Goal: Task Accomplishment & Management: Manage account settings

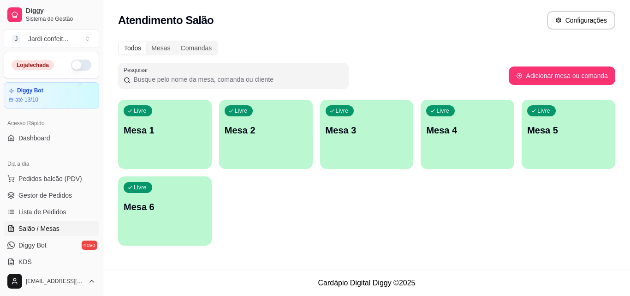
scroll to position [46, 0]
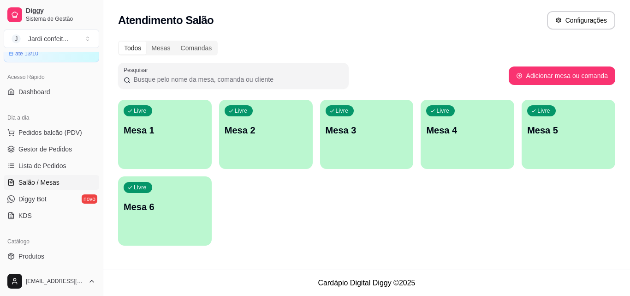
click at [154, 143] on div "Livre Mesa 1" at bounding box center [165, 129] width 94 height 58
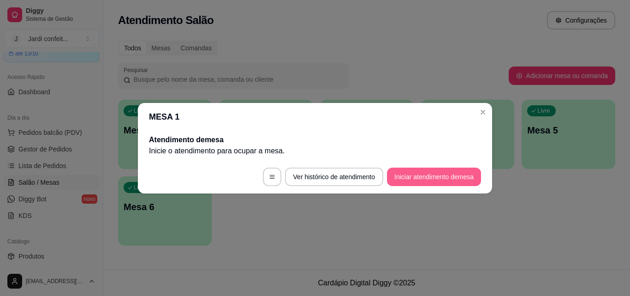
click at [421, 178] on button "Iniciar atendimento de mesa" at bounding box center [434, 176] width 94 height 18
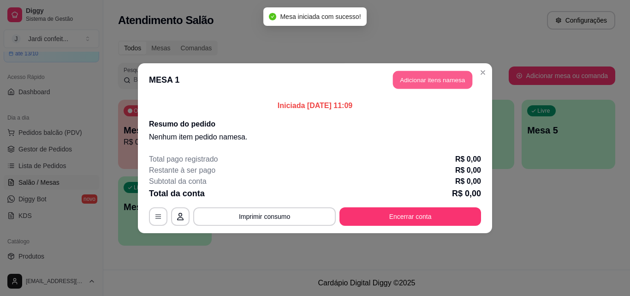
click at [438, 75] on button "Adicionar itens na mesa" at bounding box center [432, 80] width 79 height 18
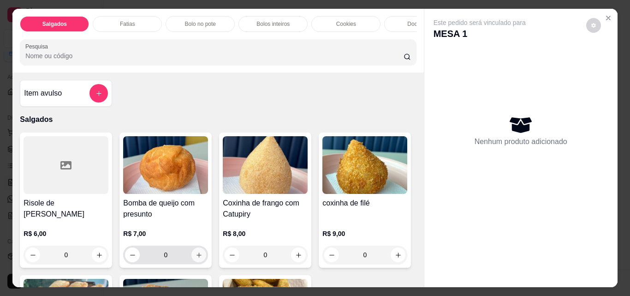
click at [196, 258] on icon "increase-product-quantity" at bounding box center [199, 254] width 7 height 7
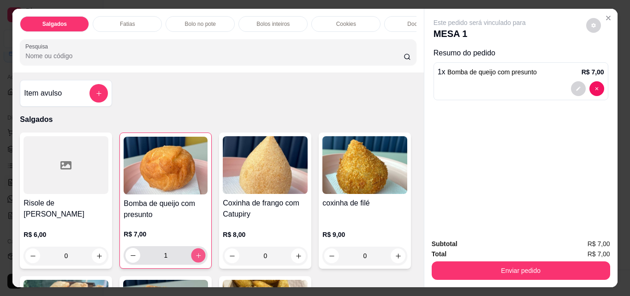
click at [195, 258] on icon "increase-product-quantity" at bounding box center [198, 255] width 7 height 7
type input "2"
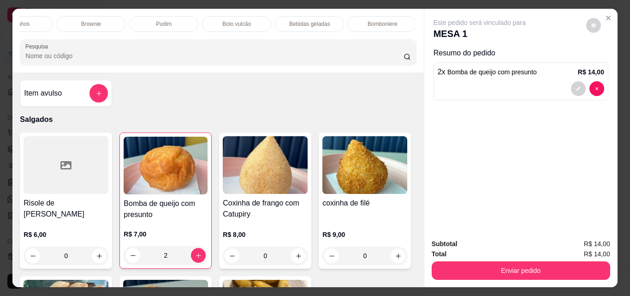
scroll to position [0, 437]
drag, startPoint x: 274, startPoint y: 22, endPoint x: 278, endPoint y: 27, distance: 6.3
click at [275, 22] on p "Bebidas geladas" at bounding box center [273, 23] width 41 height 7
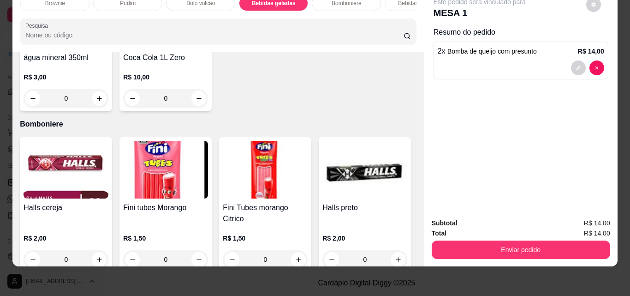
scroll to position [2539, 0]
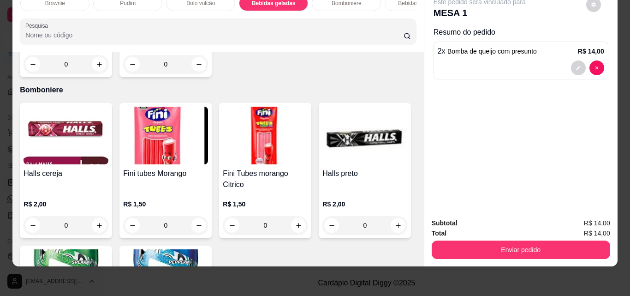
type input "1"
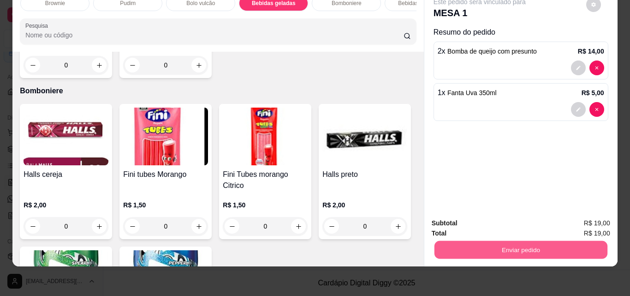
click at [520, 241] on button "Enviar pedido" at bounding box center [520, 249] width 173 height 18
click at [594, 223] on button "Enviar pedido" at bounding box center [586, 220] width 52 height 18
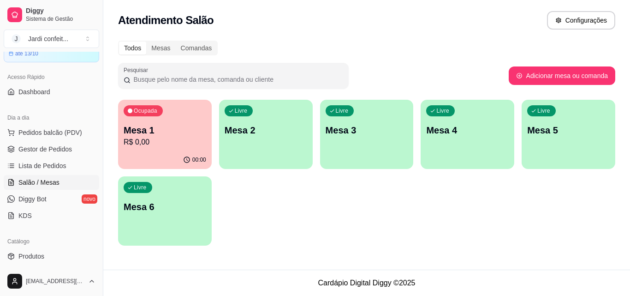
click at [148, 107] on div "Ocupada Mesa 1 R$ 0,00" at bounding box center [165, 125] width 94 height 51
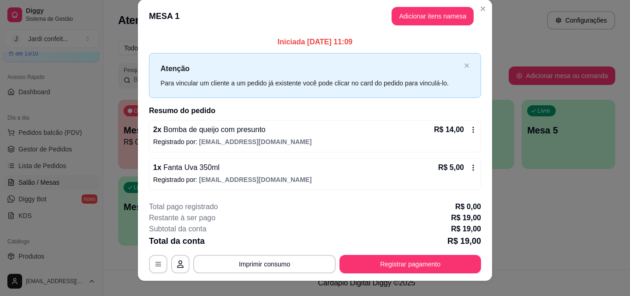
scroll to position [0, 0]
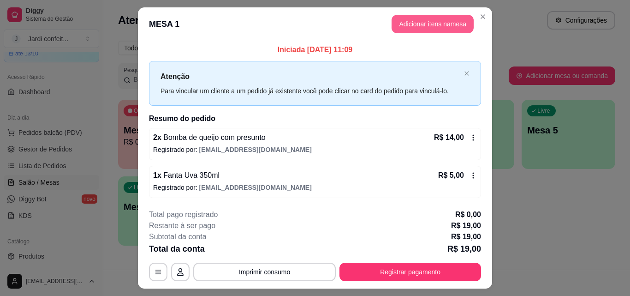
click at [430, 27] on button "Adicionar itens na mesa" at bounding box center [432, 24] width 82 height 18
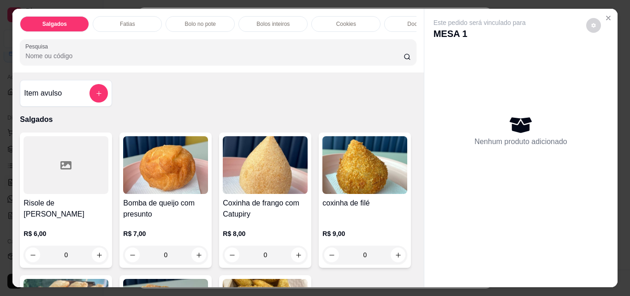
click at [277, 25] on div "Bolos inteiros" at bounding box center [272, 24] width 69 height 16
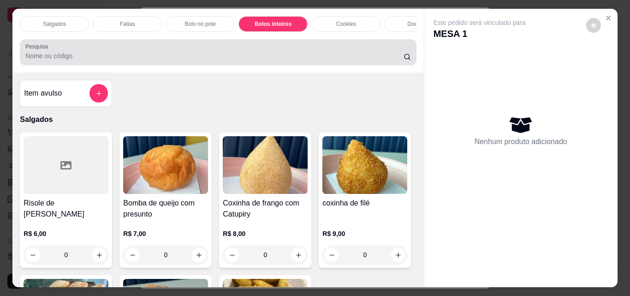
scroll to position [24, 0]
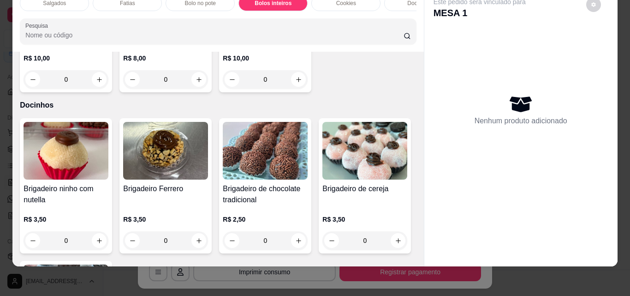
type input "1"
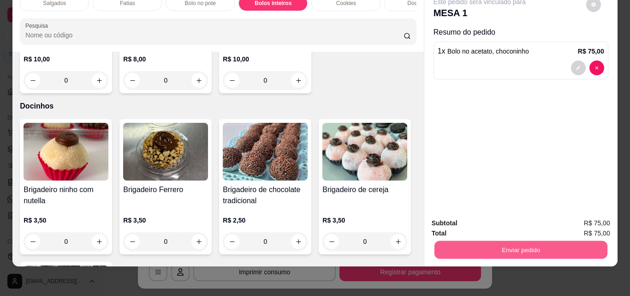
click at [463, 248] on button "Enviar pedido" at bounding box center [520, 249] width 173 height 18
click at [605, 221] on button "Enviar pedido" at bounding box center [586, 220] width 52 height 18
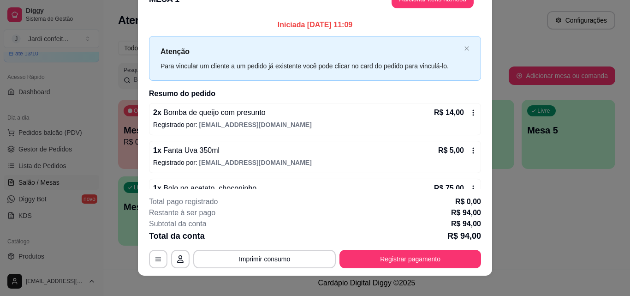
scroll to position [28, 0]
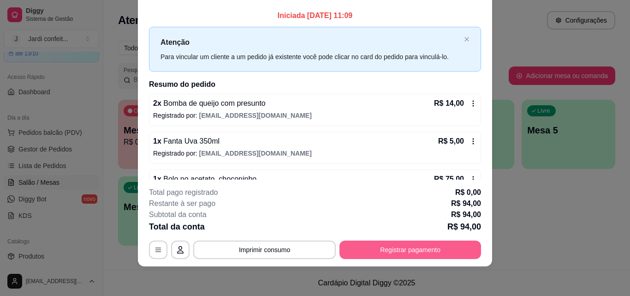
click at [391, 254] on button "Registrar pagamento" at bounding box center [410, 249] width 142 height 18
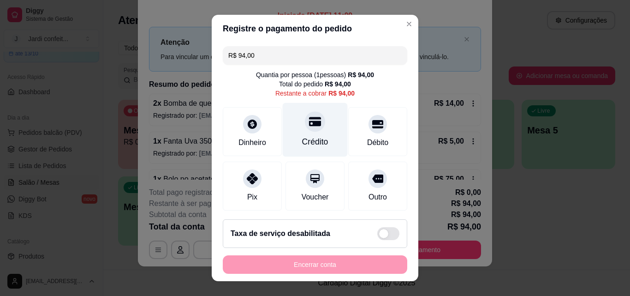
click at [312, 124] on div at bounding box center [315, 121] width 20 height 20
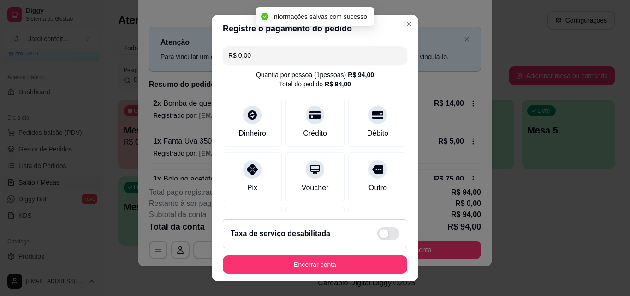
type input "R$ 0,00"
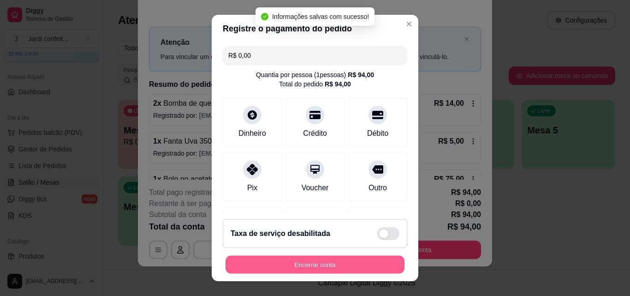
click at [377, 267] on button "Encerrar conta" at bounding box center [314, 264] width 179 height 18
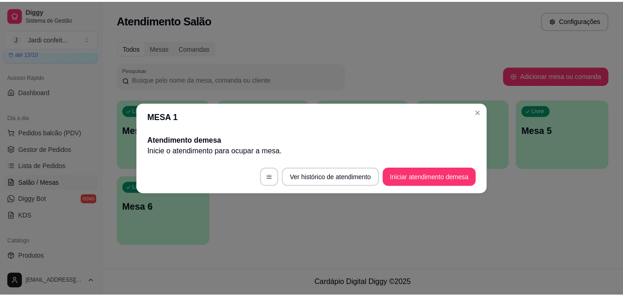
scroll to position [0, 0]
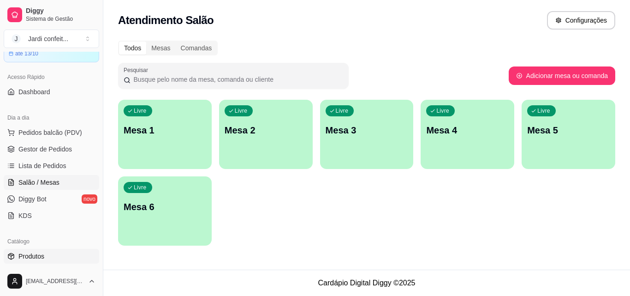
click at [18, 256] on link "Produtos" at bounding box center [51, 256] width 95 height 15
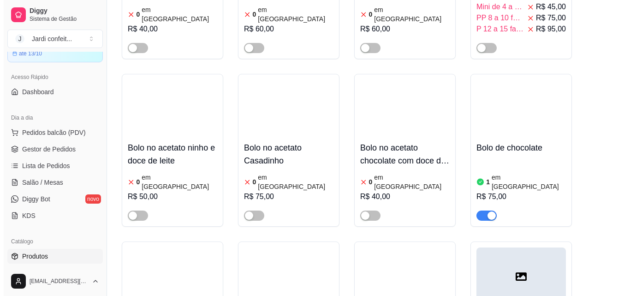
scroll to position [11055, 0]
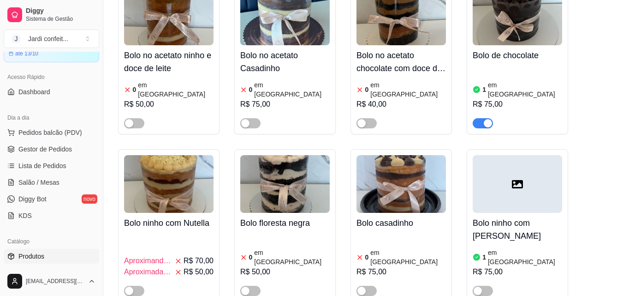
drag, startPoint x: 363, startPoint y: 217, endPoint x: 362, endPoint y: 222, distance: 5.0
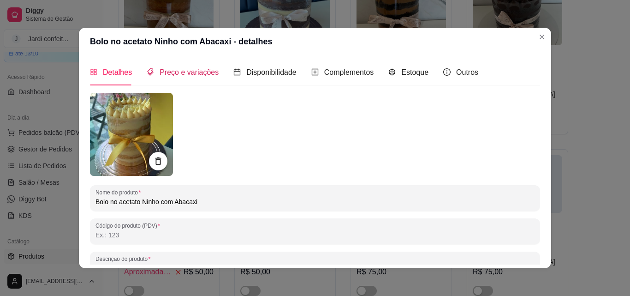
click at [187, 75] on span "Preço e variações" at bounding box center [189, 72] width 59 height 8
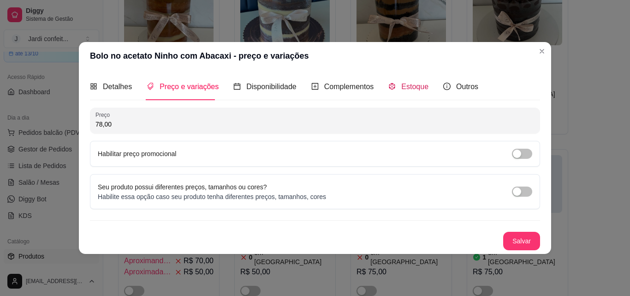
click at [407, 89] on span "Estoque" at bounding box center [414, 87] width 27 height 8
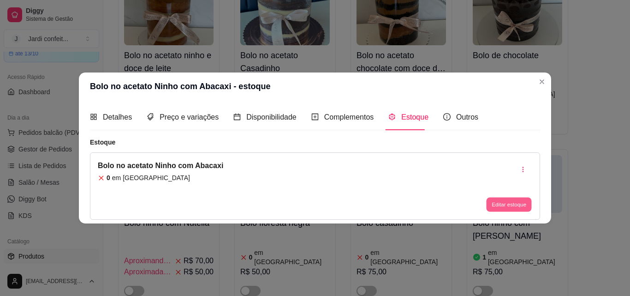
click at [516, 205] on button "Editar estoque" at bounding box center [508, 204] width 45 height 14
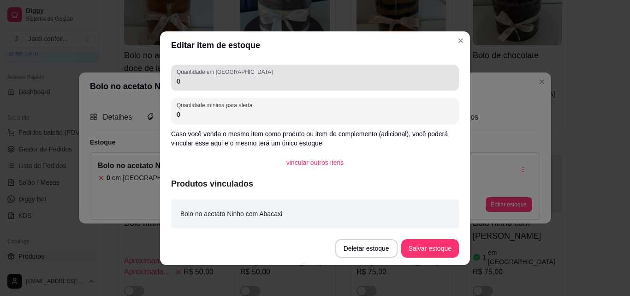
click at [302, 84] on input "0" at bounding box center [315, 81] width 277 height 9
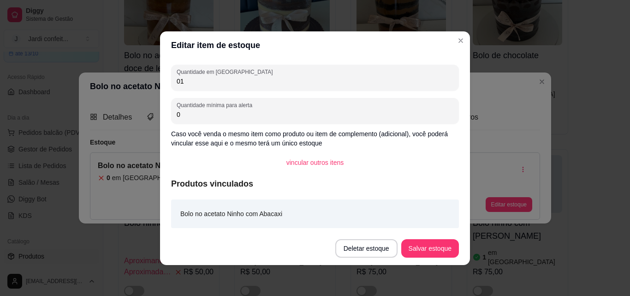
type input "01"
click at [442, 249] on button "Salvar estoque" at bounding box center [430, 248] width 56 height 18
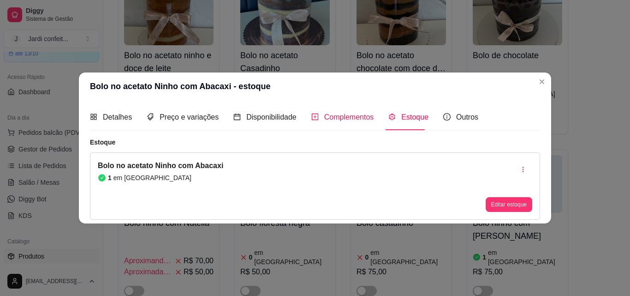
click at [344, 122] on div "Complementos" at bounding box center [342, 117] width 63 height 12
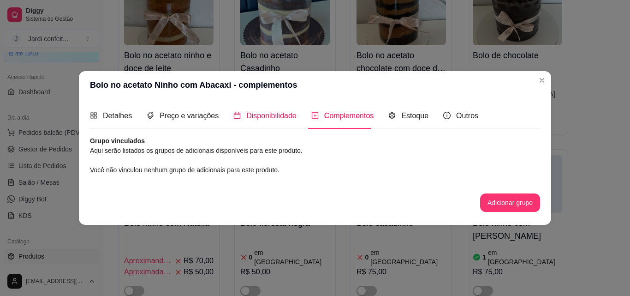
click at [263, 121] on div "Disponibilidade" at bounding box center [264, 116] width 63 height 12
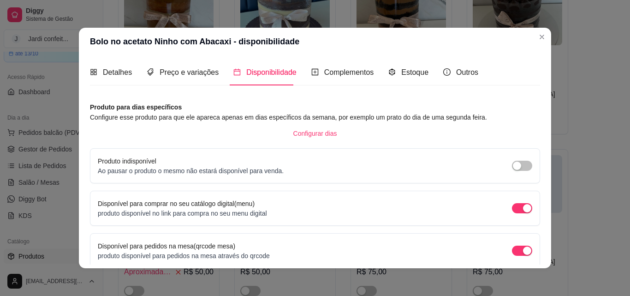
click at [215, 76] on div "Detalhes Preço e variações Disponibilidade Complementos Estoque Outros" at bounding box center [284, 72] width 388 height 26
click at [197, 77] on div "Preço e variações" at bounding box center [183, 72] width 72 height 12
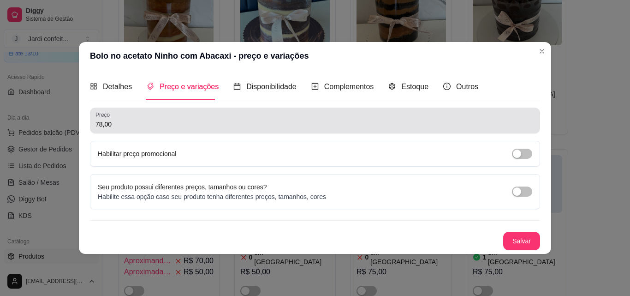
click at [219, 123] on input "78,00" at bounding box center [314, 123] width 439 height 9
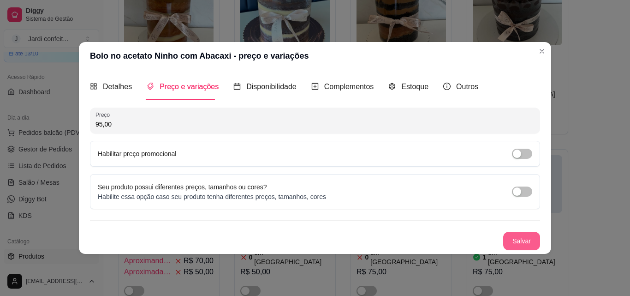
type input "95,00"
click at [515, 243] on button "Salvar" at bounding box center [522, 240] width 36 height 18
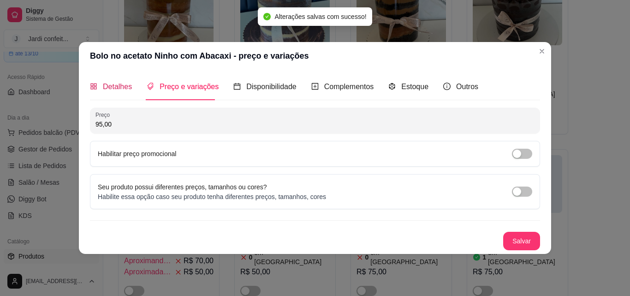
click at [124, 90] on span "Detalhes" at bounding box center [117, 87] width 29 height 8
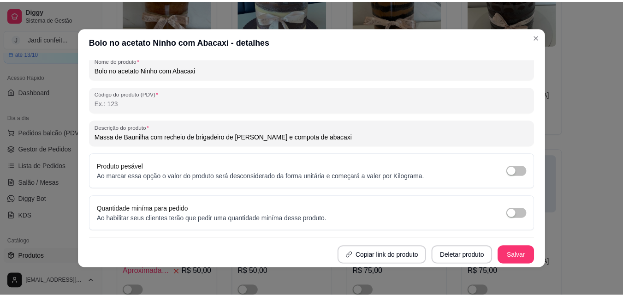
scroll to position [2, 0]
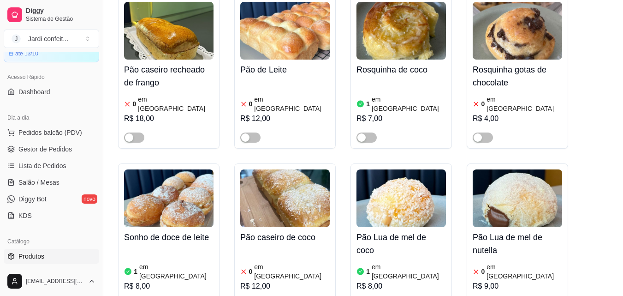
scroll to position [0, 0]
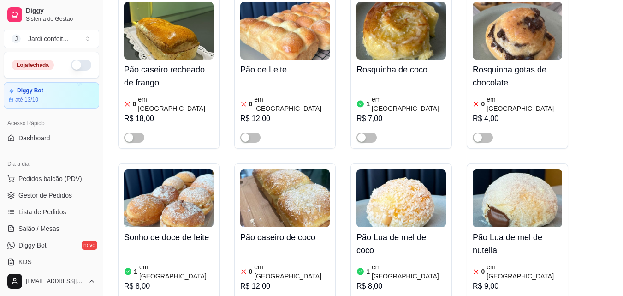
click at [81, 65] on button "button" at bounding box center [81, 64] width 20 height 11
click at [58, 191] on span "Gestor de Pedidos" at bounding box center [44, 194] width 53 height 9
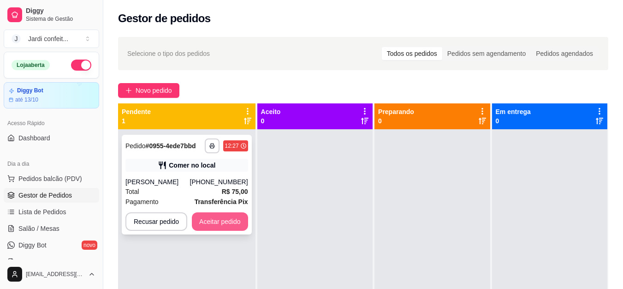
click at [213, 219] on button "Aceitar pedido" at bounding box center [220, 221] width 56 height 18
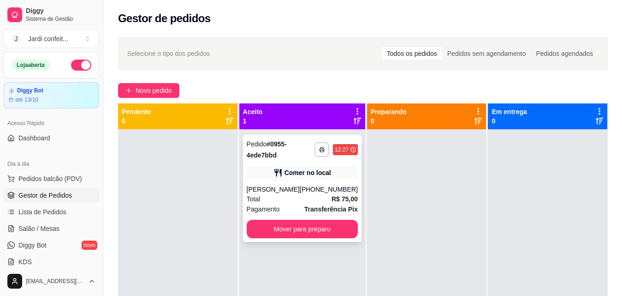
click at [270, 185] on div "[PERSON_NAME]" at bounding box center [273, 188] width 53 height 9
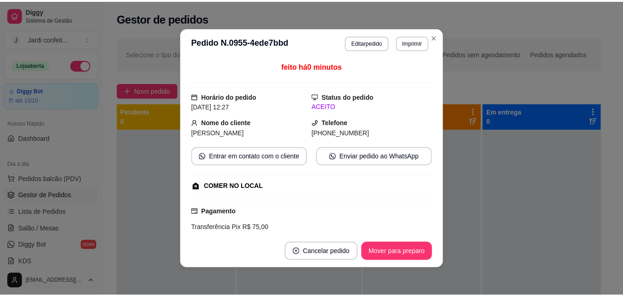
scroll to position [89, 0]
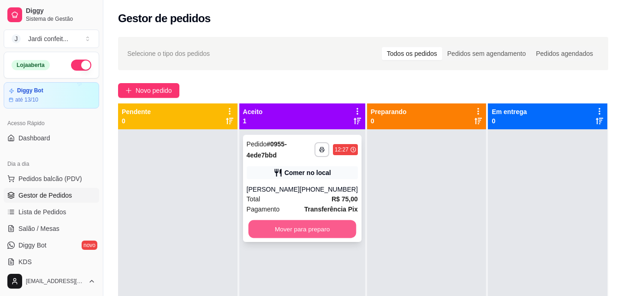
click at [281, 230] on button "Mover para preparo" at bounding box center [302, 229] width 108 height 18
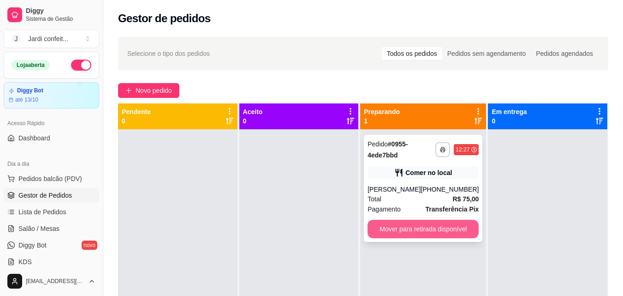
click at [420, 228] on button "Mover para retirada disponível" at bounding box center [423, 228] width 111 height 18
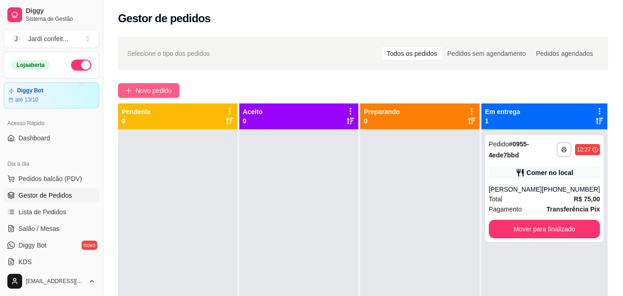
click at [149, 86] on span "Novo pedido" at bounding box center [154, 90] width 36 height 10
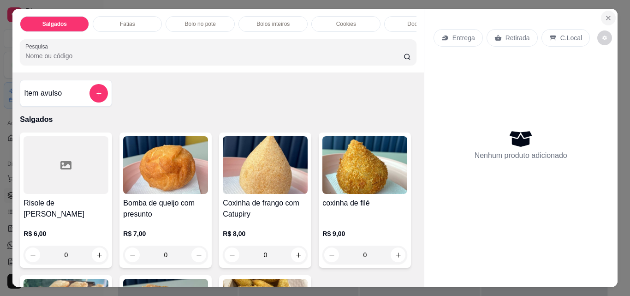
click at [606, 16] on icon "Close" at bounding box center [608, 18] width 4 height 4
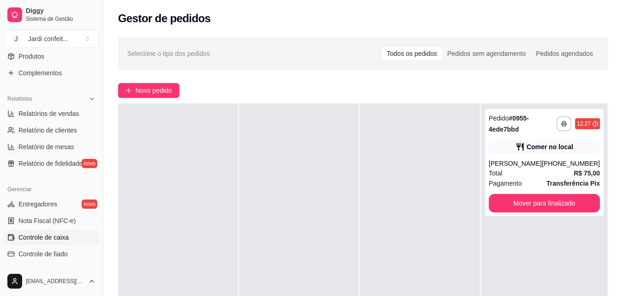
scroll to position [230, 0]
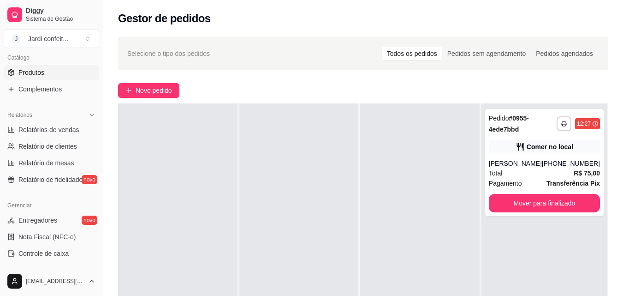
click at [37, 70] on span "Produtos" at bounding box center [31, 72] width 26 height 9
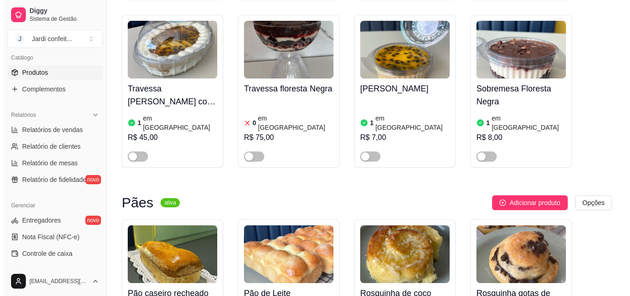
scroll to position [10329, 0]
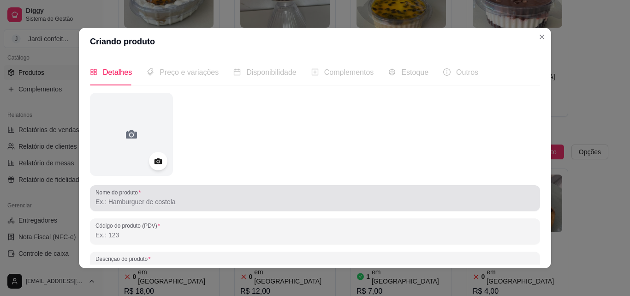
click at [214, 195] on div at bounding box center [314, 198] width 439 height 18
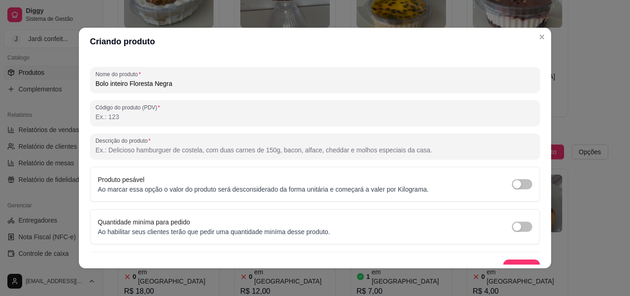
scroll to position [131, 0]
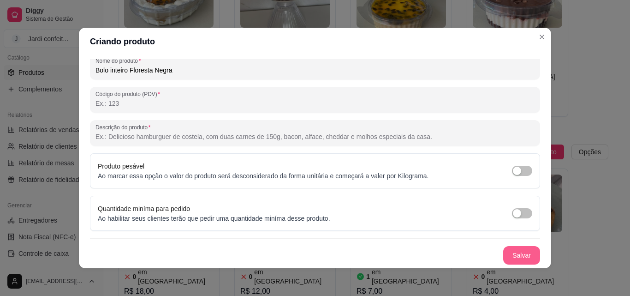
type input "Bolo inteiro Floresta Negra"
click at [508, 253] on button "Salvar" at bounding box center [522, 255] width 36 height 18
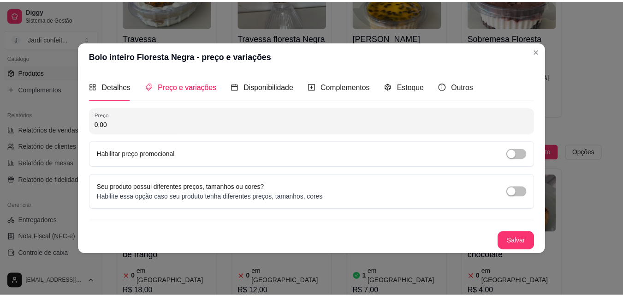
scroll to position [0, 0]
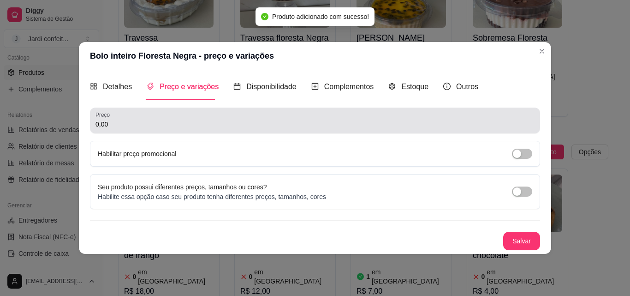
click at [352, 129] on div "Preço 0,00" at bounding box center [315, 120] width 450 height 26
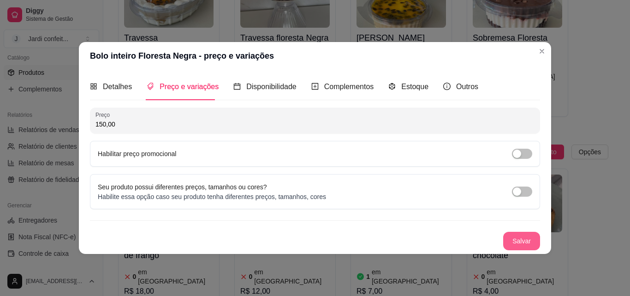
type input "150,00"
click at [519, 236] on button "Salvar" at bounding box center [521, 240] width 37 height 18
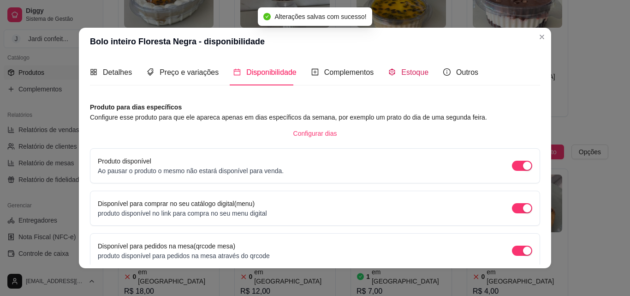
click at [411, 69] on span "Estoque" at bounding box center [414, 72] width 27 height 8
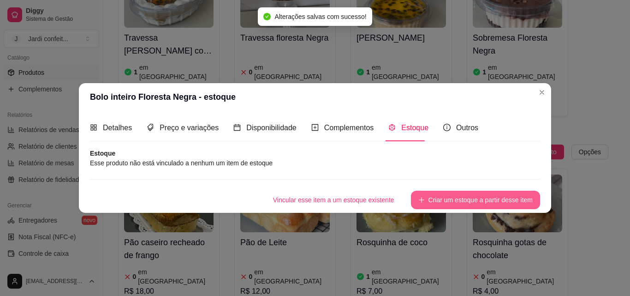
click at [499, 198] on button "Criar um estoque a partir desse item" at bounding box center [475, 199] width 129 height 18
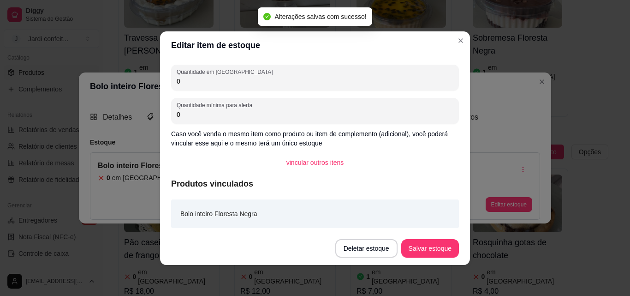
click at [183, 79] on input "0" at bounding box center [315, 81] width 277 height 9
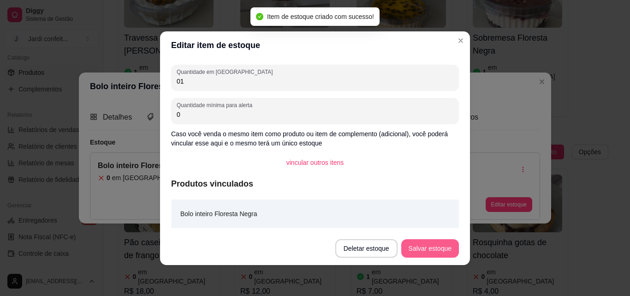
type input "01"
click at [447, 249] on button "Salvar estoque" at bounding box center [430, 248] width 56 height 18
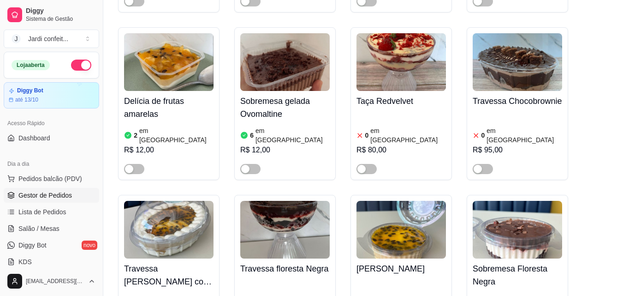
click at [39, 198] on span "Gestor de Pedidos" at bounding box center [44, 194] width 53 height 9
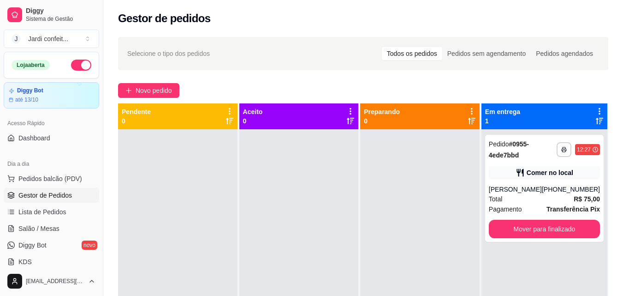
click at [388, 209] on div at bounding box center [419, 277] width 119 height 296
click at [142, 91] on span "Novo pedido" at bounding box center [154, 90] width 36 height 10
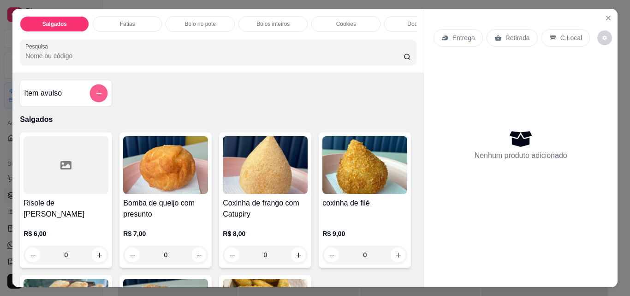
click at [102, 100] on button "add-separate-item" at bounding box center [99, 93] width 18 height 18
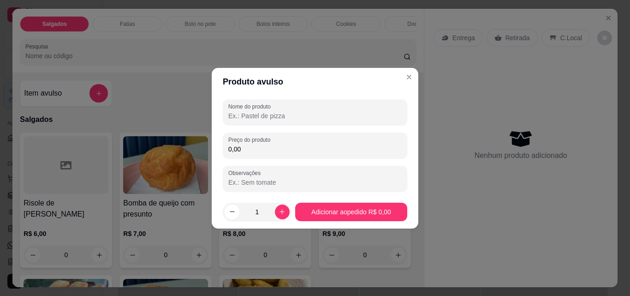
click at [382, 117] on input "Nome do produto" at bounding box center [314, 115] width 173 height 9
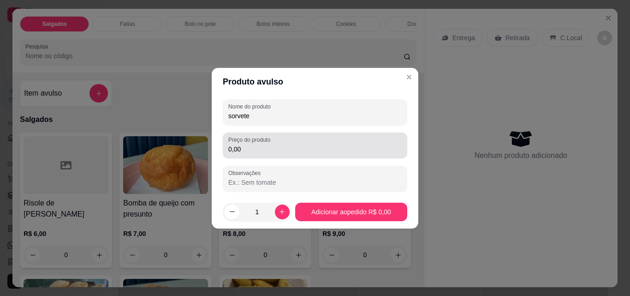
type input "sorvete"
click at [363, 145] on div "0,00" at bounding box center [314, 145] width 173 height 18
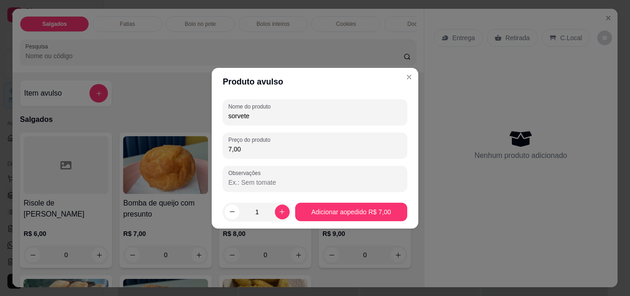
type input "7,00"
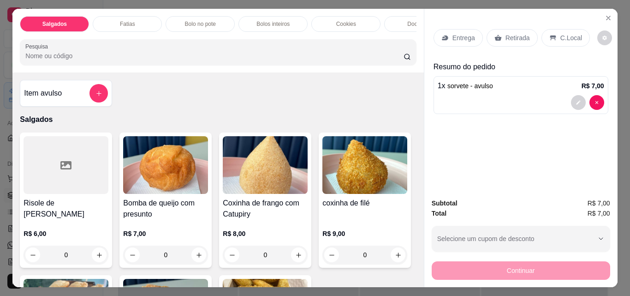
click at [494, 24] on div "Entrega Retirada C.Local" at bounding box center [520, 38] width 175 height 32
click at [500, 33] on div "Retirada" at bounding box center [511, 38] width 51 height 18
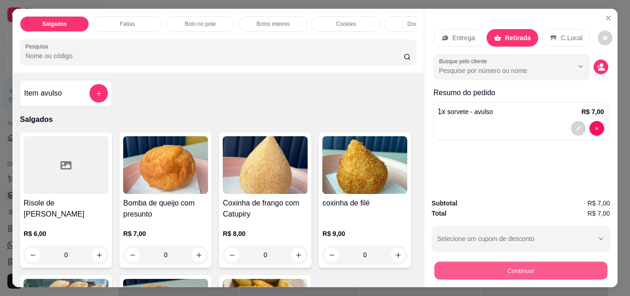
click at [489, 267] on button "Continuar" at bounding box center [520, 270] width 173 height 18
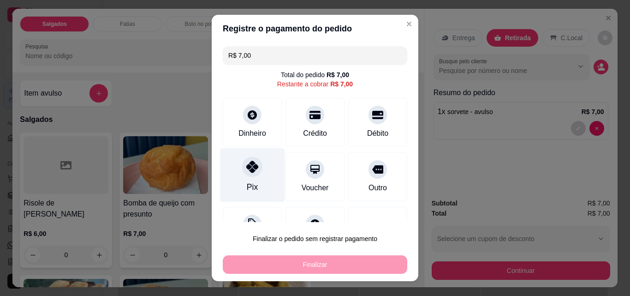
click at [247, 190] on div "Pix" at bounding box center [252, 187] width 11 height 12
type input "R$ 0,00"
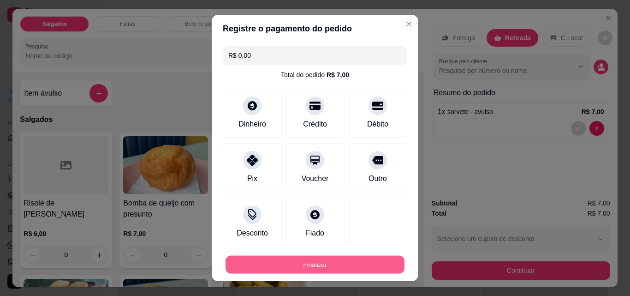
click at [293, 263] on button "Finalizar" at bounding box center [314, 264] width 179 height 18
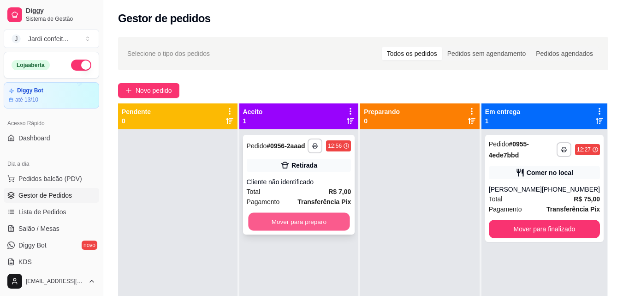
click at [289, 225] on button "Mover para preparo" at bounding box center [298, 222] width 101 height 18
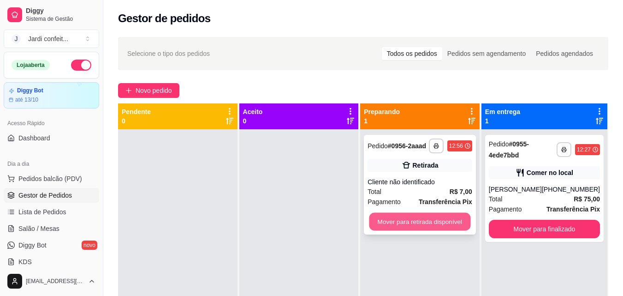
click at [433, 228] on button "Mover para retirada disponível" at bounding box center [419, 222] width 101 height 18
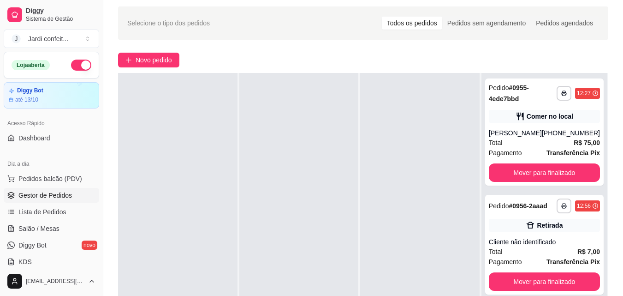
scroll to position [46, 0]
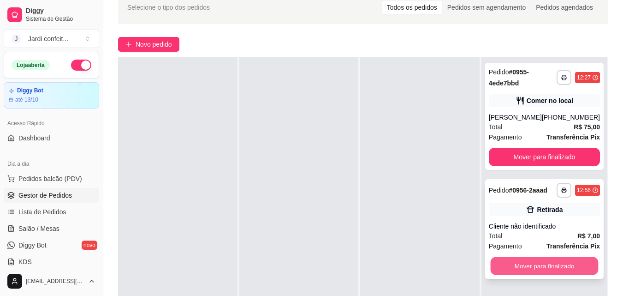
click at [554, 265] on button "Mover para finalizado" at bounding box center [544, 266] width 108 height 18
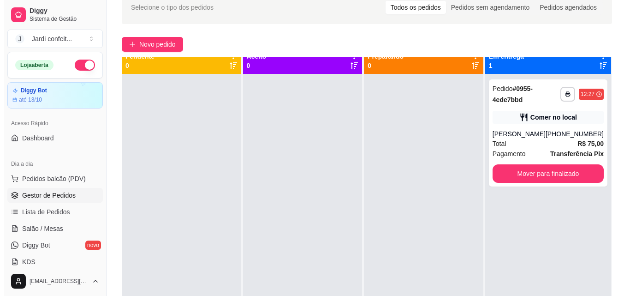
scroll to position [0, 0]
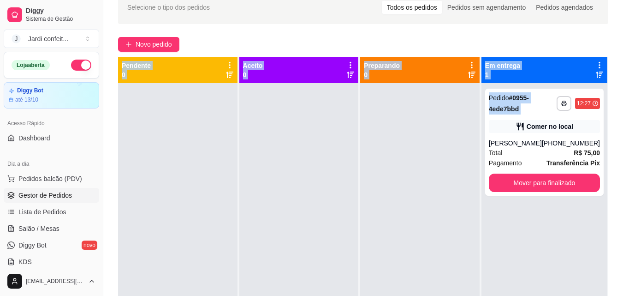
click at [622, 29] on html "**********" at bounding box center [311, 102] width 623 height 296
click at [156, 45] on span "Novo pedido" at bounding box center [154, 44] width 36 height 10
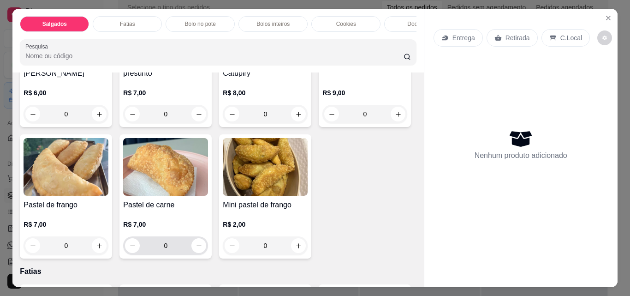
scroll to position [184, 0]
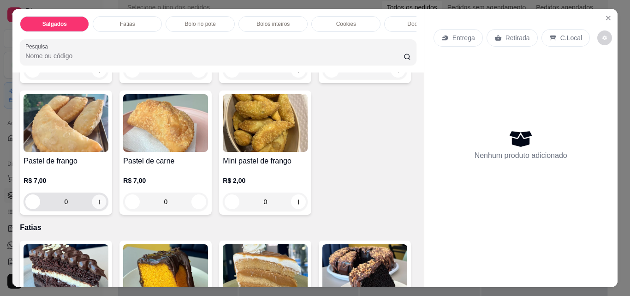
click at [103, 204] on icon "increase-product-quantity" at bounding box center [99, 201] width 7 height 7
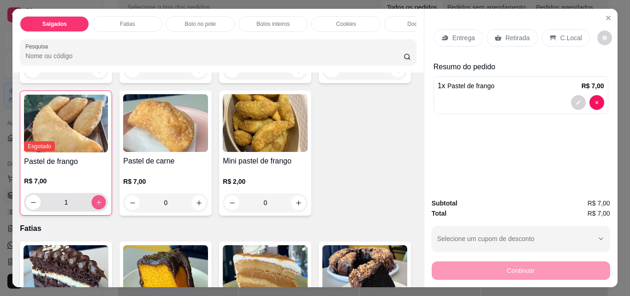
click at [102, 204] on icon "increase-product-quantity" at bounding box center [98, 202] width 7 height 7
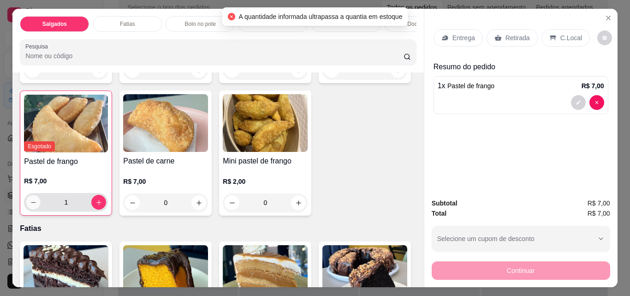
click at [41, 206] on button "decrease-product-quantity" at bounding box center [33, 202] width 14 height 14
type input "0"
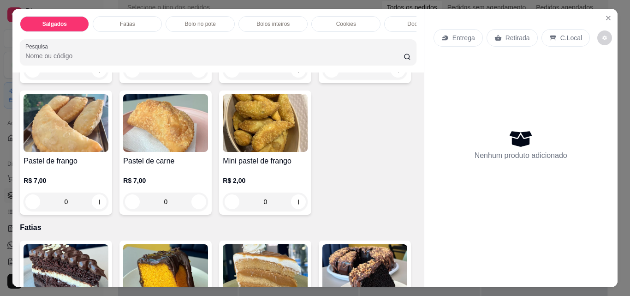
scroll to position [277, 0]
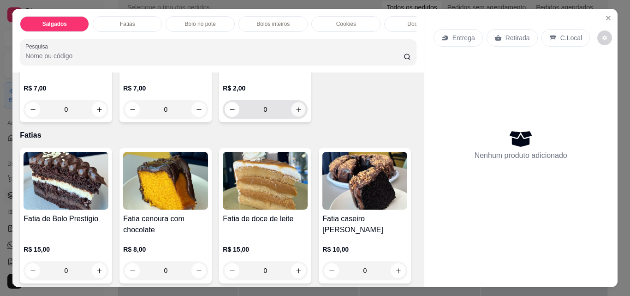
click at [291, 117] on button "increase-product-quantity" at bounding box center [298, 109] width 14 height 14
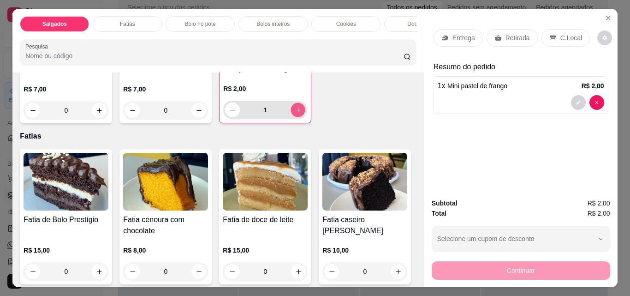
click at [295, 113] on icon "increase-product-quantity" at bounding box center [298, 110] width 7 height 7
type input "3"
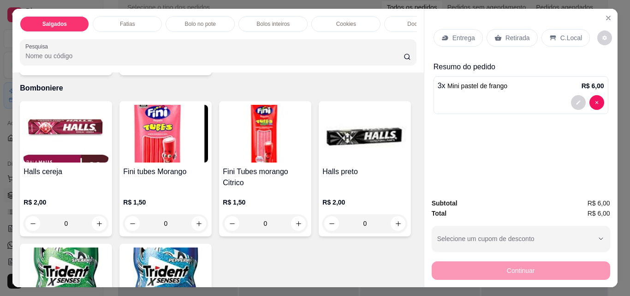
scroll to position [2582, 0]
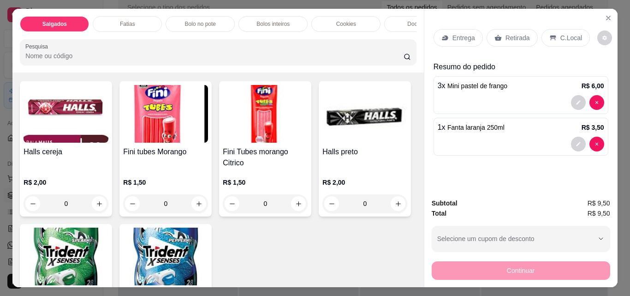
type input "1"
click at [500, 35] on div "Retirada" at bounding box center [511, 38] width 51 height 18
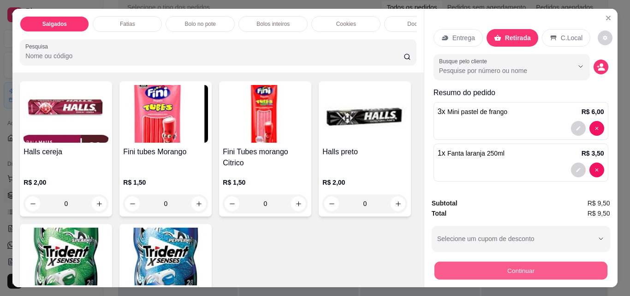
click at [554, 265] on button "Continuar" at bounding box center [520, 270] width 173 height 18
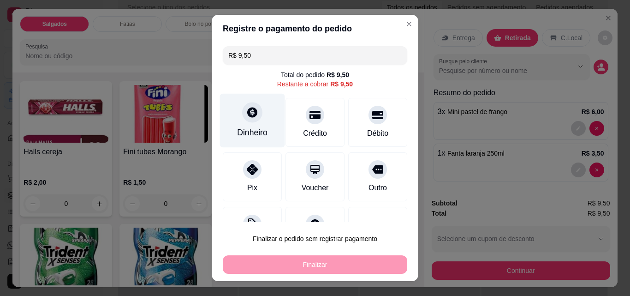
click at [246, 136] on div "Dinheiro" at bounding box center [252, 132] width 30 height 12
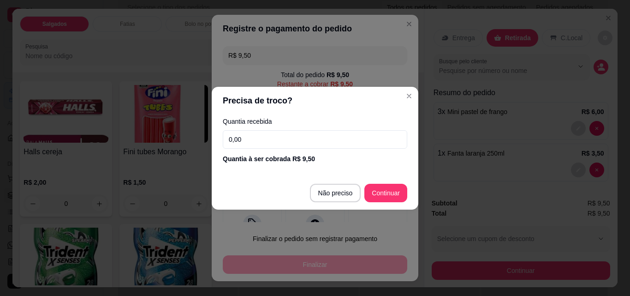
click at [246, 134] on input "0,00" at bounding box center [315, 139] width 184 height 18
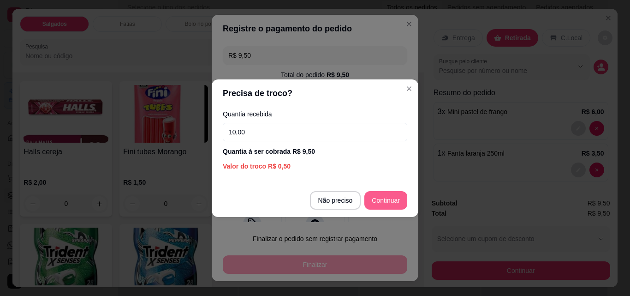
type input "10,00"
type input "R$ 0,00"
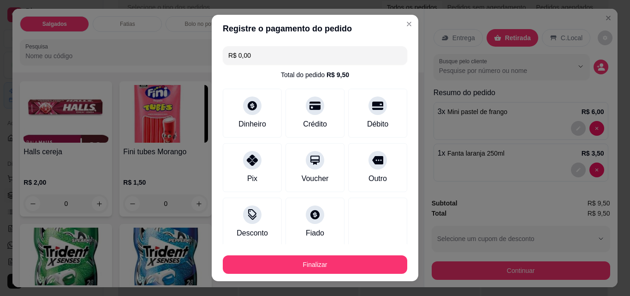
click at [335, 273] on footer "Finalizar" at bounding box center [315, 262] width 207 height 37
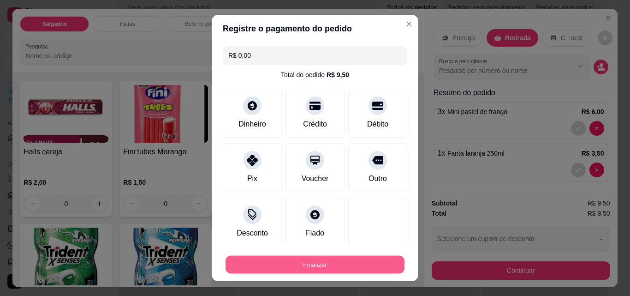
click at [332, 268] on button "Finalizar" at bounding box center [314, 264] width 179 height 18
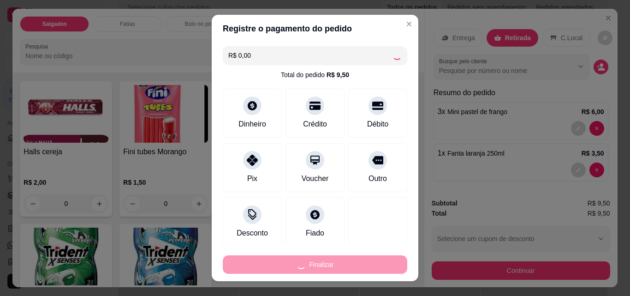
type input "0"
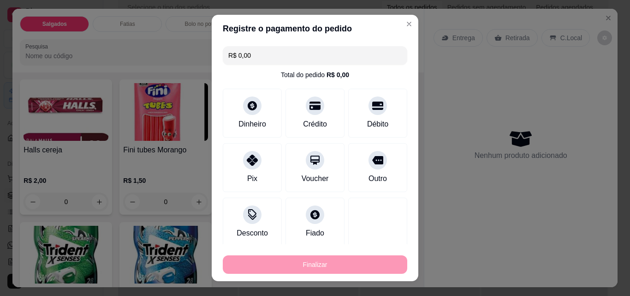
type input "-R$ 9,50"
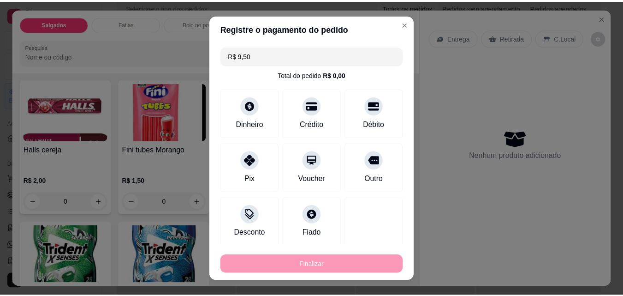
scroll to position [2581, 0]
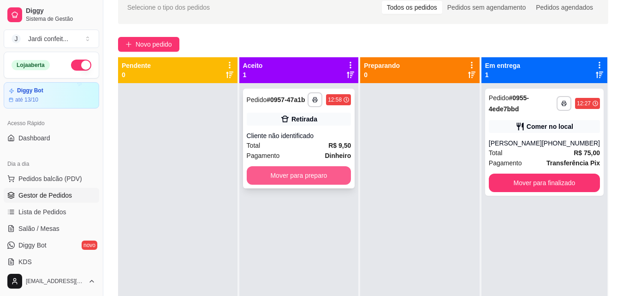
click at [313, 166] on button "Mover para preparo" at bounding box center [299, 175] width 105 height 18
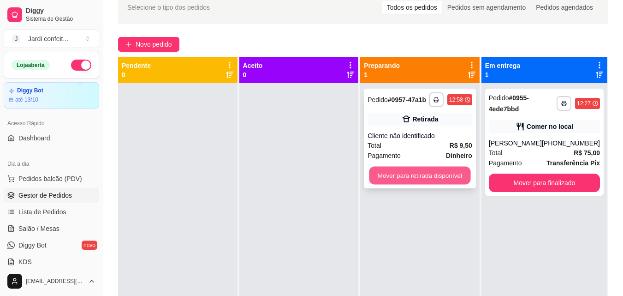
click at [427, 182] on button "Mover para retirada disponível" at bounding box center [419, 175] width 101 height 18
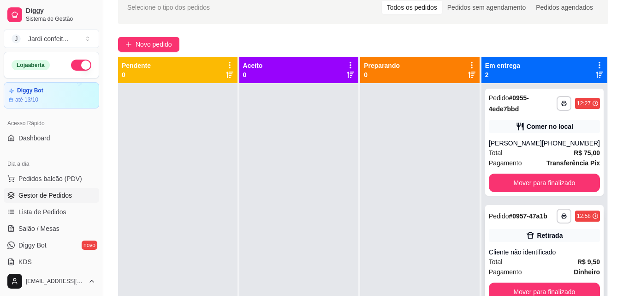
click at [533, 282] on div "**********" at bounding box center [544, 255] width 119 height 100
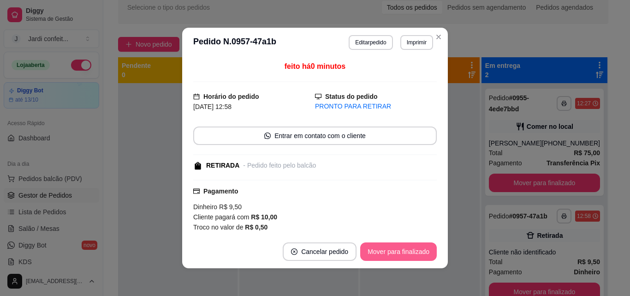
click at [404, 253] on button "Mover para finalizado" at bounding box center [398, 251] width 77 height 18
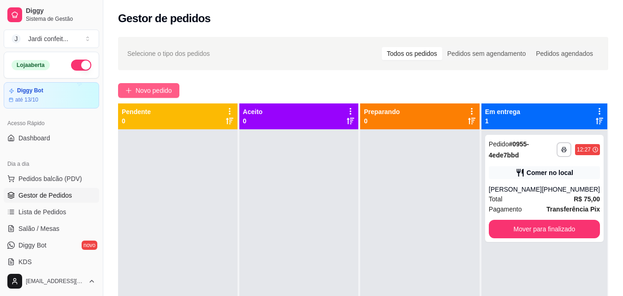
click at [143, 93] on span "Novo pedido" at bounding box center [154, 90] width 36 height 10
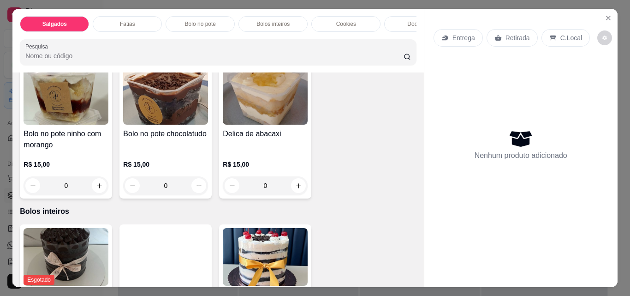
scroll to position [507, 0]
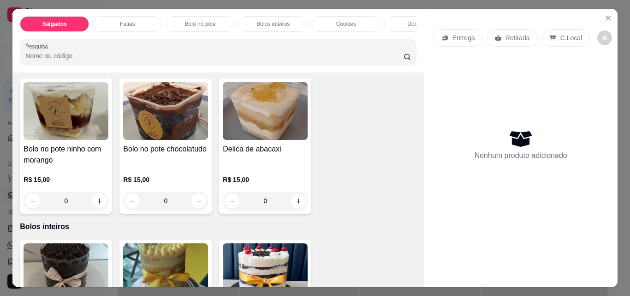
click at [297, 43] on icon "increase-product-quantity" at bounding box center [298, 39] width 7 height 7
type input "1"
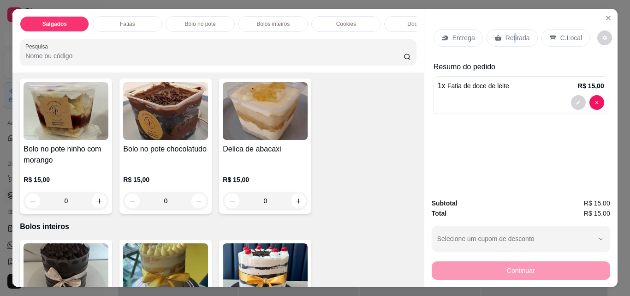
drag, startPoint x: 509, startPoint y: 27, endPoint x: 512, endPoint y: 42, distance: 15.1
click at [510, 29] on div "Retirada" at bounding box center [511, 38] width 51 height 18
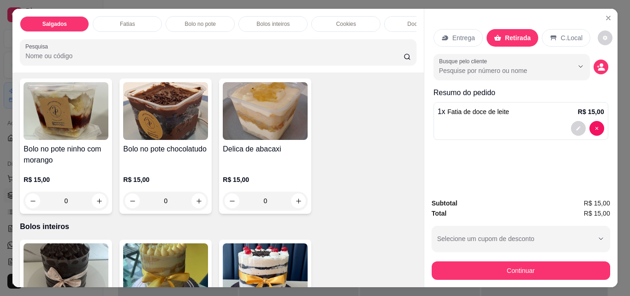
click at [503, 254] on div "Subtotal R$ 15,00 Total R$ 15,00 Selecione um cupom de desconto Selecione um cu…" at bounding box center [521, 239] width 178 height 82
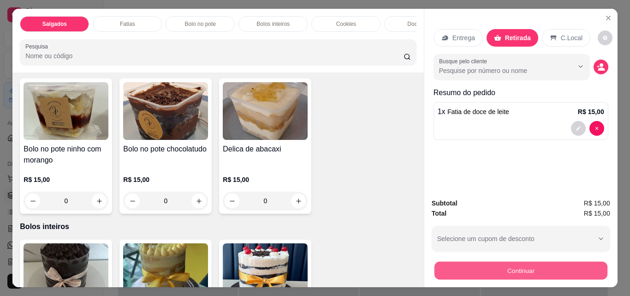
click at [498, 272] on button "Continuar" at bounding box center [520, 270] width 173 height 18
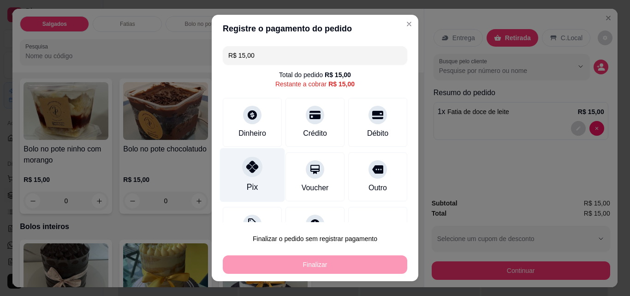
click at [248, 175] on div at bounding box center [252, 166] width 20 height 20
type input "R$ 0,00"
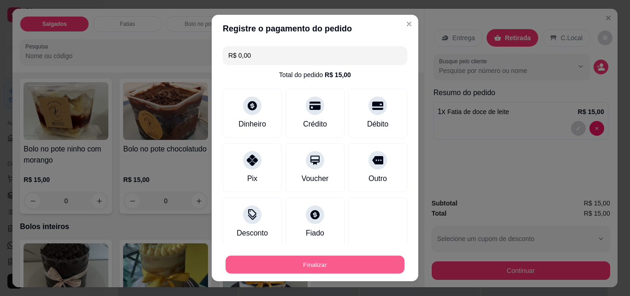
click at [246, 272] on button "Finalizar" at bounding box center [314, 264] width 179 height 18
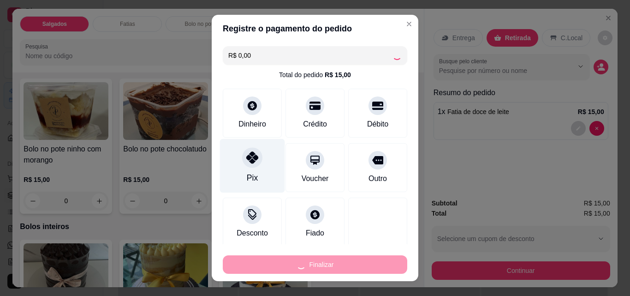
type input "0"
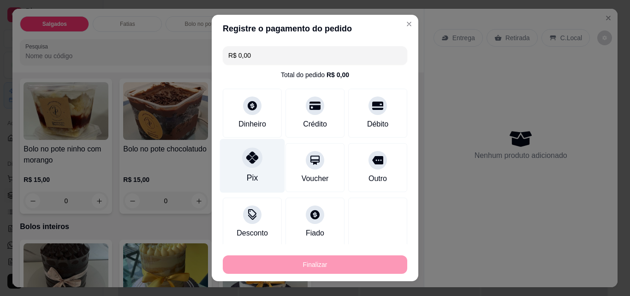
type input "-R$ 15,00"
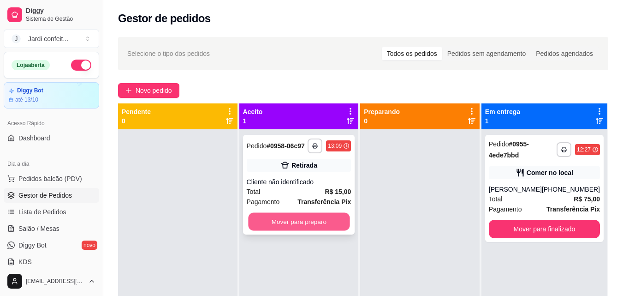
click at [305, 225] on button "Mover para preparo" at bounding box center [298, 222] width 101 height 18
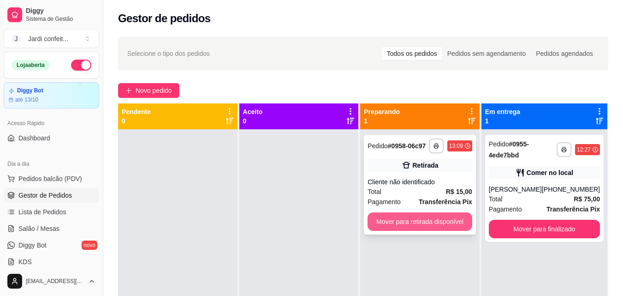
click at [435, 224] on button "Mover para retirada disponível" at bounding box center [420, 221] width 105 height 18
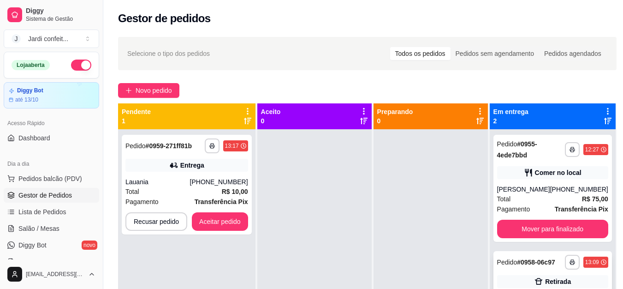
click at [594, 259] on div "**********" at bounding box center [586, 262] width 43 height 15
click at [222, 225] on button "Aceitar pedido" at bounding box center [220, 222] width 54 height 18
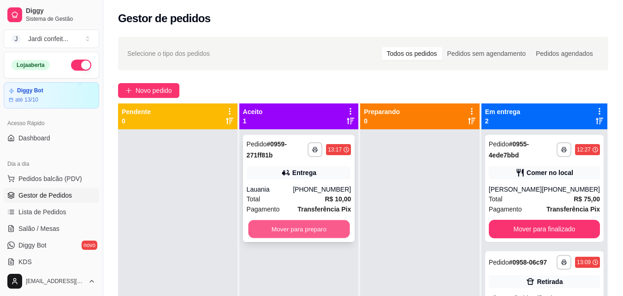
click at [267, 228] on button "Mover para preparo" at bounding box center [298, 229] width 101 height 18
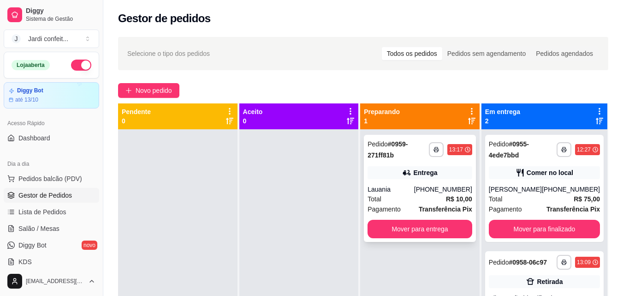
click at [384, 185] on div "Lauania" at bounding box center [391, 188] width 47 height 9
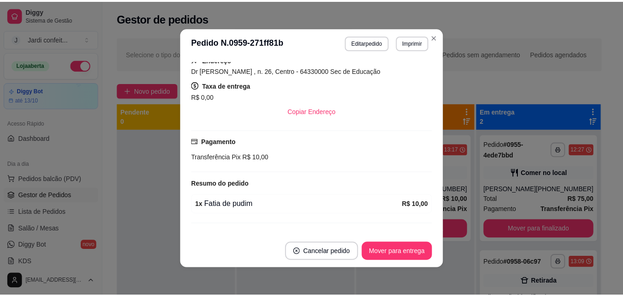
scroll to position [188, 0]
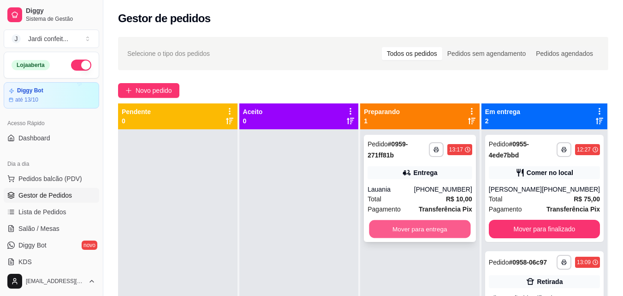
click at [428, 228] on button "Mover para entrega" at bounding box center [419, 229] width 101 height 18
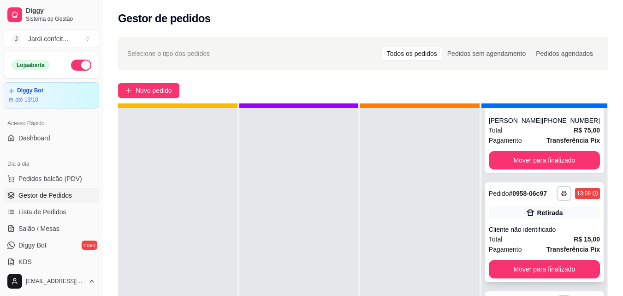
scroll to position [26, 0]
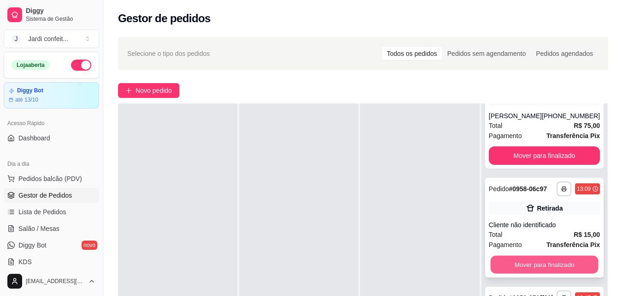
click at [550, 264] on button "Mover para finalizado" at bounding box center [544, 264] width 108 height 18
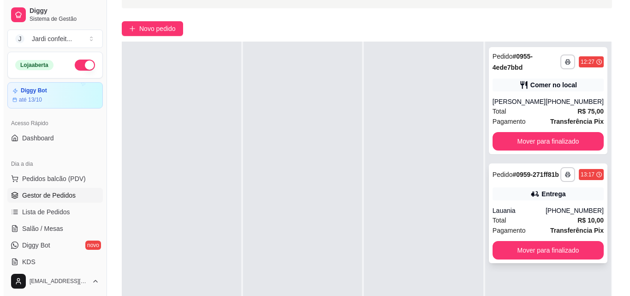
scroll to position [141, 0]
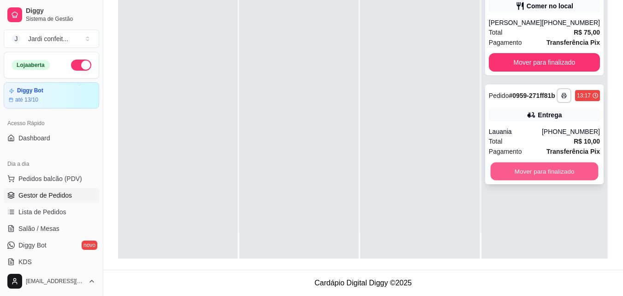
click at [575, 179] on button "Mover para finalizado" at bounding box center [544, 171] width 108 height 18
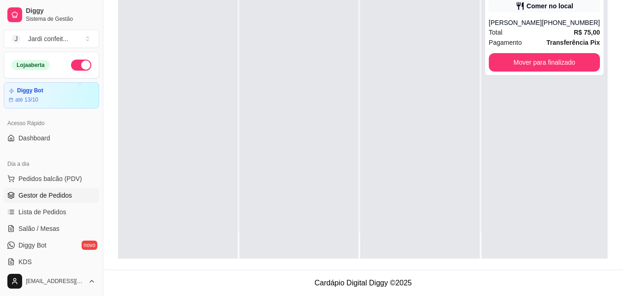
drag, startPoint x: 576, startPoint y: 179, endPoint x: 580, endPoint y: 173, distance: 7.3
click at [580, 173] on div "**********" at bounding box center [544, 111] width 126 height 296
drag, startPoint x: 484, startPoint y: 162, endPoint x: 184, endPoint y: 150, distance: 299.5
click at [485, 164] on div "**********" at bounding box center [544, 111] width 126 height 296
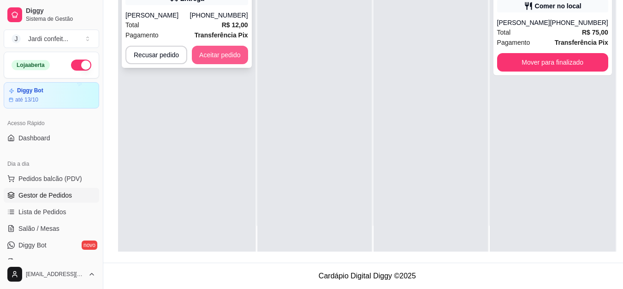
click at [235, 53] on button "Aceitar pedido" at bounding box center [220, 55] width 56 height 18
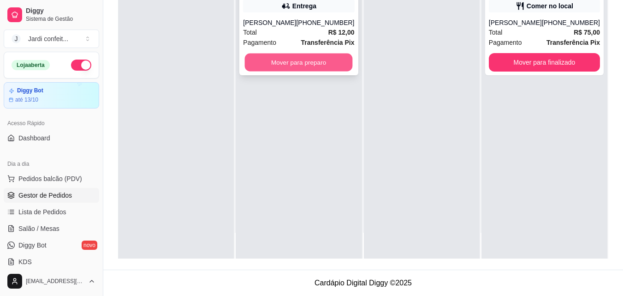
click at [275, 63] on button "Mover para preparo" at bounding box center [299, 62] width 108 height 18
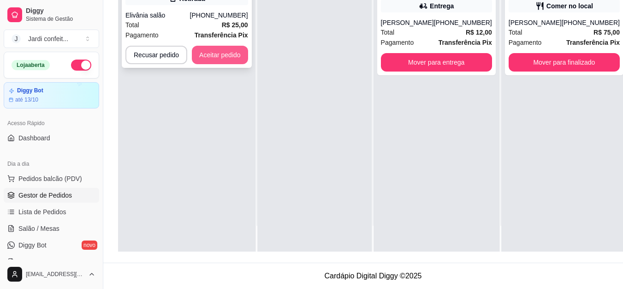
click at [219, 56] on button "Aceitar pedido" at bounding box center [220, 55] width 56 height 18
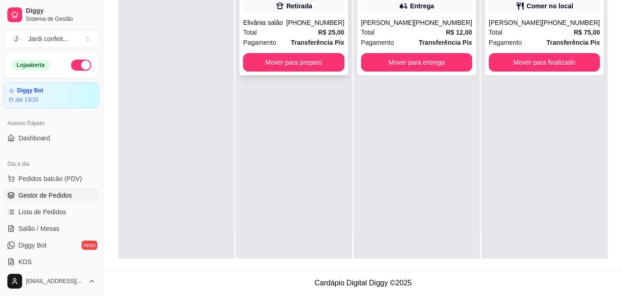
click at [275, 35] on div "Total R$ 25,00" at bounding box center [293, 32] width 101 height 10
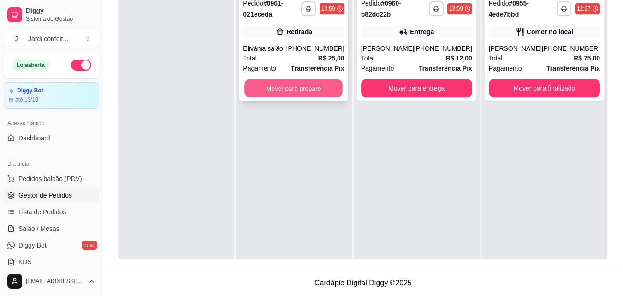
click at [269, 93] on button "Mover para preparo" at bounding box center [294, 88] width 98 height 18
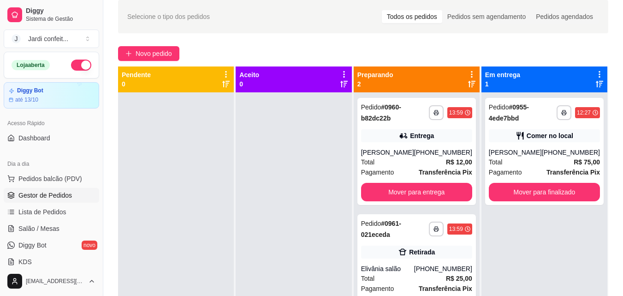
scroll to position [95, 0]
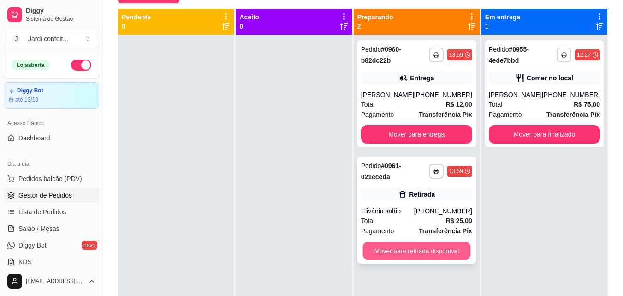
click at [421, 248] on button "Mover para retirada disponível" at bounding box center [416, 251] width 108 height 18
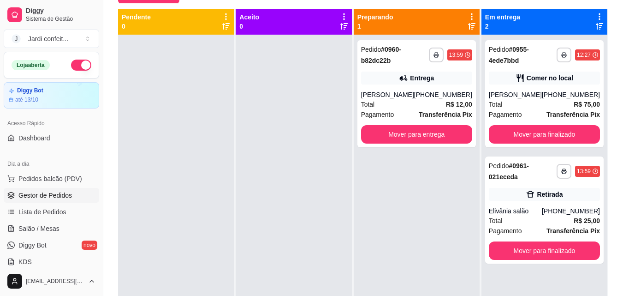
scroll to position [48, 0]
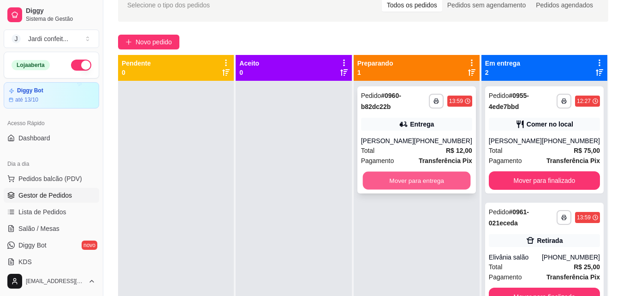
click at [439, 179] on button "Mover para entrega" at bounding box center [416, 181] width 108 height 18
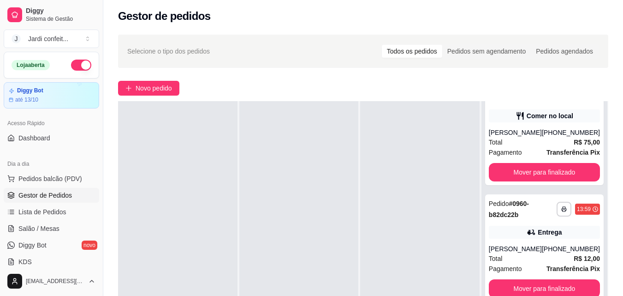
scroll to position [0, 0]
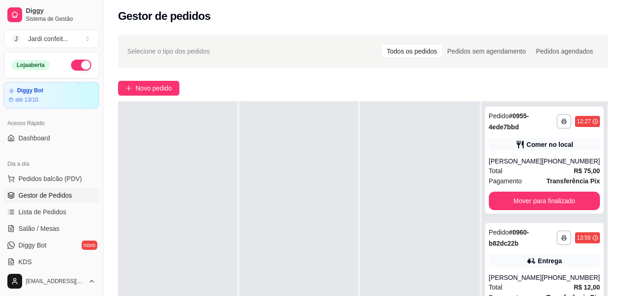
click at [197, 163] on div at bounding box center [177, 249] width 119 height 296
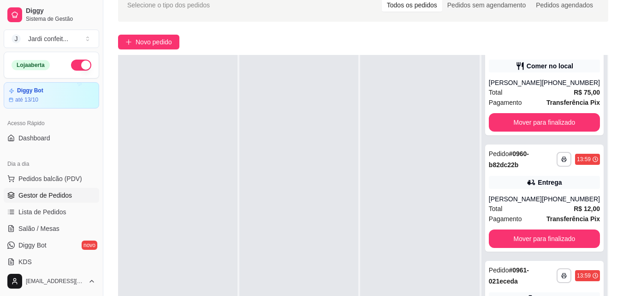
scroll to position [46, 0]
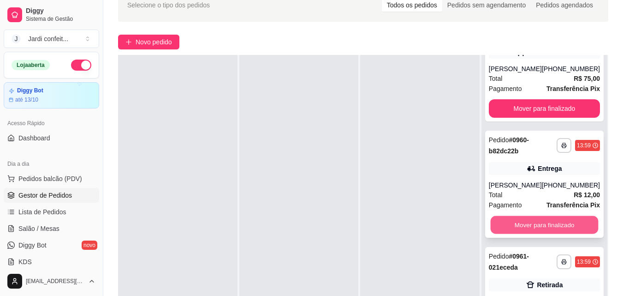
click at [533, 230] on button "Mover para finalizado" at bounding box center [544, 225] width 108 height 18
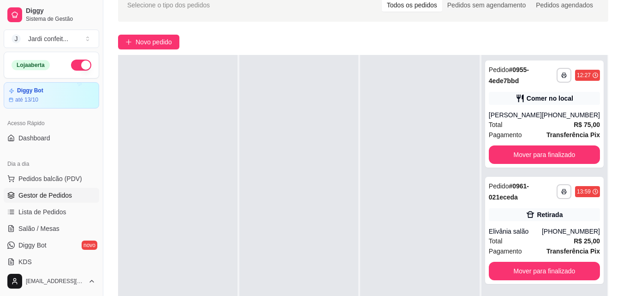
scroll to position [0, 0]
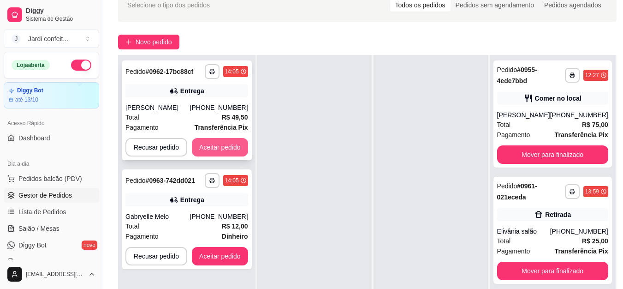
click at [232, 146] on button "Aceitar pedido" at bounding box center [220, 147] width 56 height 18
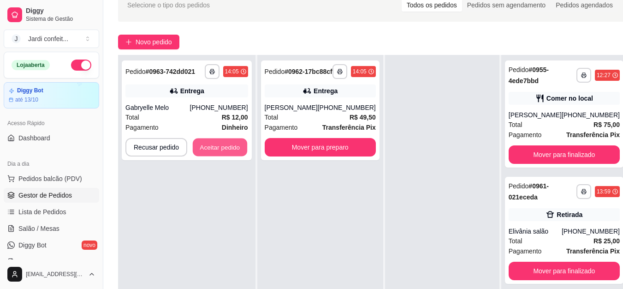
click at [232, 146] on button "Aceitar pedido" at bounding box center [220, 147] width 54 height 18
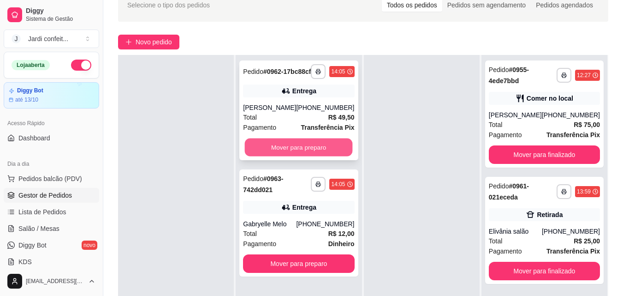
click at [279, 156] on button "Mover para preparo" at bounding box center [299, 147] width 108 height 18
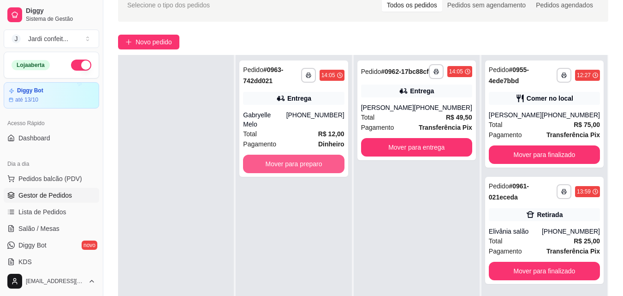
click at [279, 156] on button "Mover para preparo" at bounding box center [293, 163] width 101 height 18
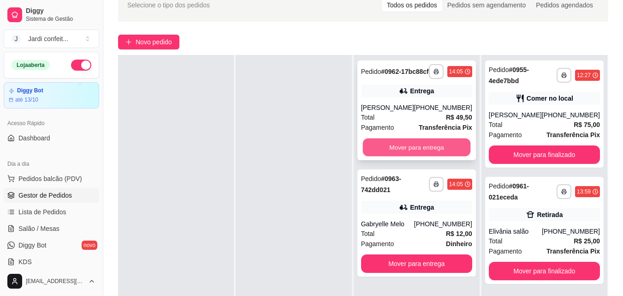
click at [426, 156] on button "Mover para entrega" at bounding box center [416, 147] width 108 height 18
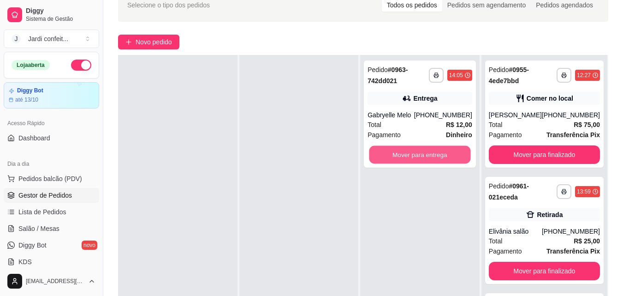
click at [426, 160] on button "Mover para entrega" at bounding box center [419, 155] width 101 height 18
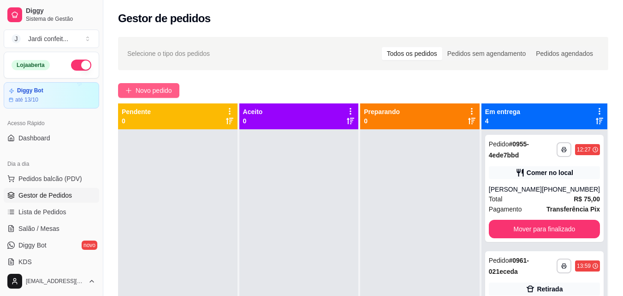
click at [143, 94] on span "Novo pedido" at bounding box center [154, 90] width 36 height 10
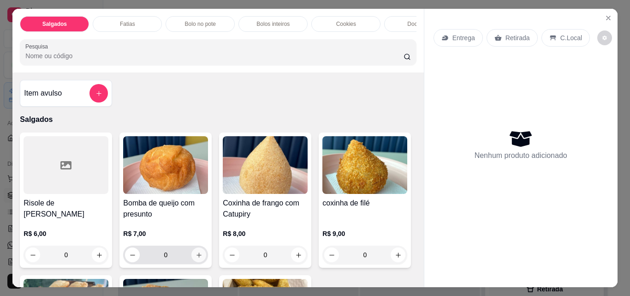
click at [196, 257] on icon "increase-product-quantity" at bounding box center [199, 254] width 7 height 7
click at [196, 256] on icon "increase-product-quantity" at bounding box center [199, 254] width 7 height 7
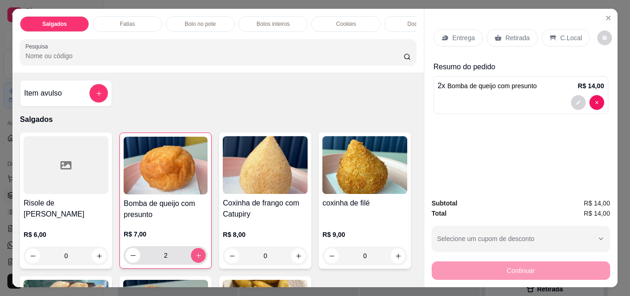
type input "2"
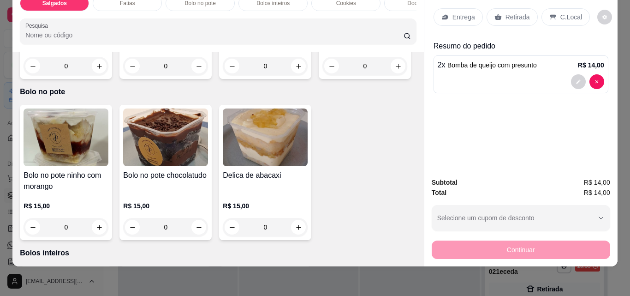
scroll to position [507, 0]
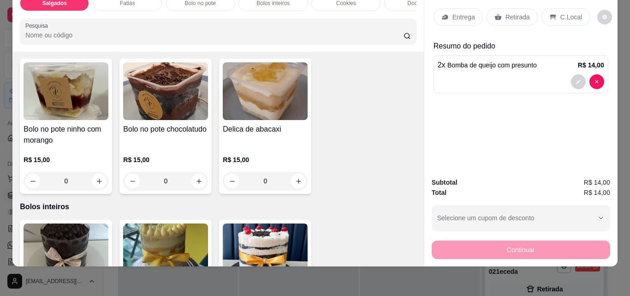
click at [96, 24] on icon "increase-product-quantity" at bounding box center [99, 20] width 7 height 7
type input "1"
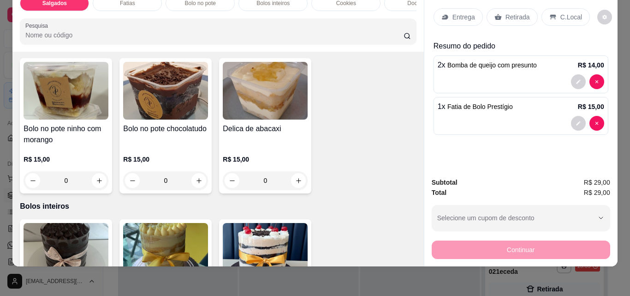
click at [505, 12] on p "Retirada" at bounding box center [517, 16] width 24 height 9
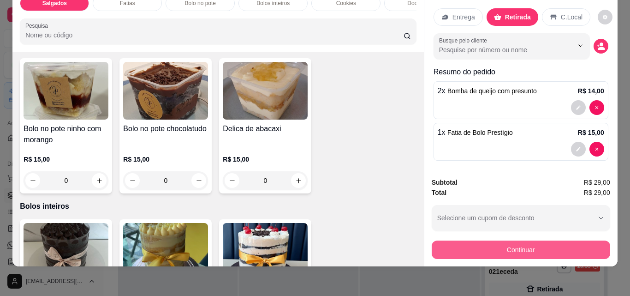
click at [529, 246] on button "Continuar" at bounding box center [521, 249] width 178 height 18
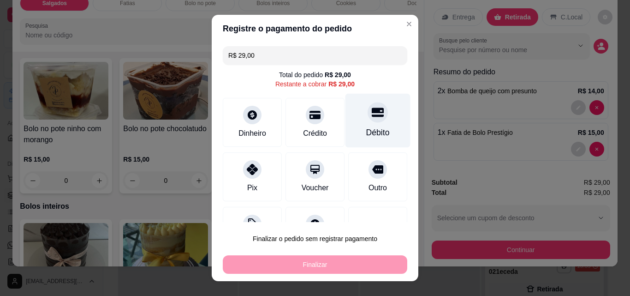
click at [372, 117] on icon at bounding box center [378, 112] width 12 height 9
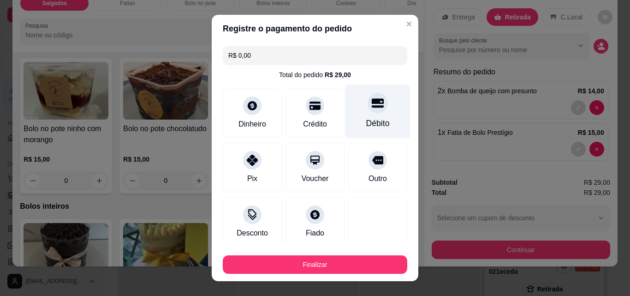
type input "R$ 0,00"
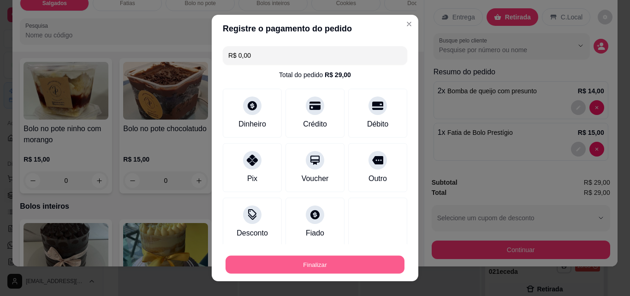
click at [327, 264] on button "Finalizar" at bounding box center [314, 264] width 179 height 18
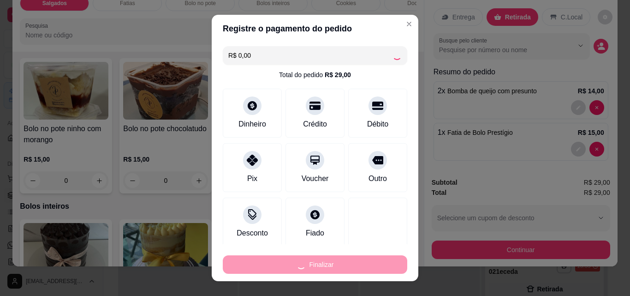
type input "0"
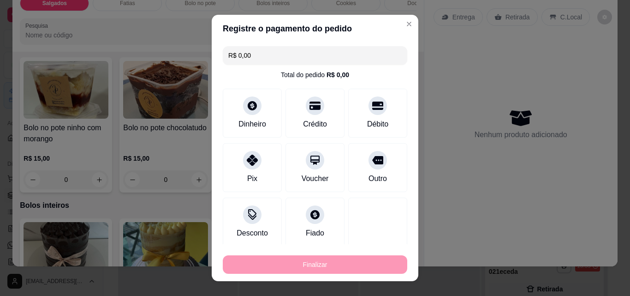
type input "-R$ 29,00"
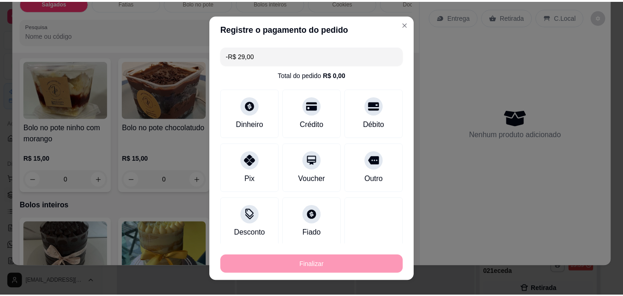
scroll to position [506, 0]
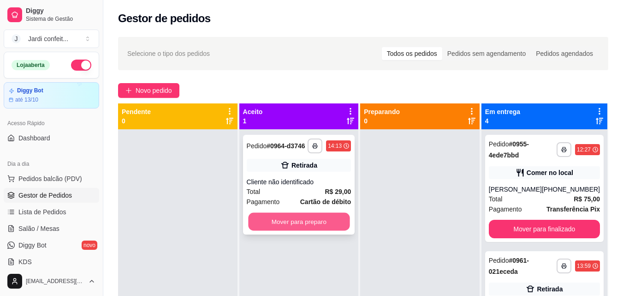
click at [296, 219] on button "Mover para preparo" at bounding box center [298, 222] width 101 height 18
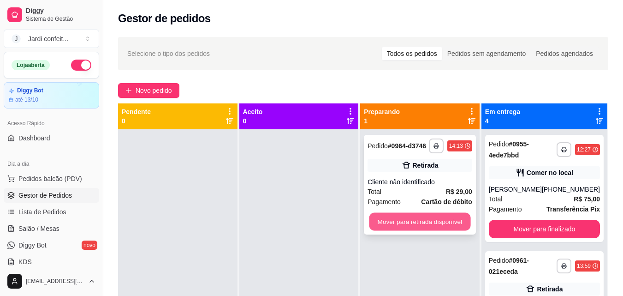
click at [437, 221] on button "Mover para retirada disponível" at bounding box center [419, 222] width 101 height 18
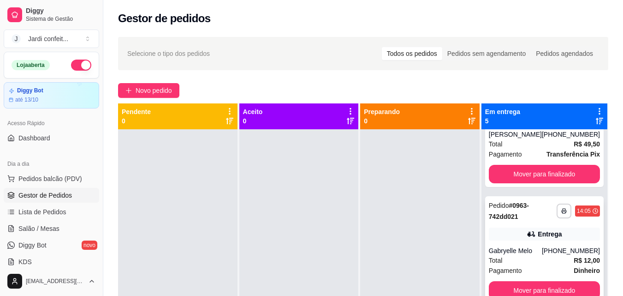
scroll to position [26, 0]
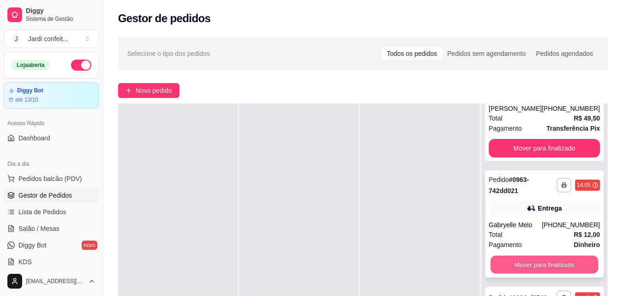
click at [534, 255] on button "Mover para finalizado" at bounding box center [544, 264] width 108 height 18
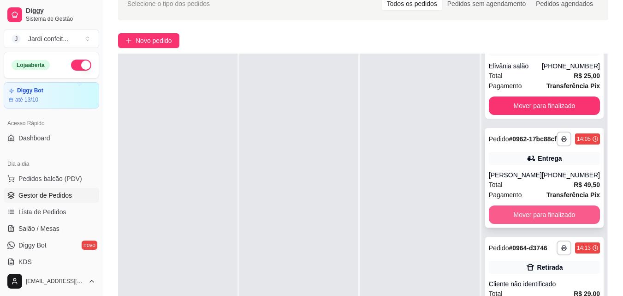
scroll to position [92, 0]
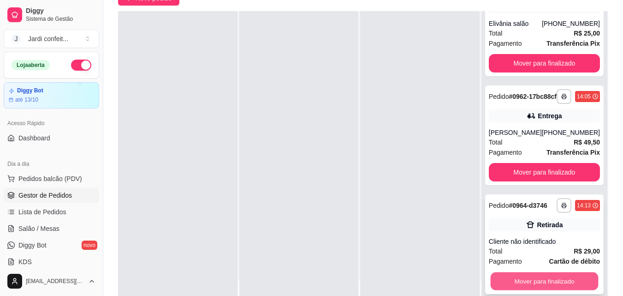
click at [527, 273] on button "Mover para finalizado" at bounding box center [544, 281] width 108 height 18
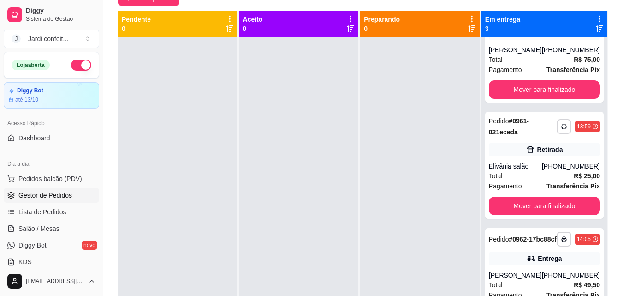
scroll to position [41, 0]
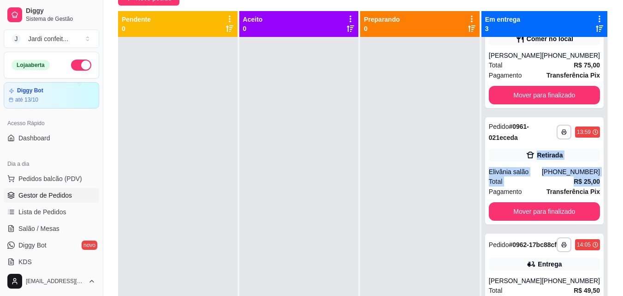
drag, startPoint x: 592, startPoint y: 177, endPoint x: 594, endPoint y: 105, distance: 72.0
click at [594, 107] on div "**********" at bounding box center [544, 185] width 126 height 296
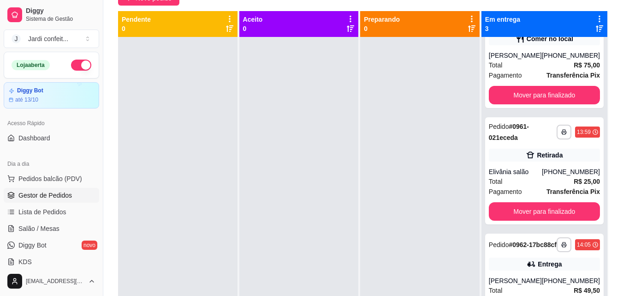
click at [622, 83] on div "**********" at bounding box center [363, 128] width 520 height 379
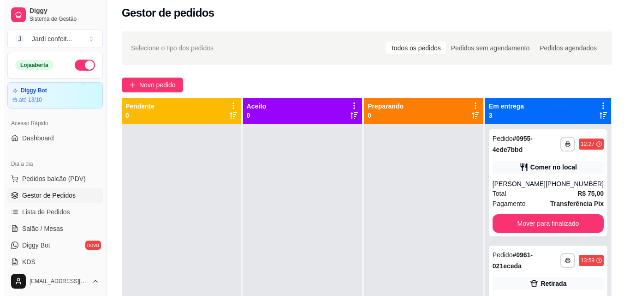
scroll to position [2, 0]
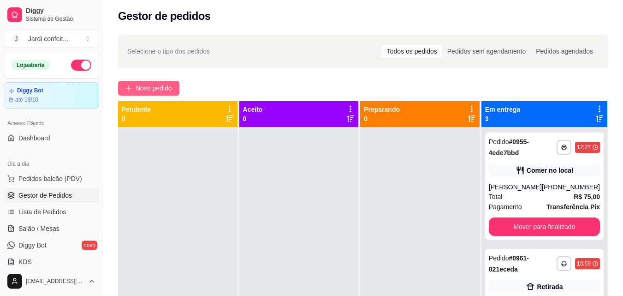
click at [168, 88] on span "Novo pedido" at bounding box center [154, 88] width 36 height 10
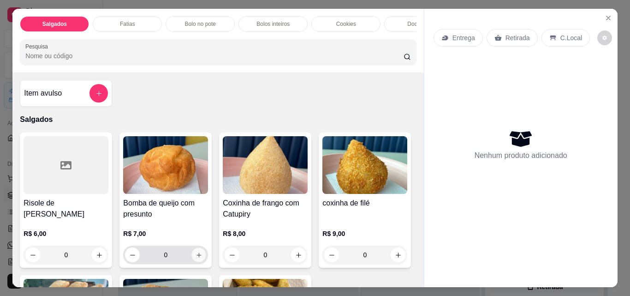
click at [197, 255] on icon "increase-product-quantity" at bounding box center [199, 254] width 7 height 7
type input "1"
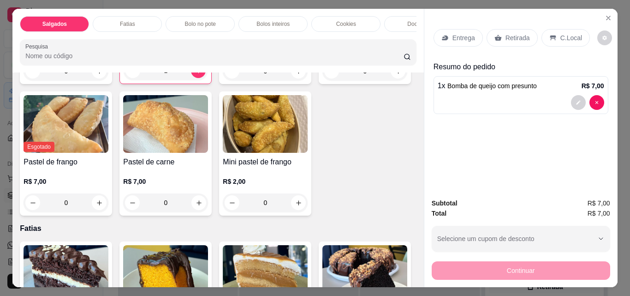
scroll to position [369, 0]
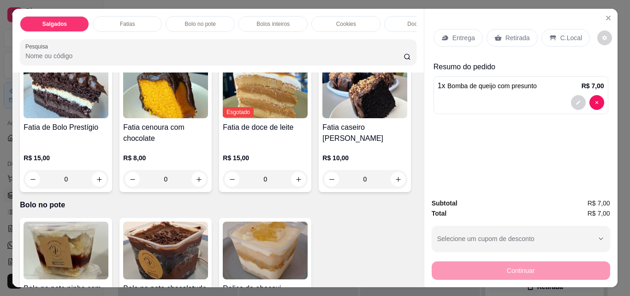
click at [291, 25] on button "increase-product-quantity" at bounding box center [298, 18] width 14 height 14
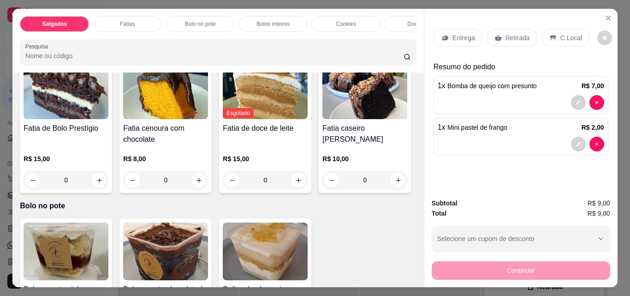
click at [291, 26] on button "increase-product-quantity" at bounding box center [298, 19] width 14 height 14
type input "2"
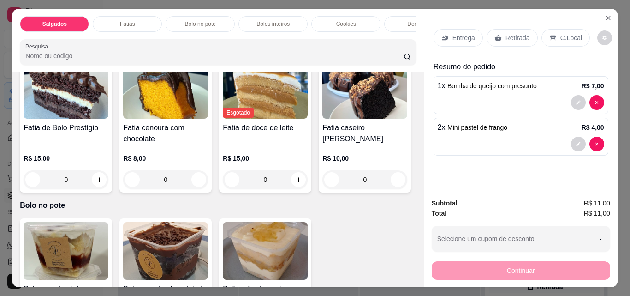
click at [523, 33] on p "Retirada" at bounding box center [517, 37] width 24 height 9
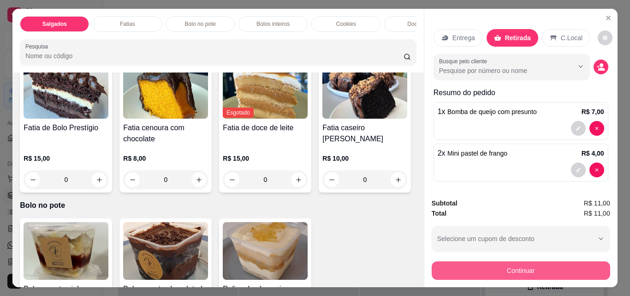
click at [536, 267] on button "Continuar" at bounding box center [521, 270] width 178 height 18
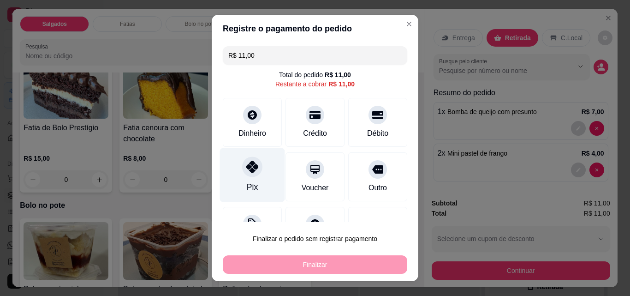
click at [268, 181] on div "Pix" at bounding box center [252, 175] width 65 height 54
type input "R$ 0,00"
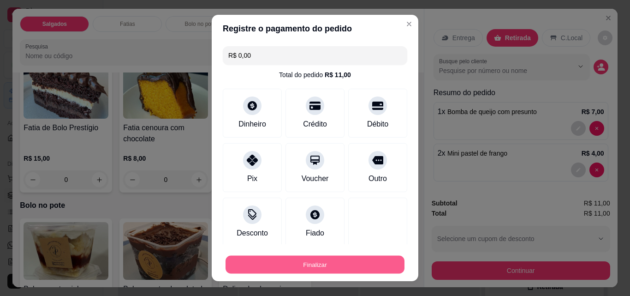
click at [340, 266] on button "Finalizar" at bounding box center [314, 264] width 179 height 18
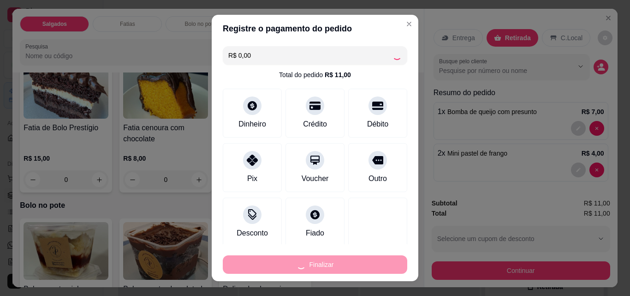
type input "0"
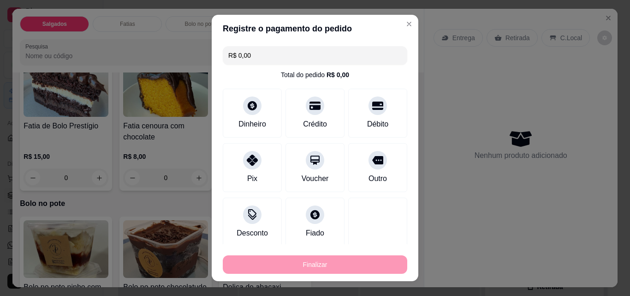
type input "-R$ 11,00"
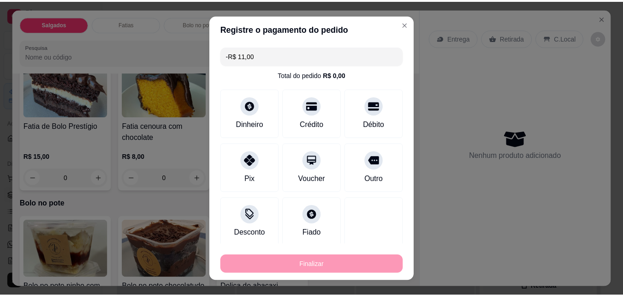
scroll to position [368, 0]
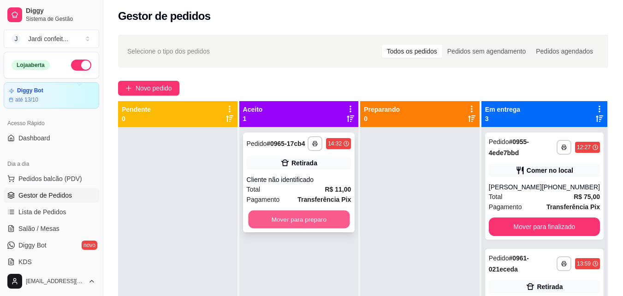
click at [336, 223] on button "Mover para preparo" at bounding box center [298, 219] width 101 height 18
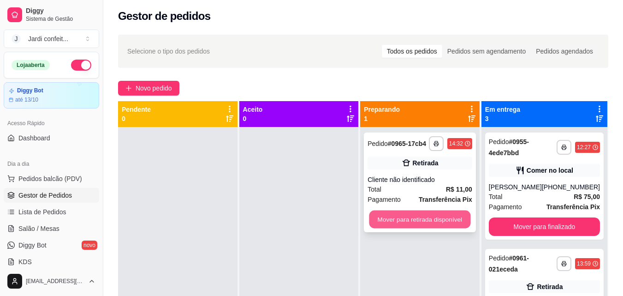
click at [432, 218] on button "Mover para retirada disponível" at bounding box center [419, 219] width 101 height 18
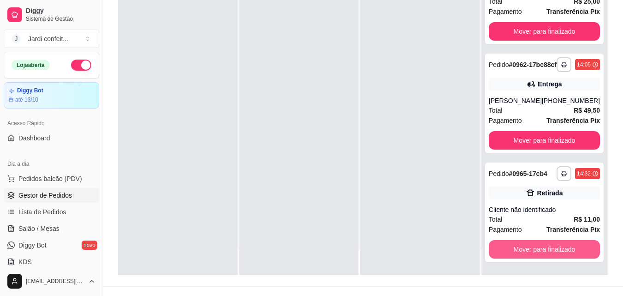
scroll to position [141, 0]
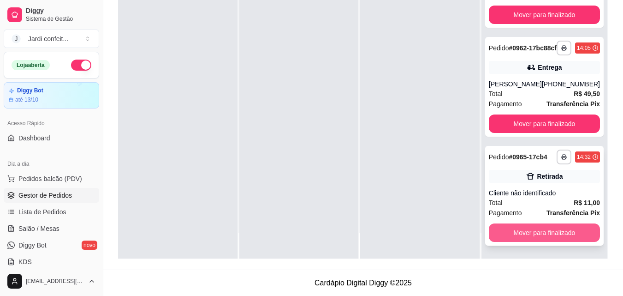
click at [532, 229] on button "Mover para finalizado" at bounding box center [544, 232] width 111 height 18
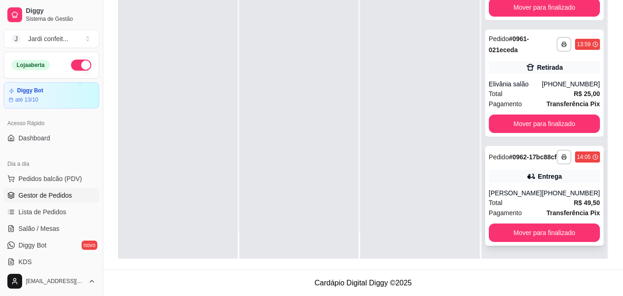
scroll to position [62, 0]
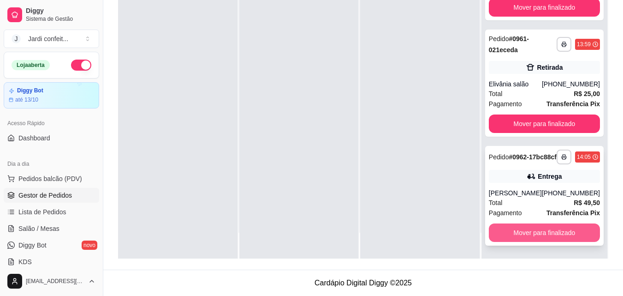
click at [553, 231] on button "Mover para finalizado" at bounding box center [544, 232] width 111 height 18
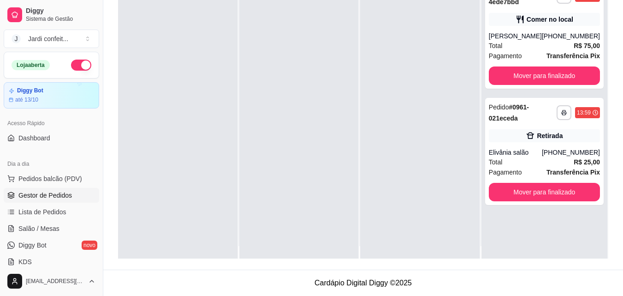
scroll to position [0, 0]
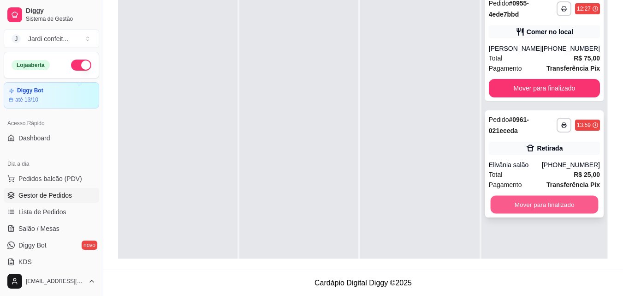
click at [536, 206] on button "Mover para finalizado" at bounding box center [544, 205] width 108 height 18
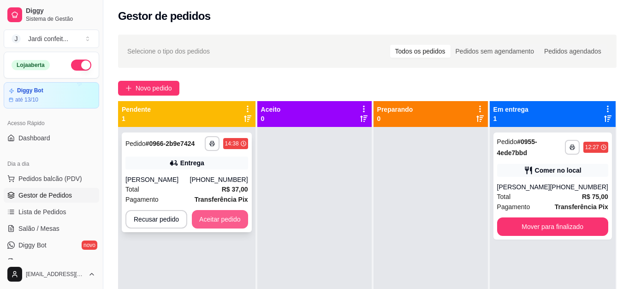
click at [243, 218] on button "Aceitar pedido" at bounding box center [220, 219] width 56 height 18
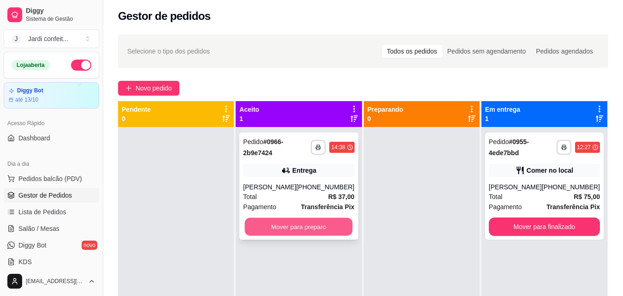
click at [260, 228] on button "Mover para preparo" at bounding box center [299, 227] width 108 height 18
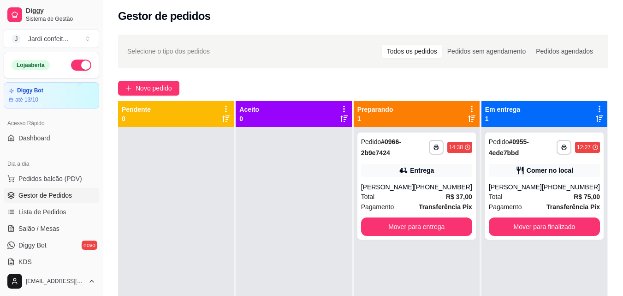
click at [177, 69] on div "**********" at bounding box center [363, 218] width 520 height 379
click at [175, 94] on button "Novo pedido" at bounding box center [148, 88] width 61 height 15
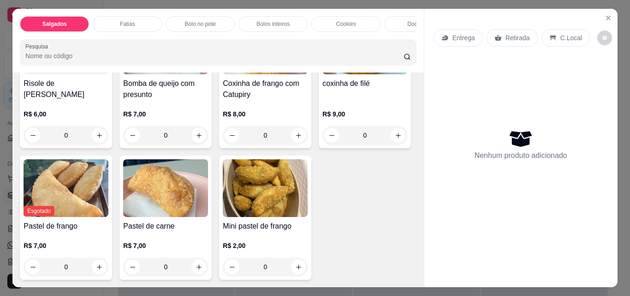
scroll to position [138, 0]
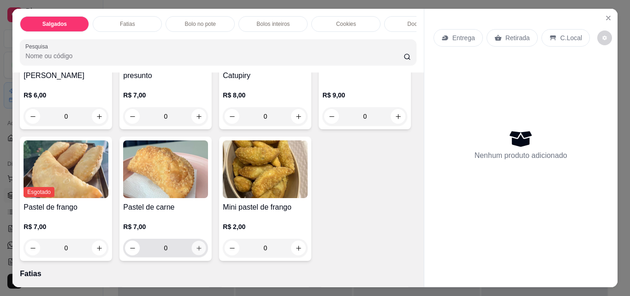
click at [202, 251] on icon "increase-product-quantity" at bounding box center [199, 247] width 7 height 7
type input "1"
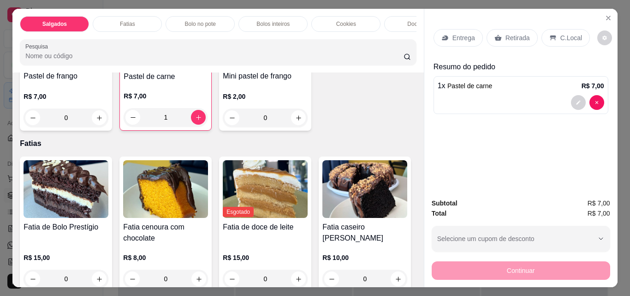
scroll to position [277, 0]
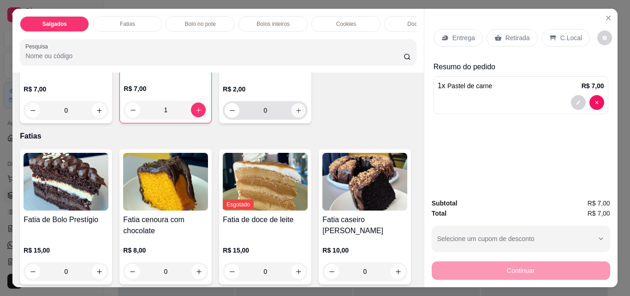
click at [295, 114] on icon "increase-product-quantity" at bounding box center [298, 110] width 7 height 7
type input "1"
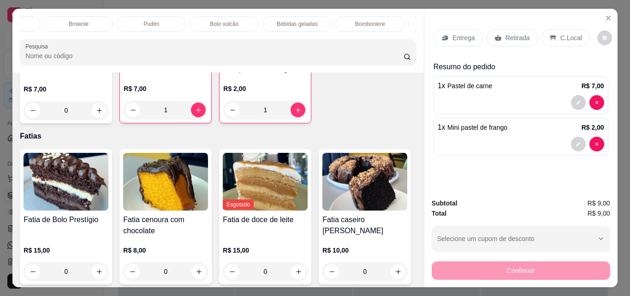
scroll to position [0, 447]
click at [279, 20] on p "Bebidas geladas" at bounding box center [263, 23] width 41 height 7
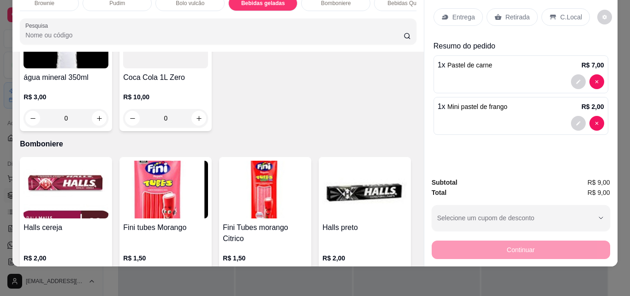
scroll to position [2494, 0]
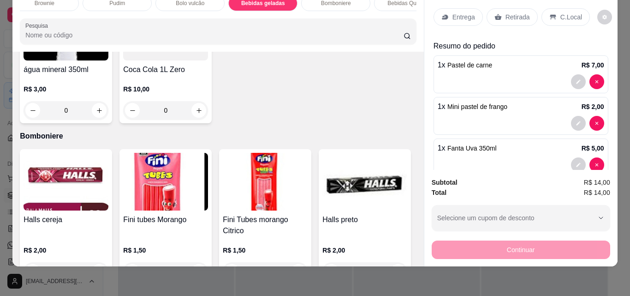
type input "1"
click at [521, 12] on p "Retirada" at bounding box center [517, 16] width 24 height 9
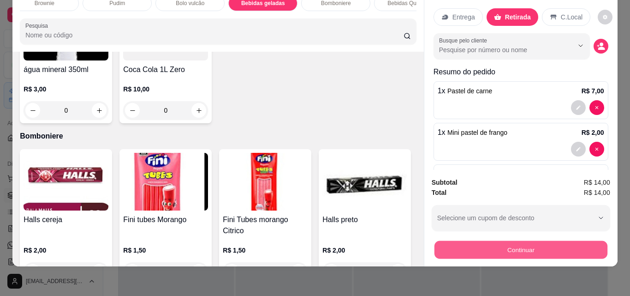
click at [551, 244] on button "Continuar" at bounding box center [520, 249] width 173 height 18
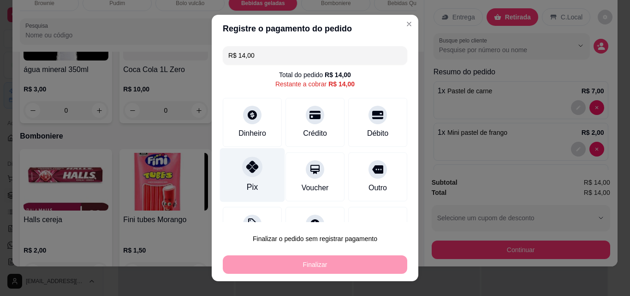
click at [249, 168] on icon at bounding box center [252, 166] width 12 height 12
type input "R$ 0,00"
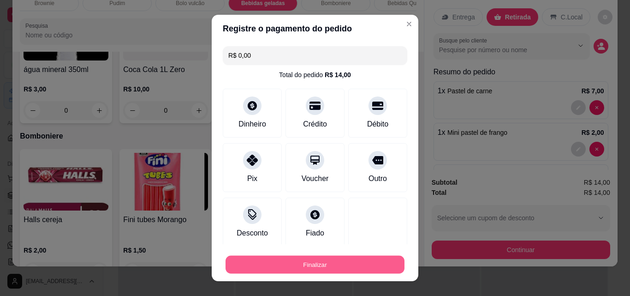
click at [380, 264] on button "Finalizar" at bounding box center [314, 264] width 179 height 18
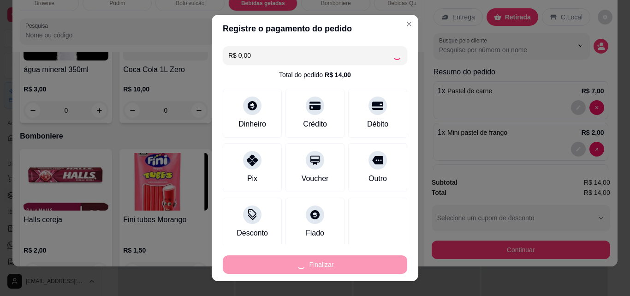
type input "0"
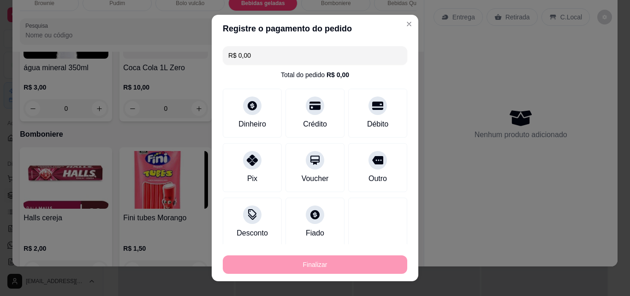
type input "-R$ 14,00"
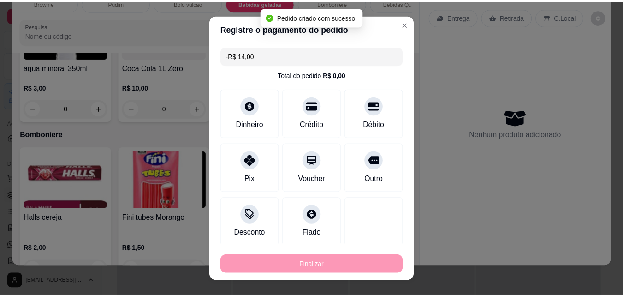
scroll to position [2492, 0]
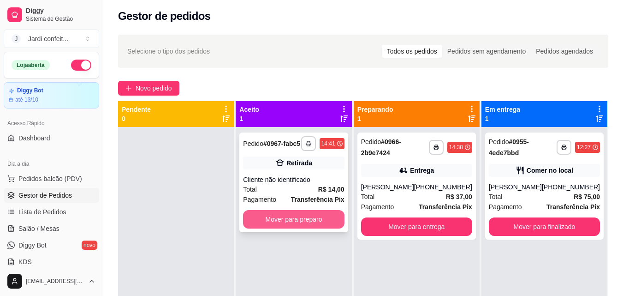
click at [310, 222] on button "Mover para preparo" at bounding box center [293, 219] width 101 height 18
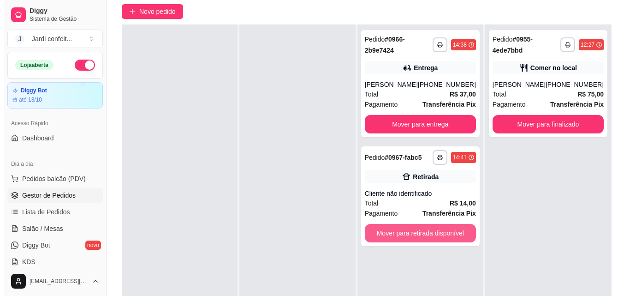
scroll to position [95, 0]
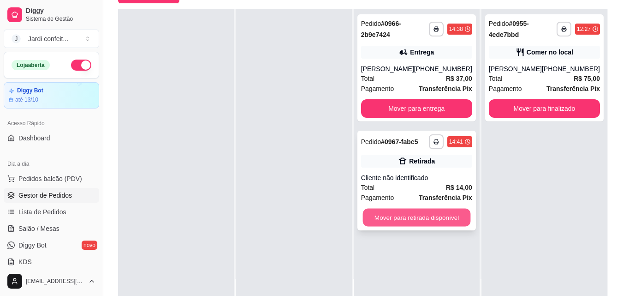
click at [412, 217] on button "Mover para retirada disponível" at bounding box center [416, 217] width 108 height 18
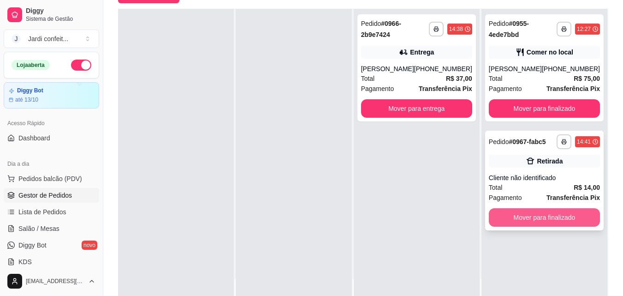
click at [573, 214] on button "Mover para finalizado" at bounding box center [544, 217] width 111 height 18
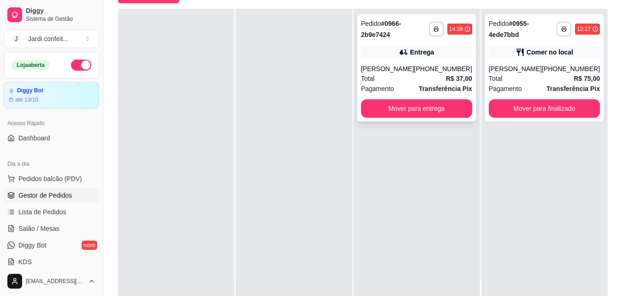
click at [372, 63] on div "**********" at bounding box center [416, 67] width 119 height 107
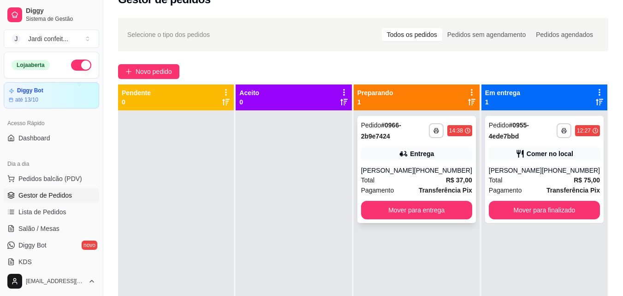
scroll to position [0, 0]
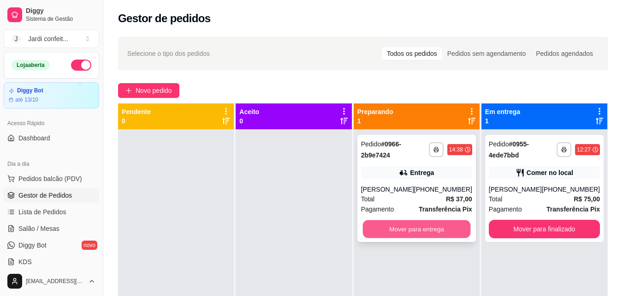
click at [452, 225] on button "Mover para entrega" at bounding box center [416, 229] width 108 height 18
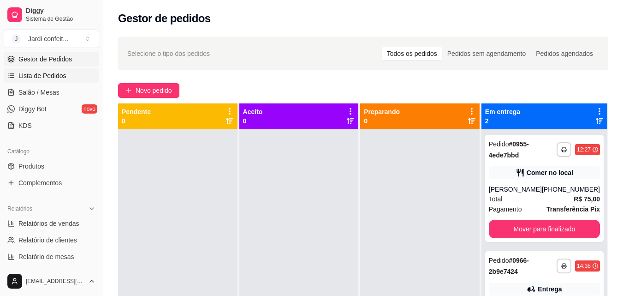
scroll to position [138, 0]
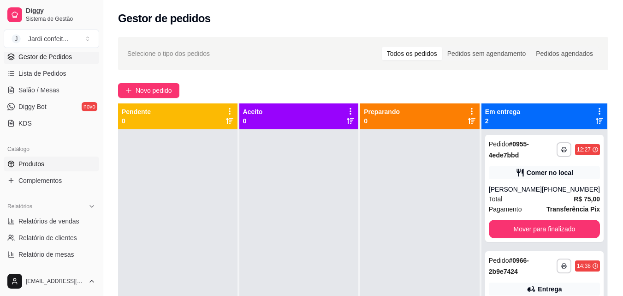
click at [56, 168] on link "Produtos" at bounding box center [51, 163] width 95 height 15
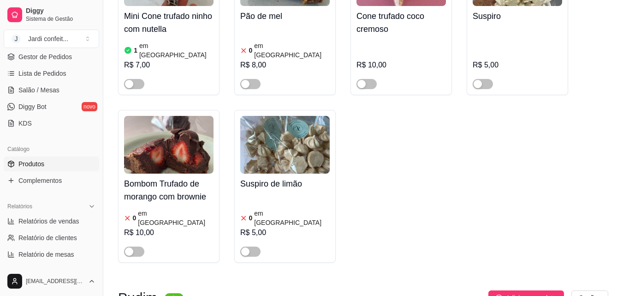
scroll to position [15291, 0]
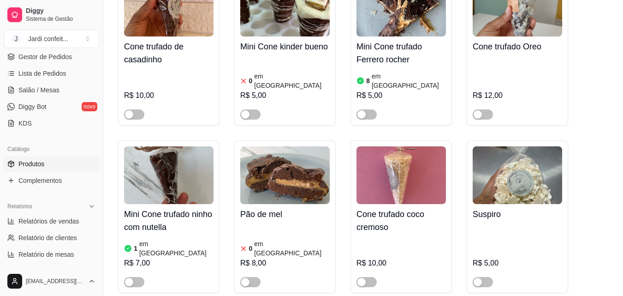
scroll to position [15107, 0]
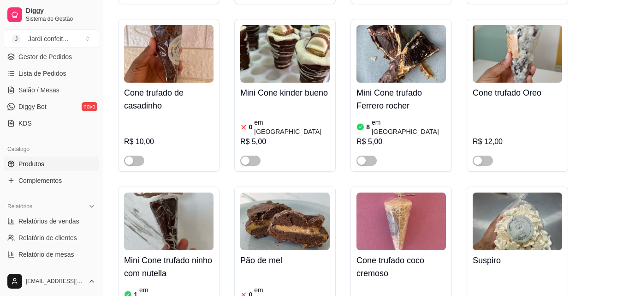
click at [139, 165] on img at bounding box center [124, 134] width 85 height 85
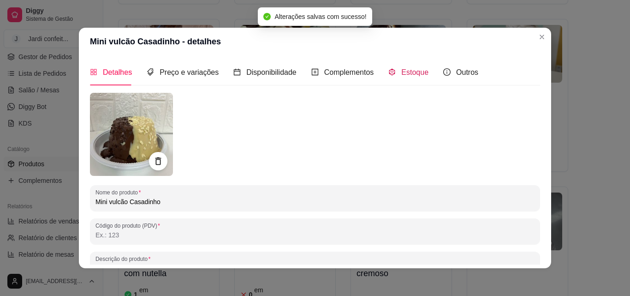
click at [402, 68] on span "Estoque" at bounding box center [414, 72] width 27 height 8
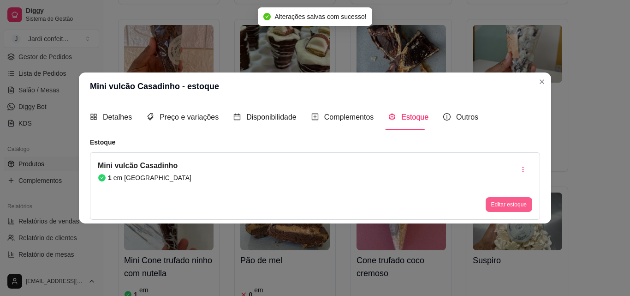
click at [514, 206] on button "Editar estoque" at bounding box center [509, 204] width 47 height 15
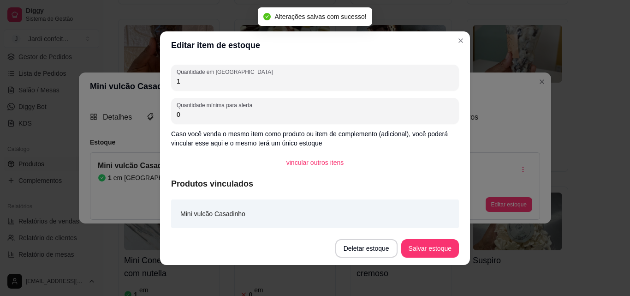
click at [245, 83] on input "1" at bounding box center [315, 81] width 277 height 9
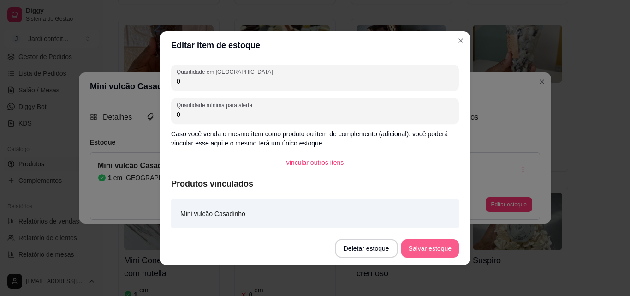
type input "0"
click at [423, 243] on button "Salvar estoque" at bounding box center [430, 248] width 58 height 18
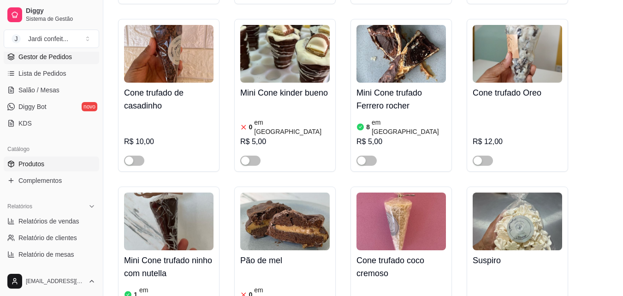
click at [34, 59] on span "Gestor de Pedidos" at bounding box center [44, 56] width 53 height 9
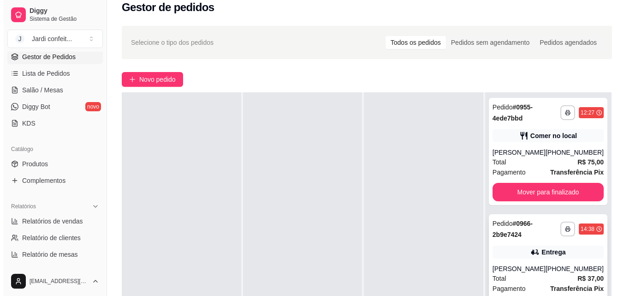
scroll to position [46, 0]
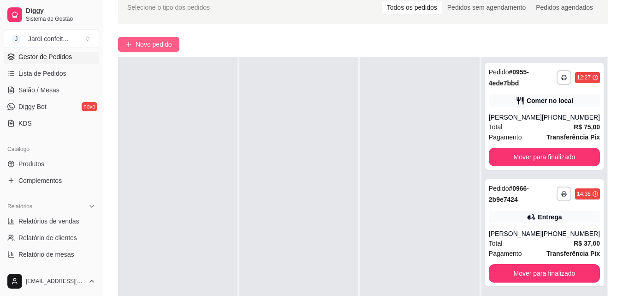
click at [125, 38] on button "Novo pedido" at bounding box center [148, 44] width 61 height 15
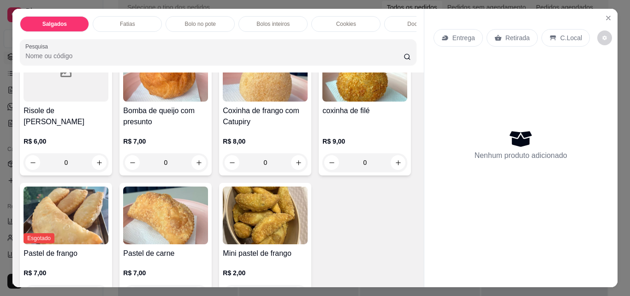
scroll to position [184, 0]
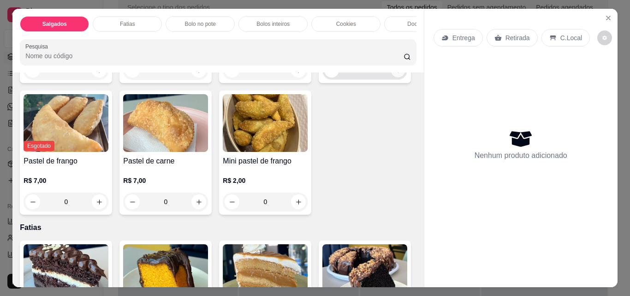
click at [395, 74] on icon "increase-product-quantity" at bounding box center [398, 70] width 7 height 7
type input "1"
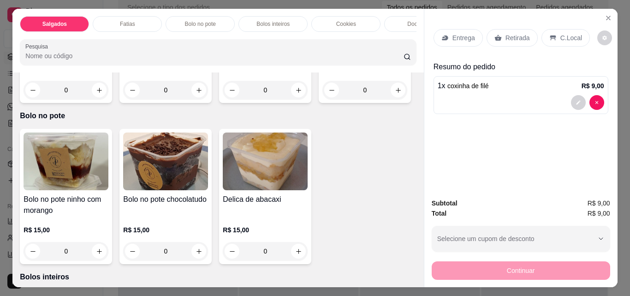
scroll to position [507, 0]
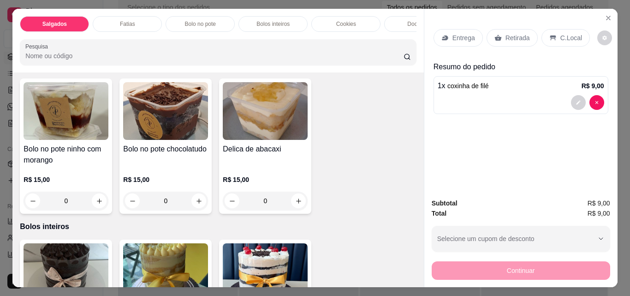
click at [337, 20] on p "Cookies" at bounding box center [346, 23] width 20 height 7
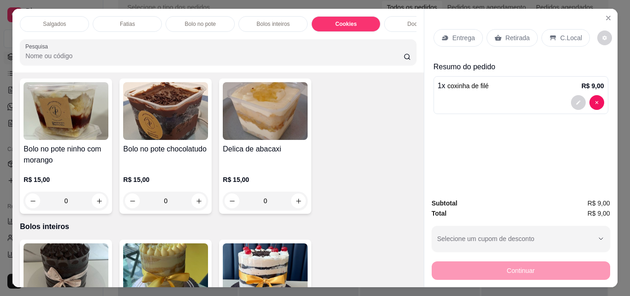
scroll to position [24, 0]
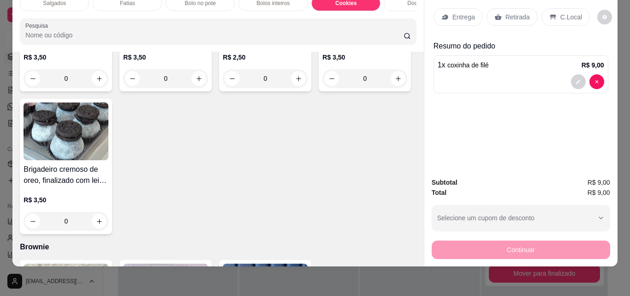
type input "1"
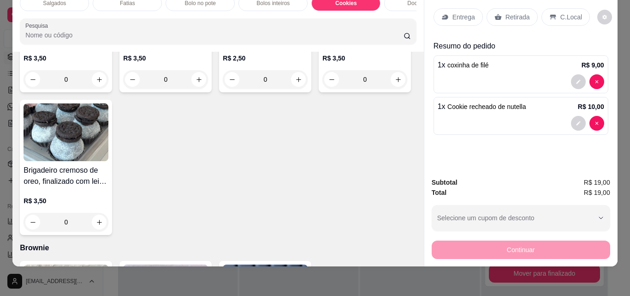
click at [463, 12] on p "Entrega" at bounding box center [463, 16] width 23 height 9
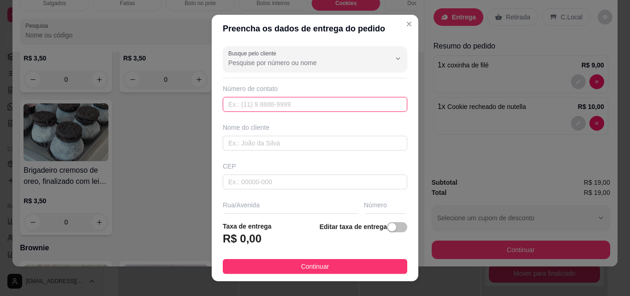
click at [241, 103] on input "text" at bounding box center [315, 104] width 184 height 15
type input "[PHONE_NUMBER]"
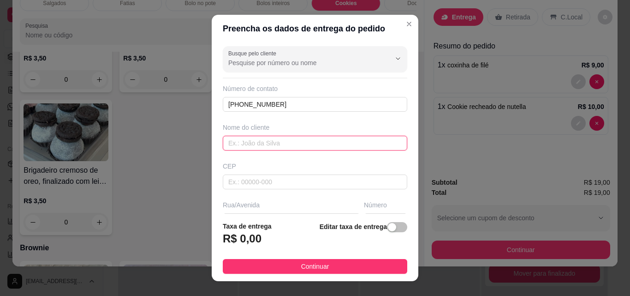
click at [265, 144] on input "text" at bounding box center [315, 143] width 184 height 15
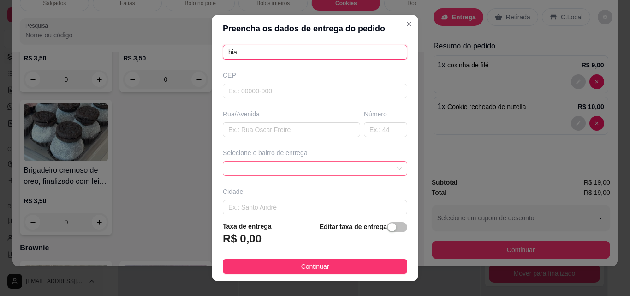
scroll to position [92, 0]
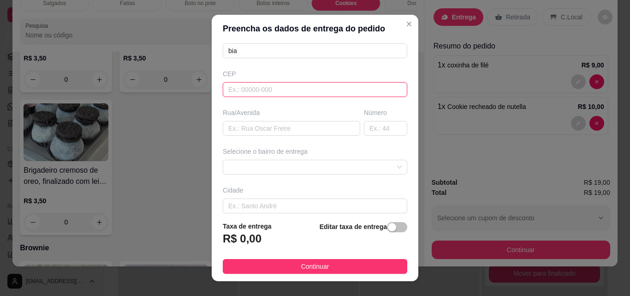
click at [301, 94] on input "text" at bounding box center [315, 89] width 184 height 15
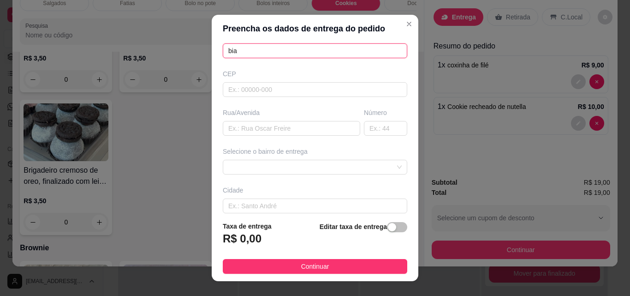
click at [305, 48] on input "bia" at bounding box center [315, 50] width 184 height 15
click at [312, 51] on input "beatris" at bounding box center [315, 50] width 184 height 15
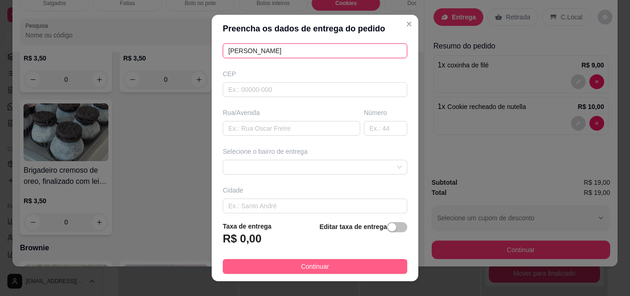
type input "[PERSON_NAME]"
click at [301, 267] on span "Continuar" at bounding box center [315, 266] width 28 height 10
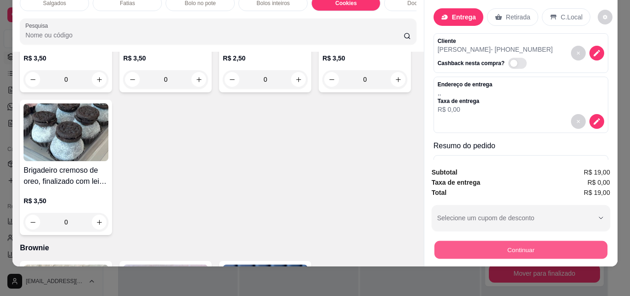
click at [480, 240] on button "Continuar" at bounding box center [520, 249] width 173 height 18
click at [480, 249] on button "Continuar" at bounding box center [520, 249] width 173 height 18
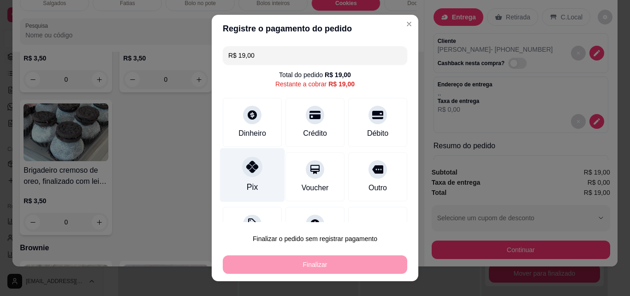
click at [237, 177] on div "Pix" at bounding box center [252, 175] width 65 height 54
type input "R$ 0,00"
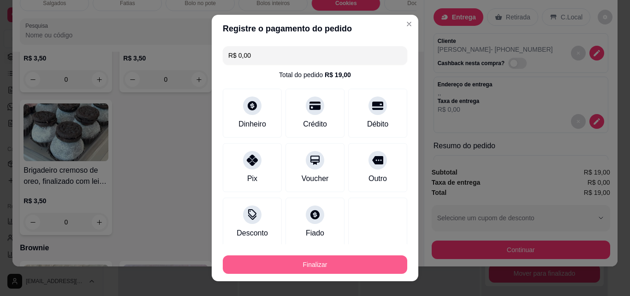
click at [254, 257] on button "Finalizar" at bounding box center [315, 264] width 184 height 18
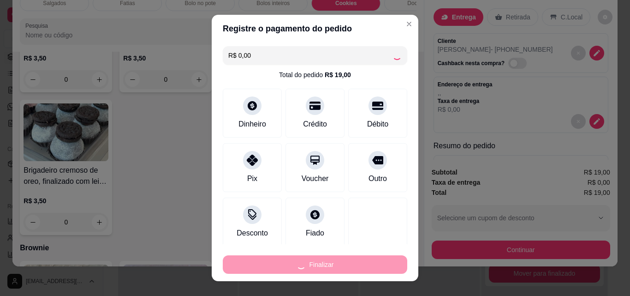
type input "0"
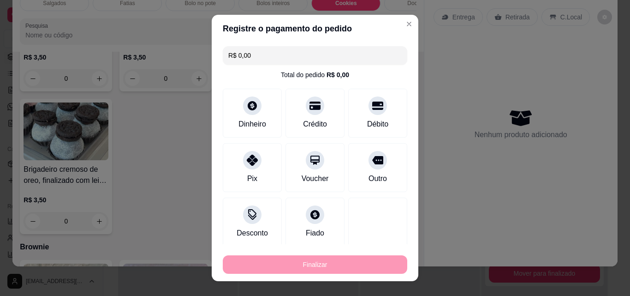
type input "-R$ 19,00"
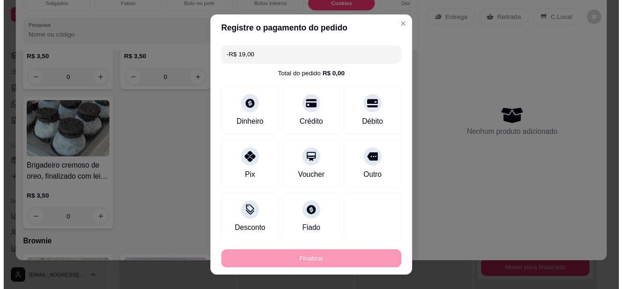
scroll to position [1091, 0]
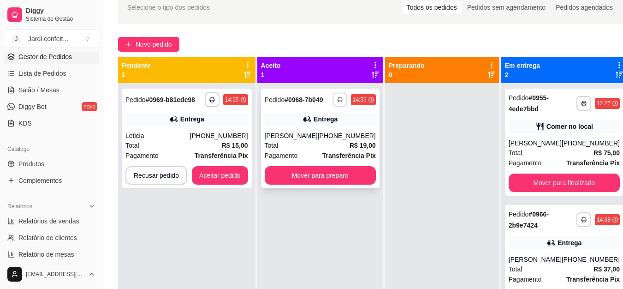
click at [337, 102] on icon "button" at bounding box center [340, 100] width 6 height 6
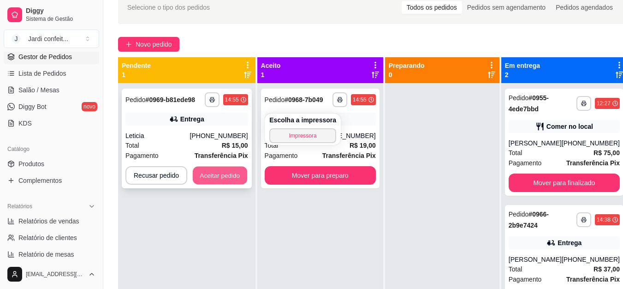
click at [213, 175] on button "Aceitar pedido" at bounding box center [220, 175] width 54 height 18
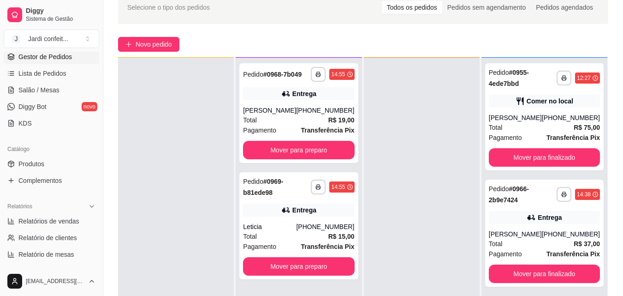
scroll to position [26, 0]
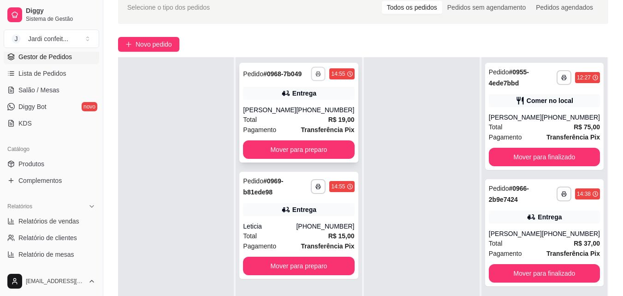
click at [311, 72] on button "button" at bounding box center [318, 73] width 14 height 14
click at [259, 106] on button "Impressora" at bounding box center [290, 106] width 65 height 14
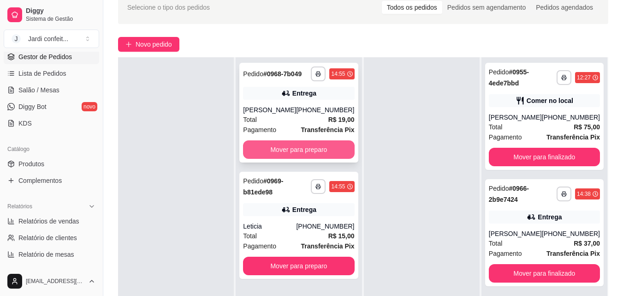
click at [300, 150] on button "Mover para preparo" at bounding box center [298, 149] width 111 height 18
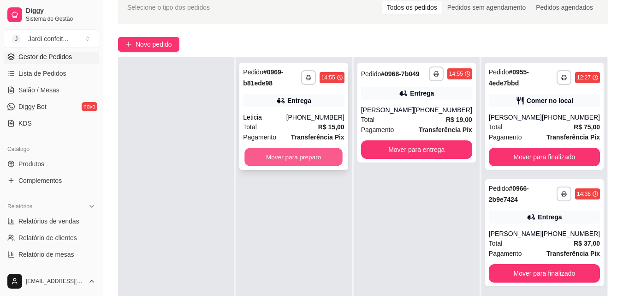
click at [300, 150] on button "Mover para preparo" at bounding box center [294, 157] width 98 height 18
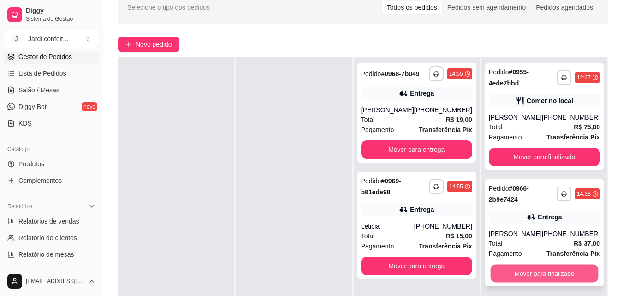
click at [570, 269] on button "Mover para finalizado" at bounding box center [544, 273] width 108 height 18
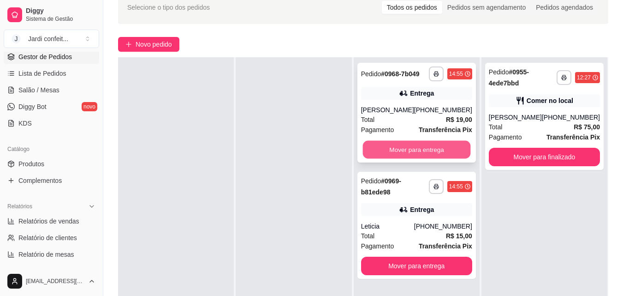
click at [397, 145] on button "Mover para entrega" at bounding box center [416, 150] width 108 height 18
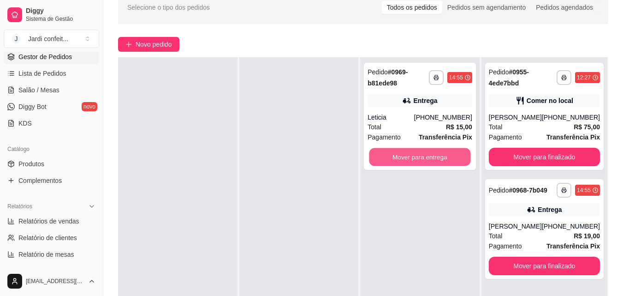
click at [396, 154] on button "Mover para entrega" at bounding box center [419, 157] width 101 height 18
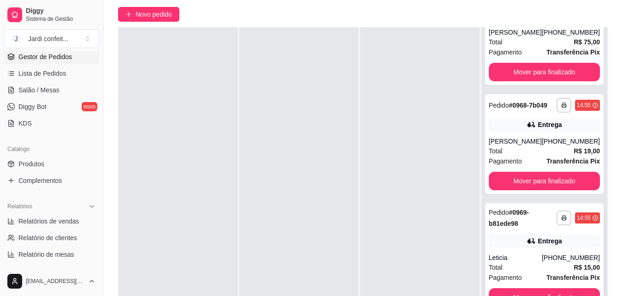
scroll to position [92, 0]
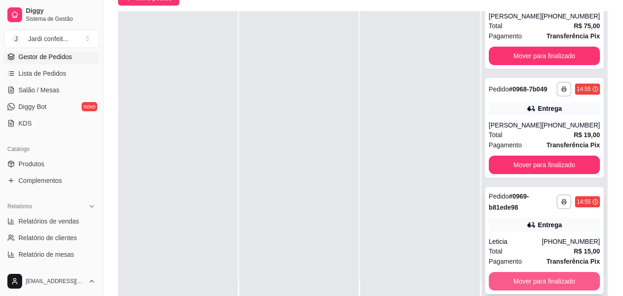
click at [557, 278] on button "Mover para finalizado" at bounding box center [544, 281] width 111 height 18
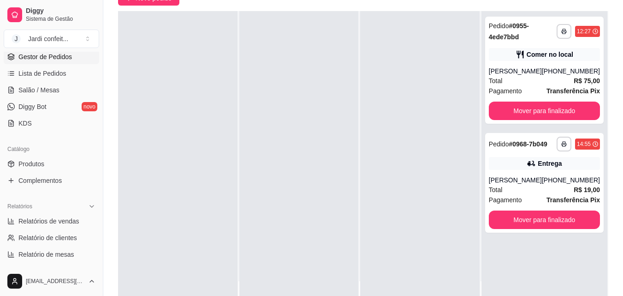
scroll to position [0, 0]
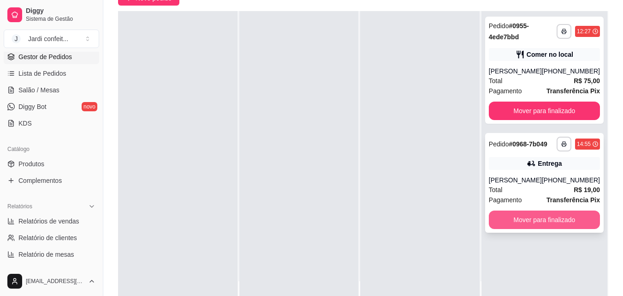
click at [542, 222] on button "Mover para finalizado" at bounding box center [544, 219] width 111 height 18
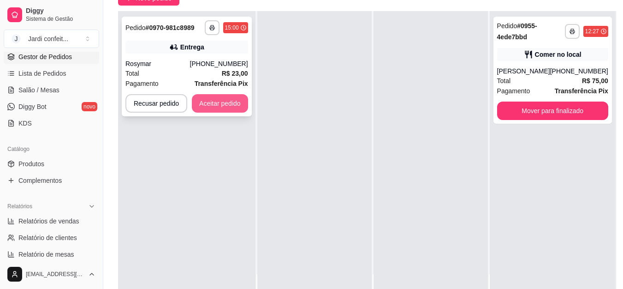
click at [213, 108] on button "Aceitar pedido" at bounding box center [220, 103] width 56 height 18
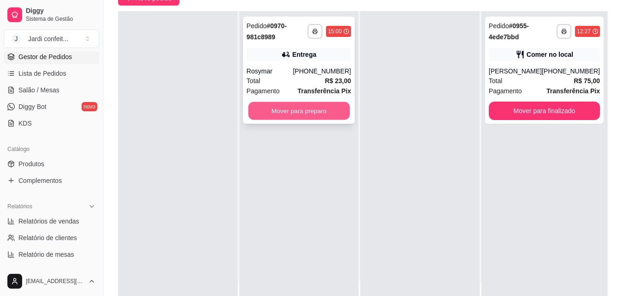
click at [287, 111] on button "Mover para preparo" at bounding box center [298, 111] width 101 height 18
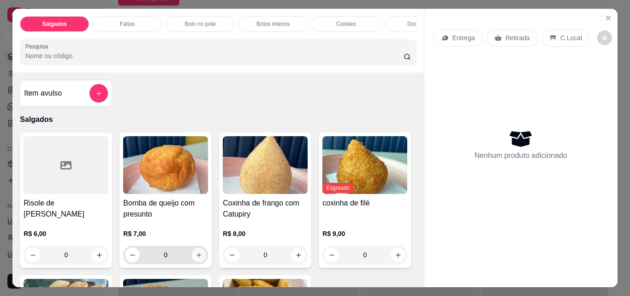
click at [197, 258] on icon "increase-product-quantity" at bounding box center [199, 254] width 7 height 7
type input "1"
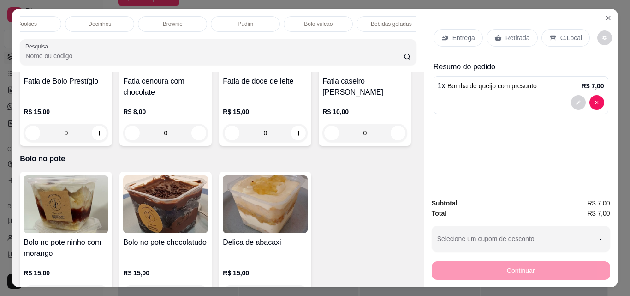
scroll to position [0, 321]
click at [387, 16] on div "Bebidas geladas" at bounding box center [388, 24] width 69 height 16
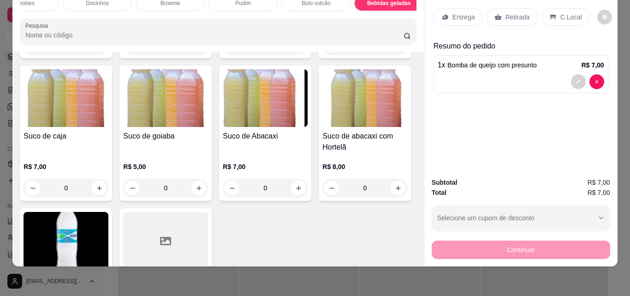
scroll to position [2304, 0]
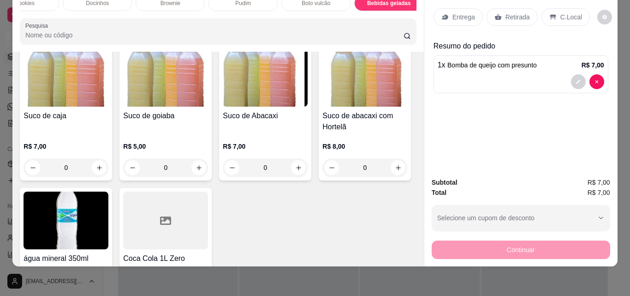
type input "1"
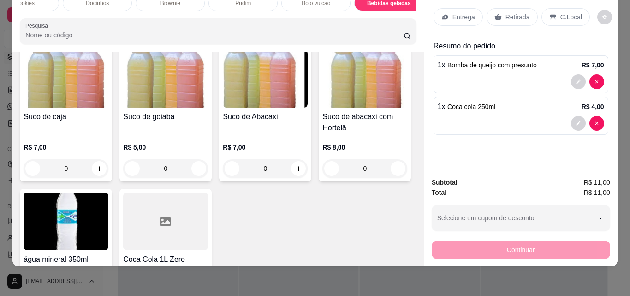
drag, startPoint x: 520, startPoint y: 17, endPoint x: 517, endPoint y: 22, distance: 6.0
click at [519, 16] on div "Retirada" at bounding box center [511, 17] width 51 height 18
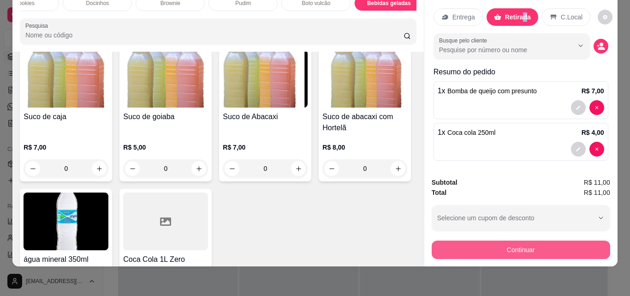
click at [481, 247] on button "Continuar" at bounding box center [521, 249] width 178 height 18
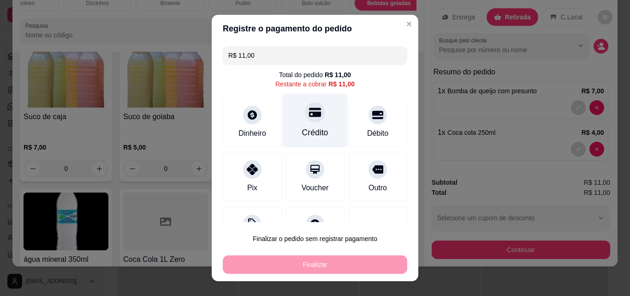
click at [312, 111] on div at bounding box center [315, 112] width 20 height 20
type input "R$ 0,00"
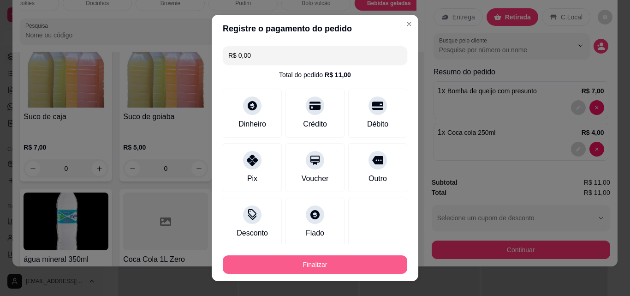
click at [311, 259] on button "Finalizar" at bounding box center [315, 264] width 184 height 18
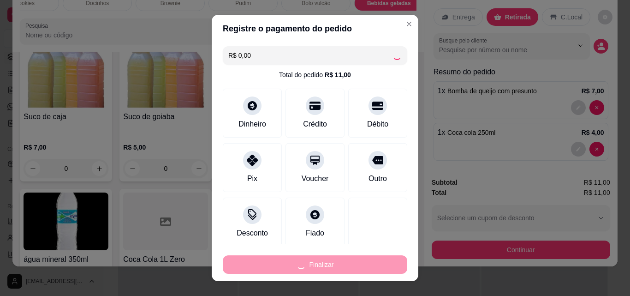
type input "0"
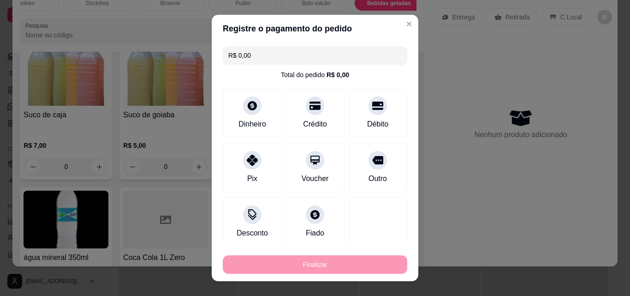
type input "-R$ 11,00"
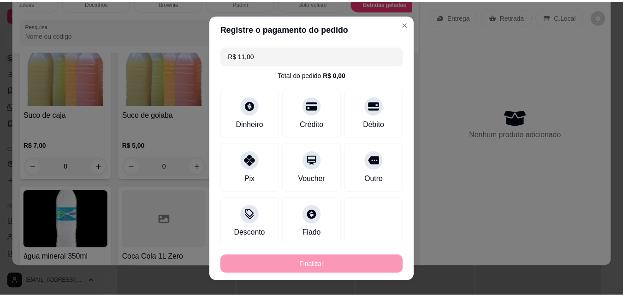
scroll to position [2303, 0]
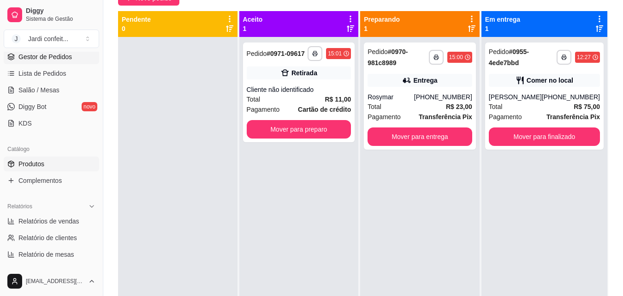
click at [74, 165] on link "Produtos" at bounding box center [51, 163] width 95 height 15
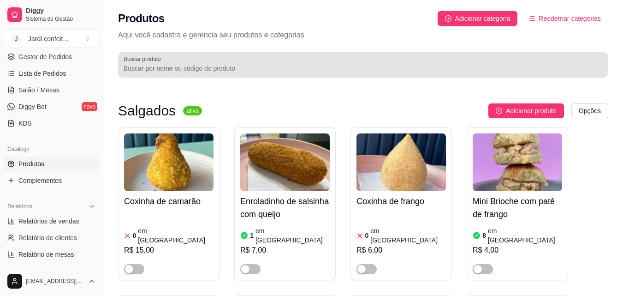
click at [280, 65] on input "Buscar produto" at bounding box center [363, 68] width 479 height 9
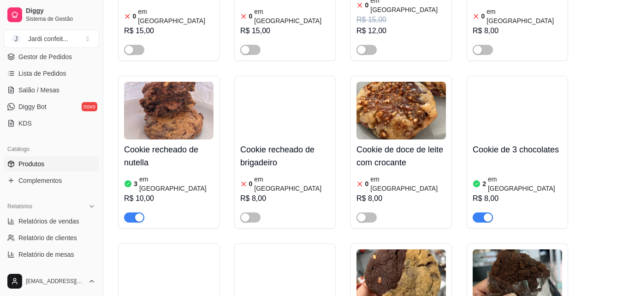
scroll to position [231, 0]
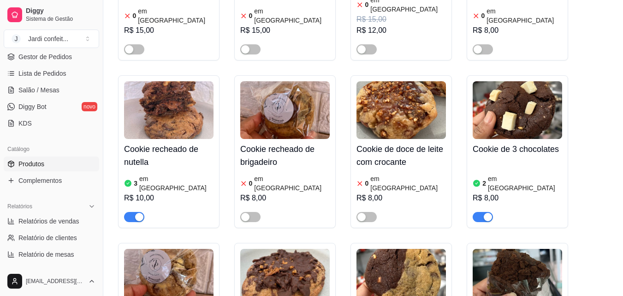
type input "coo"
click at [158, 158] on h4 "Cookie recheado de nutella" at bounding box center [168, 155] width 89 height 26
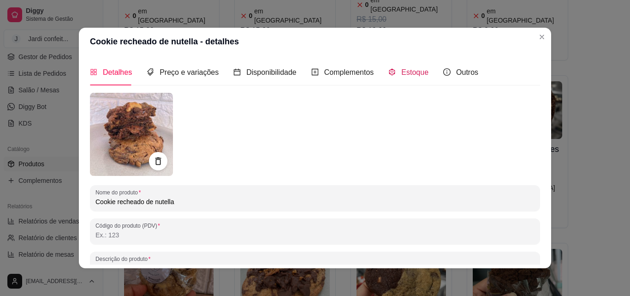
click at [406, 73] on span "Estoque" at bounding box center [414, 72] width 27 height 8
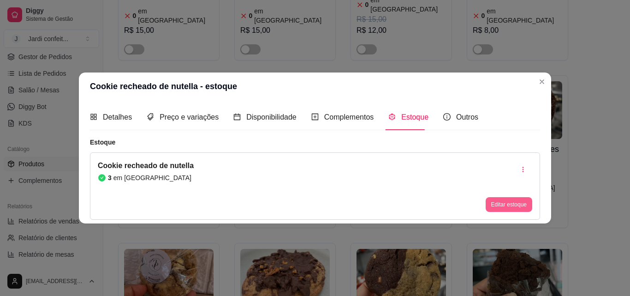
click at [501, 202] on button "Editar estoque" at bounding box center [509, 204] width 47 height 15
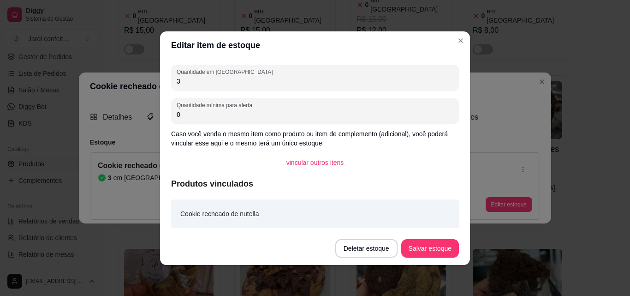
click at [325, 85] on input "3" at bounding box center [315, 81] width 277 height 9
type input "1"
click at [439, 249] on button "Salvar estoque" at bounding box center [430, 248] width 56 height 18
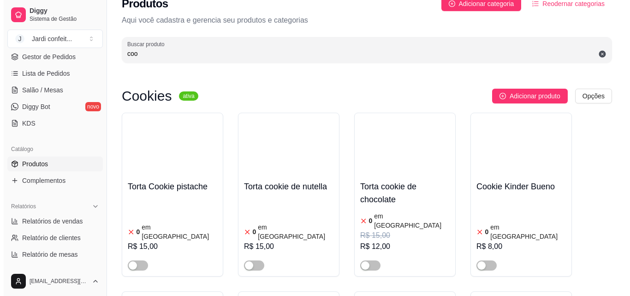
scroll to position [0, 0]
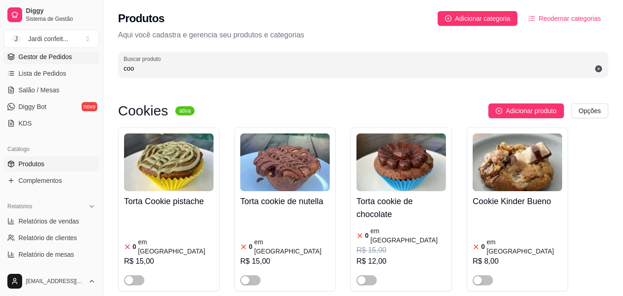
click at [69, 58] on span "Gestor de Pedidos" at bounding box center [44, 56] width 53 height 9
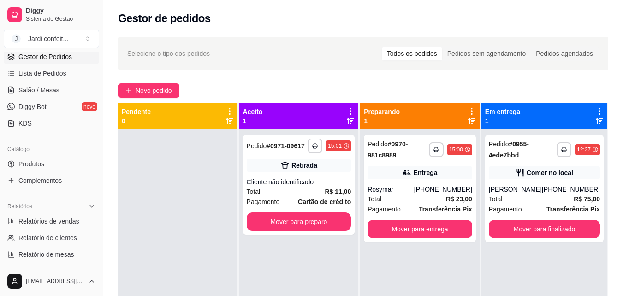
click at [167, 101] on div "**********" at bounding box center [363, 220] width 520 height 379
click at [171, 92] on span "Novo pedido" at bounding box center [154, 90] width 36 height 10
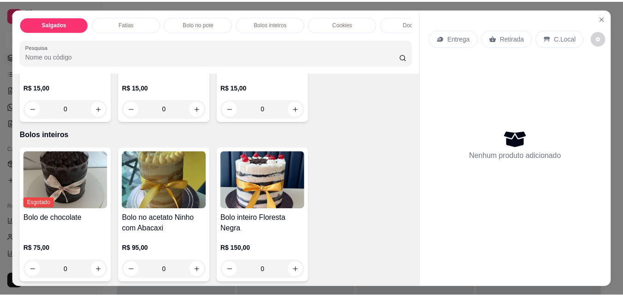
scroll to position [553, 0]
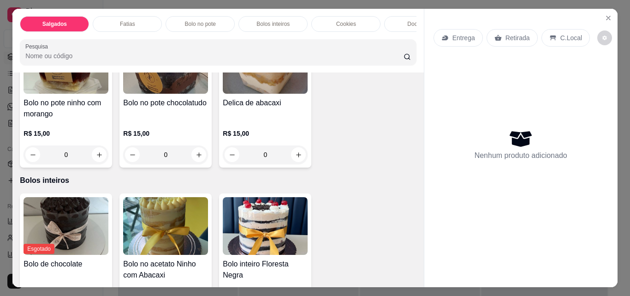
type input "1"
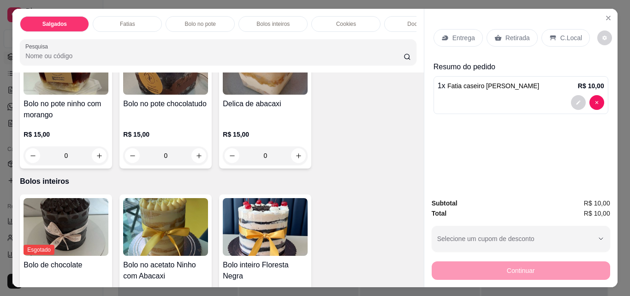
click at [497, 34] on icon at bounding box center [497, 37] width 7 height 7
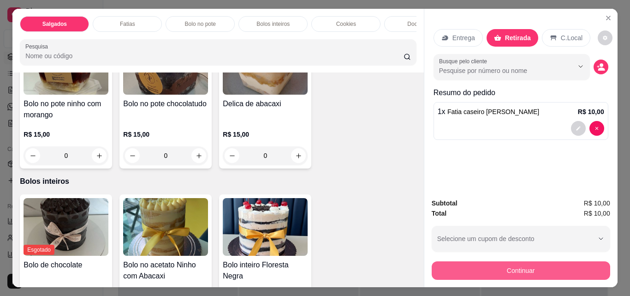
click at [528, 261] on button "Continuar" at bounding box center [521, 270] width 178 height 18
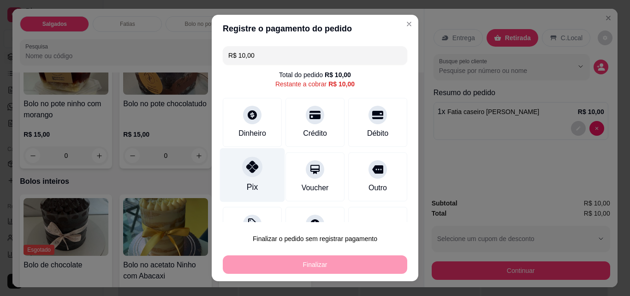
click at [262, 179] on div "Pix" at bounding box center [252, 175] width 65 height 54
type input "R$ 0,00"
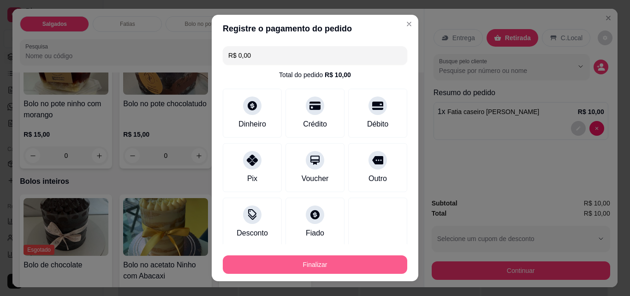
click at [315, 260] on button "Finalizar" at bounding box center [315, 264] width 184 height 18
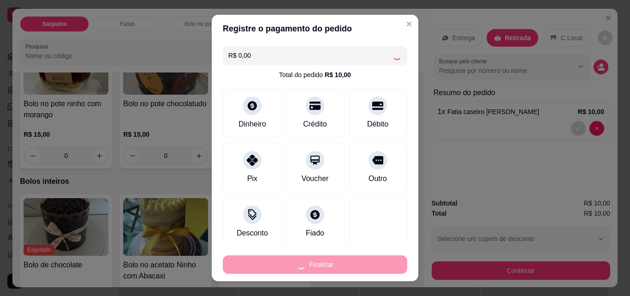
type input "0"
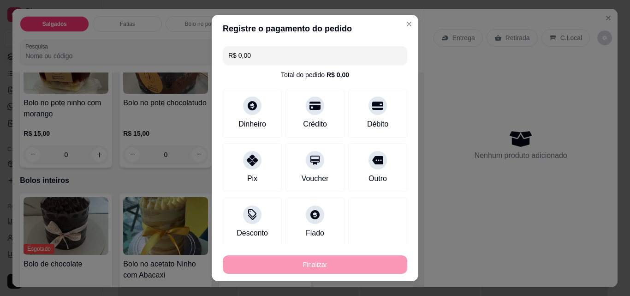
type input "-R$ 10,00"
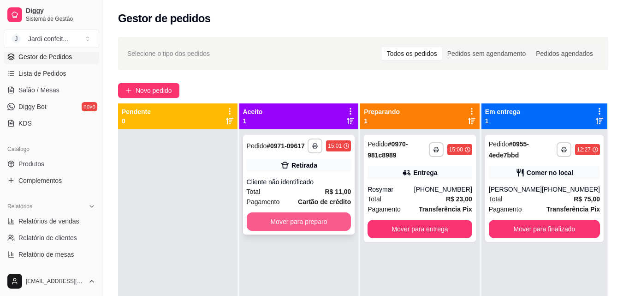
click at [302, 219] on button "Mover para preparo" at bounding box center [299, 221] width 105 height 18
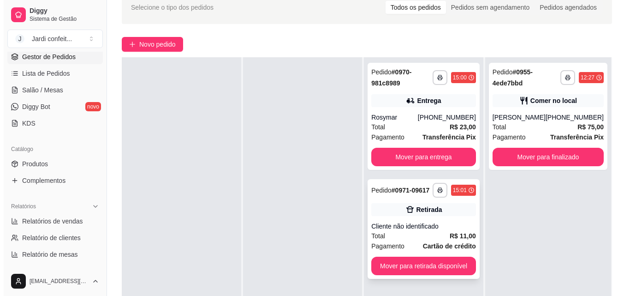
scroll to position [92, 0]
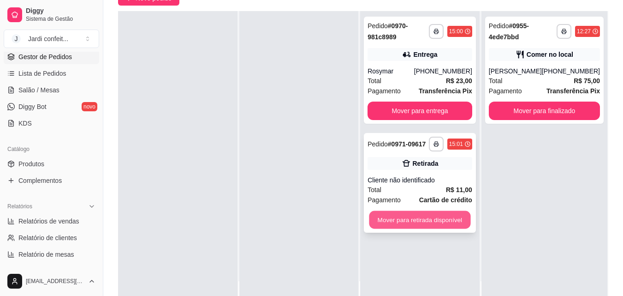
click at [444, 216] on button "Mover para retirada disponível" at bounding box center [419, 220] width 101 height 18
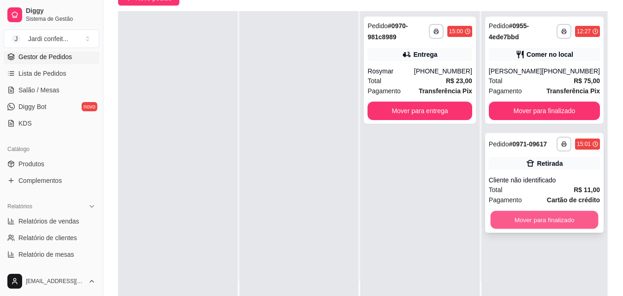
click at [511, 216] on button "Mover para finalizado" at bounding box center [544, 220] width 108 height 18
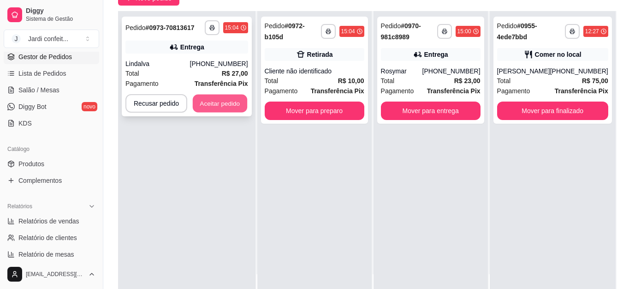
click at [243, 102] on button "Aceitar pedido" at bounding box center [220, 104] width 54 height 18
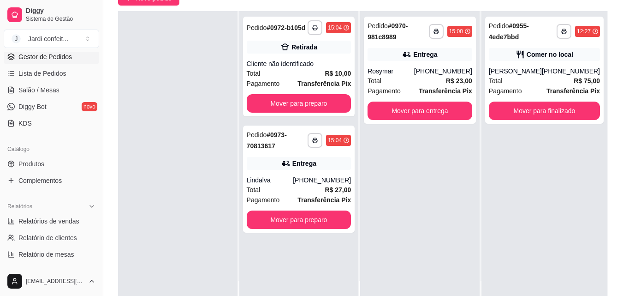
click at [320, 116] on div "**********" at bounding box center [298, 159] width 119 height 296
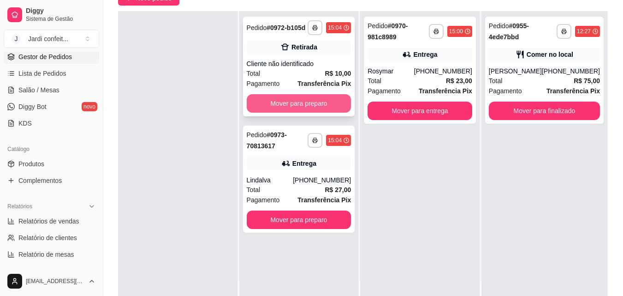
click at [322, 104] on button "Mover para preparo" at bounding box center [299, 103] width 105 height 18
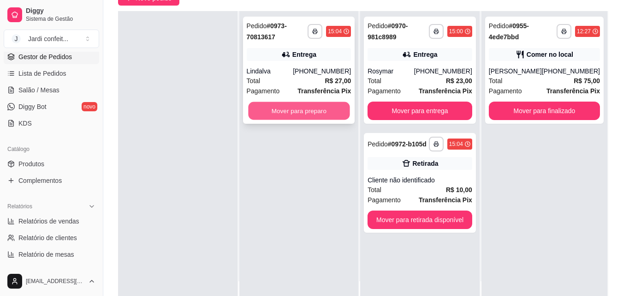
click at [321, 109] on button "Mover para preparo" at bounding box center [298, 111] width 101 height 18
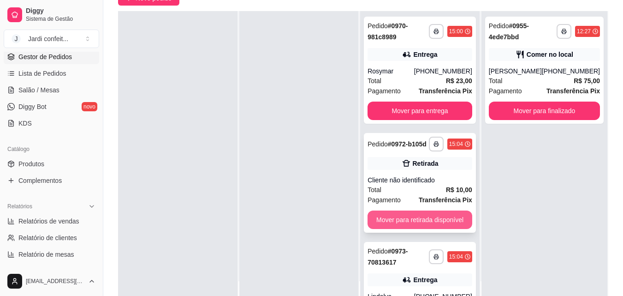
click at [433, 229] on button "Mover para retirada disponível" at bounding box center [420, 219] width 105 height 18
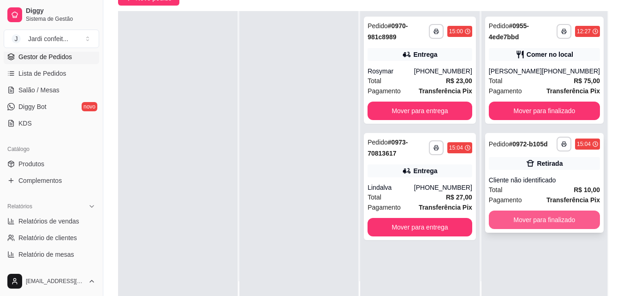
click at [539, 224] on button "Mover para finalizado" at bounding box center [544, 219] width 111 height 18
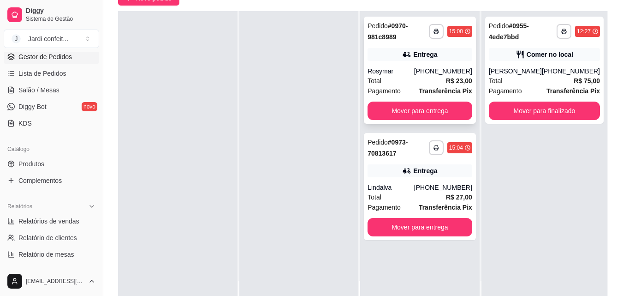
click at [414, 75] on div "Rosymar" at bounding box center [391, 70] width 47 height 9
click at [399, 178] on div "**********" at bounding box center [420, 186] width 112 height 107
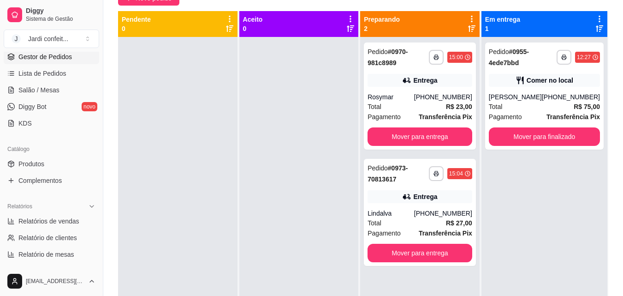
scroll to position [46, 0]
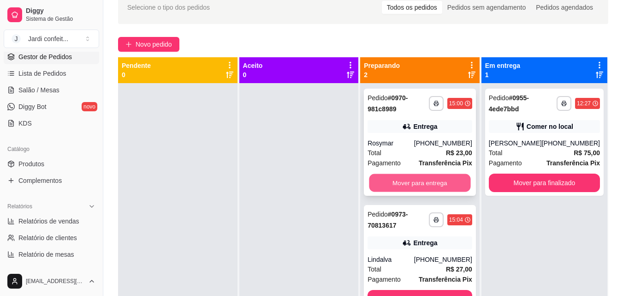
click at [456, 187] on button "Mover para entrega" at bounding box center [419, 183] width 101 height 18
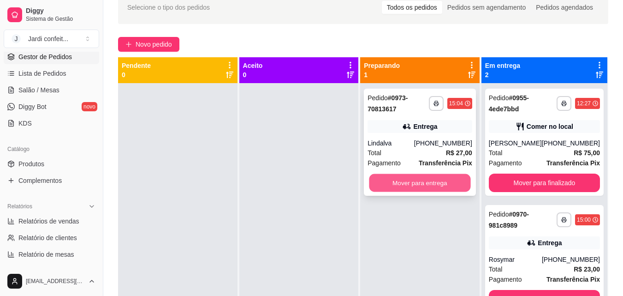
click at [446, 178] on button "Mover para entrega" at bounding box center [419, 183] width 101 height 18
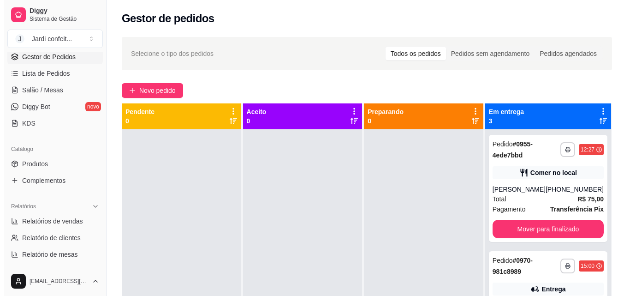
scroll to position [0, 0]
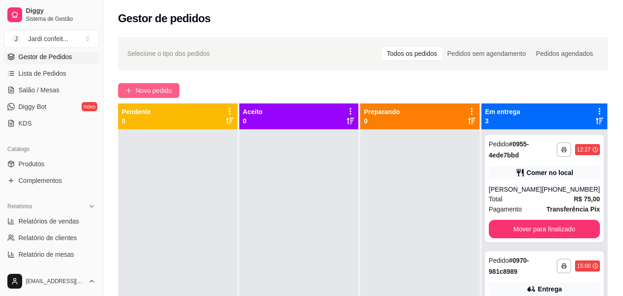
click at [156, 91] on span "Novo pedido" at bounding box center [154, 90] width 36 height 10
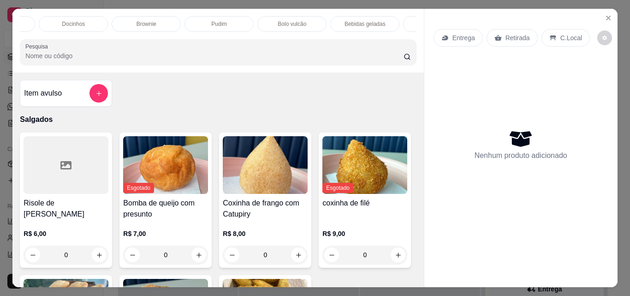
scroll to position [0, 352]
click at [338, 21] on p "Bebidas geladas" at bounding box center [358, 23] width 41 height 7
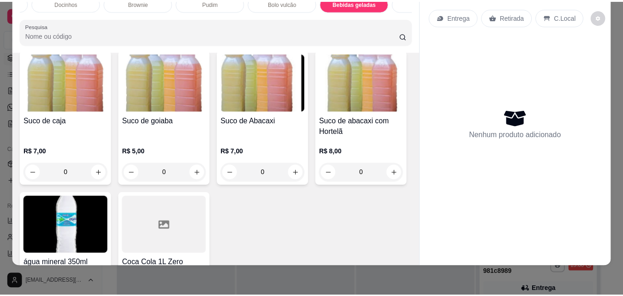
scroll to position [2349, 0]
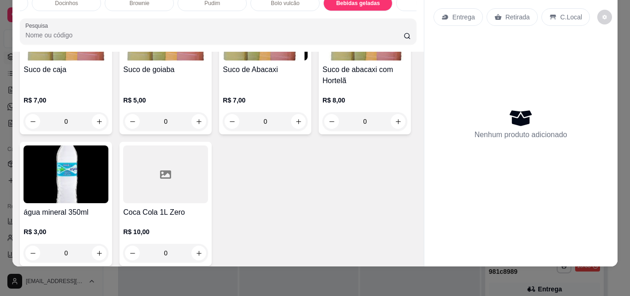
type input "1"
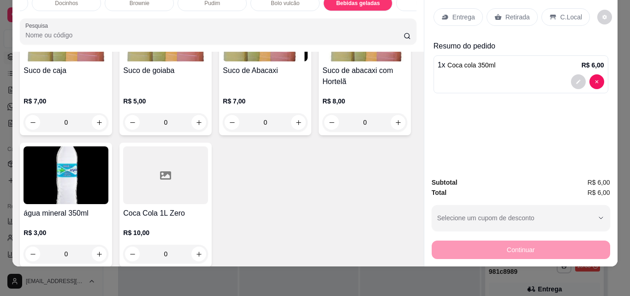
click at [506, 14] on p "Retirada" at bounding box center [517, 16] width 24 height 9
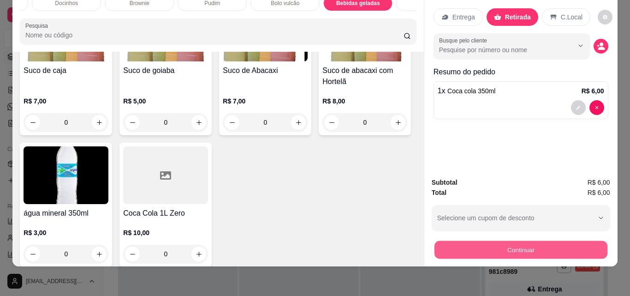
click at [547, 240] on button "Continuar" at bounding box center [520, 249] width 173 height 18
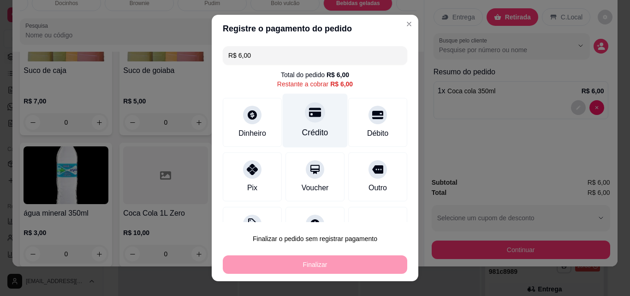
click at [308, 123] on div "Crédito" at bounding box center [315, 121] width 65 height 54
type input "R$ 0,00"
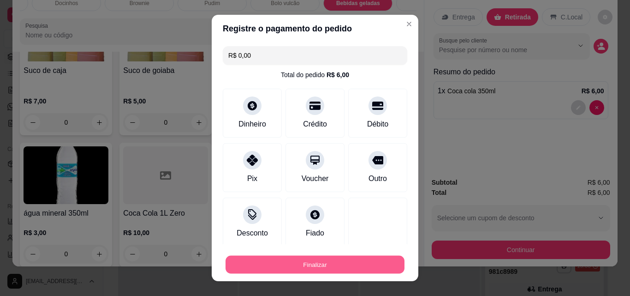
click at [369, 262] on button "Finalizar" at bounding box center [314, 264] width 179 height 18
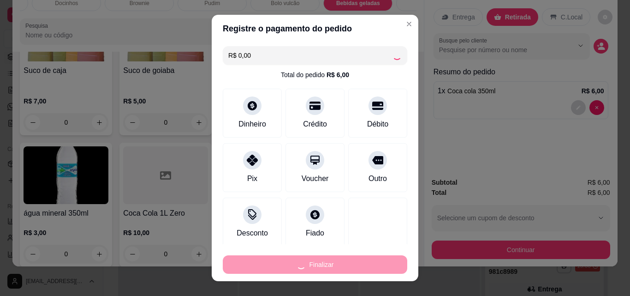
type input "0"
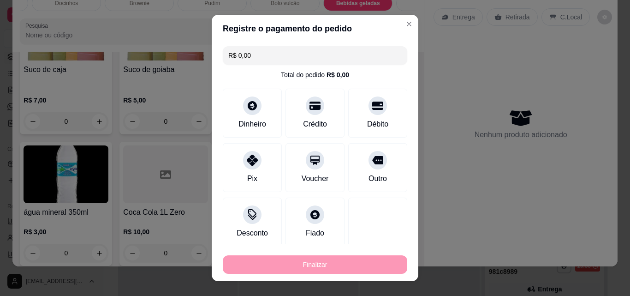
type input "-R$ 6,00"
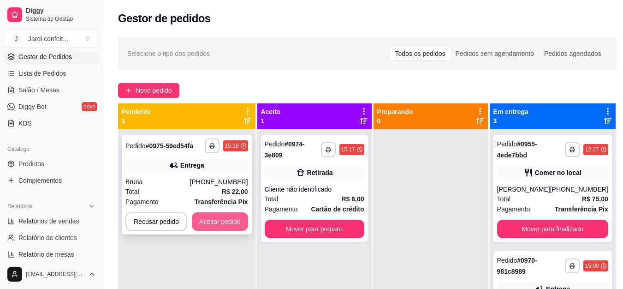
click at [238, 217] on button "Aceitar pedido" at bounding box center [220, 221] width 56 height 18
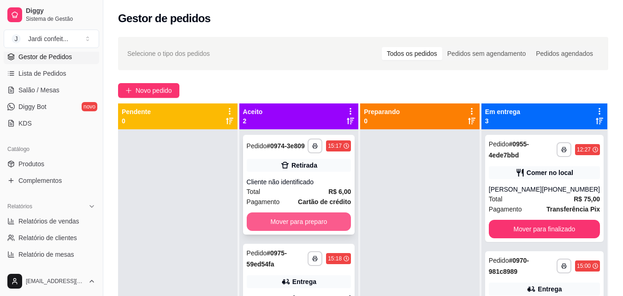
click at [307, 223] on button "Mover para preparo" at bounding box center [299, 221] width 105 height 18
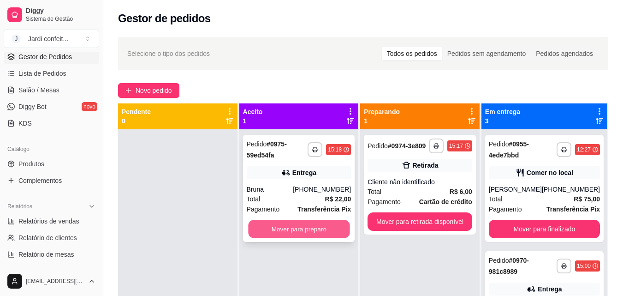
click at [307, 228] on button "Mover para preparo" at bounding box center [298, 229] width 101 height 18
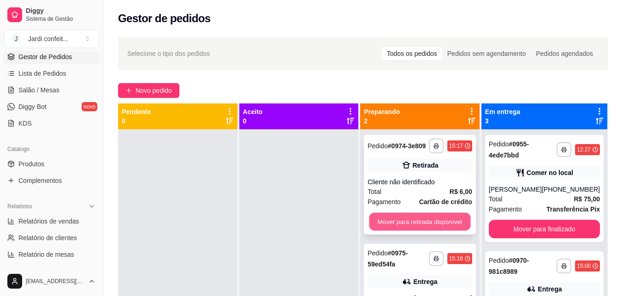
click at [400, 221] on button "Mover para retirada disponível" at bounding box center [419, 222] width 101 height 18
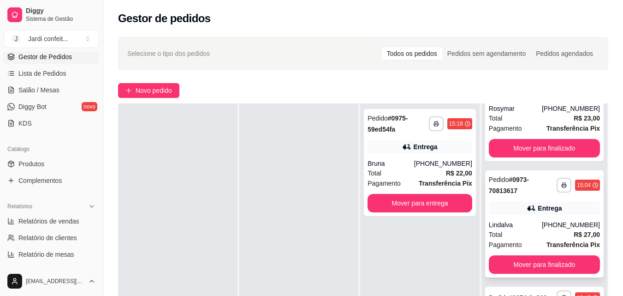
scroll to position [95, 0]
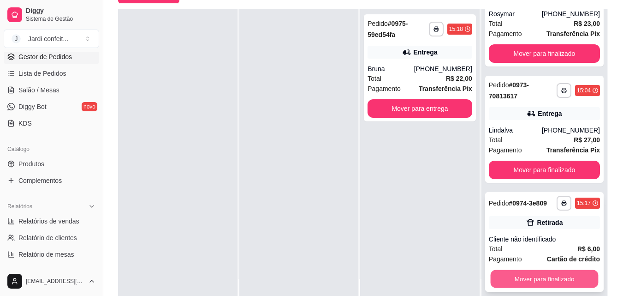
click at [544, 279] on button "Mover para finalizado" at bounding box center [544, 279] width 108 height 18
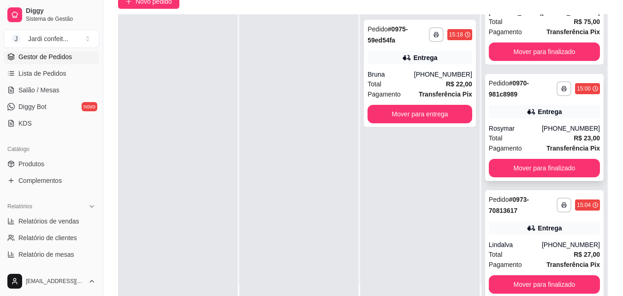
scroll to position [138, 0]
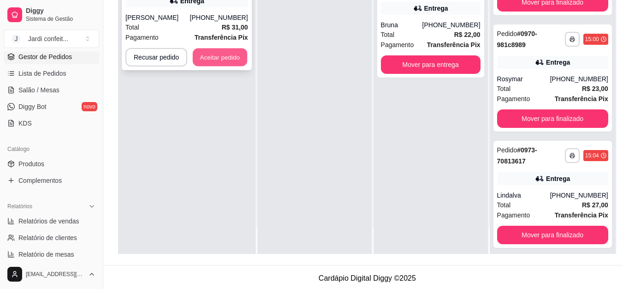
click at [230, 64] on button "Aceitar pedido" at bounding box center [220, 57] width 54 height 18
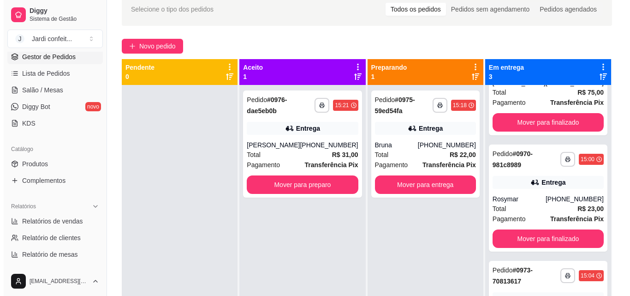
scroll to position [0, 0]
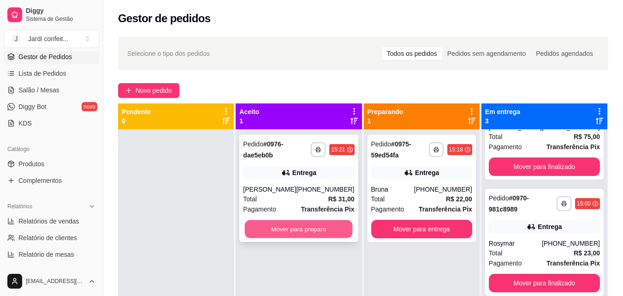
click at [302, 233] on button "Mover para preparo" at bounding box center [299, 229] width 108 height 18
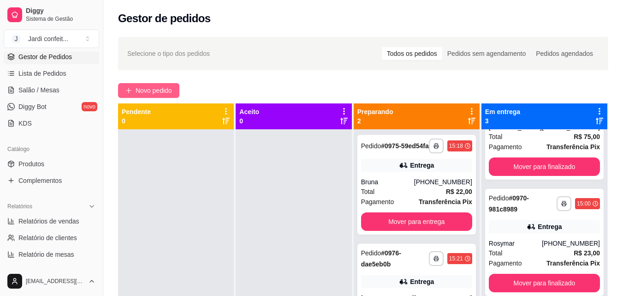
click at [157, 85] on button "Novo pedido" at bounding box center [148, 90] width 61 height 15
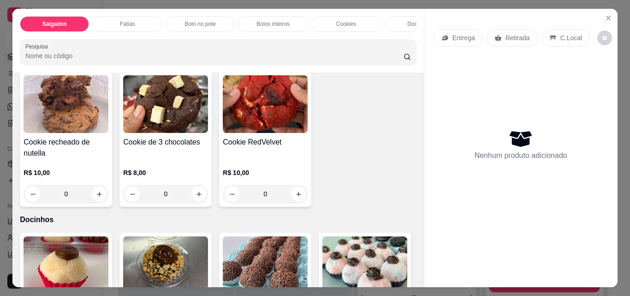
scroll to position [784, 0]
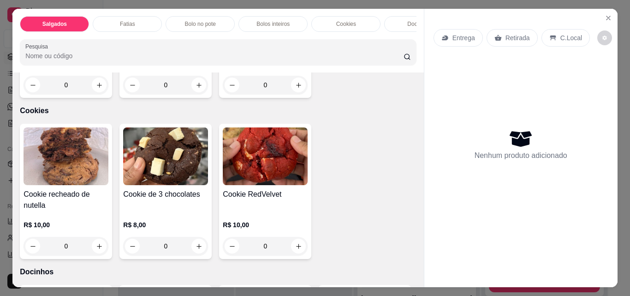
type input "1"
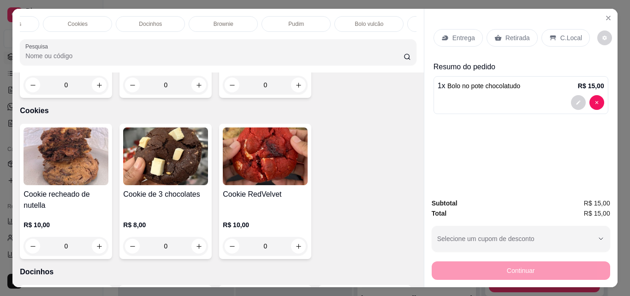
scroll to position [0, 321]
click at [375, 20] on p "Bebidas geladas" at bounding box center [389, 23] width 41 height 7
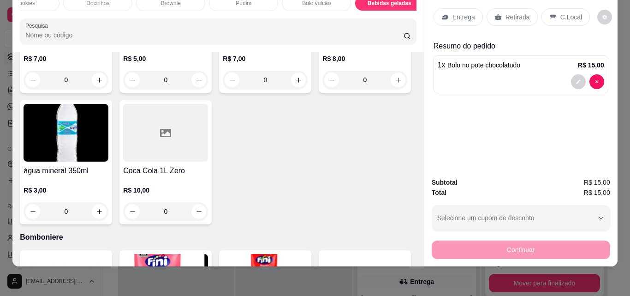
scroll to position [2396, 0]
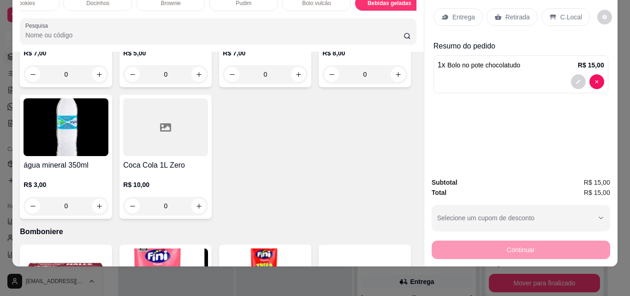
type input "1"
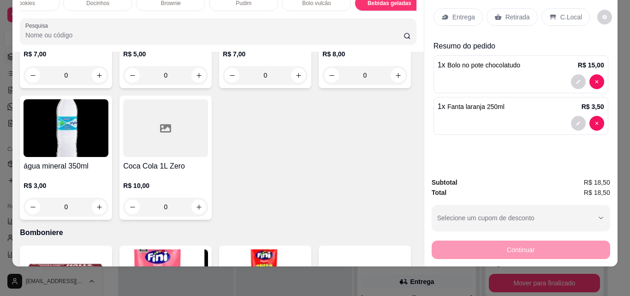
click at [520, 16] on div "Retirada" at bounding box center [511, 17] width 51 height 18
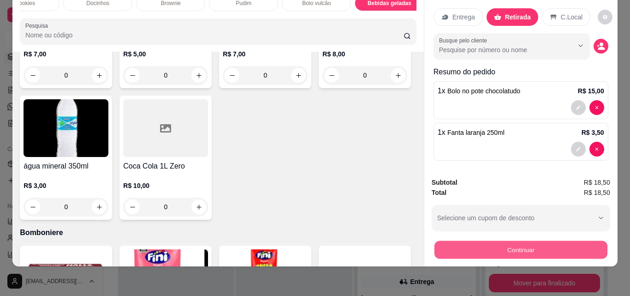
click at [501, 241] on button "Continuar" at bounding box center [520, 249] width 173 height 18
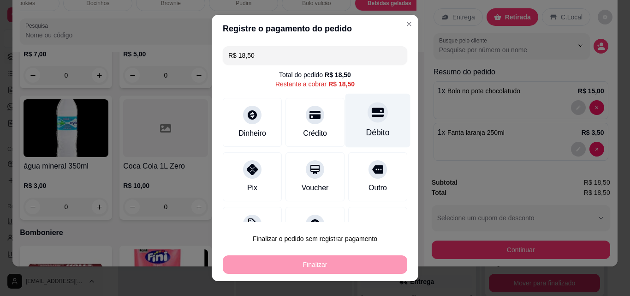
click at [372, 117] on div "Débito" at bounding box center [377, 121] width 65 height 54
type input "R$ 0,00"
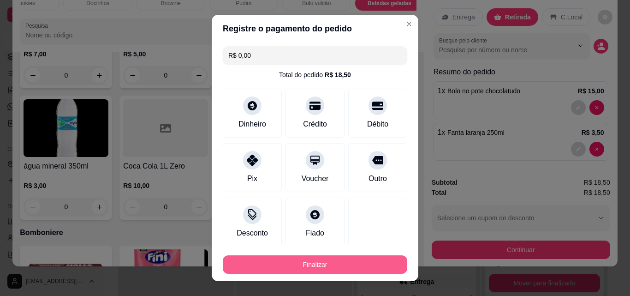
click at [365, 264] on button "Finalizar" at bounding box center [315, 264] width 184 height 18
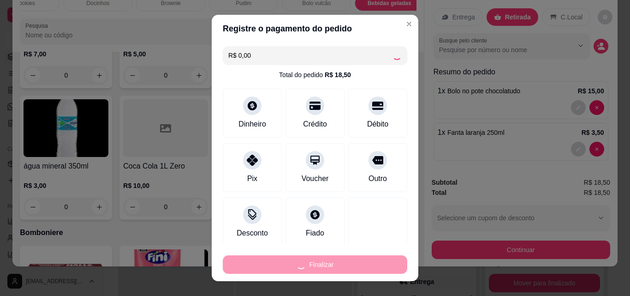
type input "0"
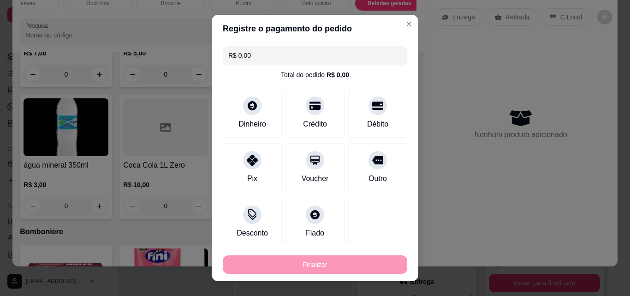
type input "-R$ 18,50"
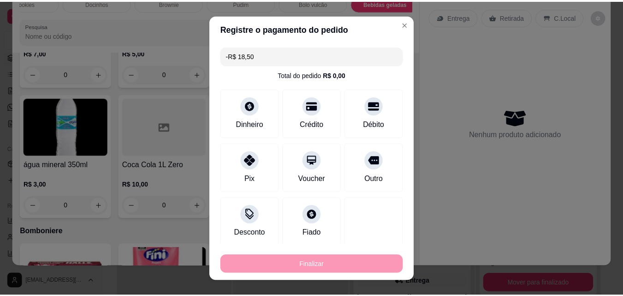
scroll to position [2395, 0]
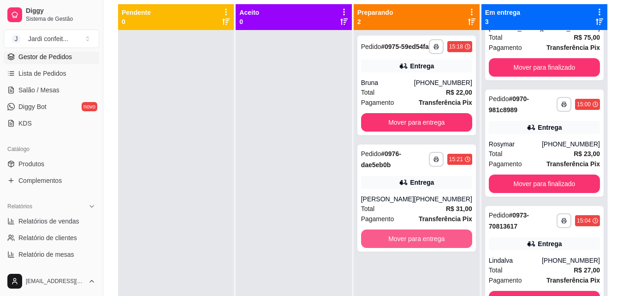
scroll to position [48, 0]
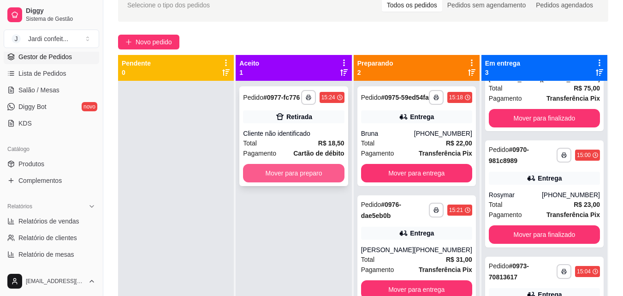
click at [324, 174] on button "Mover para preparo" at bounding box center [293, 173] width 101 height 18
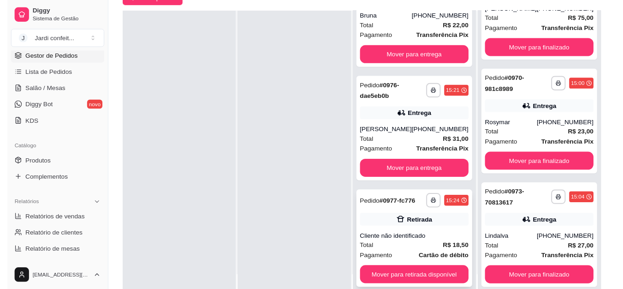
scroll to position [141, 0]
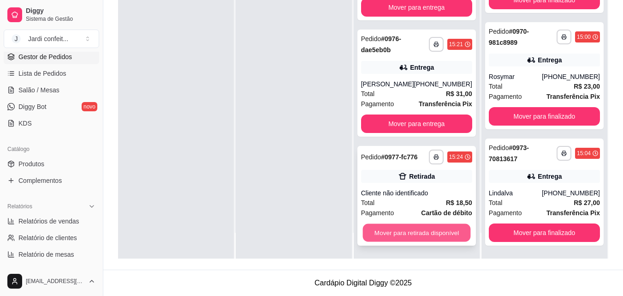
click at [421, 230] on button "Mover para retirada disponível" at bounding box center [416, 233] width 108 height 18
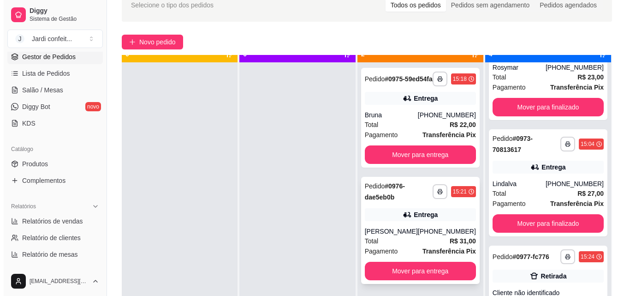
scroll to position [26, 0]
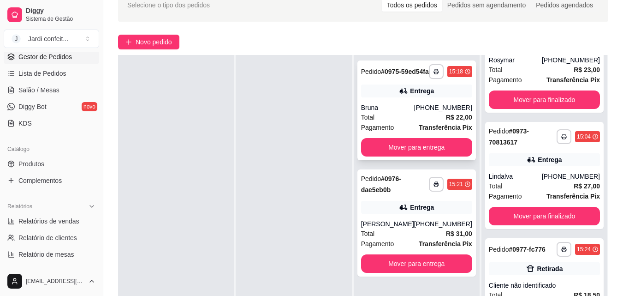
click at [436, 112] on div "[PHONE_NUMBER]" at bounding box center [443, 107] width 58 height 9
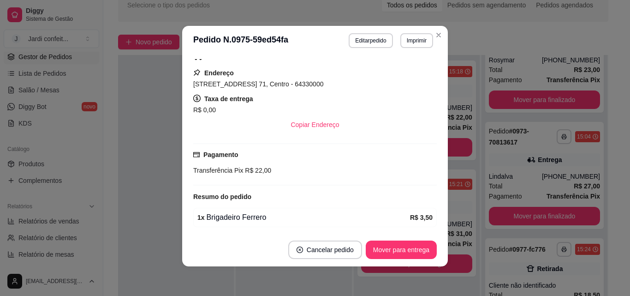
scroll to position [138, 0]
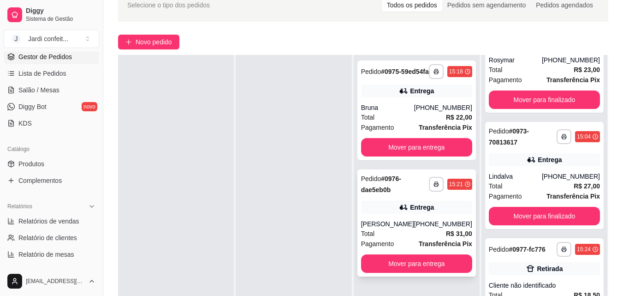
click at [421, 213] on div "Entrega" at bounding box center [416, 207] width 111 height 13
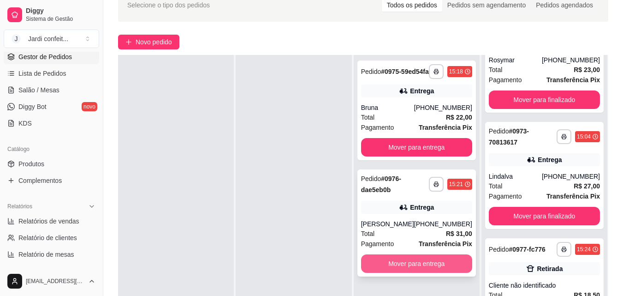
click at [428, 273] on button "Mover para entrega" at bounding box center [416, 263] width 111 height 18
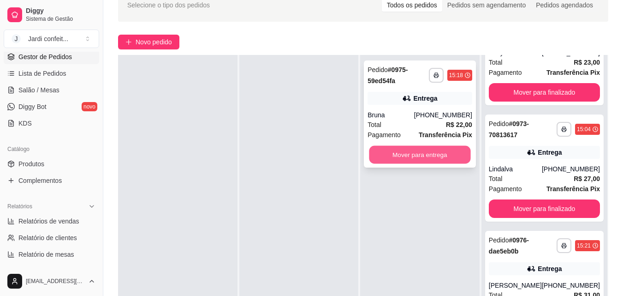
click at [383, 147] on button "Mover para entrega" at bounding box center [419, 155] width 101 height 18
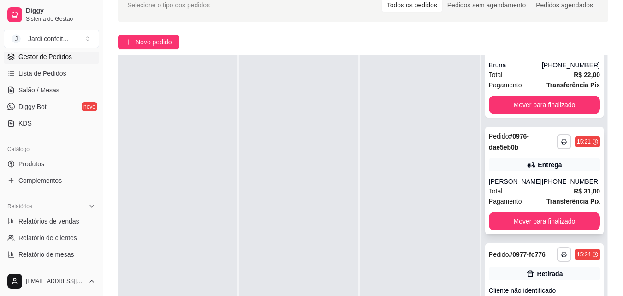
scroll to position [420, 0]
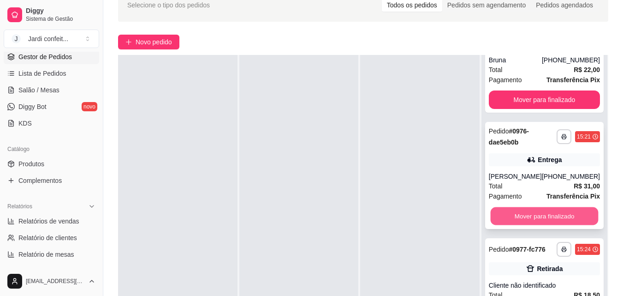
click at [521, 207] on button "Mover para finalizado" at bounding box center [544, 216] width 108 height 18
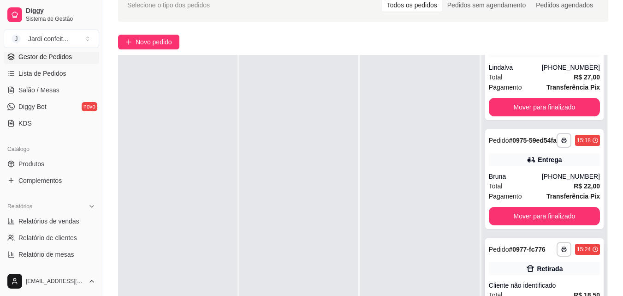
scroll to position [141, 0]
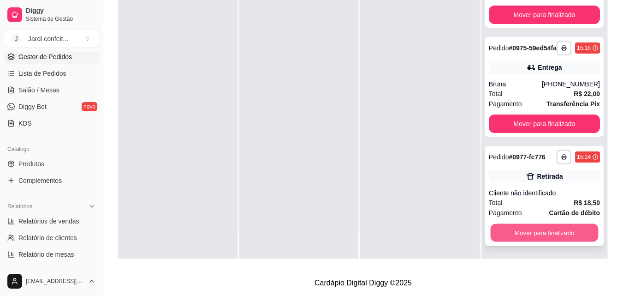
click at [564, 230] on button "Mover para finalizado" at bounding box center [544, 233] width 108 height 18
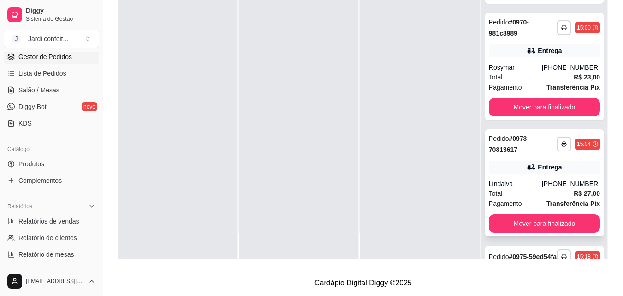
scroll to position [86, 0]
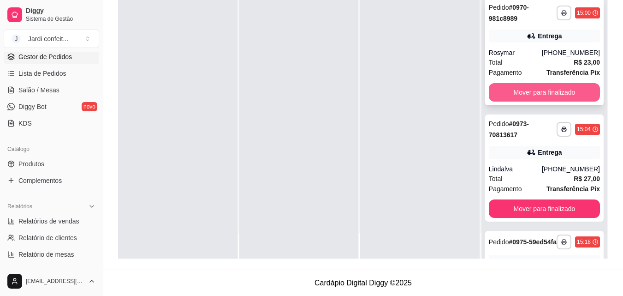
click at [569, 94] on button "Mover para finalizado" at bounding box center [544, 92] width 111 height 18
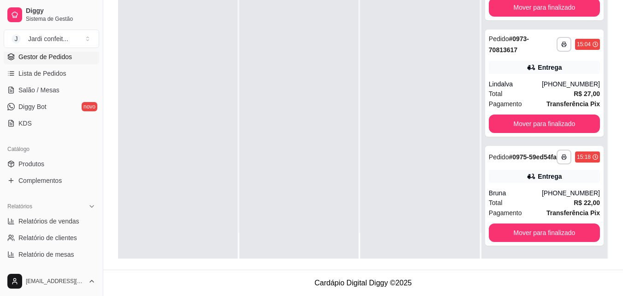
scroll to position [62, 0]
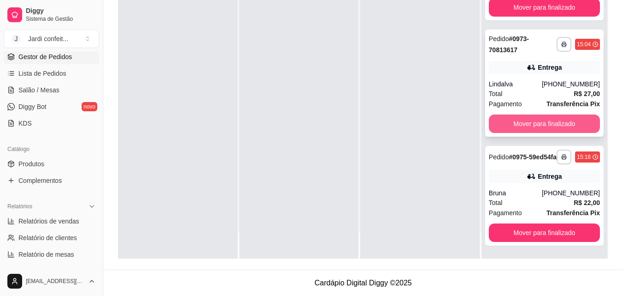
click at [565, 118] on button "Mover para finalizado" at bounding box center [544, 123] width 111 height 18
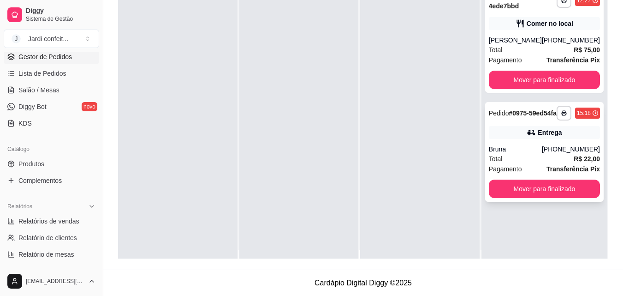
scroll to position [0, 0]
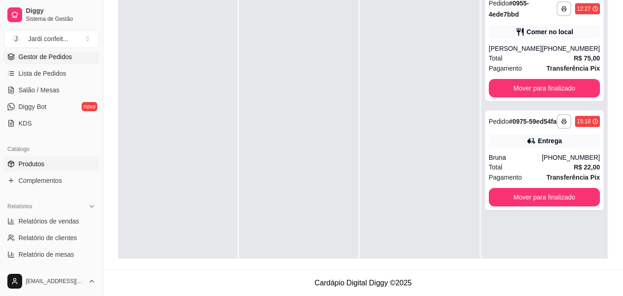
click at [71, 166] on link "Produtos" at bounding box center [51, 163] width 95 height 15
click at [67, 166] on link "Produtos" at bounding box center [51, 163] width 95 height 15
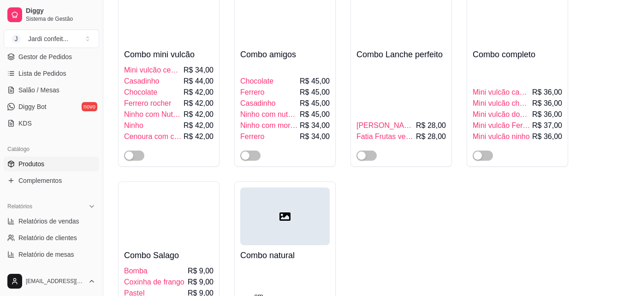
scroll to position [7155, 0]
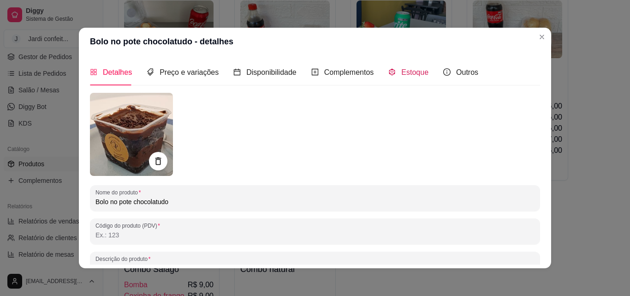
click at [408, 75] on span "Estoque" at bounding box center [414, 72] width 27 height 8
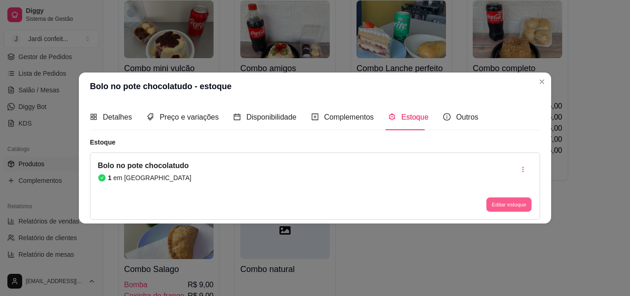
click at [501, 204] on button "Editar estoque" at bounding box center [508, 204] width 45 height 14
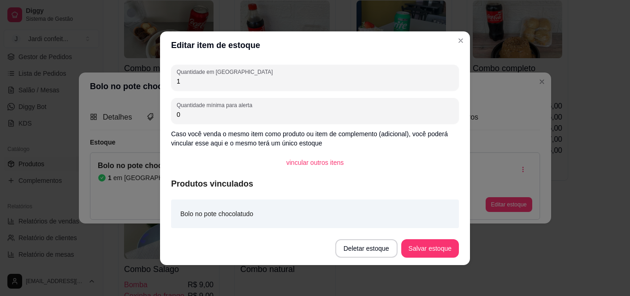
click at [288, 78] on input "1" at bounding box center [315, 81] width 277 height 9
type input "11"
click at [451, 249] on button "Salvar estoque" at bounding box center [430, 248] width 58 height 18
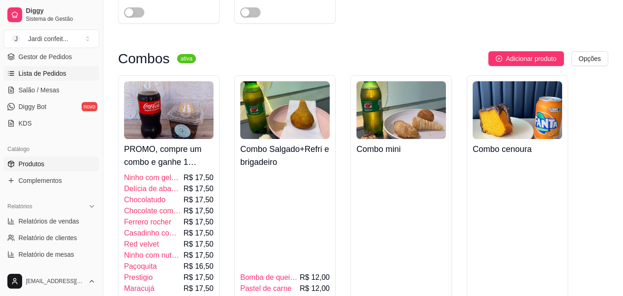
scroll to position [6232, 0]
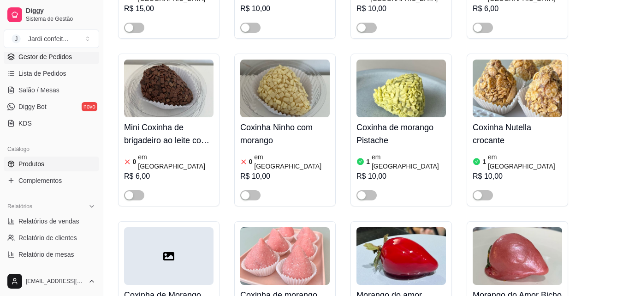
click at [51, 59] on span "Gestor de Pedidos" at bounding box center [44, 56] width 53 height 9
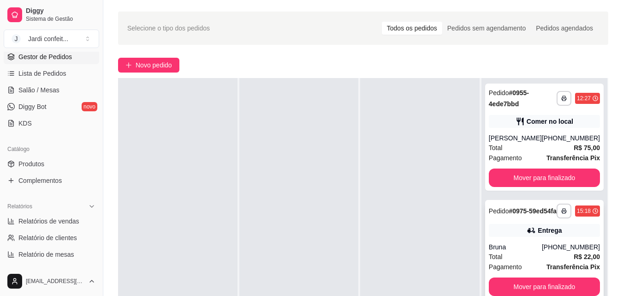
scroll to position [46, 0]
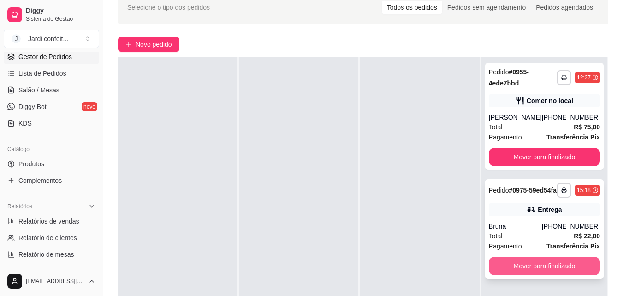
click at [556, 271] on button "Mover para finalizado" at bounding box center [544, 265] width 111 height 18
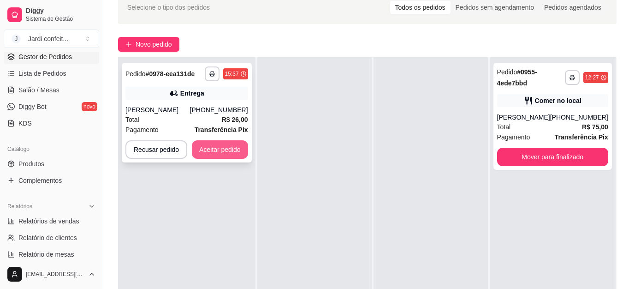
click at [226, 155] on button "Aceitar pedido" at bounding box center [220, 149] width 56 height 18
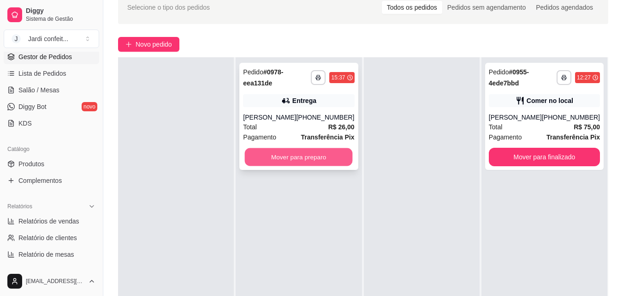
click at [331, 156] on button "Mover para preparo" at bounding box center [299, 157] width 108 height 18
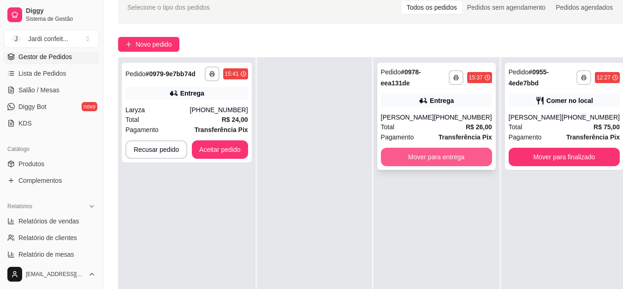
click at [440, 158] on button "Mover para entrega" at bounding box center [436, 157] width 111 height 18
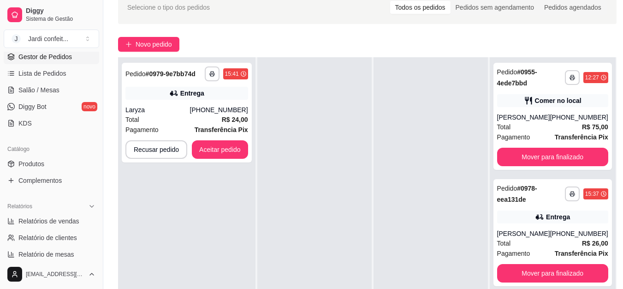
click at [203, 165] on div "**********" at bounding box center [186, 201] width 137 height 289
click at [215, 156] on button "Aceitar pedido" at bounding box center [220, 150] width 54 height 18
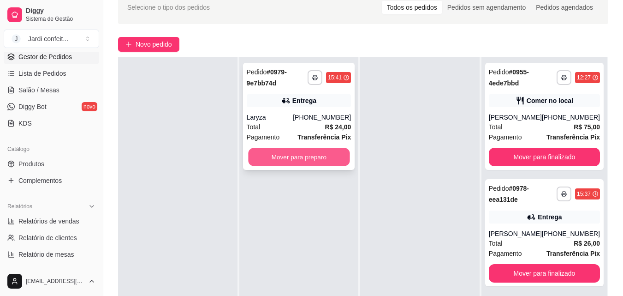
click at [310, 154] on button "Mover para preparo" at bounding box center [298, 157] width 101 height 18
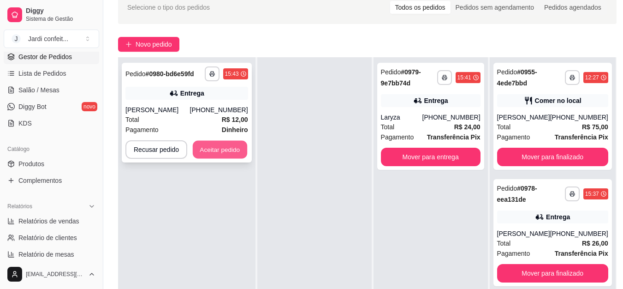
click at [233, 155] on button "Aceitar pedido" at bounding box center [220, 150] width 54 height 18
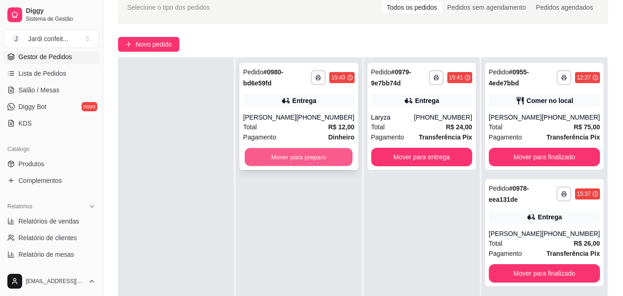
click at [273, 161] on button "Mover para preparo" at bounding box center [299, 157] width 108 height 18
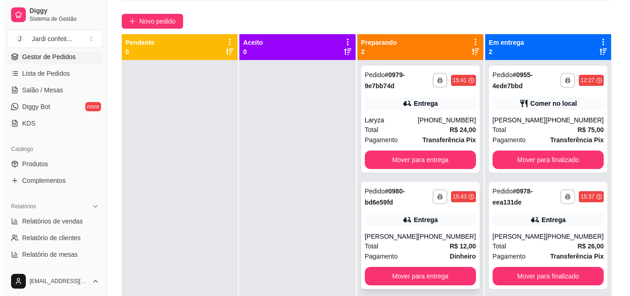
scroll to position [48, 0]
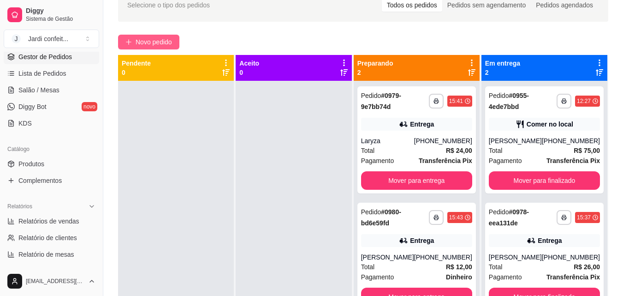
click at [142, 45] on span "Novo pedido" at bounding box center [154, 42] width 36 height 10
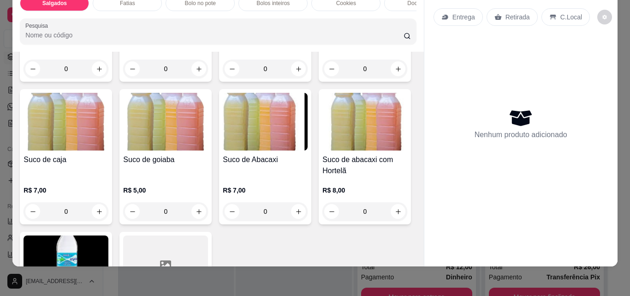
scroll to position [2167, 0]
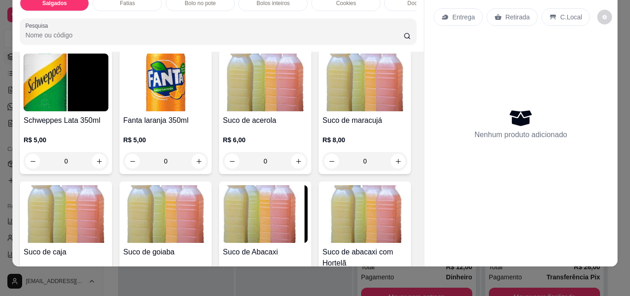
type input "1"
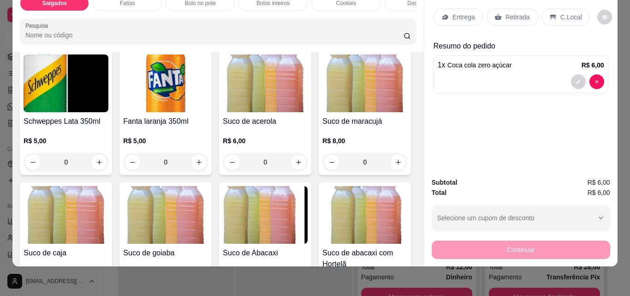
click at [516, 12] on p "Retirada" at bounding box center [517, 16] width 24 height 9
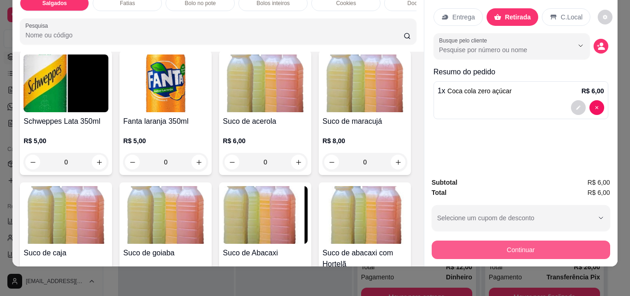
click at [438, 243] on button "Continuar" at bounding box center [521, 249] width 178 height 18
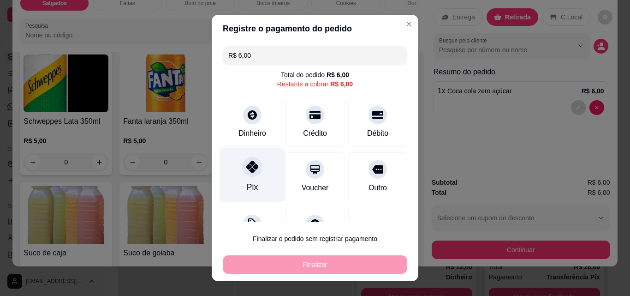
click at [249, 178] on div "Pix" at bounding box center [252, 175] width 65 height 54
type input "R$ 0,00"
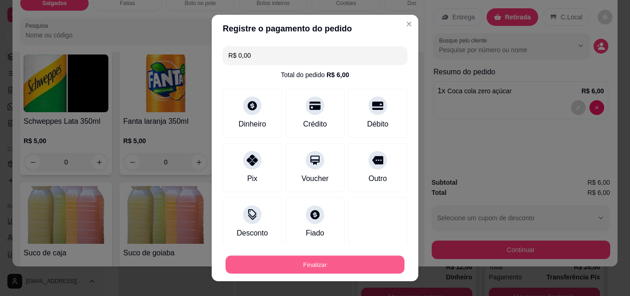
click at [257, 267] on button "Finalizar" at bounding box center [314, 264] width 179 height 18
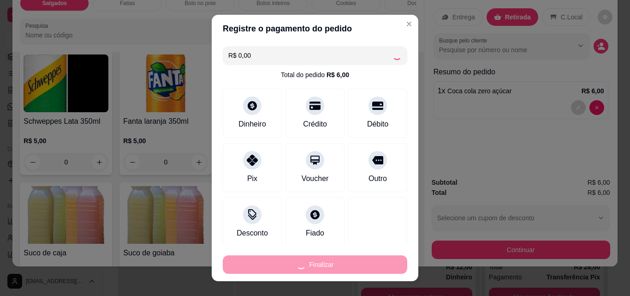
type input "0"
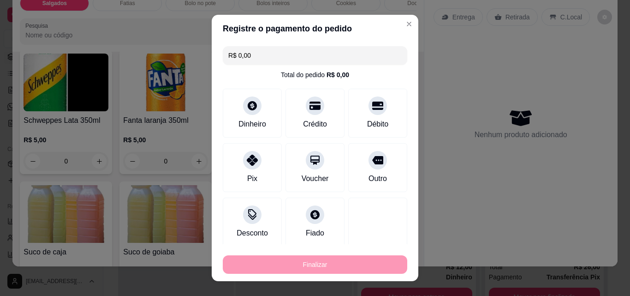
type input "-R$ 6,00"
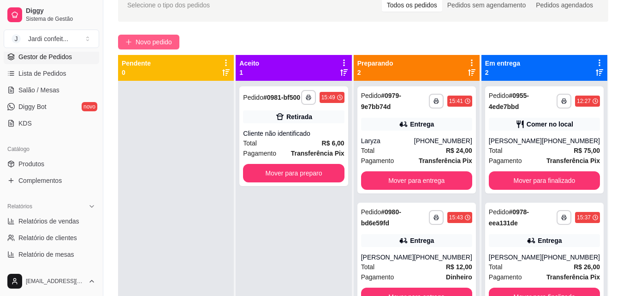
click at [155, 38] on span "Novo pedido" at bounding box center [154, 42] width 36 height 10
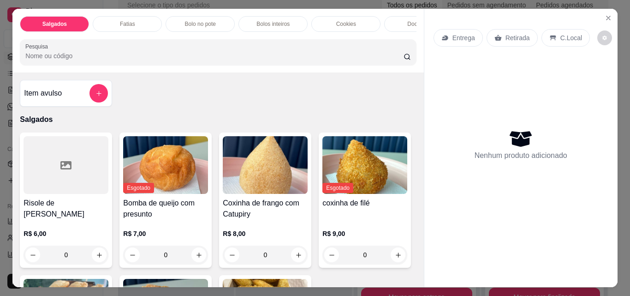
click at [400, 22] on div "Docinhos" at bounding box center [418, 24] width 69 height 16
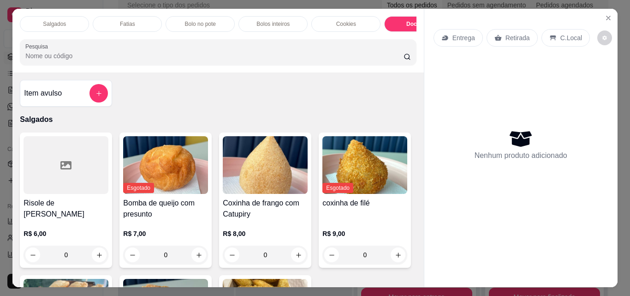
scroll to position [24, 0]
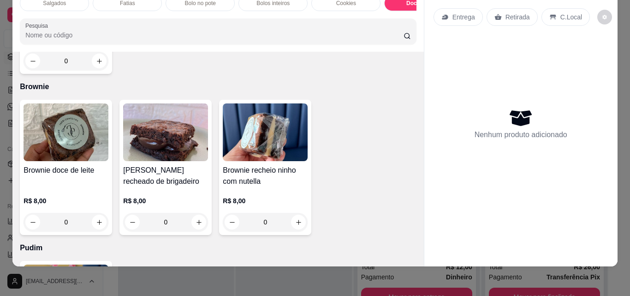
type input "1"
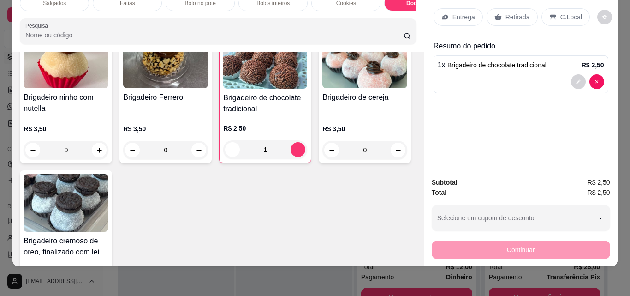
scroll to position [840, 0]
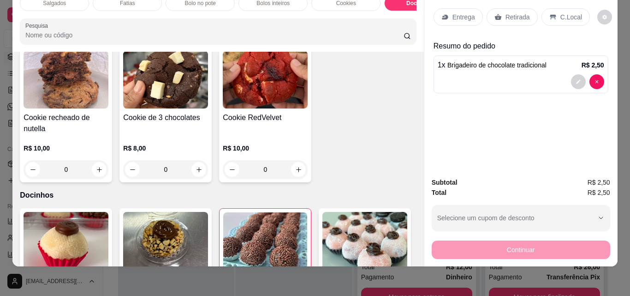
click at [411, 70] on div "Item avulso Salgados Risole de Frango R$ 6,00 0 Esgotado Bomba de queijo com pr…" at bounding box center [217, 159] width 411 height 214
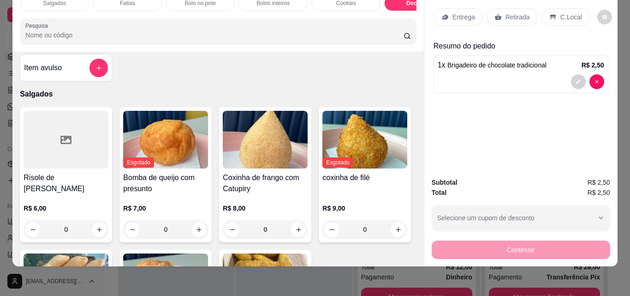
scroll to position [0, 0]
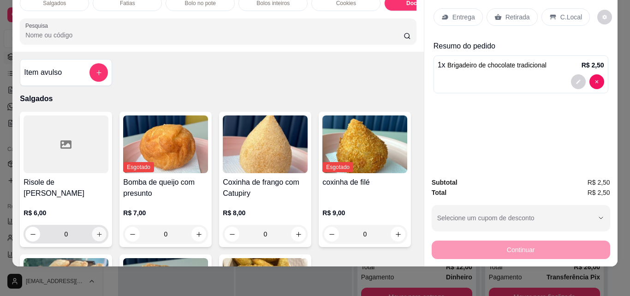
click at [96, 232] on icon "increase-product-quantity" at bounding box center [99, 234] width 7 height 7
type input "1"
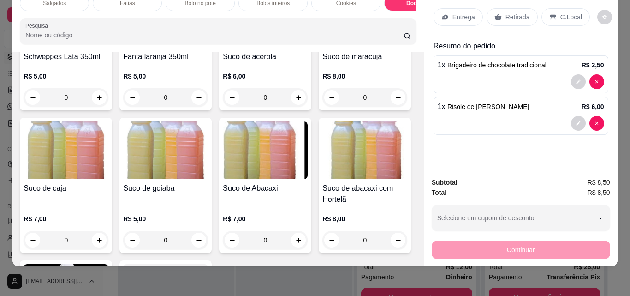
scroll to position [2259, 0]
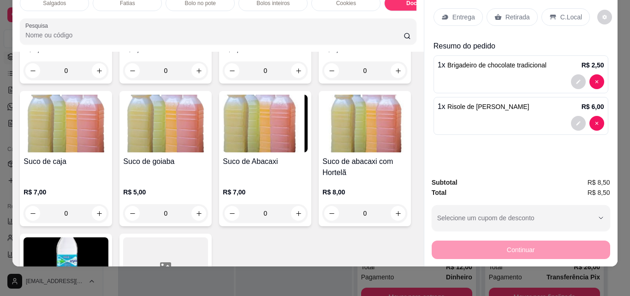
type input "1"
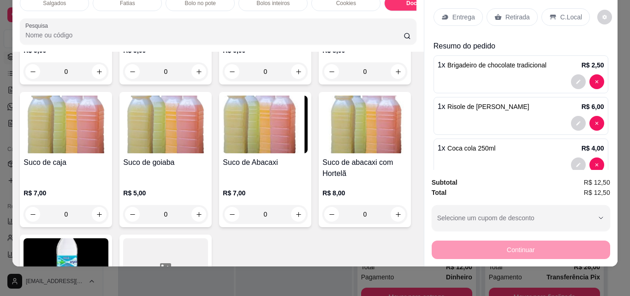
click at [490, 8] on div "Retirada" at bounding box center [511, 17] width 51 height 18
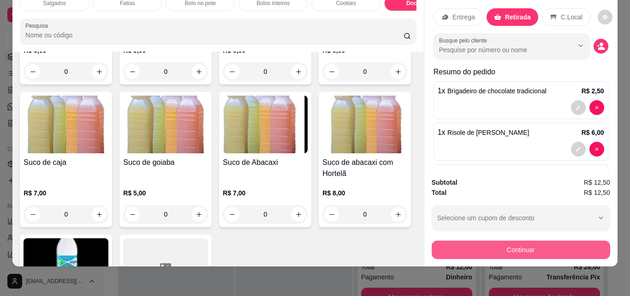
click at [461, 241] on button "Continuar" at bounding box center [521, 249] width 178 height 18
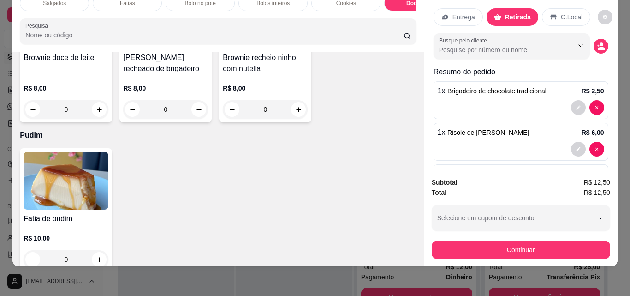
scroll to position [1383, 0]
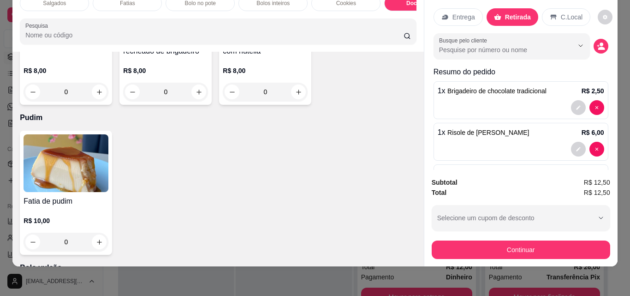
type input "0"
type input "1"
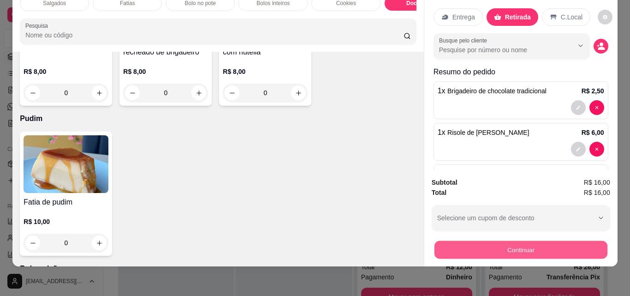
click at [455, 243] on button "Continuar" at bounding box center [520, 249] width 173 height 18
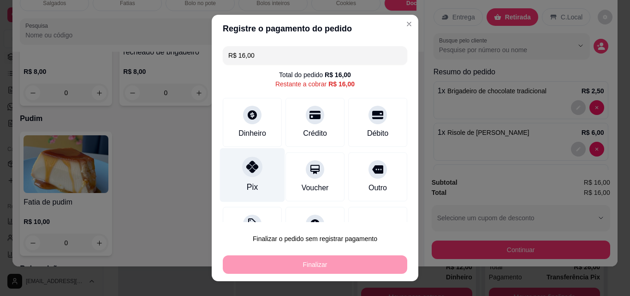
click at [236, 185] on div "Pix" at bounding box center [252, 175] width 65 height 54
type input "R$ 0,00"
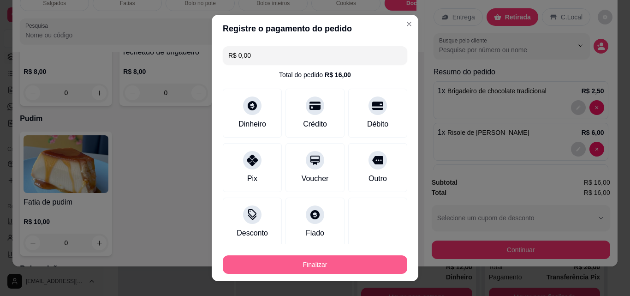
click at [281, 269] on button "Finalizar" at bounding box center [315, 264] width 184 height 18
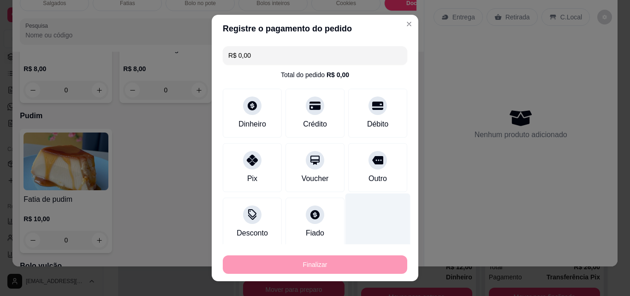
type input "0"
type input "-R$ 16,00"
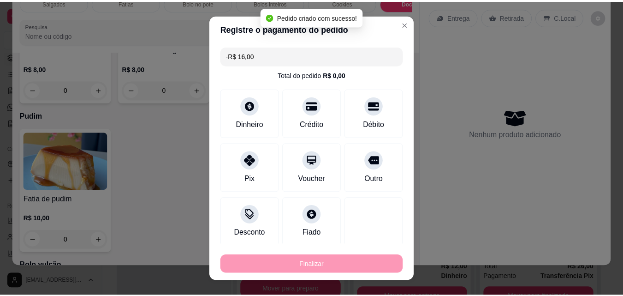
scroll to position [1382, 0]
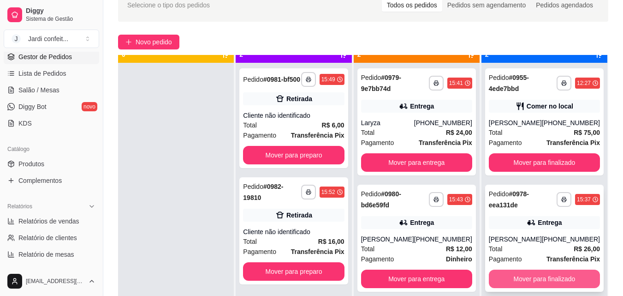
scroll to position [26, 0]
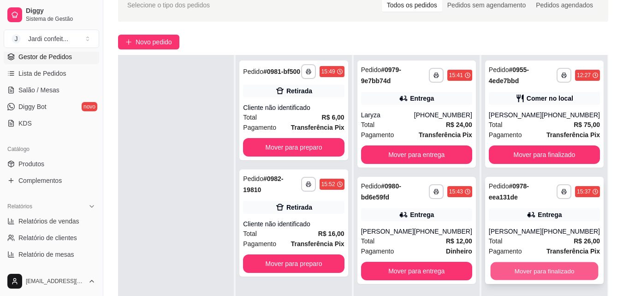
click at [564, 265] on button "Mover para finalizado" at bounding box center [544, 271] width 108 height 18
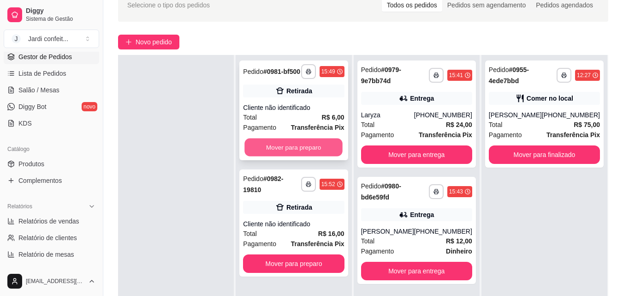
click at [264, 143] on button "Mover para preparo" at bounding box center [294, 147] width 98 height 18
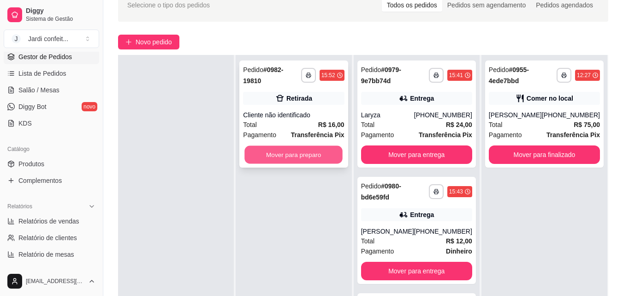
click at [301, 151] on button "Mover para preparo" at bounding box center [294, 155] width 98 height 18
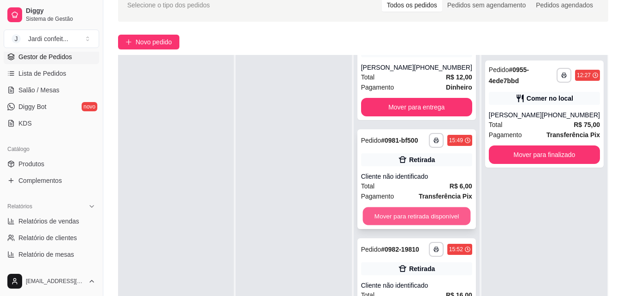
click at [452, 218] on button "Mover para retirada disponível" at bounding box center [416, 216] width 108 height 18
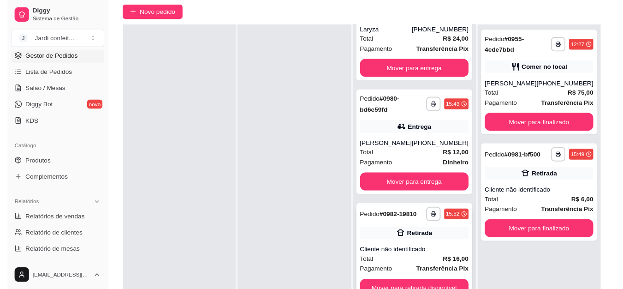
scroll to position [95, 0]
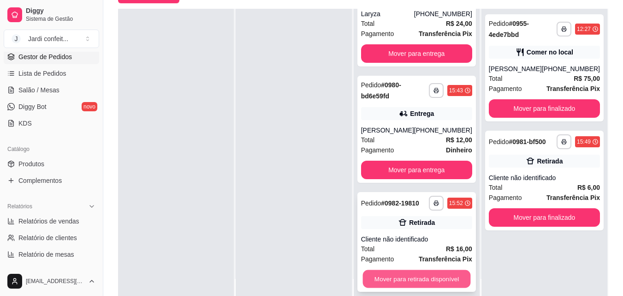
click at [416, 284] on button "Mover para retirada disponível" at bounding box center [416, 279] width 108 height 18
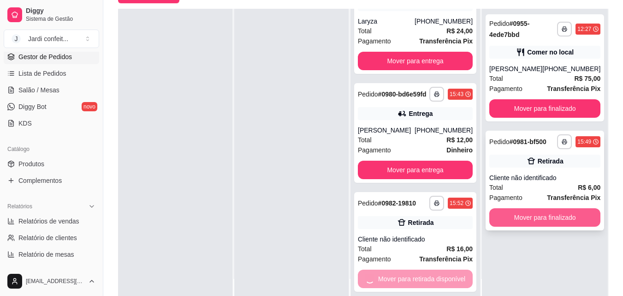
scroll to position [0, 0]
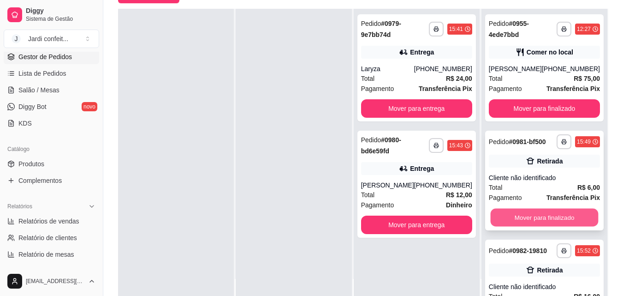
click at [522, 224] on button "Mover para finalizado" at bounding box center [544, 217] width 108 height 18
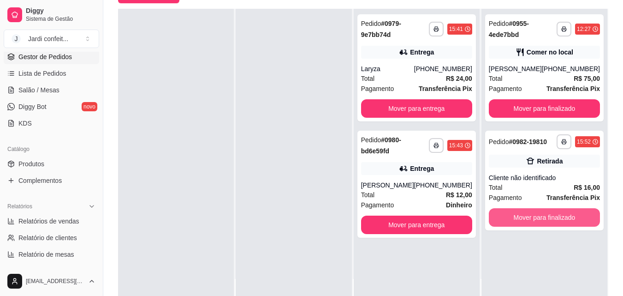
click at [522, 224] on button "Mover para finalizado" at bounding box center [544, 217] width 111 height 18
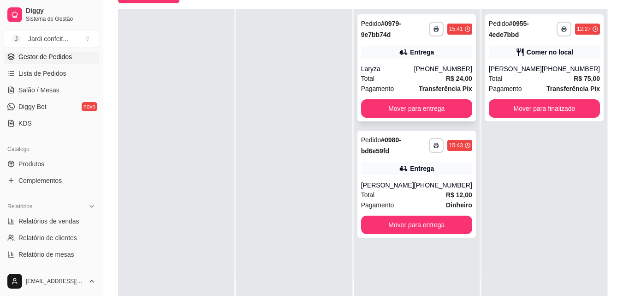
click at [403, 96] on div "**********" at bounding box center [416, 67] width 119 height 107
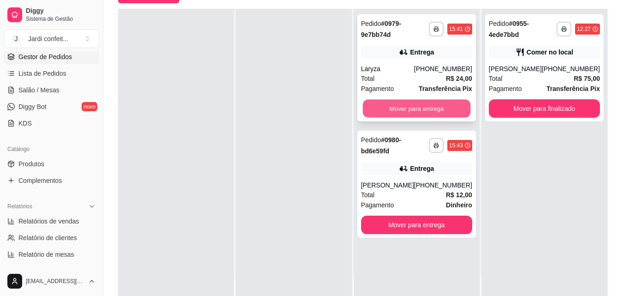
click at [415, 103] on button "Mover para entrega" at bounding box center [416, 109] width 108 height 18
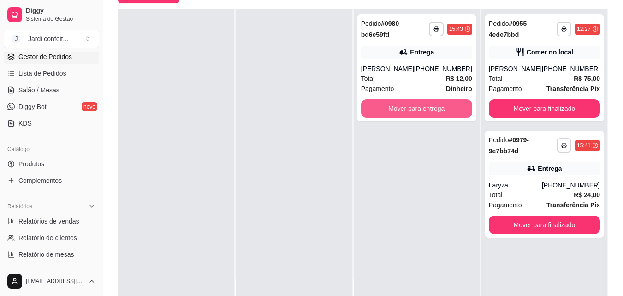
click at [415, 103] on button "Mover para entrega" at bounding box center [416, 108] width 111 height 18
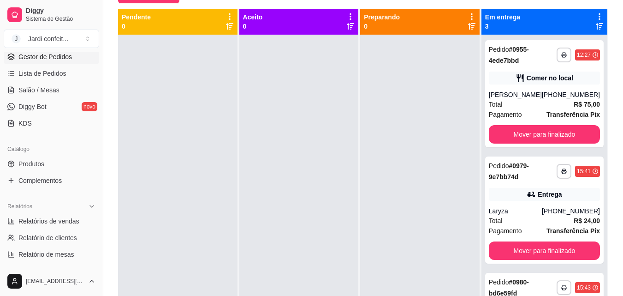
scroll to position [48, 0]
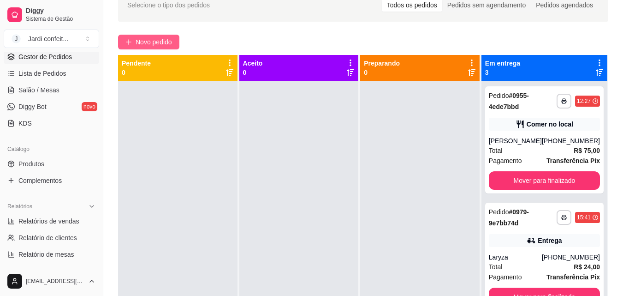
click at [162, 38] on span "Novo pedido" at bounding box center [154, 42] width 36 height 10
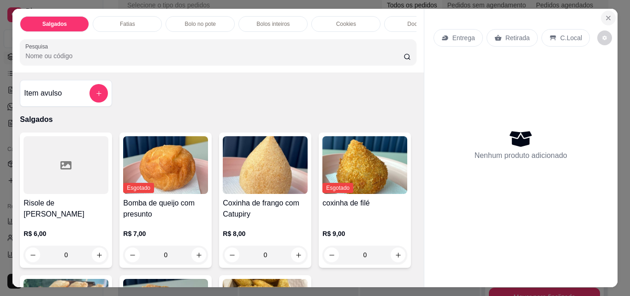
click at [607, 14] on icon "Close" at bounding box center [608, 17] width 7 height 7
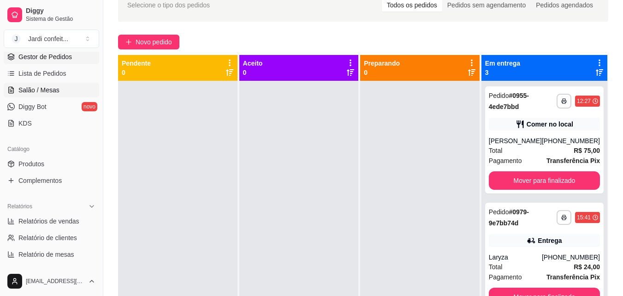
click at [89, 94] on link "Salão / Mesas" at bounding box center [51, 90] width 95 height 15
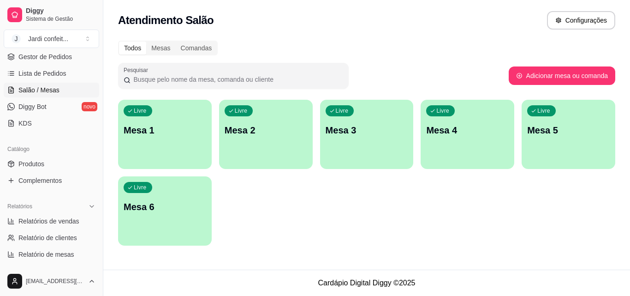
click at [149, 132] on p "Mesa 1" at bounding box center [165, 130] width 83 height 13
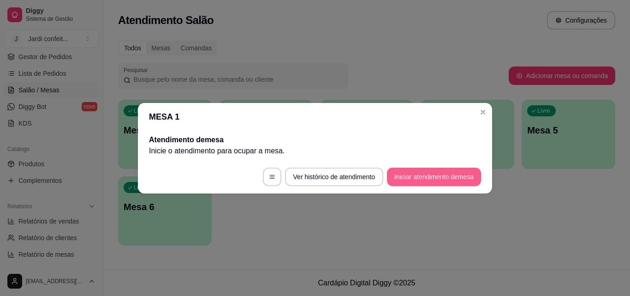
click at [451, 176] on button "Iniciar atendimento de mesa" at bounding box center [434, 176] width 94 height 18
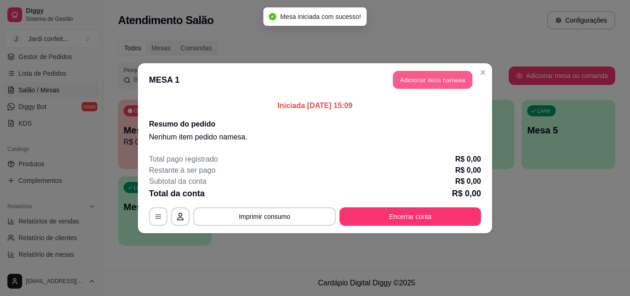
click at [448, 76] on button "Adicionar itens na mesa" at bounding box center [432, 80] width 79 height 18
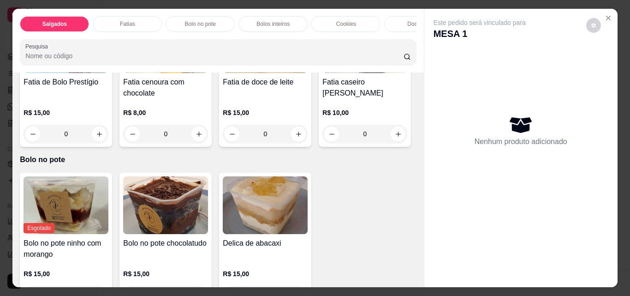
scroll to position [415, 0]
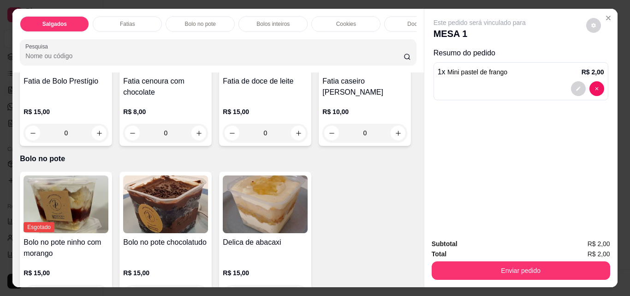
type input "3"
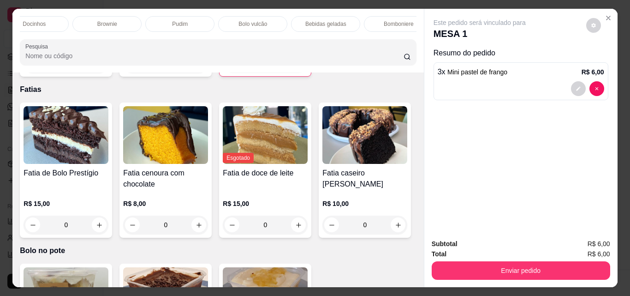
scroll to position [0, 391]
click at [333, 21] on p "Bebidas geladas" at bounding box center [319, 23] width 41 height 7
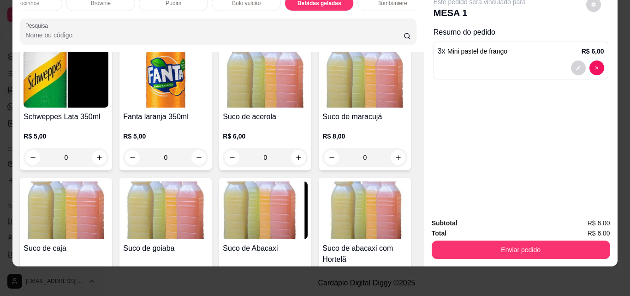
scroll to position [2258, 0]
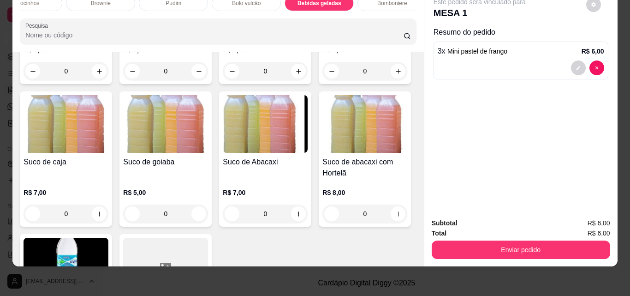
type input "1"
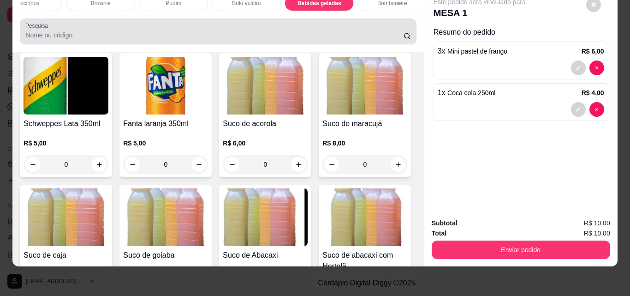
scroll to position [0, 0]
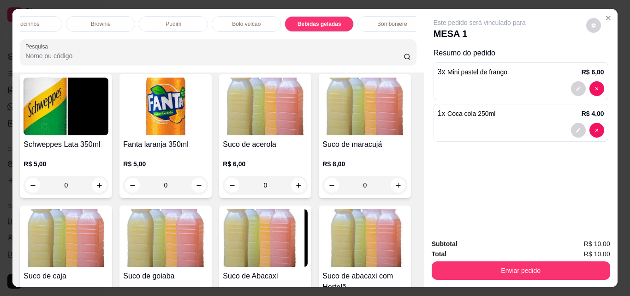
click at [54, 20] on div "Docinhos" at bounding box center [27, 24] width 69 height 16
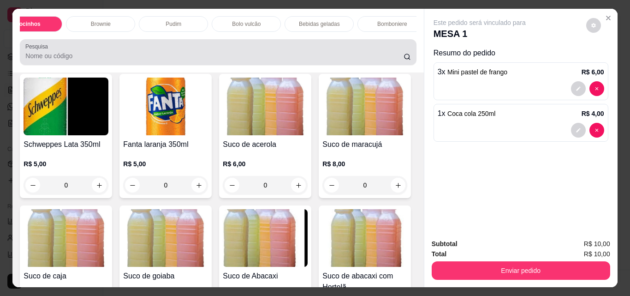
scroll to position [24, 0]
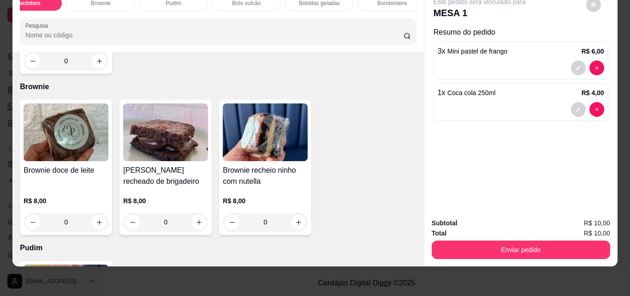
type input "1"
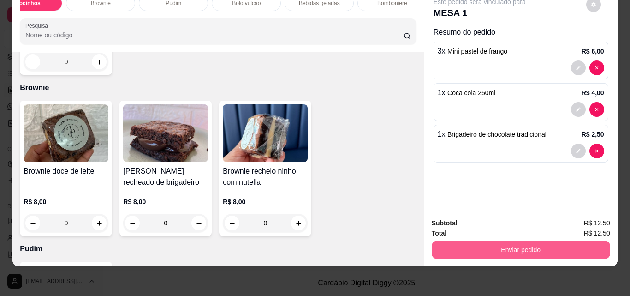
click at [498, 240] on button "Enviar pedido" at bounding box center [521, 249] width 178 height 18
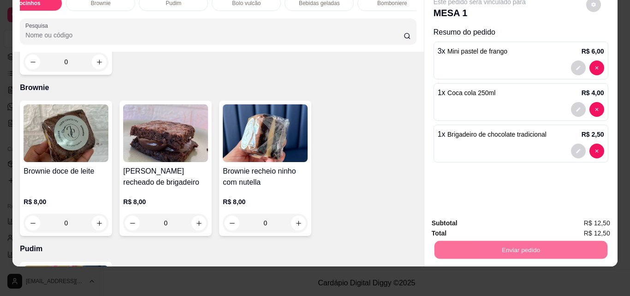
click at [587, 218] on button "Enviar pedido" at bounding box center [586, 219] width 51 height 17
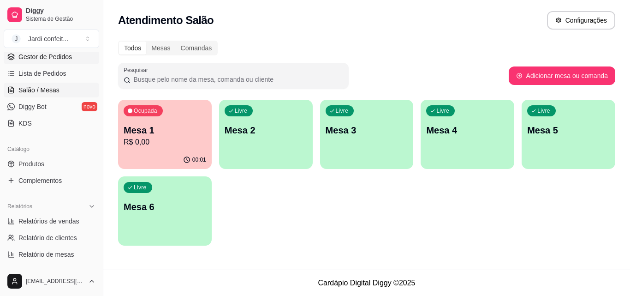
click at [74, 54] on link "Gestor de Pedidos" at bounding box center [51, 56] width 95 height 15
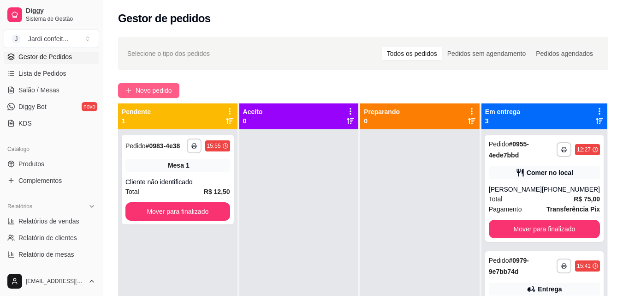
click at [144, 95] on span "Novo pedido" at bounding box center [154, 90] width 36 height 10
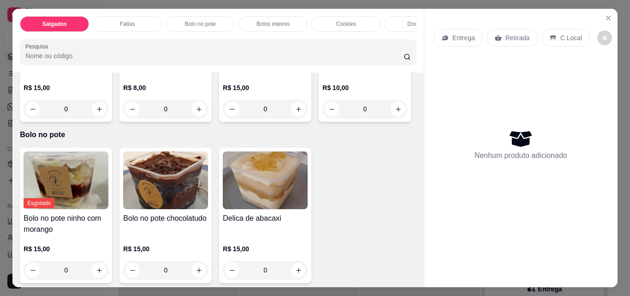
scroll to position [461, 0]
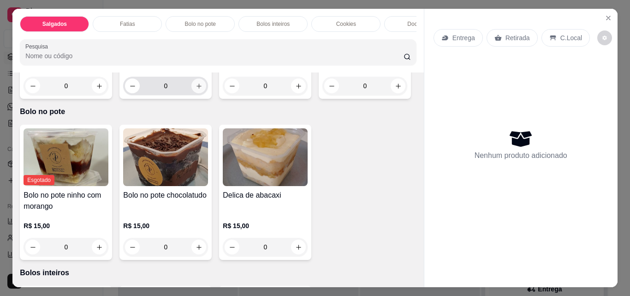
click at [199, 93] on button "increase-product-quantity" at bounding box center [198, 85] width 15 height 15
type input "1"
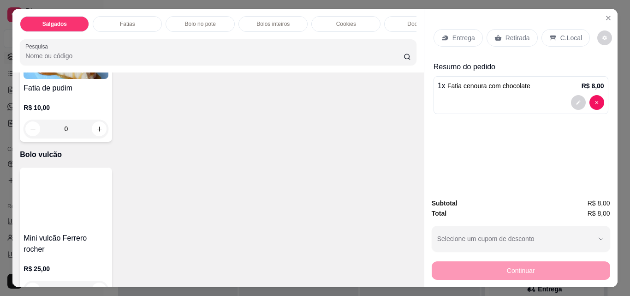
scroll to position [1568, 0]
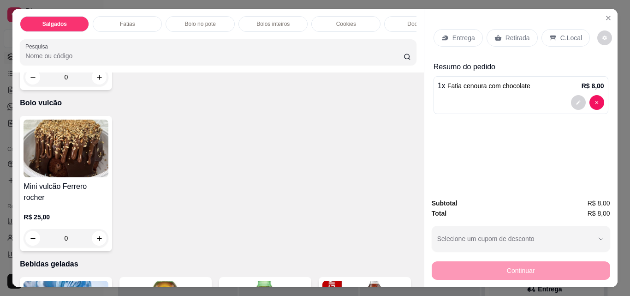
type input "1"
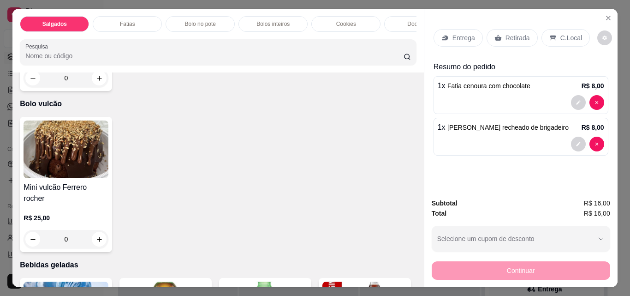
click at [514, 35] on p "Retirada" at bounding box center [517, 37] width 24 height 9
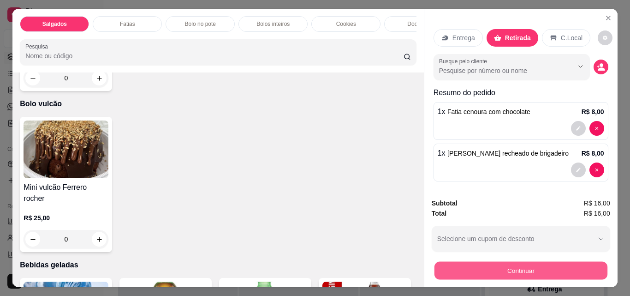
click at [562, 265] on button "Continuar" at bounding box center [520, 270] width 173 height 18
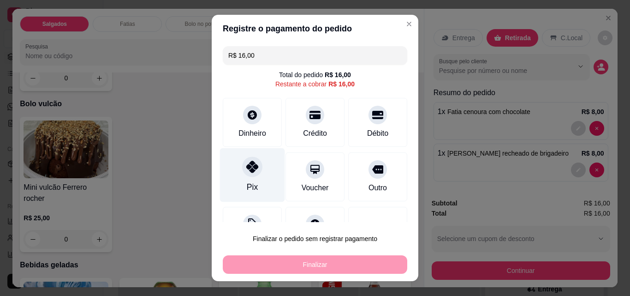
click at [242, 163] on div at bounding box center [252, 166] width 20 height 20
type input "R$ 0,00"
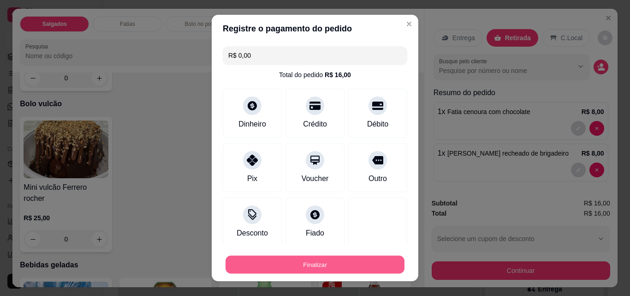
click at [360, 261] on button "Finalizar" at bounding box center [314, 264] width 179 height 18
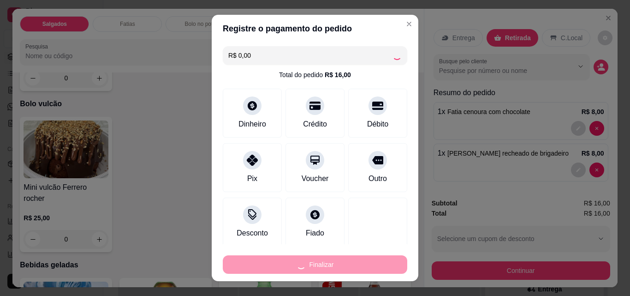
type input "0"
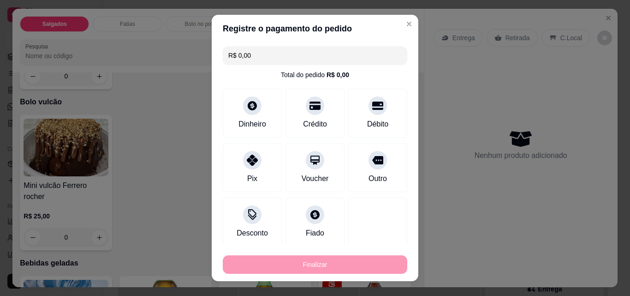
type input "-R$ 16,00"
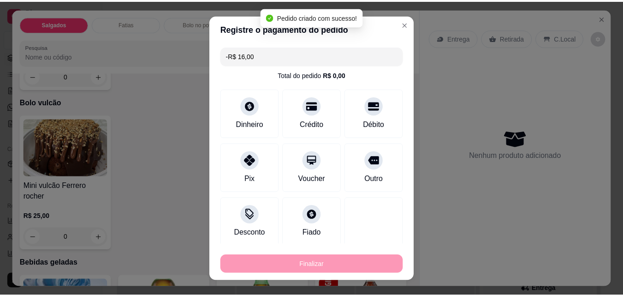
scroll to position [1567, 0]
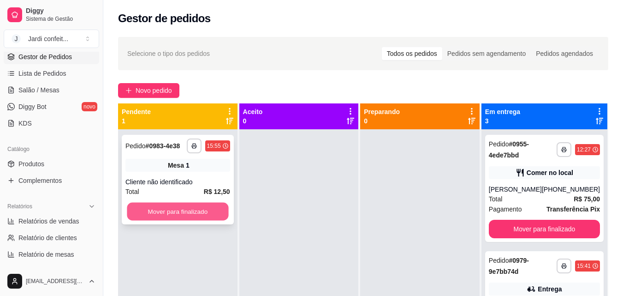
click at [225, 212] on button "Mover para finalizado" at bounding box center [177, 211] width 101 height 18
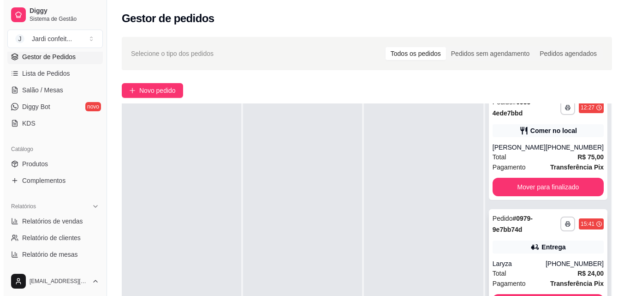
scroll to position [62, 0]
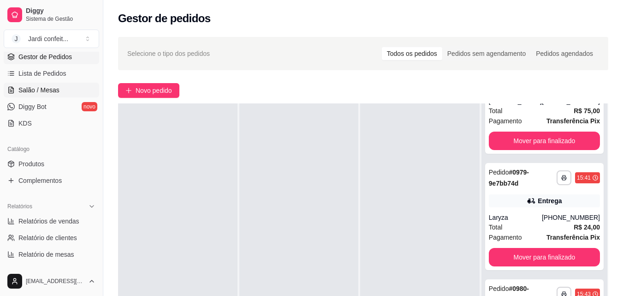
click at [41, 93] on span "Salão / Mesas" at bounding box center [38, 89] width 41 height 9
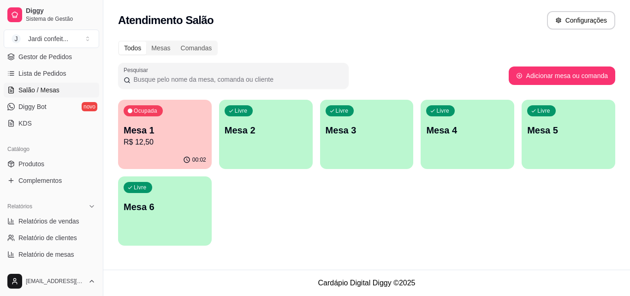
click at [251, 140] on div "Livre Mesa 2" at bounding box center [266, 129] width 94 height 58
click at [161, 152] on div "00:02" at bounding box center [165, 160] width 94 height 18
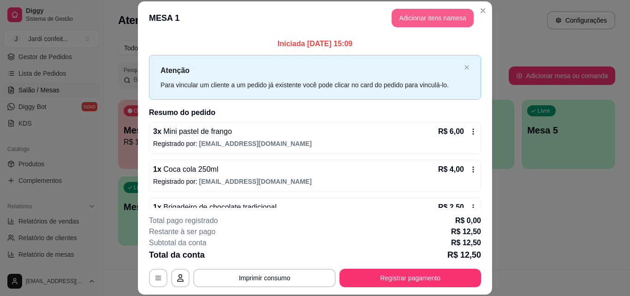
click at [445, 22] on button "Adicionar itens na mesa" at bounding box center [432, 18] width 82 height 18
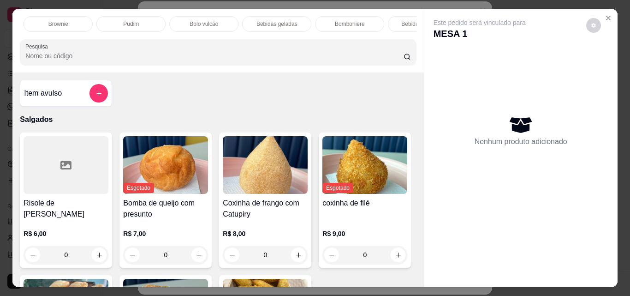
scroll to position [0, 474]
click at [247, 20] on p "Bebidas geladas" at bounding box center [235, 23] width 41 height 7
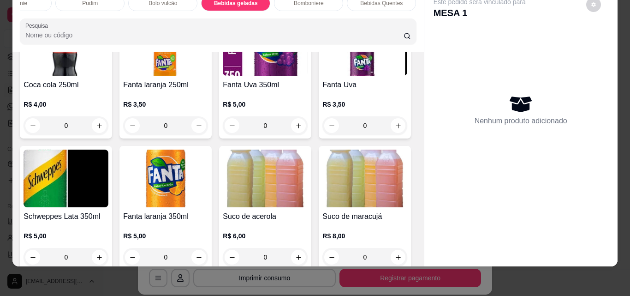
scroll to position [2073, 0]
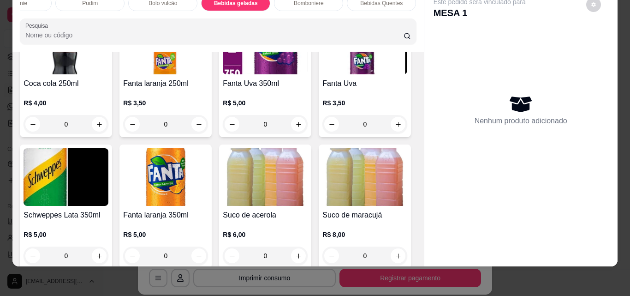
type input "1"
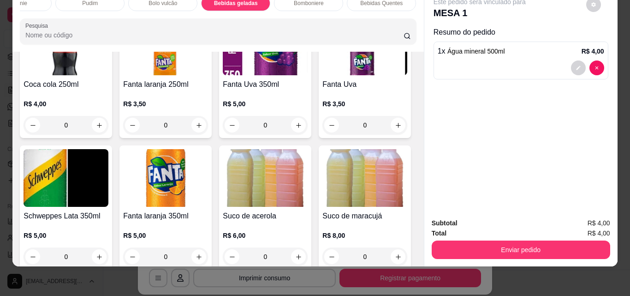
scroll to position [2073, 0]
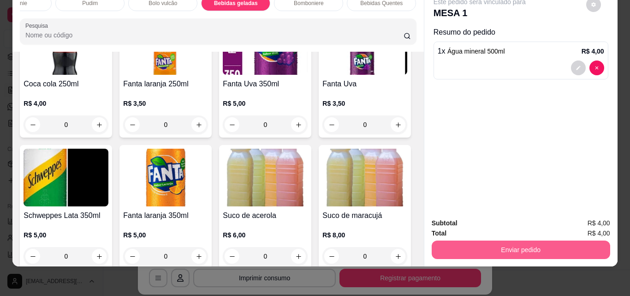
click at [524, 240] on button "Enviar pedido" at bounding box center [521, 249] width 178 height 18
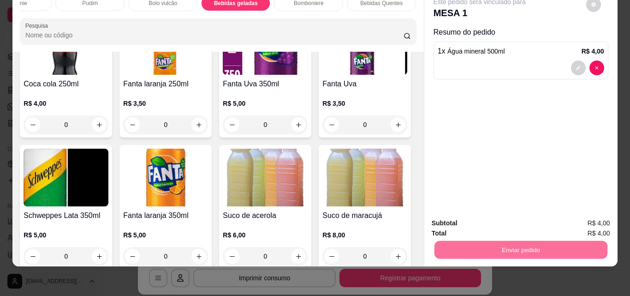
click at [576, 219] on button "Enviar pedido" at bounding box center [586, 219] width 51 height 17
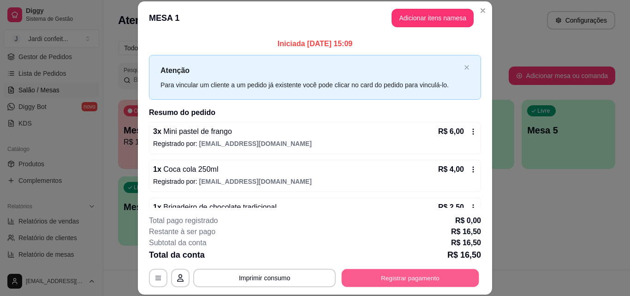
click at [463, 282] on button "Registrar pagamento" at bounding box center [410, 277] width 137 height 18
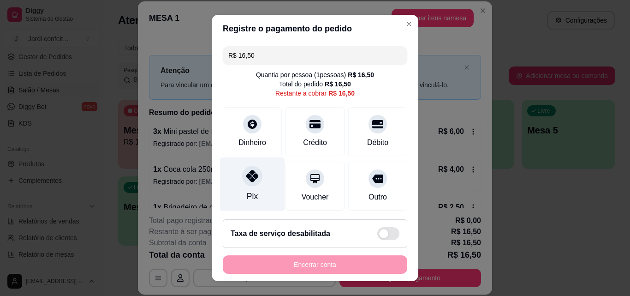
click at [249, 181] on icon at bounding box center [252, 176] width 12 height 12
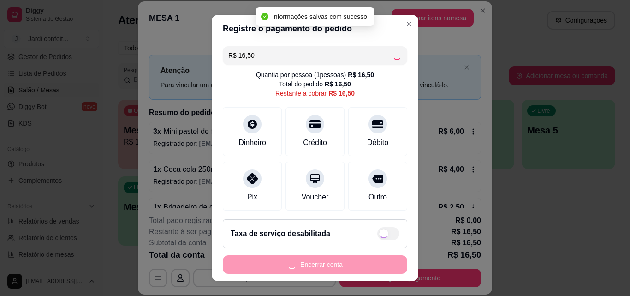
type input "R$ 0,00"
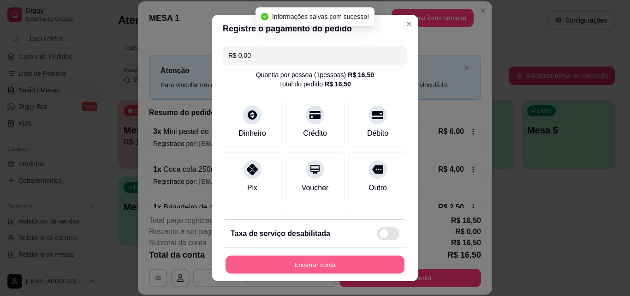
click at [318, 261] on button "Encerrar conta" at bounding box center [314, 264] width 179 height 18
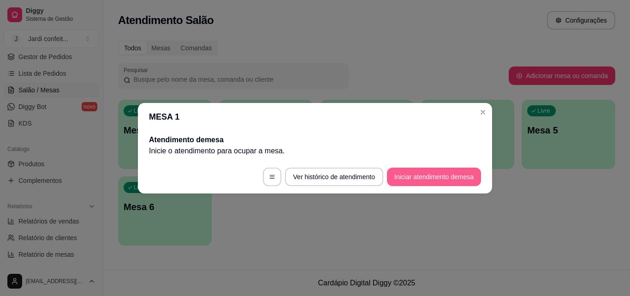
click at [454, 174] on button "Iniciar atendimento de mesa" at bounding box center [434, 176] width 94 height 18
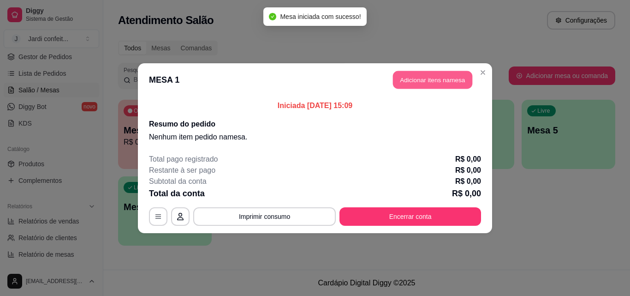
click at [447, 77] on button "Adicionar itens na mesa" at bounding box center [432, 80] width 79 height 18
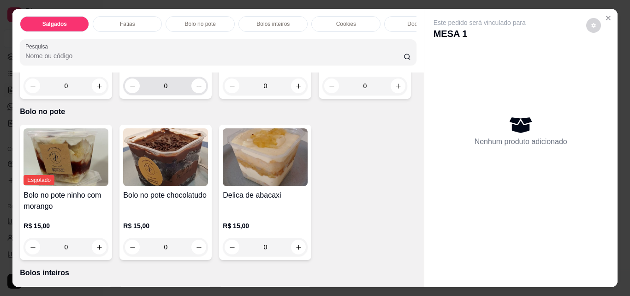
scroll to position [553, 0]
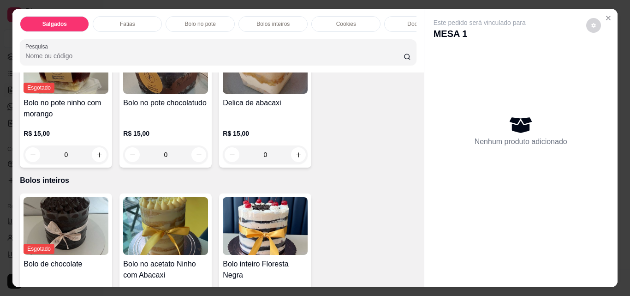
type input "1"
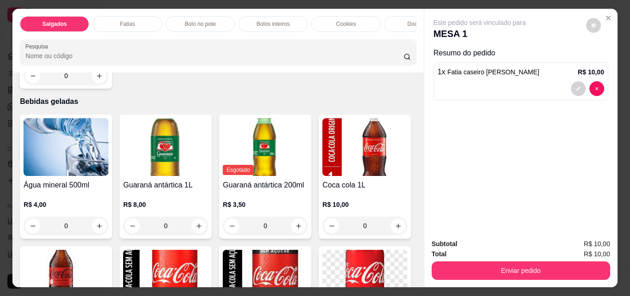
scroll to position [1752, 0]
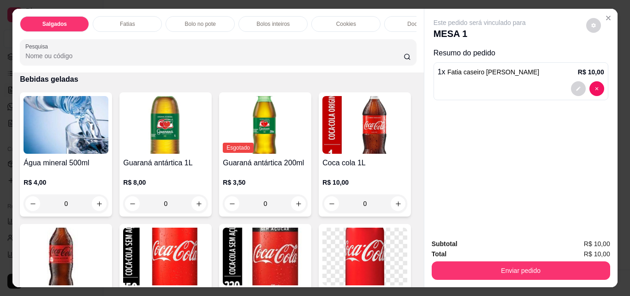
type input "1"
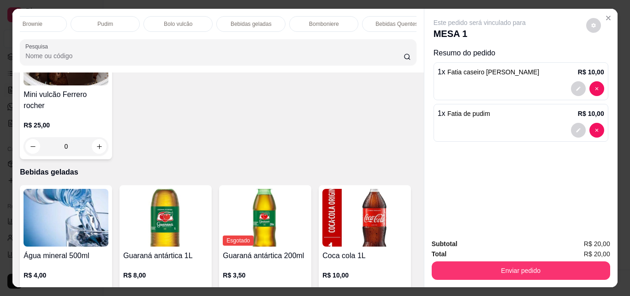
scroll to position [0, 467]
click at [242, 16] on div "Bebidas geladas" at bounding box center [242, 24] width 69 height 16
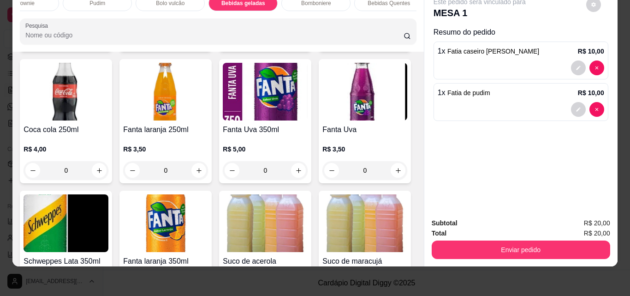
scroll to position [2121, 0]
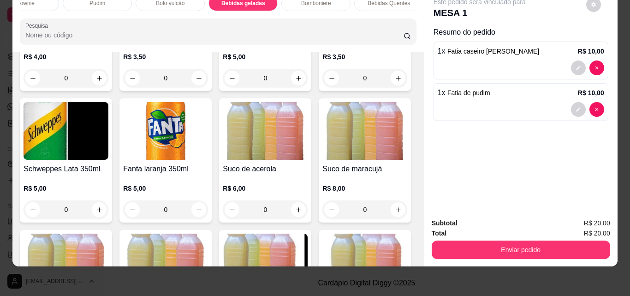
type input "1"
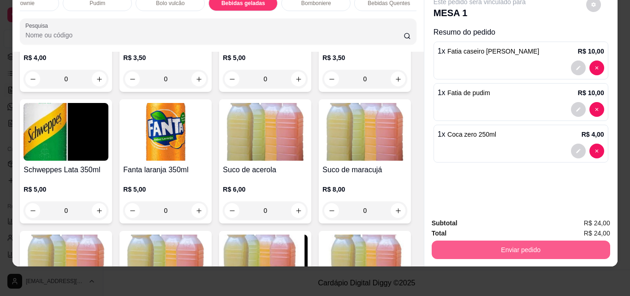
click at [511, 245] on button "Enviar pedido" at bounding box center [521, 249] width 178 height 18
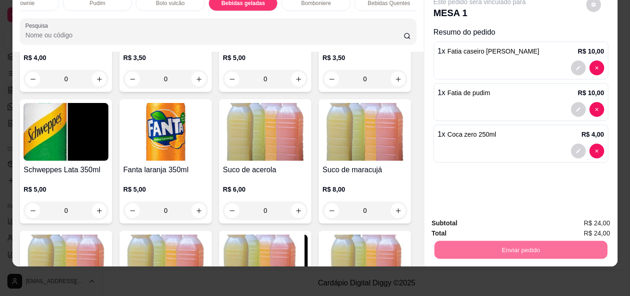
click at [579, 218] on button "Enviar pedido" at bounding box center [586, 220] width 52 height 18
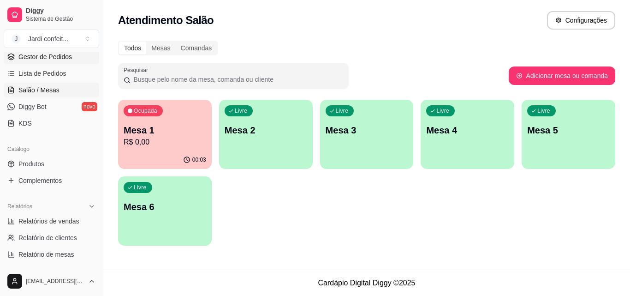
click at [77, 64] on link "Gestor de Pedidos" at bounding box center [51, 56] width 95 height 15
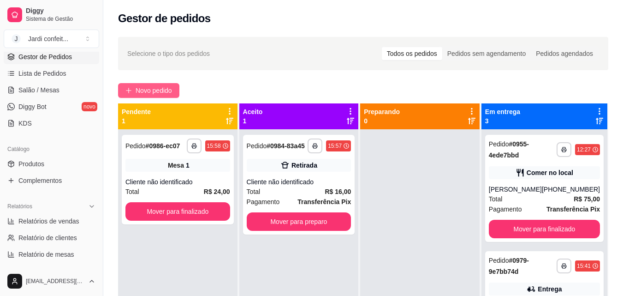
click at [154, 94] on span "Novo pedido" at bounding box center [154, 90] width 36 height 10
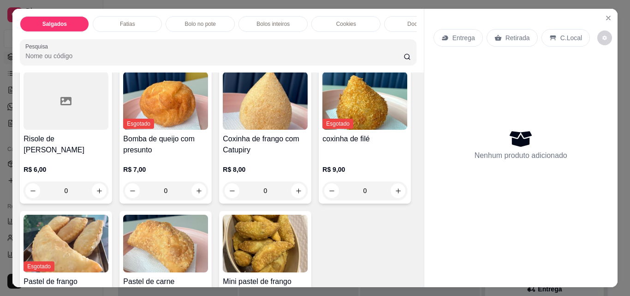
scroll to position [92, 0]
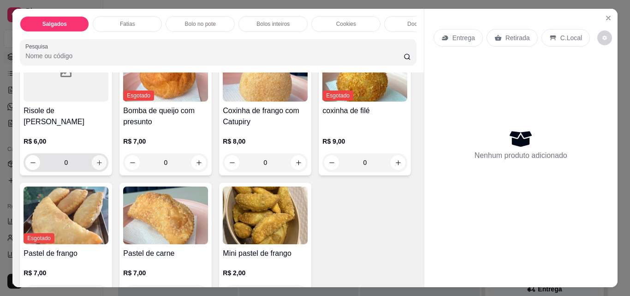
click at [96, 166] on icon "increase-product-quantity" at bounding box center [99, 162] width 7 height 7
type input "1"
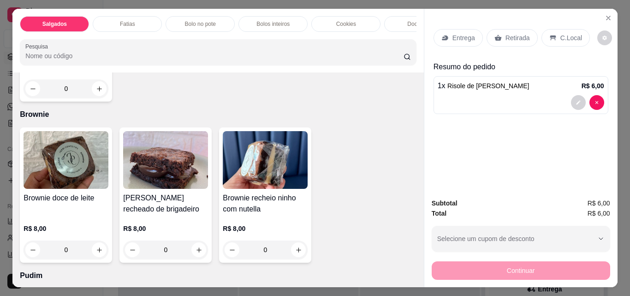
scroll to position [1338, 0]
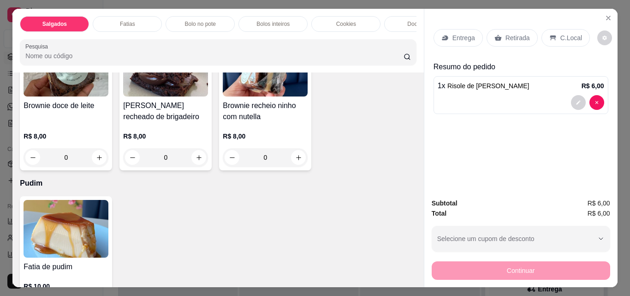
type input "1"
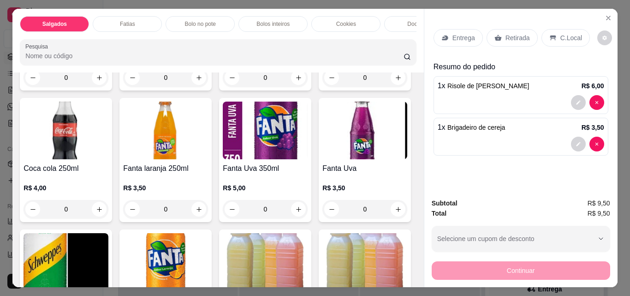
scroll to position [2075, 0]
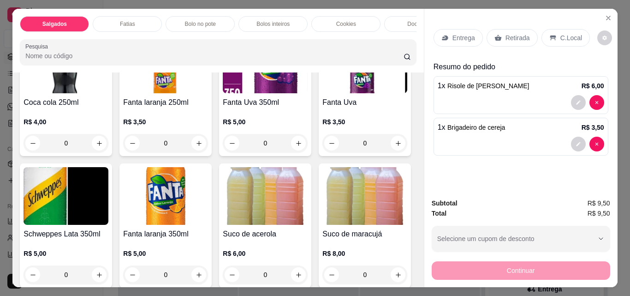
type input "1"
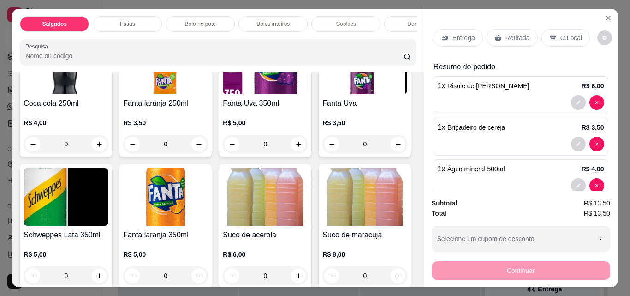
scroll to position [2076, 0]
click at [510, 37] on p "Retirada" at bounding box center [517, 37] width 24 height 9
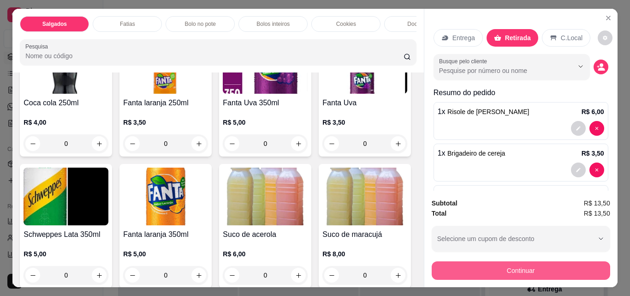
click at [442, 273] on button "Continuar" at bounding box center [521, 270] width 178 height 18
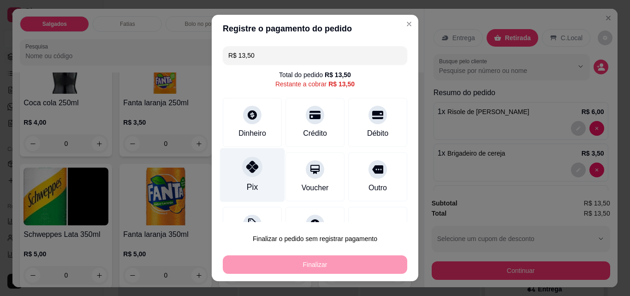
click at [243, 174] on div at bounding box center [252, 166] width 20 height 20
type input "R$ 0,00"
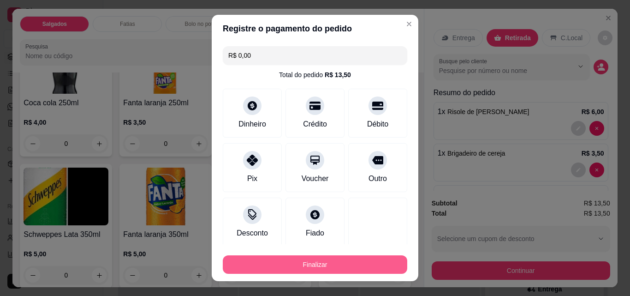
click at [319, 267] on button "Finalizar" at bounding box center [315, 264] width 184 height 18
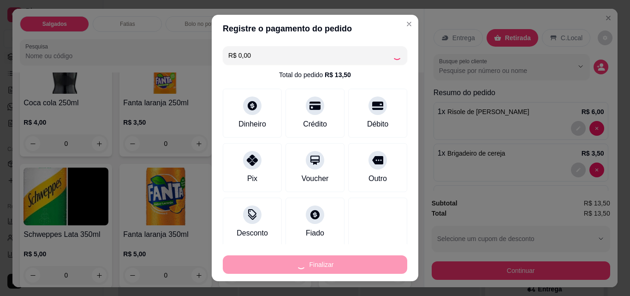
type input "0"
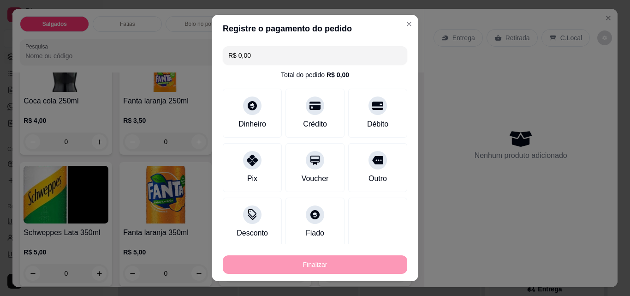
type input "-R$ 13,50"
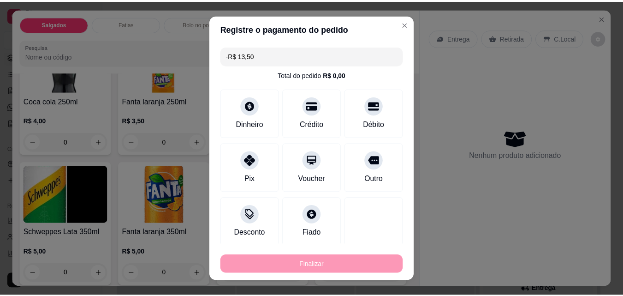
scroll to position [2075, 0]
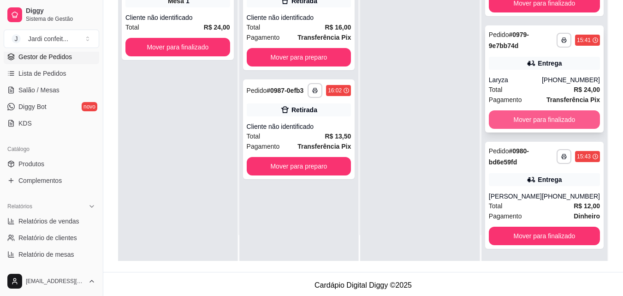
scroll to position [62, 0]
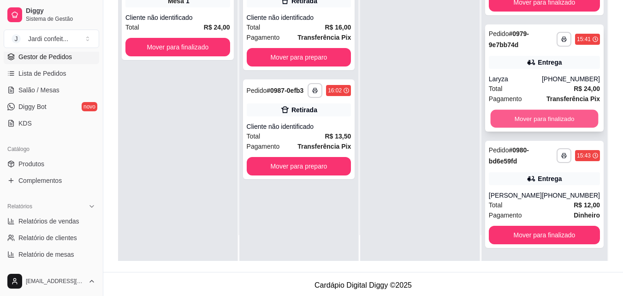
click at [538, 114] on button "Mover para finalizado" at bounding box center [544, 119] width 108 height 18
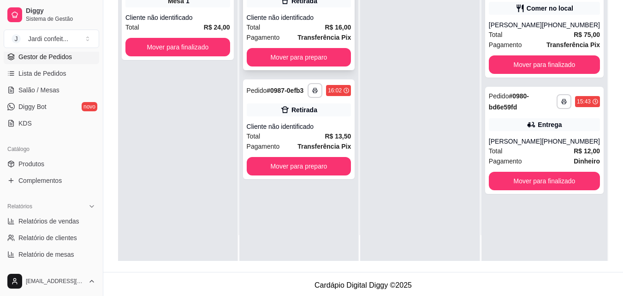
scroll to position [0, 0]
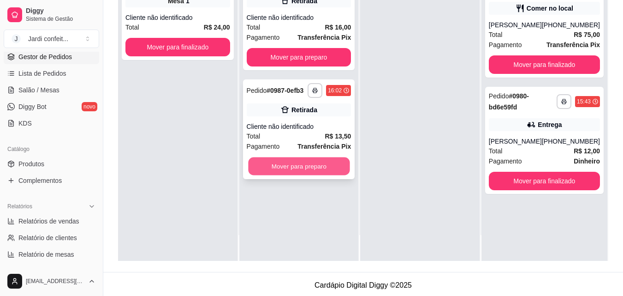
click at [317, 169] on button "Mover para preparo" at bounding box center [298, 166] width 101 height 18
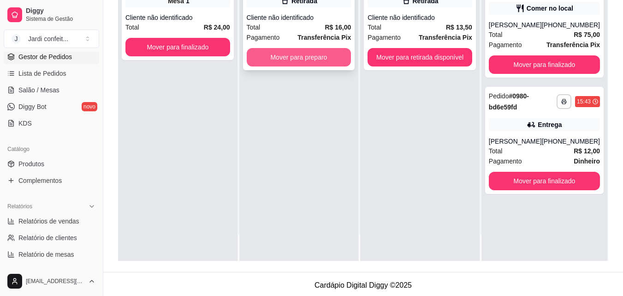
click at [296, 60] on button "Mover para preparo" at bounding box center [299, 57] width 105 height 18
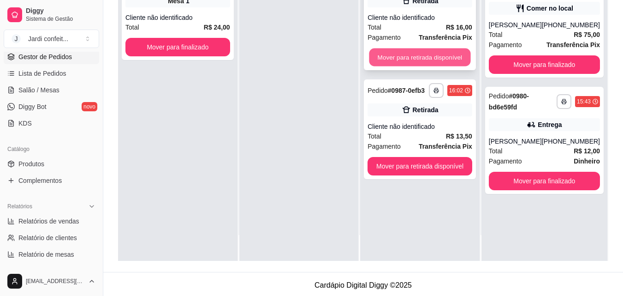
click at [379, 53] on button "Mover para retirada disponível" at bounding box center [419, 57] width 101 height 18
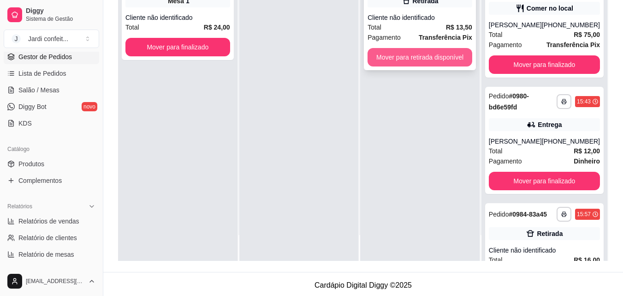
click at [440, 56] on button "Mover para retirada disponível" at bounding box center [420, 57] width 105 height 18
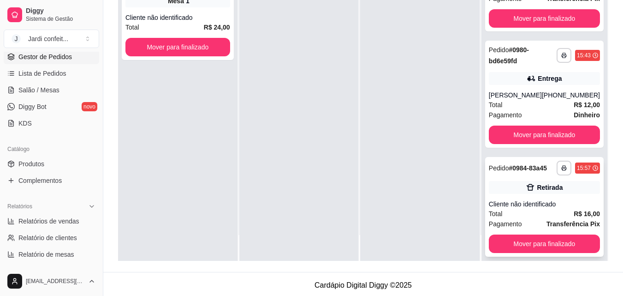
scroll to position [92, 0]
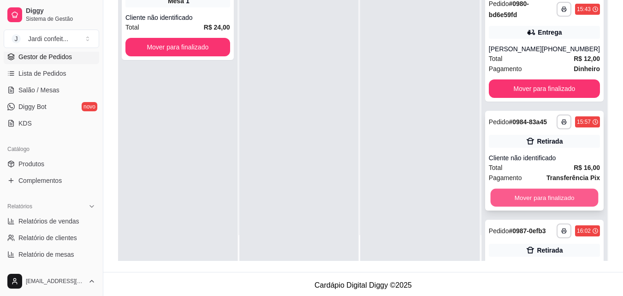
click at [529, 207] on button "Mover para finalizado" at bounding box center [544, 198] width 108 height 18
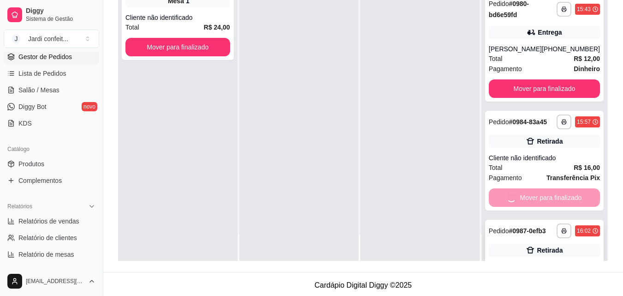
scroll to position [62, 0]
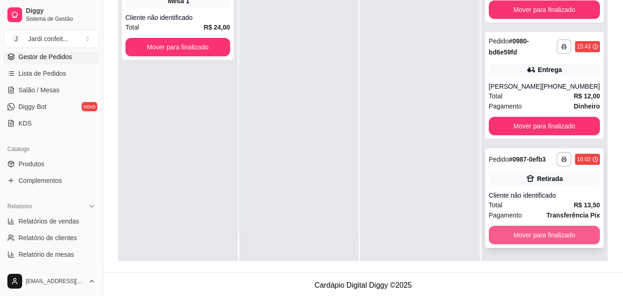
click at [509, 232] on button "Mover para finalizado" at bounding box center [544, 234] width 111 height 18
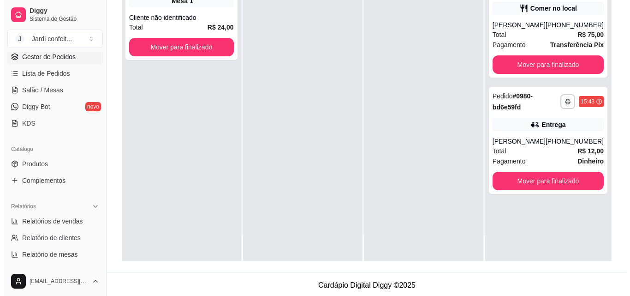
scroll to position [0, 0]
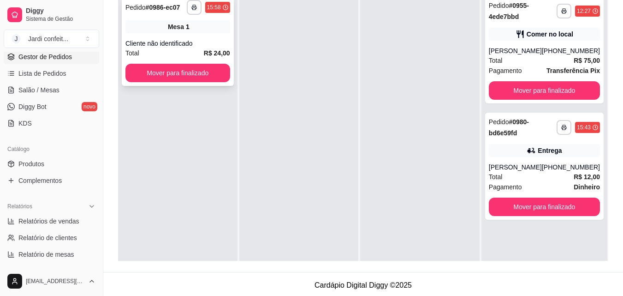
click at [152, 52] on div "Total R$ 24,00" at bounding box center [177, 53] width 105 height 10
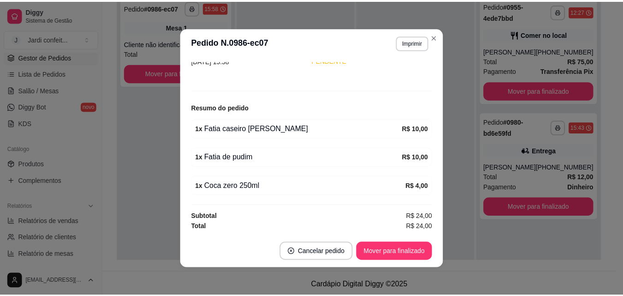
scroll to position [2, 0]
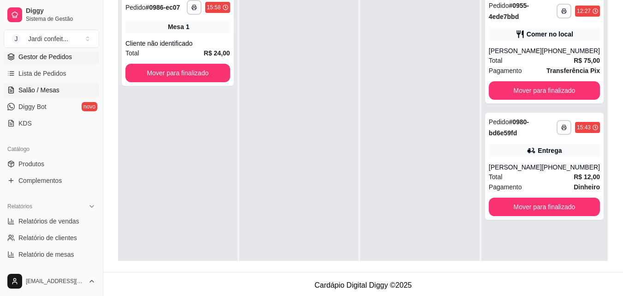
click at [72, 88] on link "Salão / Mesas" at bounding box center [51, 90] width 95 height 15
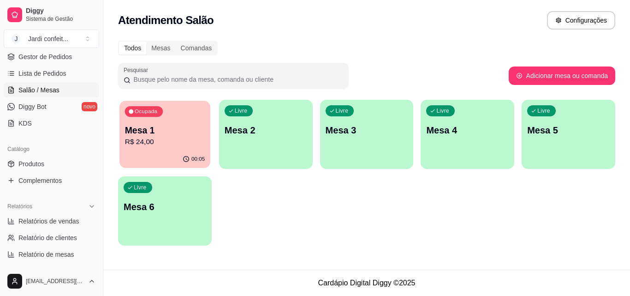
click at [157, 141] on p "R$ 24,00" at bounding box center [165, 141] width 80 height 11
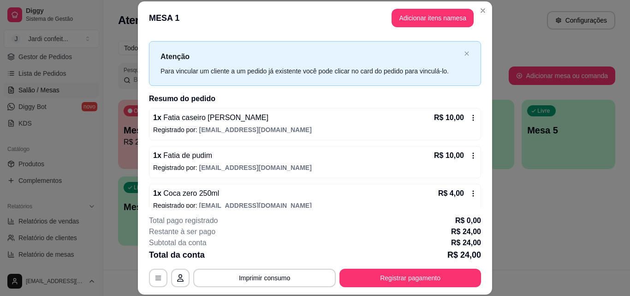
scroll to position [26, 0]
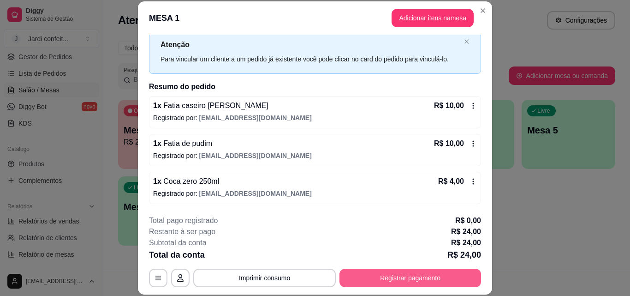
click at [407, 283] on button "Registrar pagamento" at bounding box center [410, 277] width 142 height 18
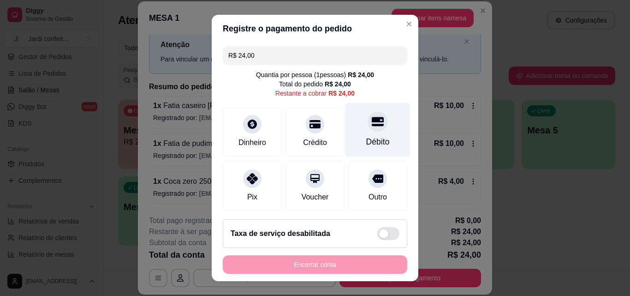
click at [368, 122] on div at bounding box center [378, 121] width 20 height 20
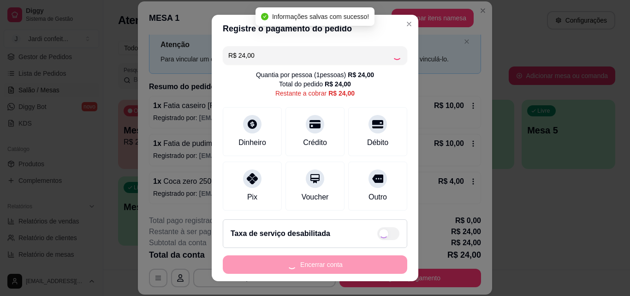
type input "R$ 0,00"
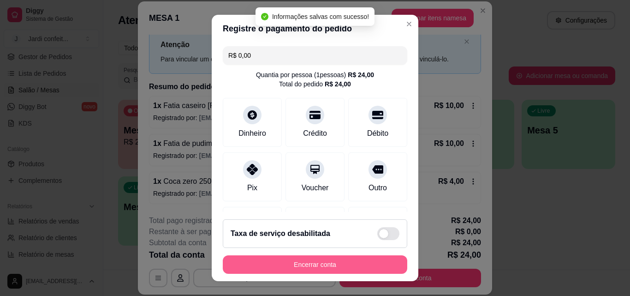
click at [335, 259] on button "Encerrar conta" at bounding box center [315, 264] width 184 height 18
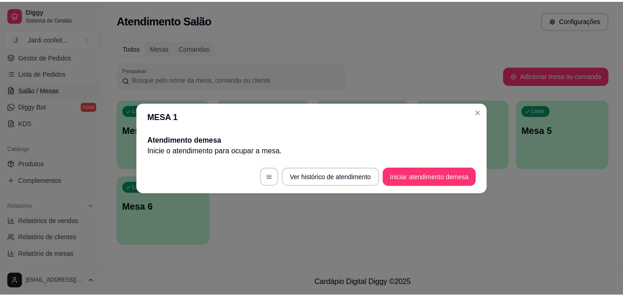
scroll to position [0, 0]
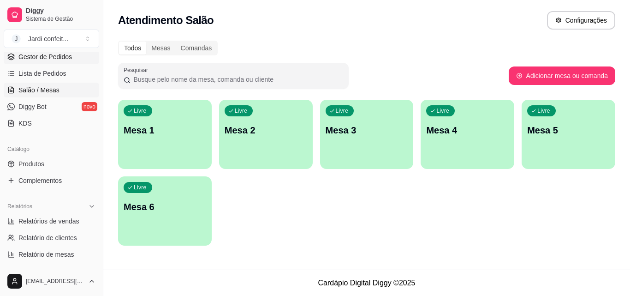
click at [79, 58] on link "Gestor de Pedidos" at bounding box center [51, 56] width 95 height 15
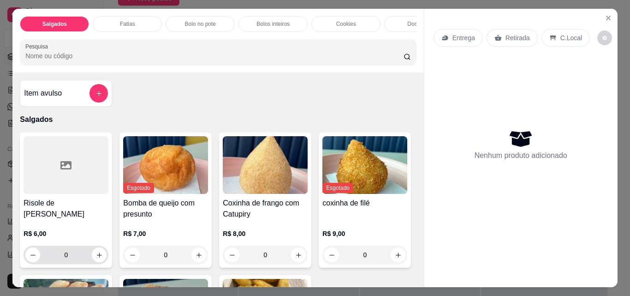
click at [83, 258] on input "0" at bounding box center [66, 254] width 52 height 18
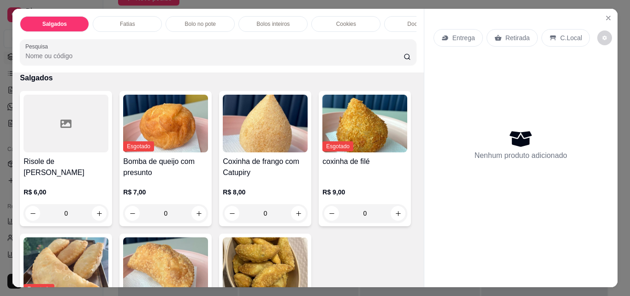
scroll to position [46, 0]
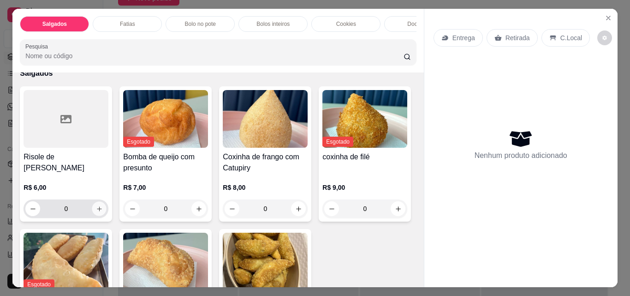
click at [96, 212] on icon "increase-product-quantity" at bounding box center [99, 208] width 7 height 7
type input "1"
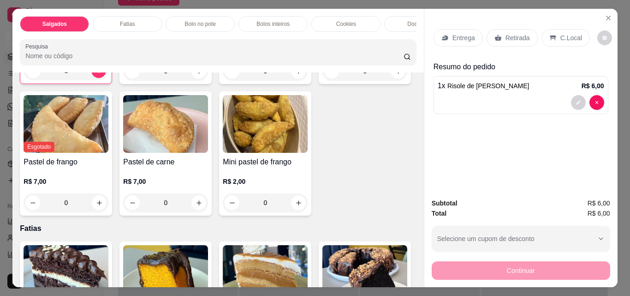
scroll to position [138, 0]
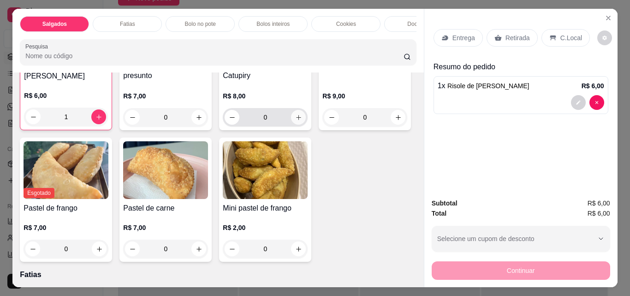
click at [300, 121] on button "increase-product-quantity" at bounding box center [298, 117] width 15 height 15
type input "1"
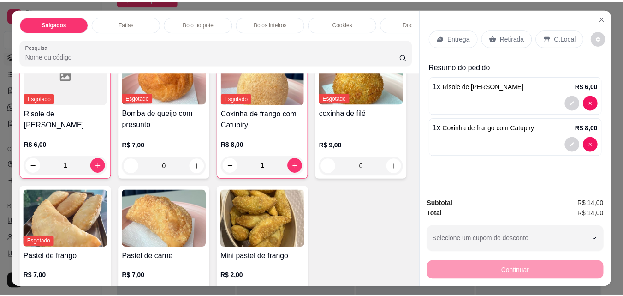
scroll to position [46, 0]
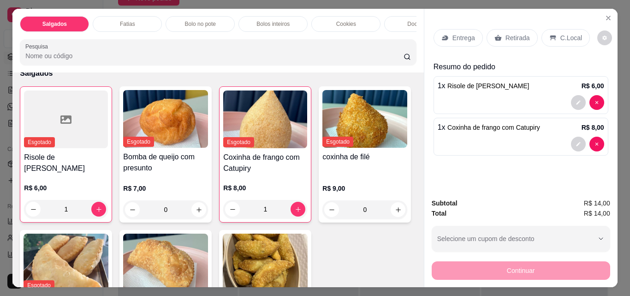
click at [505, 33] on p "Retirada" at bounding box center [517, 37] width 24 height 9
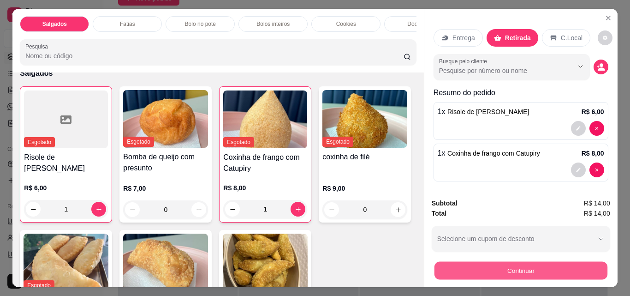
click at [488, 267] on button "Continuar" at bounding box center [520, 270] width 173 height 18
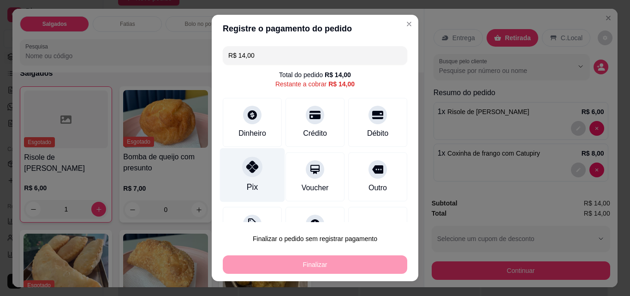
click at [246, 166] on icon at bounding box center [252, 166] width 12 height 12
type input "R$ 0,00"
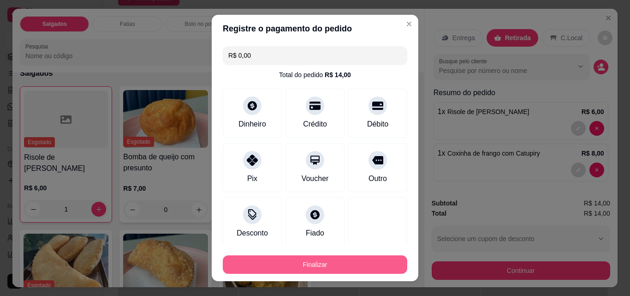
click at [353, 259] on button "Finalizar" at bounding box center [315, 264] width 184 height 18
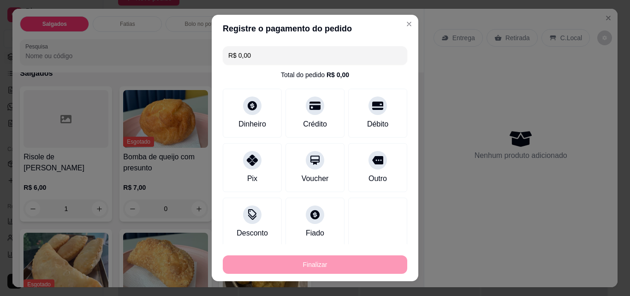
type input "0"
type input "-R$ 14,00"
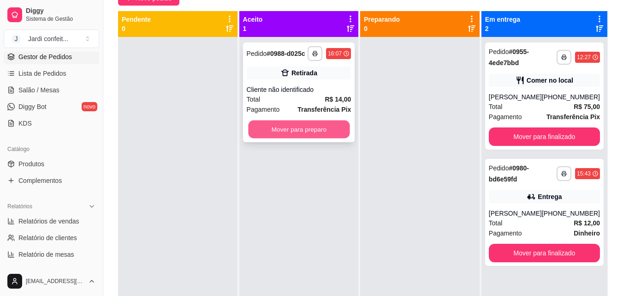
click at [335, 129] on button "Mover para preparo" at bounding box center [298, 129] width 101 height 18
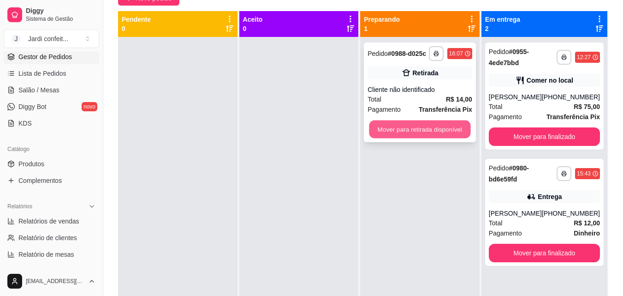
click at [409, 126] on button "Mover para retirada disponível" at bounding box center [419, 129] width 101 height 18
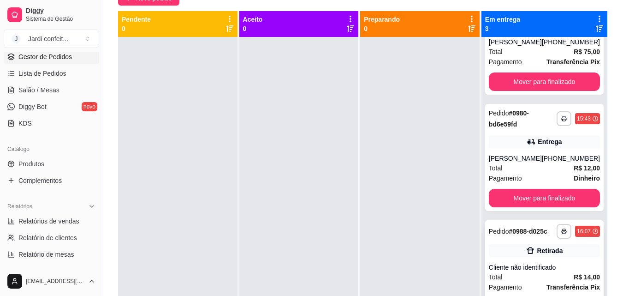
scroll to position [26, 0]
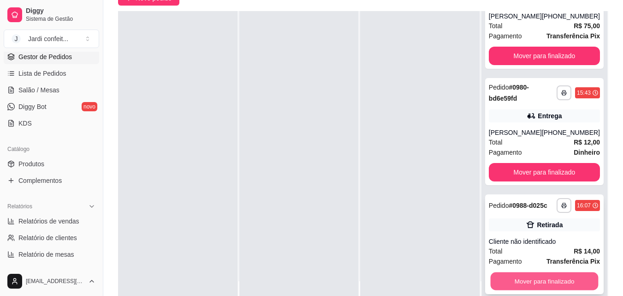
click at [533, 281] on button "Mover para finalizado" at bounding box center [544, 281] width 108 height 18
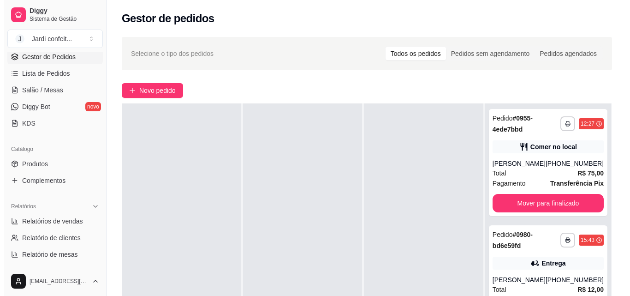
scroll to position [46, 0]
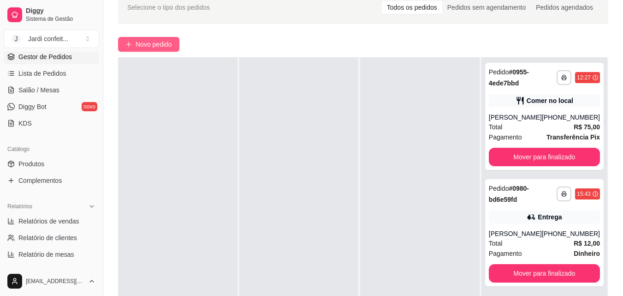
click at [163, 44] on span "Novo pedido" at bounding box center [154, 44] width 36 height 10
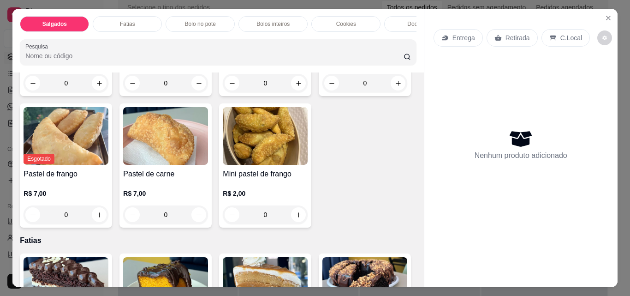
scroll to position [184, 0]
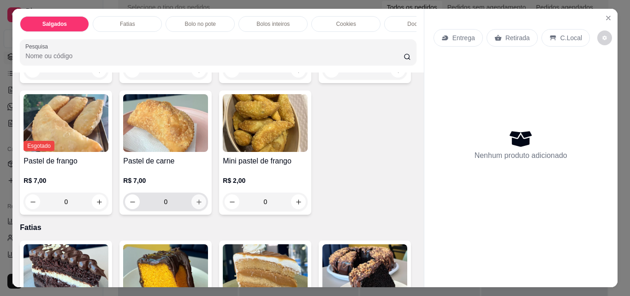
click at [202, 204] on icon "increase-product-quantity" at bounding box center [198, 201] width 5 height 5
type input "1"
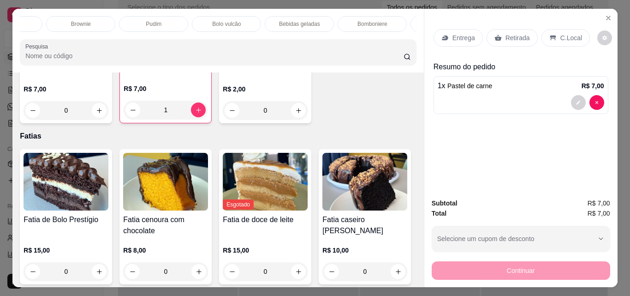
scroll to position [0, 413]
click at [305, 20] on p "Bebidas geladas" at bounding box center [297, 23] width 41 height 7
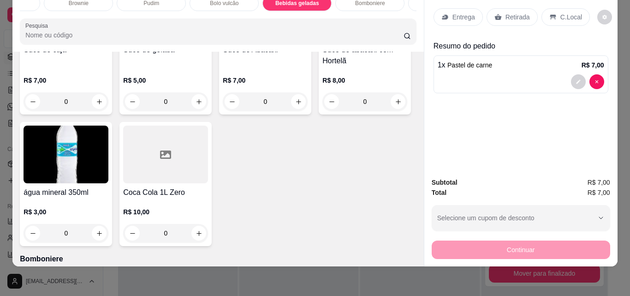
scroll to position [2396, 0]
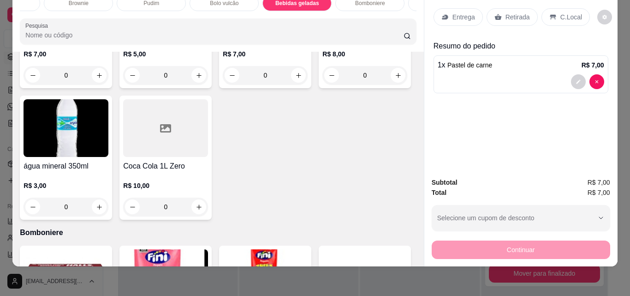
type input "1"
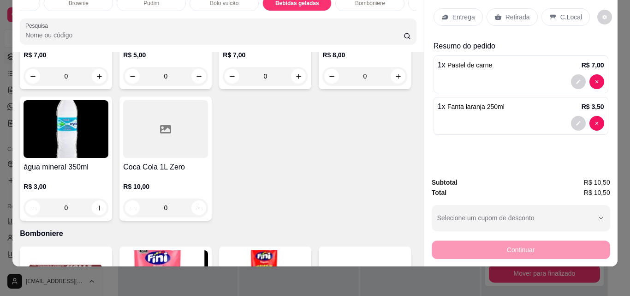
click at [512, 13] on p "Retirada" at bounding box center [517, 16] width 24 height 9
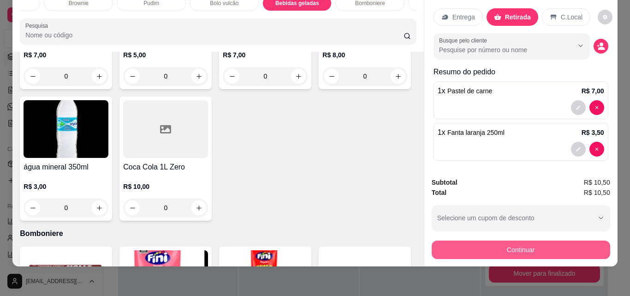
click at [530, 244] on button "Continuar" at bounding box center [521, 249] width 178 height 18
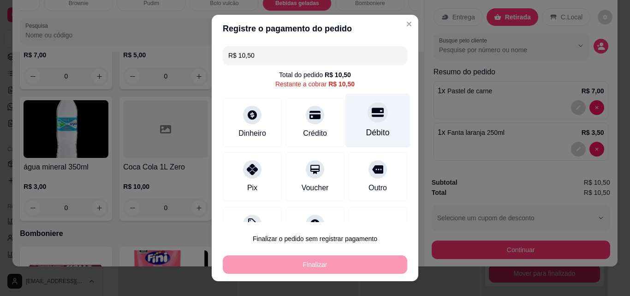
click at [368, 119] on div at bounding box center [378, 112] width 20 height 20
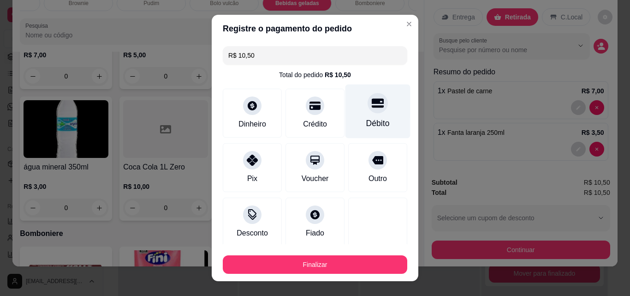
type input "R$ 0,00"
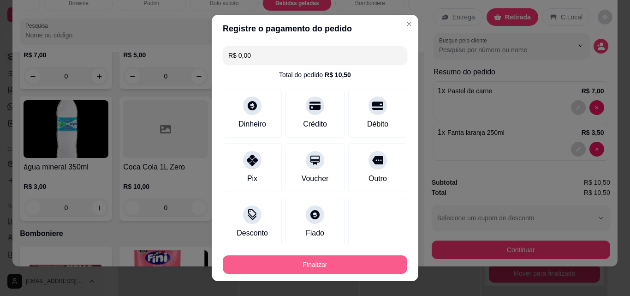
click at [379, 257] on button "Finalizar" at bounding box center [315, 264] width 184 height 18
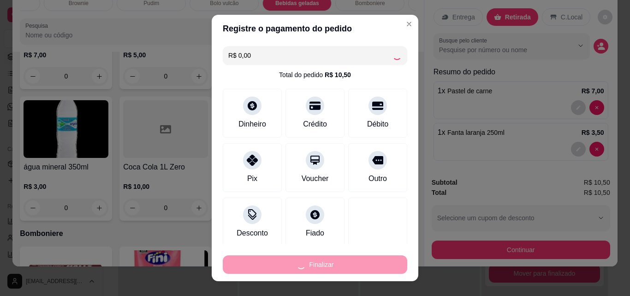
type input "0"
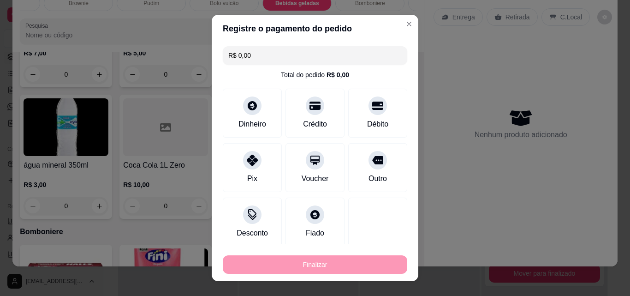
type input "-R$ 10,50"
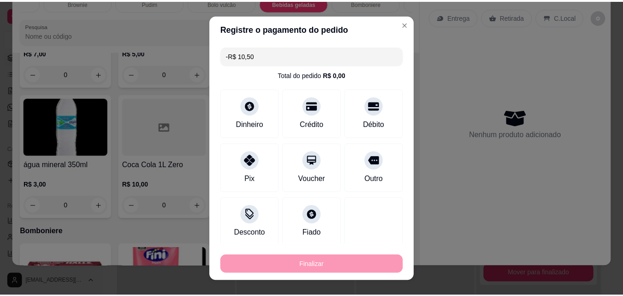
scroll to position [2395, 0]
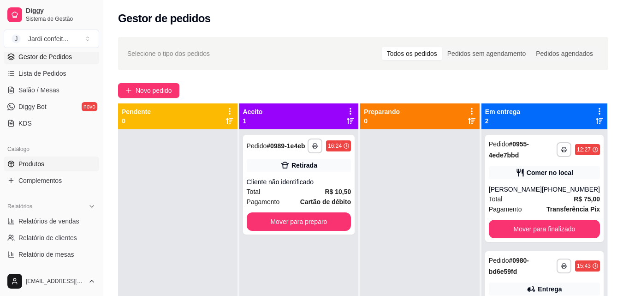
click at [47, 164] on link "Produtos" at bounding box center [51, 163] width 95 height 15
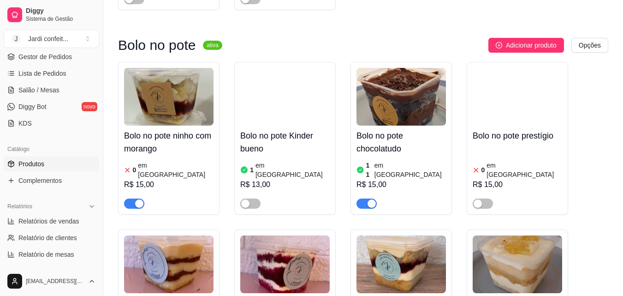
scroll to position [7459, 0]
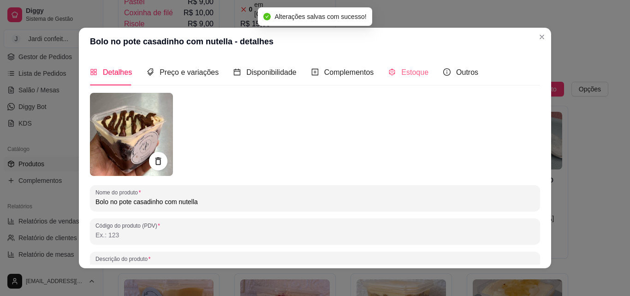
click at [390, 64] on div "Estoque" at bounding box center [408, 72] width 40 height 26
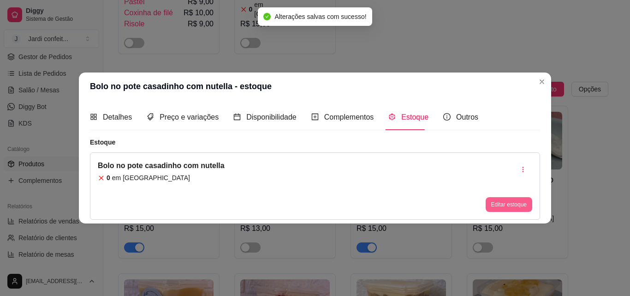
click at [519, 205] on button "Editar estoque" at bounding box center [509, 204] width 47 height 15
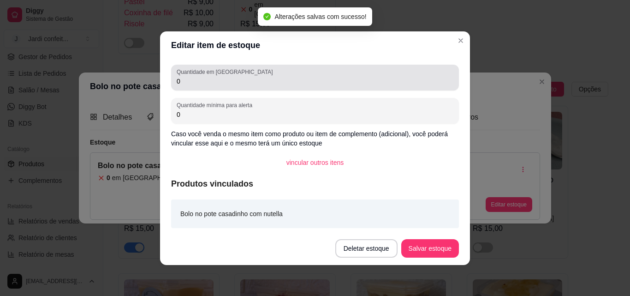
click at [355, 73] on div "0" at bounding box center [315, 77] width 277 height 18
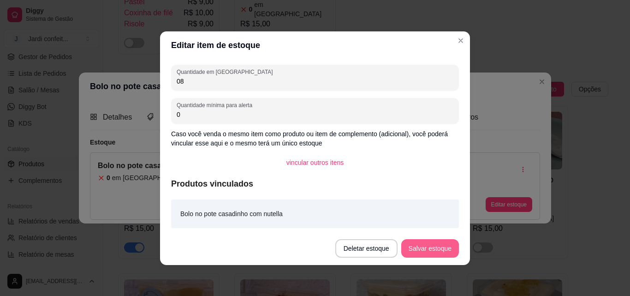
type input "08"
click at [421, 251] on button "Salvar estoque" at bounding box center [430, 248] width 58 height 18
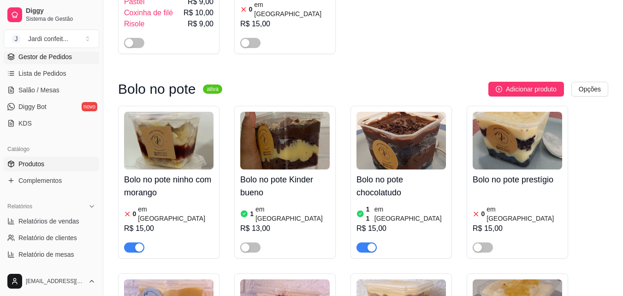
click at [63, 60] on span "Gestor de Pedidos" at bounding box center [44, 56] width 53 height 9
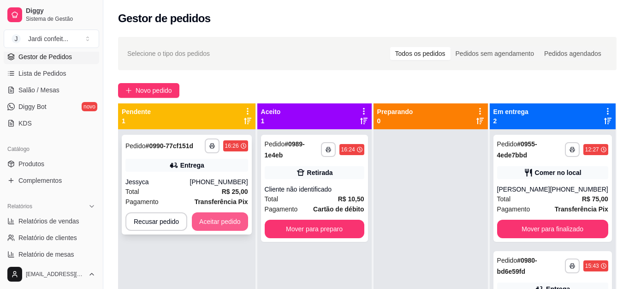
click at [212, 215] on button "Aceitar pedido" at bounding box center [220, 221] width 56 height 18
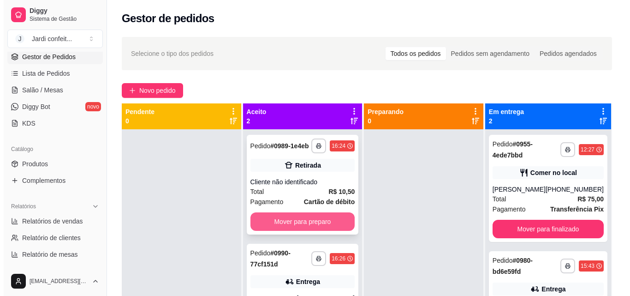
scroll to position [26, 0]
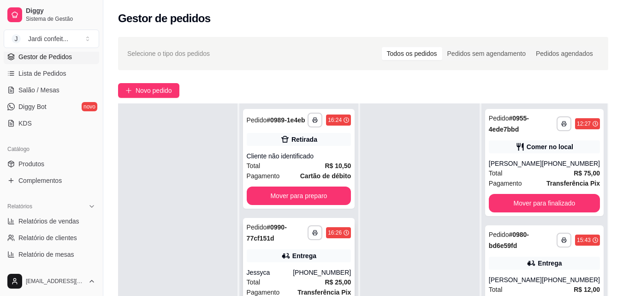
click at [331, 258] on div "Entrega" at bounding box center [299, 255] width 105 height 13
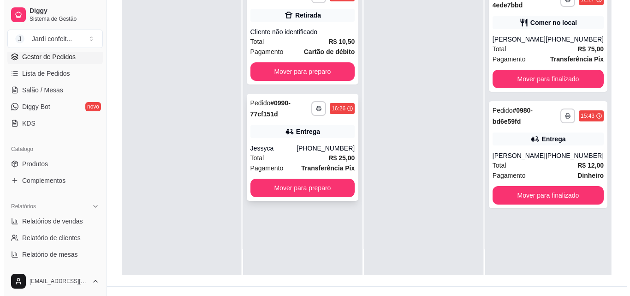
scroll to position [138, 0]
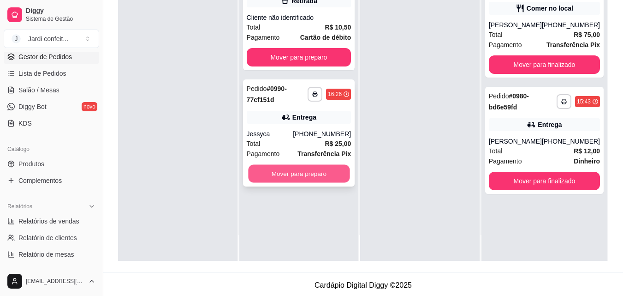
click at [338, 172] on button "Mover para preparo" at bounding box center [298, 174] width 101 height 18
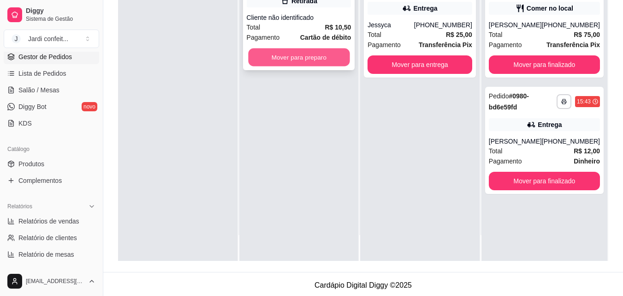
click at [314, 54] on button "Mover para preparo" at bounding box center [298, 57] width 101 height 18
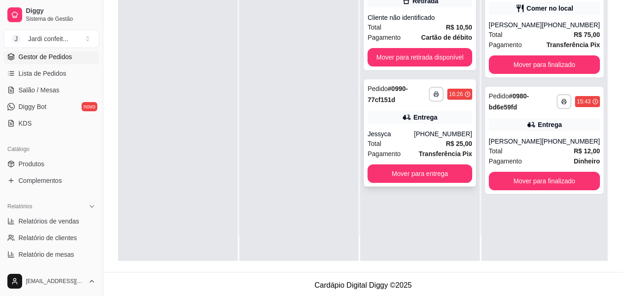
click at [427, 111] on div "Entrega" at bounding box center [420, 117] width 105 height 13
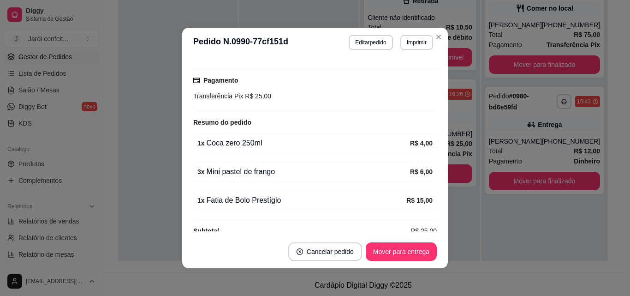
scroll to position [245, 0]
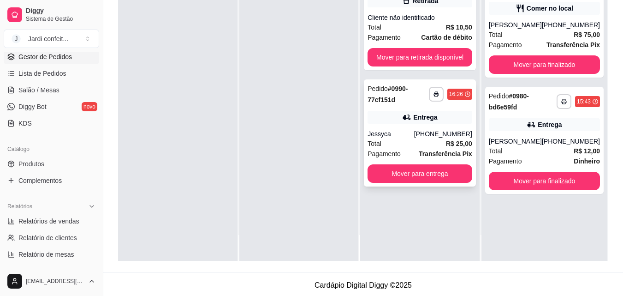
click at [414, 133] on div "Jessyca" at bounding box center [391, 133] width 47 height 9
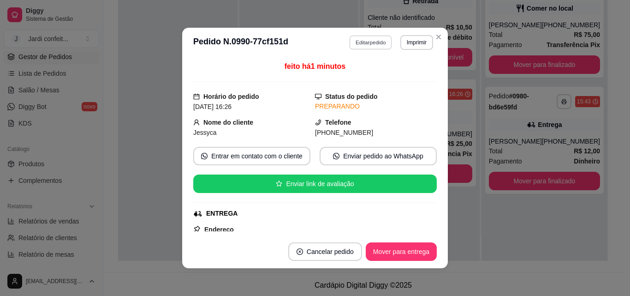
click at [379, 40] on button "Editar pedido" at bounding box center [371, 42] width 43 height 14
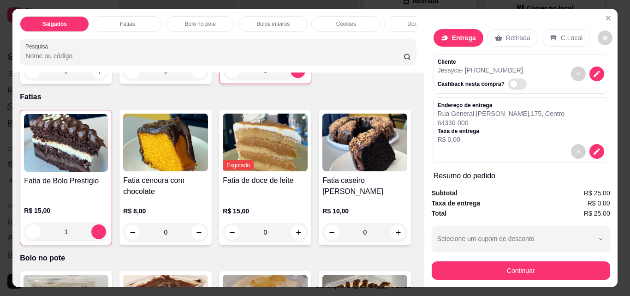
scroll to position [323, 0]
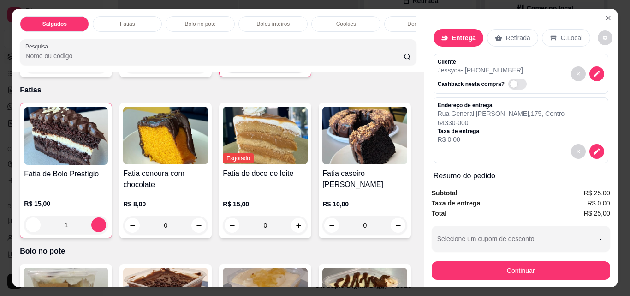
click at [225, 71] on button "decrease-product-quantity" at bounding box center [232, 64] width 14 height 14
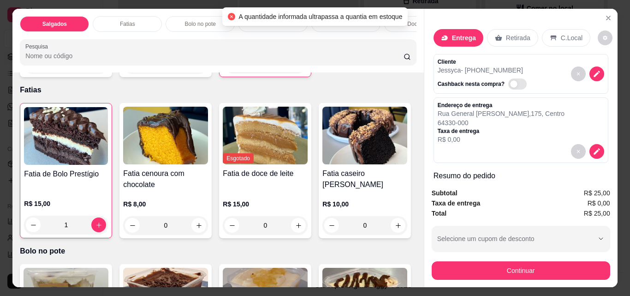
click at [229, 67] on icon "decrease-product-quantity" at bounding box center [232, 63] width 7 height 7
click at [240, 73] on input "3" at bounding box center [265, 63] width 51 height 18
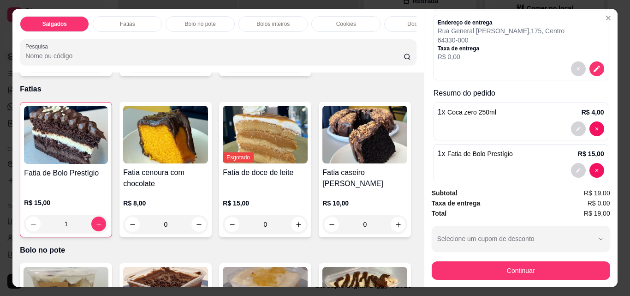
scroll to position [97, 0]
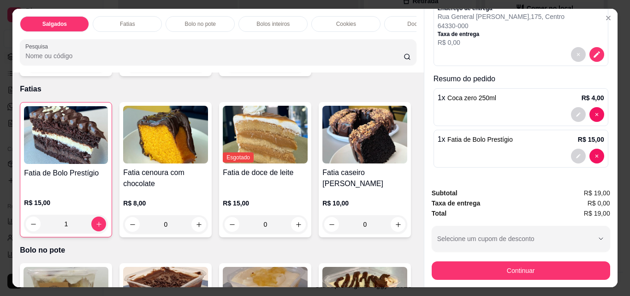
type input "0"
click at [291, 71] on button "increase-product-quantity" at bounding box center [298, 63] width 15 height 15
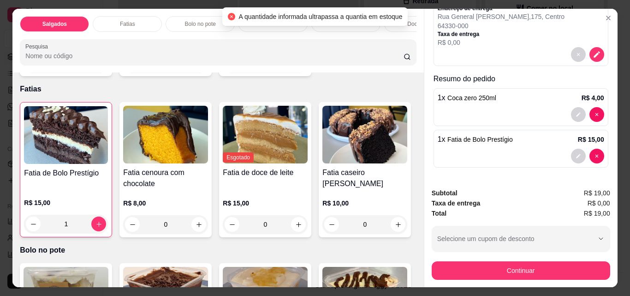
click at [291, 71] on button "increase-product-quantity" at bounding box center [298, 63] width 14 height 14
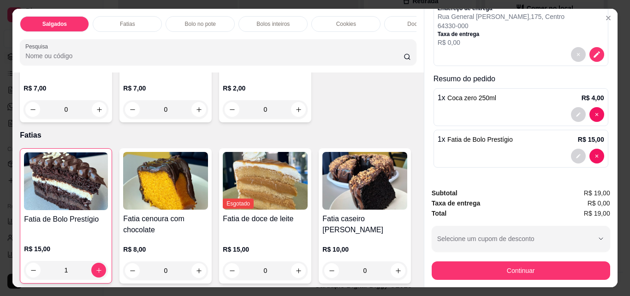
scroll to position [369, 0]
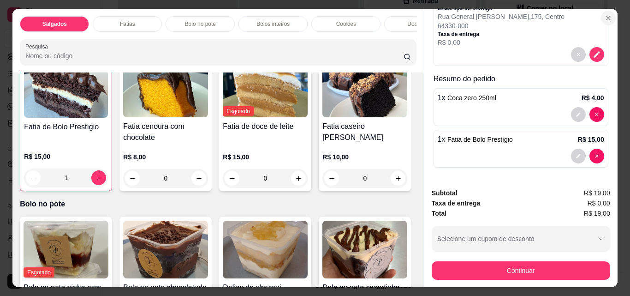
click at [611, 12] on button "Close" at bounding box center [608, 18] width 15 height 15
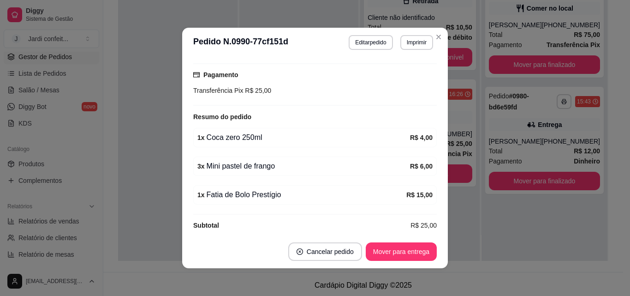
scroll to position [245, 0]
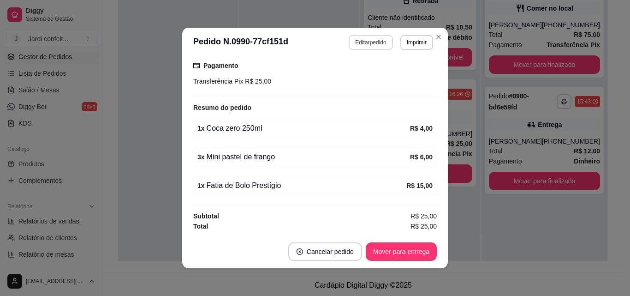
click at [372, 40] on button "Editar pedido" at bounding box center [371, 42] width 44 height 15
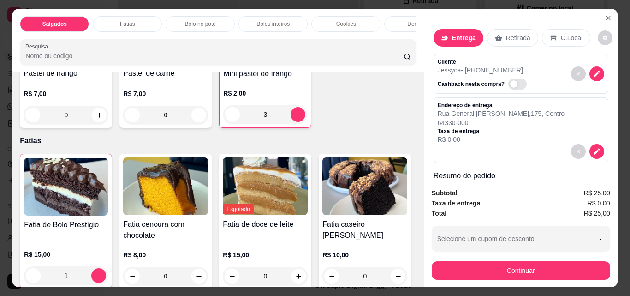
scroll to position [277, 0]
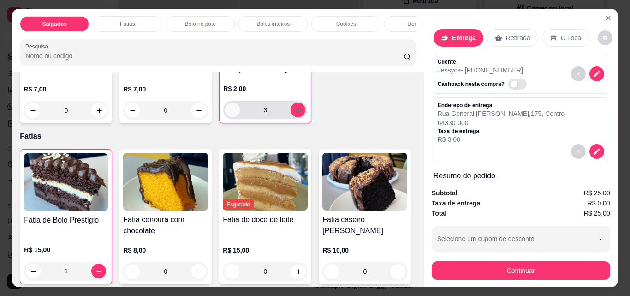
click at [229, 113] on icon "decrease-product-quantity" at bounding box center [232, 110] width 7 height 7
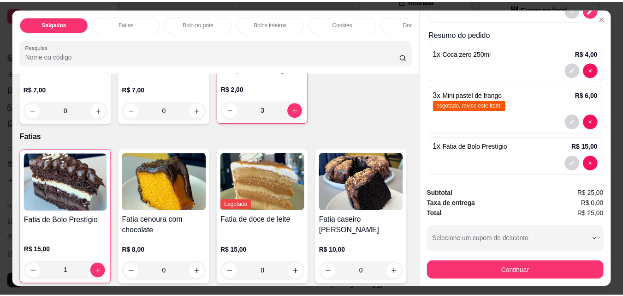
scroll to position [148, 0]
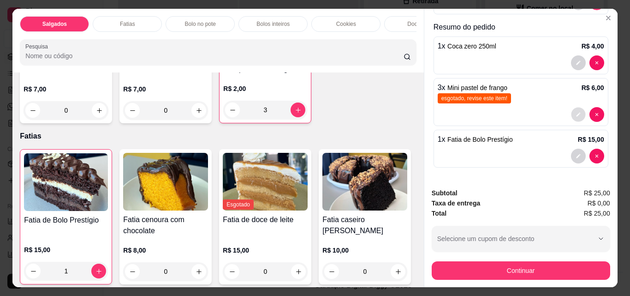
click at [575, 112] on icon "decrease-product-quantity" at bounding box center [578, 115] width 6 height 6
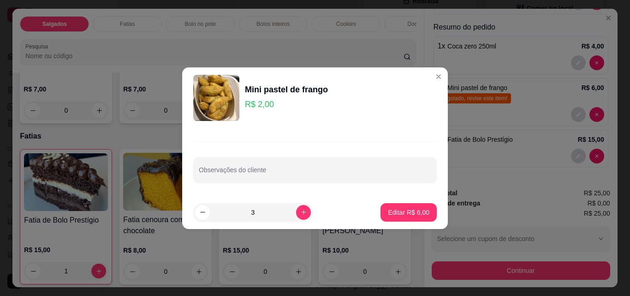
click at [279, 218] on input "3" at bounding box center [253, 212] width 86 height 18
type input "2"
click at [389, 211] on p "Editar R$ 4,00" at bounding box center [409, 211] width 40 height 9
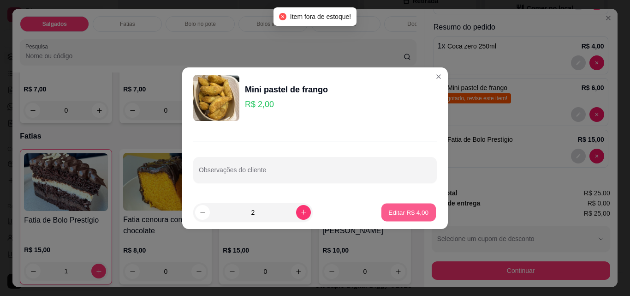
click at [389, 211] on p "Editar R$ 4,00" at bounding box center [409, 211] width 40 height 9
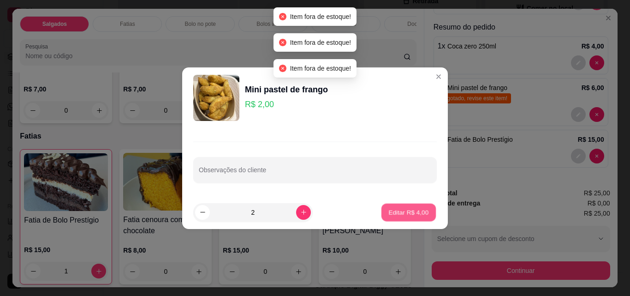
click at [389, 211] on p "Editar R$ 4,00" at bounding box center [409, 211] width 40 height 9
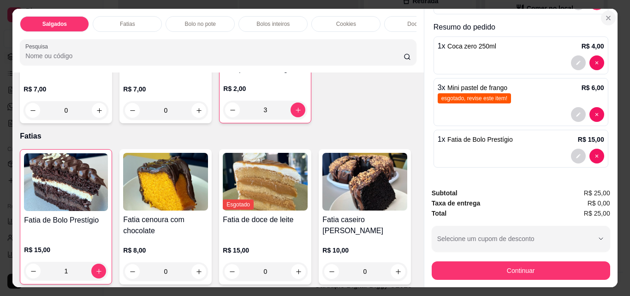
click at [611, 12] on button "Close" at bounding box center [608, 18] width 15 height 15
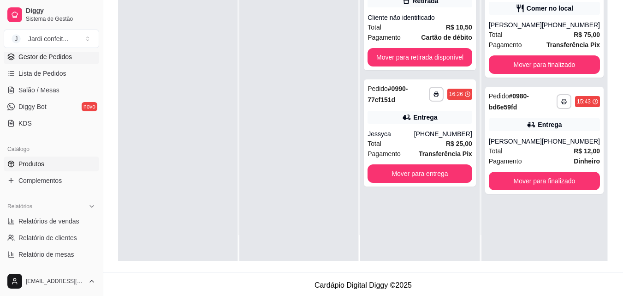
click at [61, 163] on link "Produtos" at bounding box center [51, 163] width 95 height 15
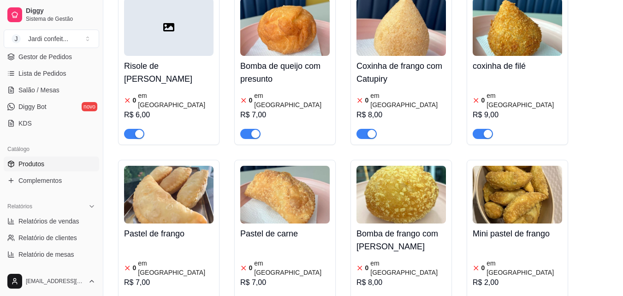
scroll to position [646, 0]
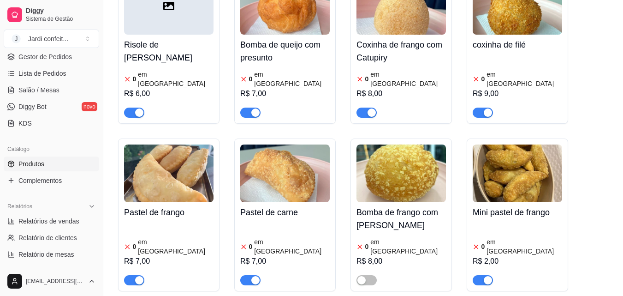
click at [248, 275] on span "button" at bounding box center [250, 280] width 20 height 10
click at [129, 275] on span "button" at bounding box center [134, 280] width 20 height 10
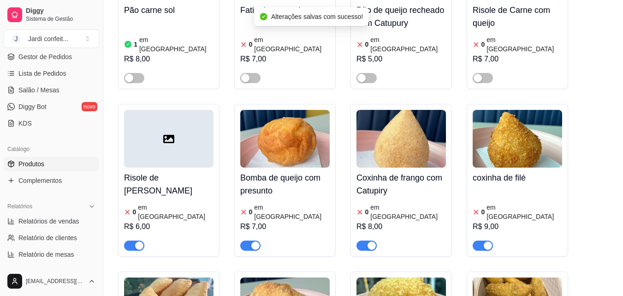
scroll to position [507, 0]
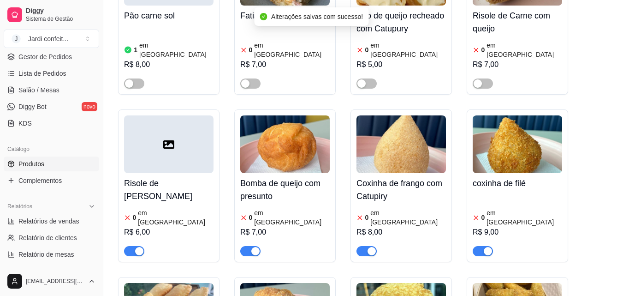
click at [391, 208] on article "em [GEOGRAPHIC_DATA]" at bounding box center [408, 217] width 76 height 18
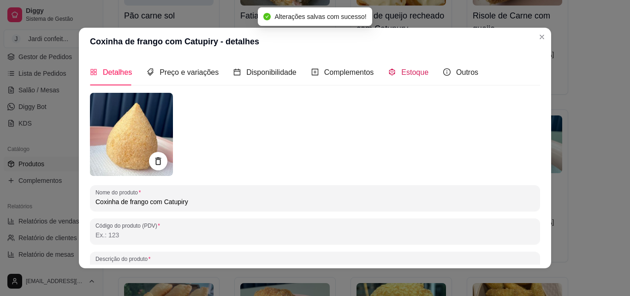
click at [410, 70] on span "Estoque" at bounding box center [414, 72] width 27 height 8
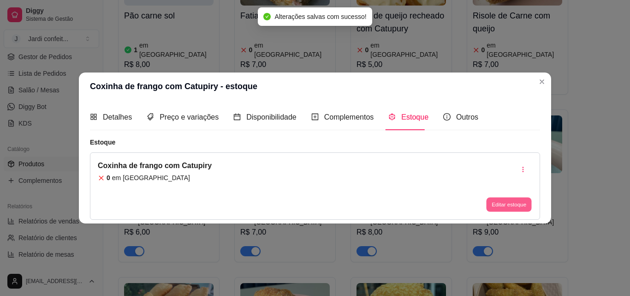
click at [525, 201] on button "Editar estoque" at bounding box center [508, 204] width 45 height 14
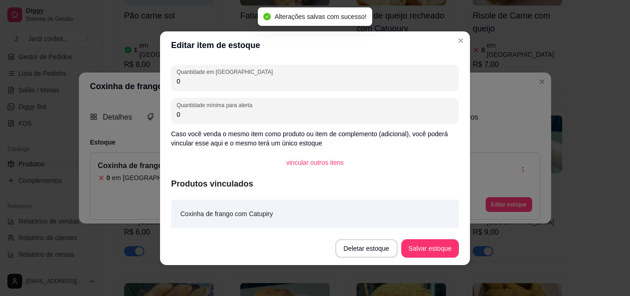
click at [290, 77] on input "0" at bounding box center [315, 81] width 277 height 9
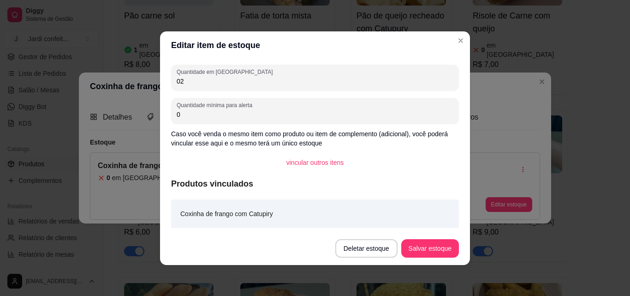
type input "02"
click at [440, 251] on button "Salvar estoque" at bounding box center [430, 248] width 56 height 18
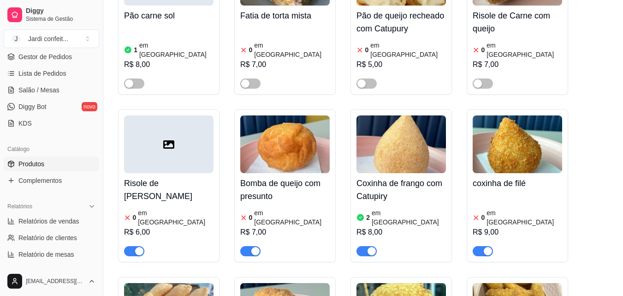
click at [503, 193] on div "0 em estoque R$ 9,00" at bounding box center [517, 224] width 89 height 63
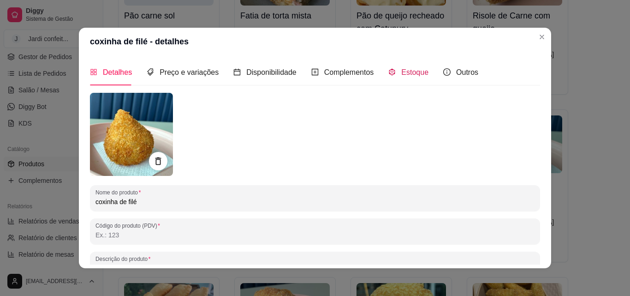
click at [394, 77] on div "Estoque" at bounding box center [408, 72] width 40 height 12
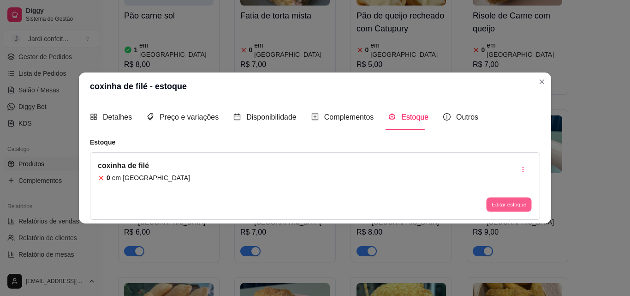
click at [511, 205] on button "Editar estoque" at bounding box center [508, 204] width 45 height 14
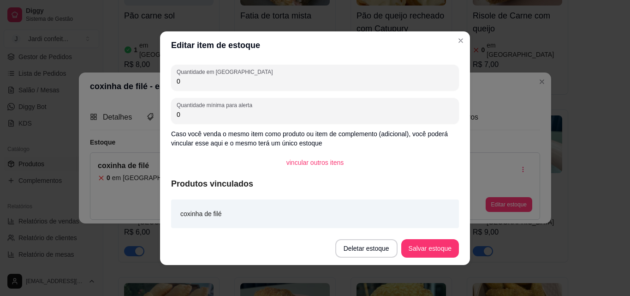
click at [257, 80] on input "0" at bounding box center [315, 81] width 277 height 9
type input "02"
click at [431, 257] on button "Salvar estoque" at bounding box center [430, 248] width 56 height 18
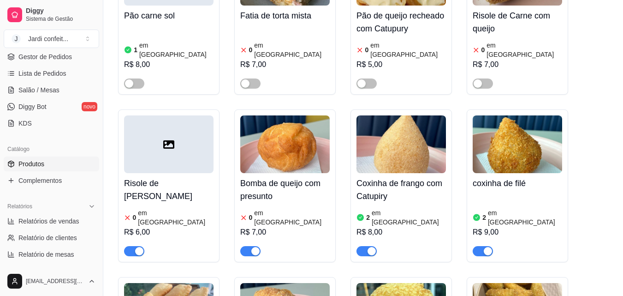
click at [240, 246] on span "button" at bounding box center [250, 251] width 20 height 10
click at [130, 246] on span "button" at bounding box center [134, 251] width 20 height 10
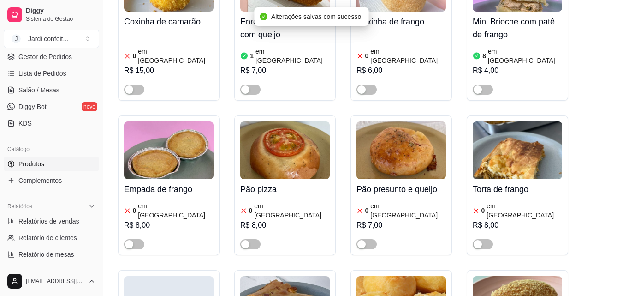
scroll to position [231, 0]
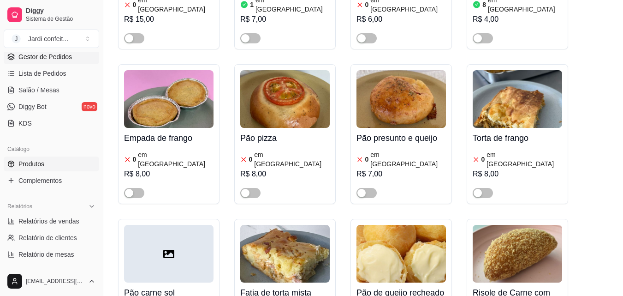
click at [56, 55] on span "Gestor de Pedidos" at bounding box center [44, 56] width 53 height 9
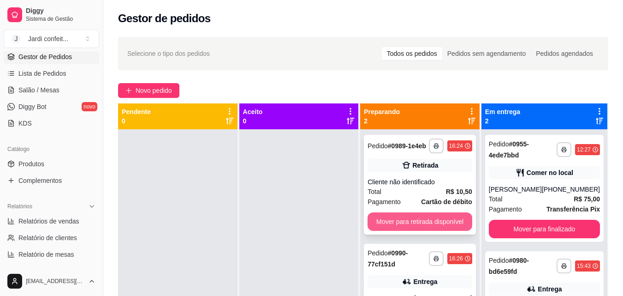
click at [444, 215] on button "Mover para retirada disponível" at bounding box center [420, 221] width 105 height 18
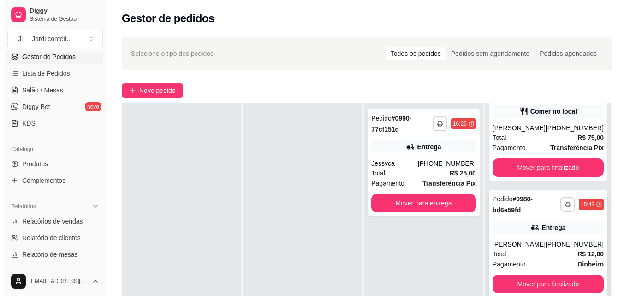
scroll to position [62, 0]
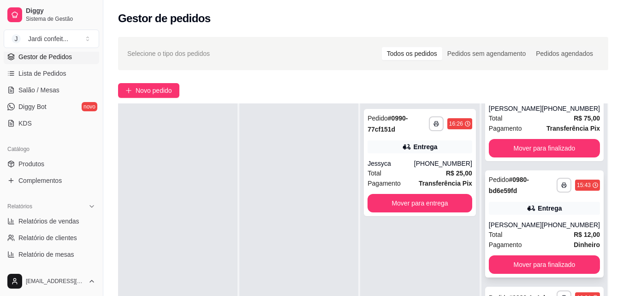
click at [518, 220] on div "[PERSON_NAME]" at bounding box center [515, 224] width 53 height 9
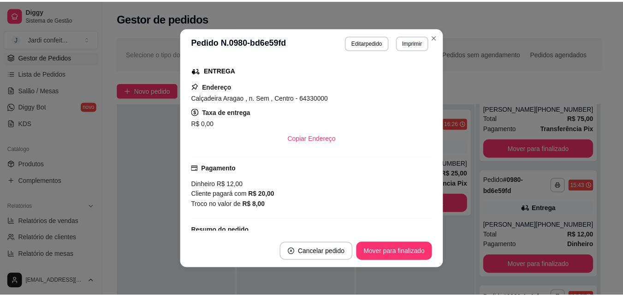
scroll to position [138, 0]
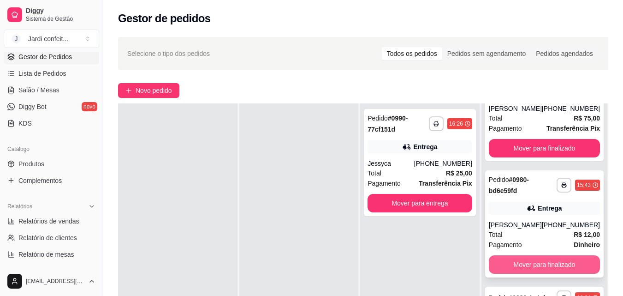
click at [552, 256] on button "Mover para finalizado" at bounding box center [544, 264] width 111 height 18
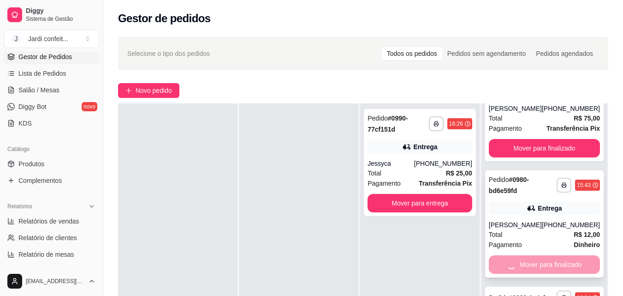
scroll to position [0, 0]
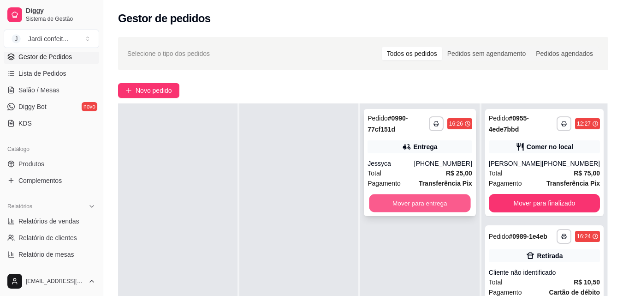
click at [441, 207] on button "Mover para entrega" at bounding box center [419, 203] width 101 height 18
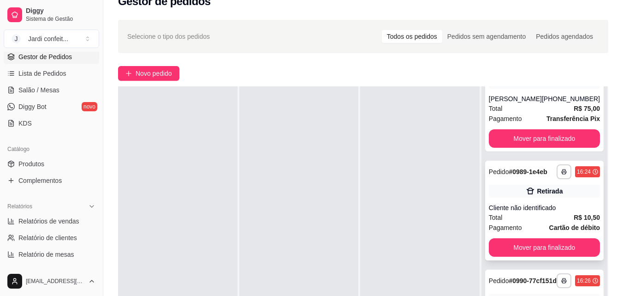
scroll to position [92, 0]
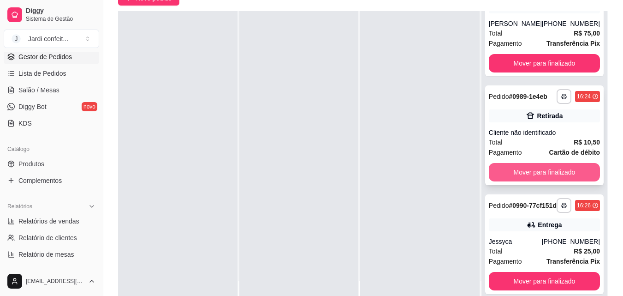
click at [539, 166] on button "Mover para finalizado" at bounding box center [544, 172] width 111 height 18
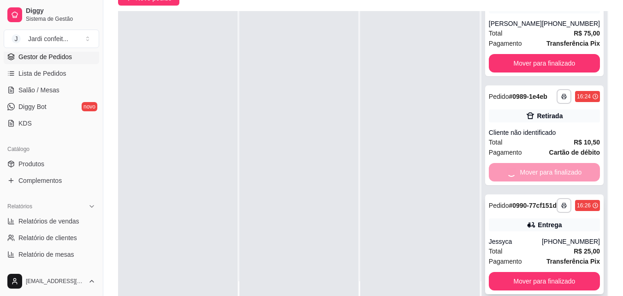
scroll to position [0, 0]
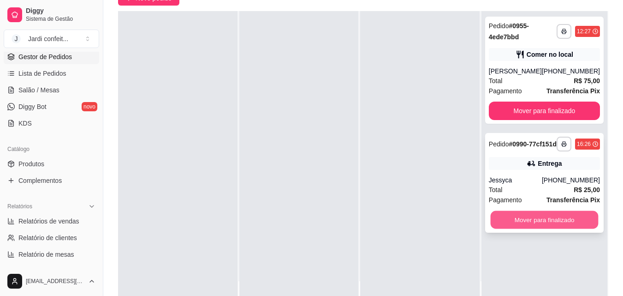
click at [542, 227] on button "Mover para finalizado" at bounding box center [544, 220] width 108 height 18
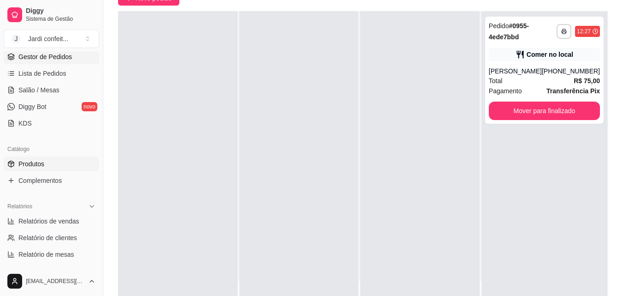
click at [79, 166] on link "Produtos" at bounding box center [51, 163] width 95 height 15
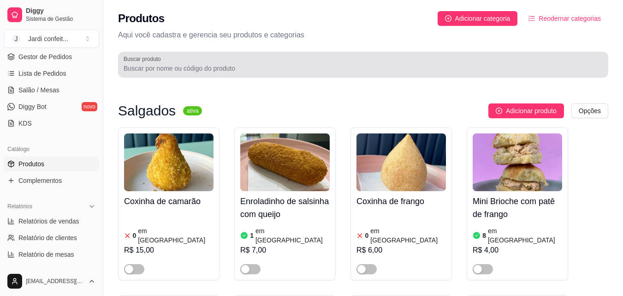
click at [339, 72] on input "Buscar produto" at bounding box center [363, 68] width 479 height 9
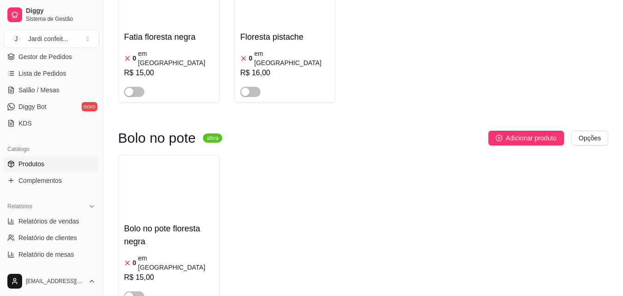
scroll to position [184, 0]
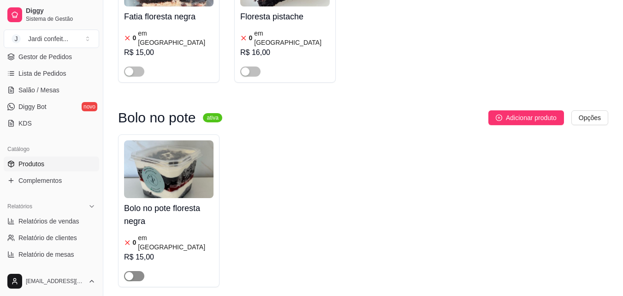
type input "flores"
click at [133, 272] on div "button" at bounding box center [129, 276] width 8 height 8
click at [180, 212] on h4 "Bolo no pote floresta negra" at bounding box center [168, 215] width 89 height 26
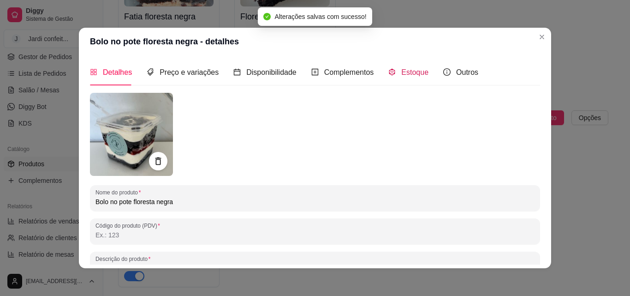
click at [418, 74] on span "Estoque" at bounding box center [414, 72] width 27 height 8
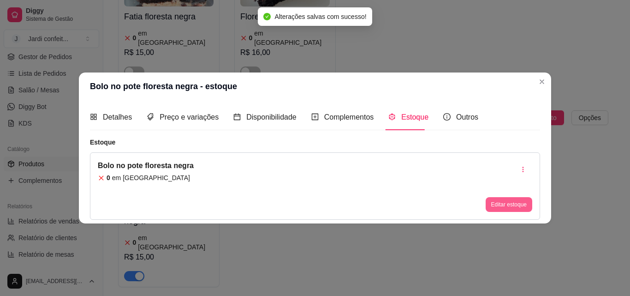
click at [504, 198] on button "Editar estoque" at bounding box center [509, 204] width 47 height 15
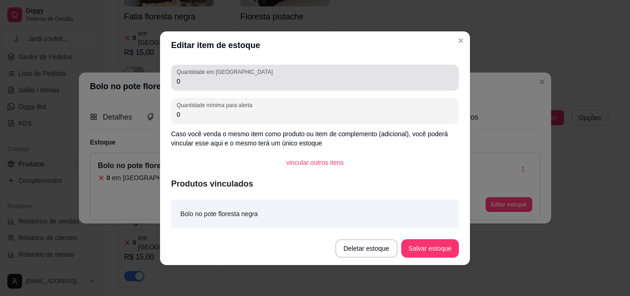
click at [316, 82] on input "0" at bounding box center [315, 81] width 277 height 9
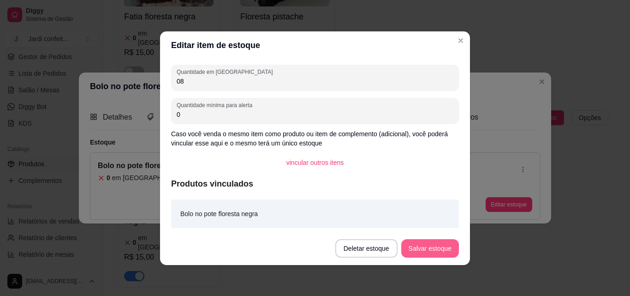
type input "08"
click at [413, 242] on button "Salvar estoque" at bounding box center [430, 248] width 56 height 18
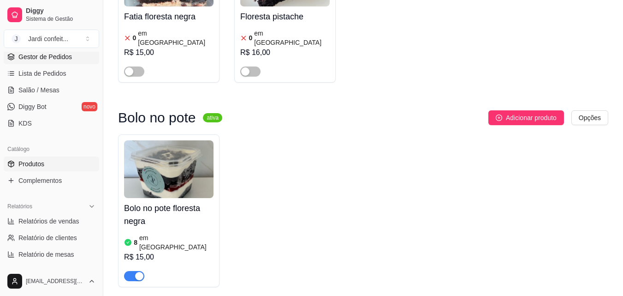
click at [66, 57] on span "Gestor de Pedidos" at bounding box center [44, 56] width 53 height 9
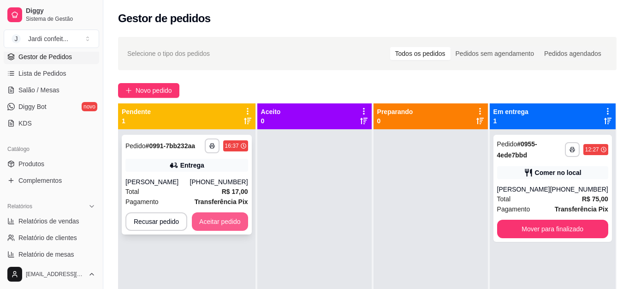
click at [213, 224] on button "Aceitar pedido" at bounding box center [220, 221] width 56 height 18
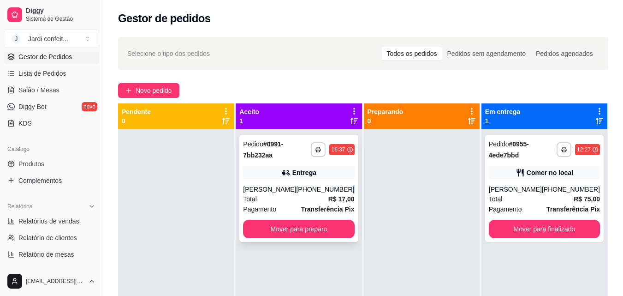
click at [346, 191] on div "[PHONE_NUMBER]" at bounding box center [325, 188] width 58 height 9
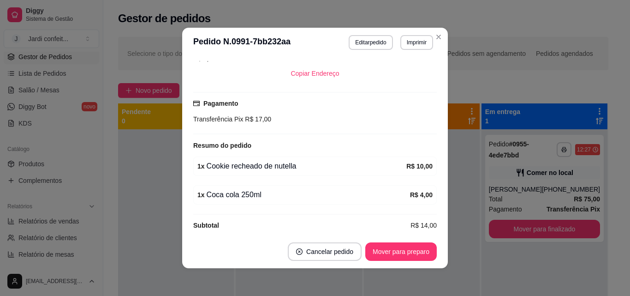
scroll to position [228, 0]
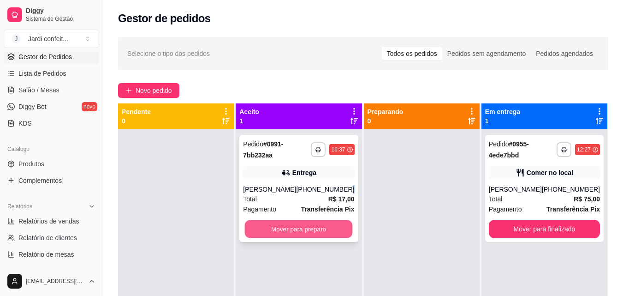
click at [322, 220] on button "Mover para preparo" at bounding box center [299, 229] width 108 height 18
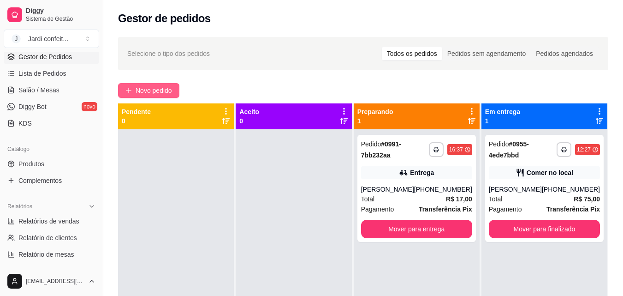
click at [171, 93] on span "Novo pedido" at bounding box center [154, 90] width 36 height 10
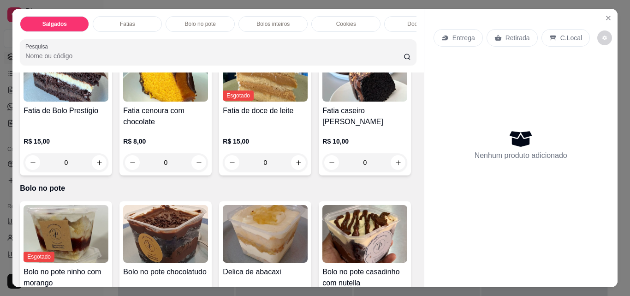
scroll to position [231, 0]
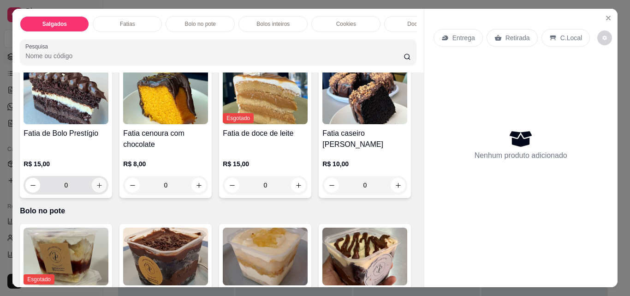
click at [97, 188] on icon "increase-product-quantity" at bounding box center [99, 185] width 7 height 7
type input "1"
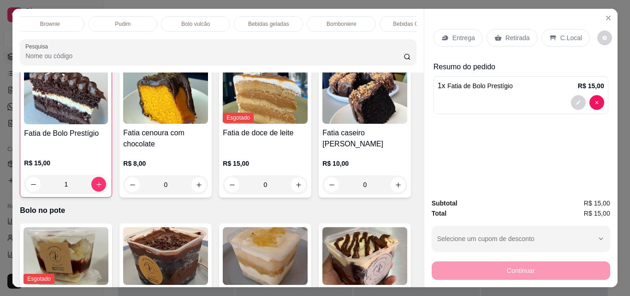
scroll to position [0, 474]
click at [241, 20] on p "Bebidas geladas" at bounding box center [235, 23] width 41 height 7
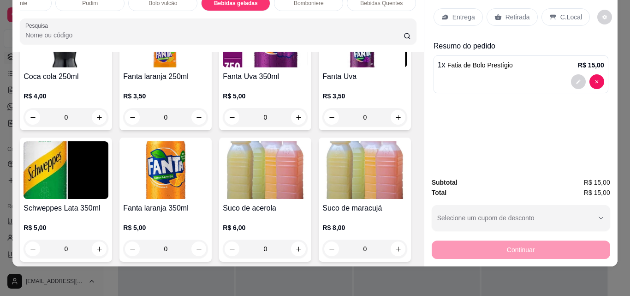
scroll to position [2183, 0]
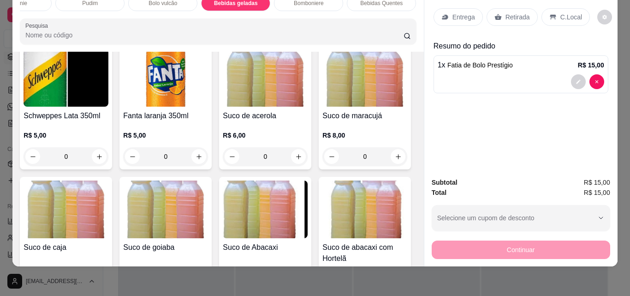
type input "1"
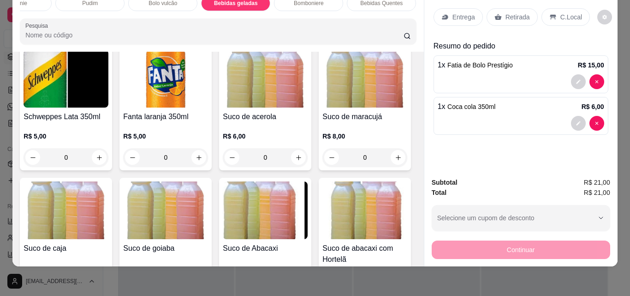
click at [505, 13] on p "Retirada" at bounding box center [517, 16] width 24 height 9
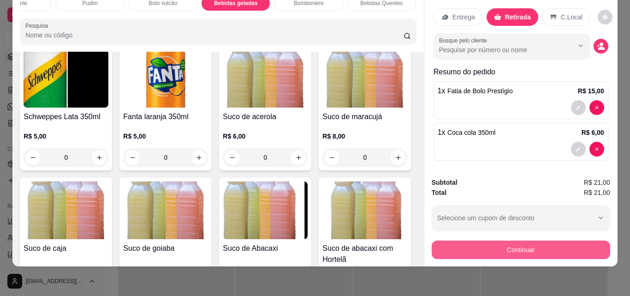
click at [510, 244] on button "Continuar" at bounding box center [521, 249] width 178 height 18
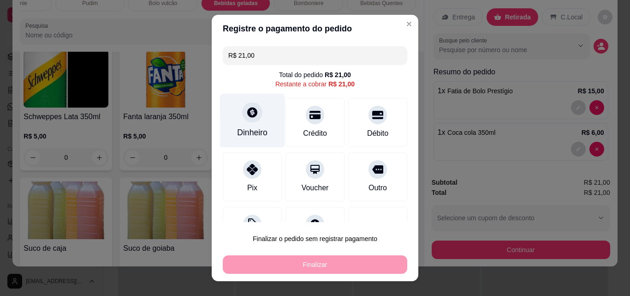
click at [257, 126] on div "Dinheiro" at bounding box center [252, 132] width 30 height 12
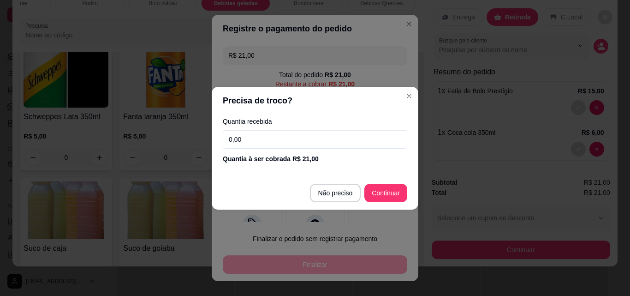
click at [272, 141] on input "0,00" at bounding box center [315, 139] width 184 height 18
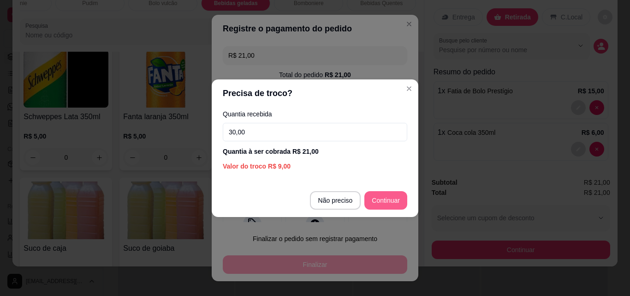
type input "30,00"
type input "R$ 0,00"
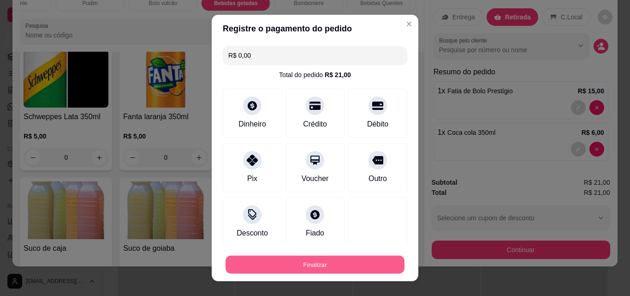
click at [355, 262] on button "Finalizar" at bounding box center [314, 264] width 179 height 18
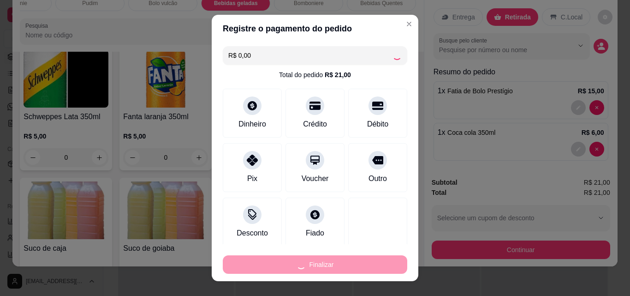
type input "0"
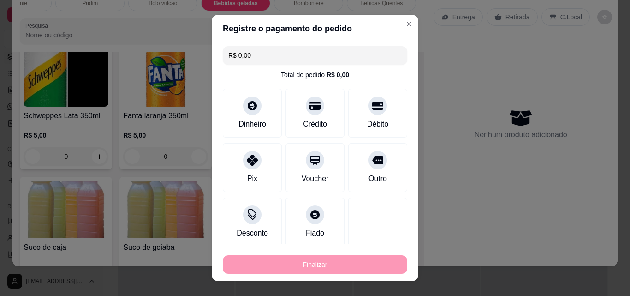
type input "-R$ 21,00"
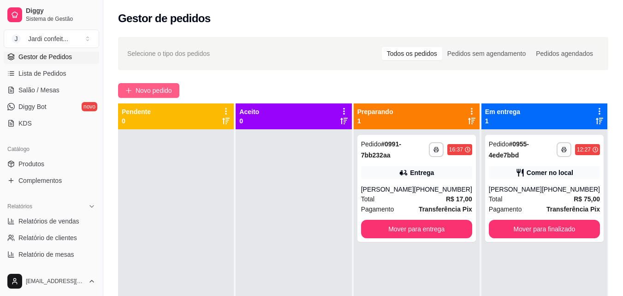
click at [172, 87] on span "Novo pedido" at bounding box center [154, 90] width 36 height 10
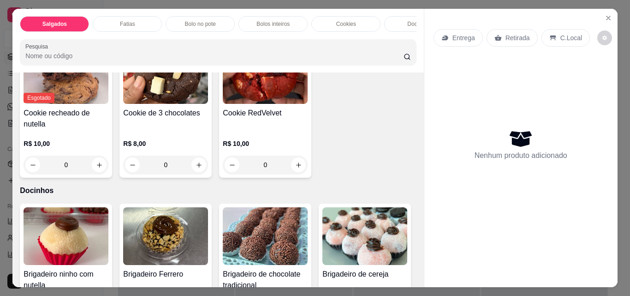
scroll to position [830, 0]
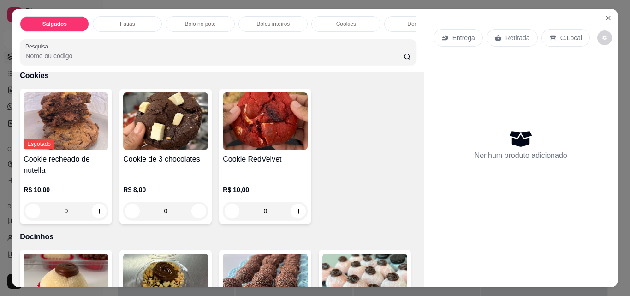
click at [199, 53] on icon "increase-product-quantity" at bounding box center [199, 50] width 7 height 7
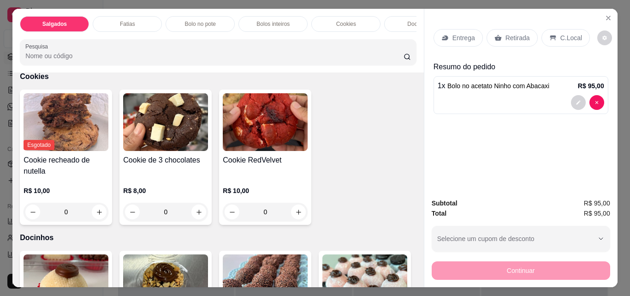
type input "1"
click at [517, 29] on div "Retirada" at bounding box center [511, 38] width 51 height 18
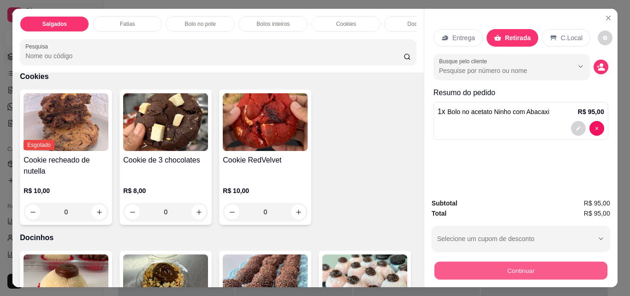
click at [492, 267] on button "Continuar" at bounding box center [520, 270] width 173 height 18
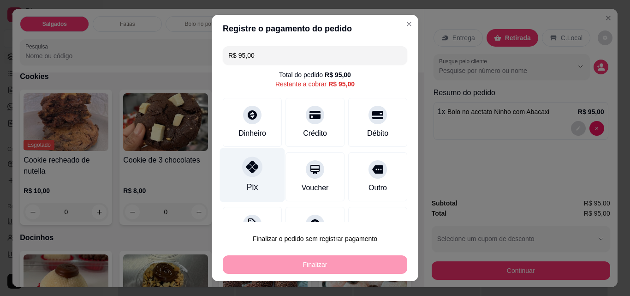
click at [247, 176] on div at bounding box center [252, 166] width 20 height 20
type input "R$ 0,00"
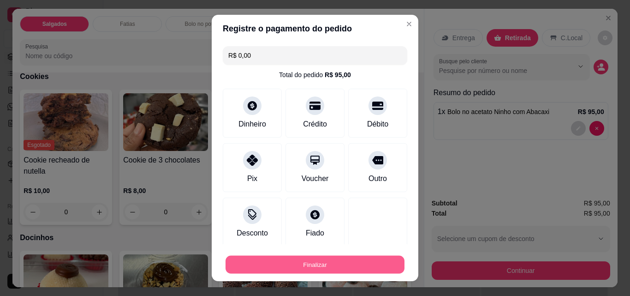
click at [323, 269] on button "Finalizar" at bounding box center [314, 264] width 179 height 18
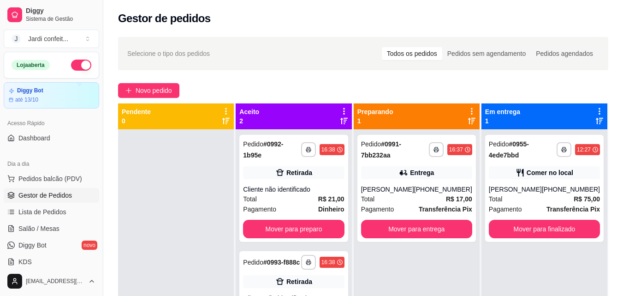
scroll to position [138, 0]
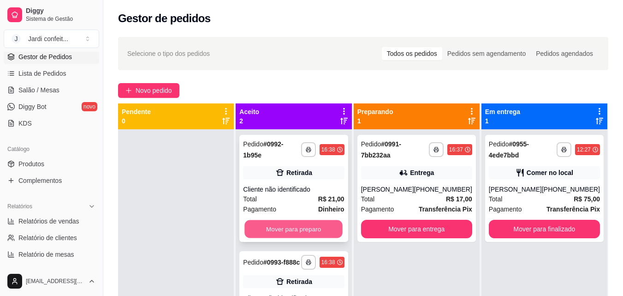
click at [337, 225] on button "Mover para preparo" at bounding box center [294, 229] width 98 height 18
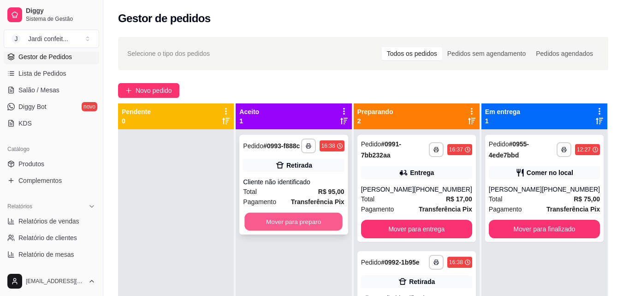
click at [334, 218] on button "Mover para preparo" at bounding box center [294, 222] width 98 height 18
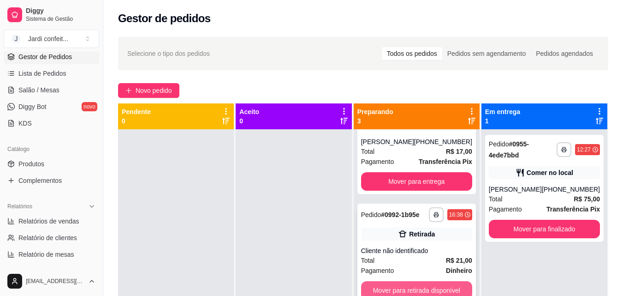
click at [435, 281] on button "Mover para retirada disponível" at bounding box center [416, 290] width 111 height 18
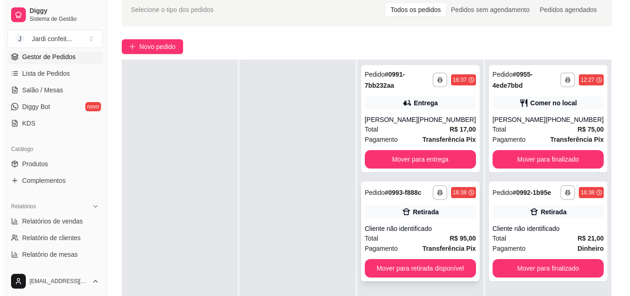
scroll to position [92, 0]
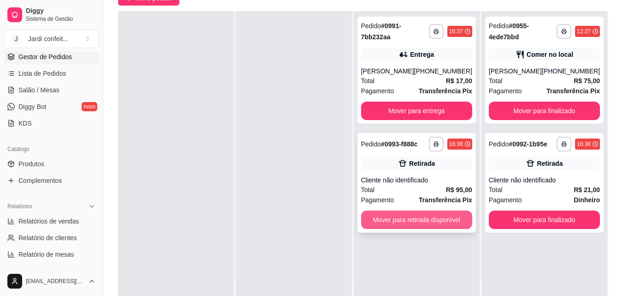
click at [455, 218] on button "Mover para retirada disponível" at bounding box center [416, 219] width 111 height 18
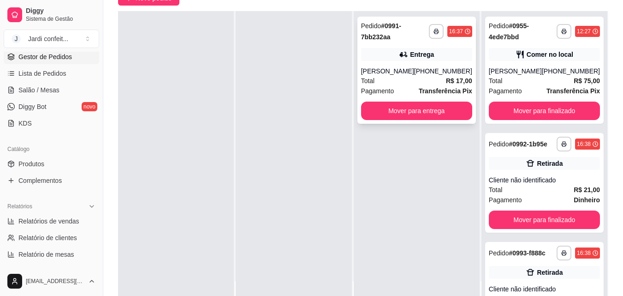
click at [448, 88] on strong "Transferência Pix" at bounding box center [445, 90] width 53 height 7
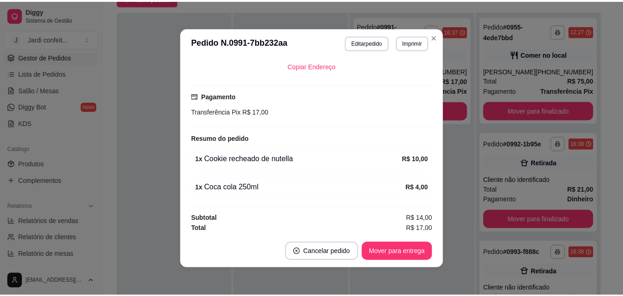
scroll to position [228, 0]
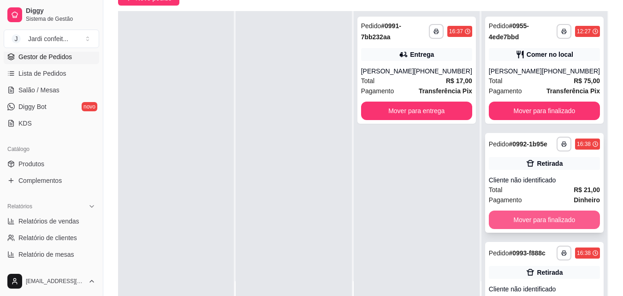
click at [522, 224] on button "Mover para finalizado" at bounding box center [544, 219] width 111 height 18
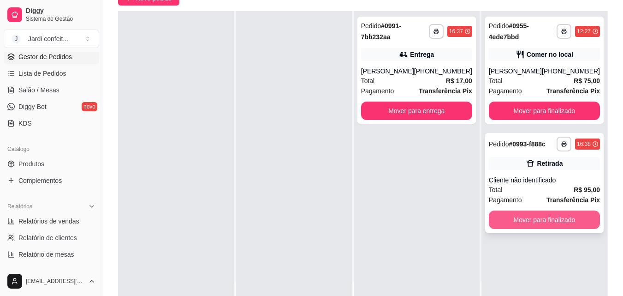
click at [535, 214] on button "Mover para finalizado" at bounding box center [544, 219] width 111 height 18
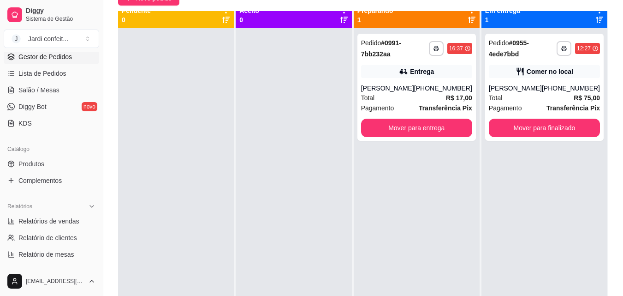
scroll to position [0, 0]
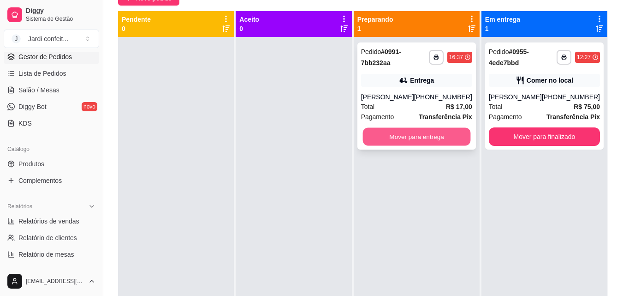
click at [408, 134] on button "Mover para entrega" at bounding box center [416, 137] width 108 height 18
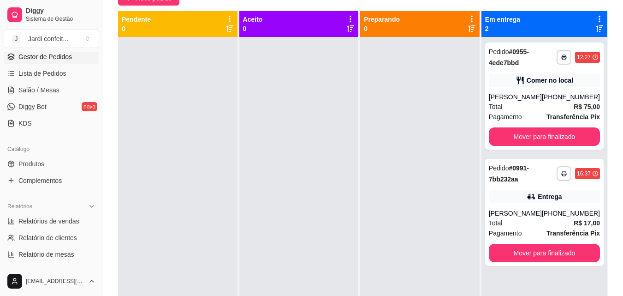
scroll to position [26, 0]
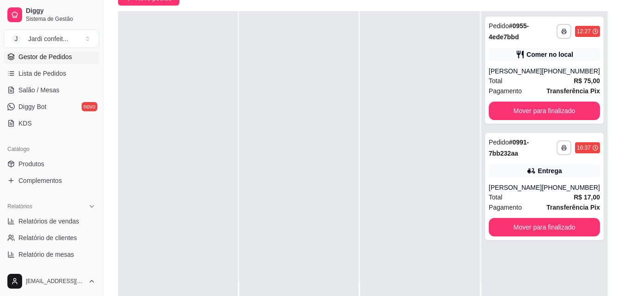
drag, startPoint x: 400, startPoint y: 126, endPoint x: 484, endPoint y: 157, distance: 89.4
click at [440, 143] on div at bounding box center [419, 159] width 119 height 296
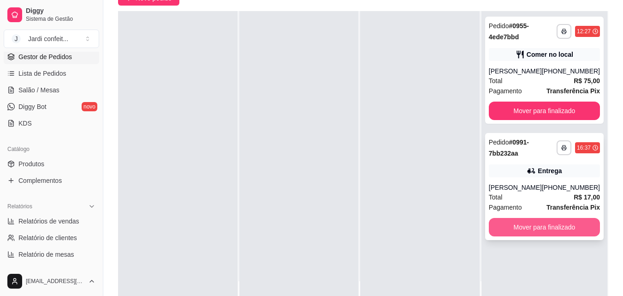
click at [513, 225] on button "Mover para finalizado" at bounding box center [544, 227] width 111 height 18
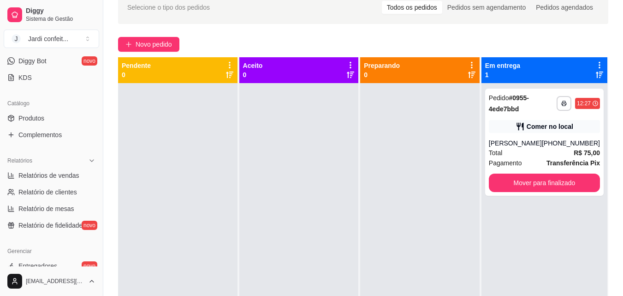
scroll to position [323, 0]
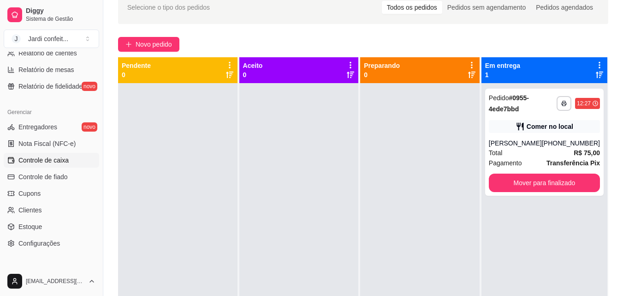
click at [51, 160] on span "Controle de caixa" at bounding box center [43, 159] width 50 height 9
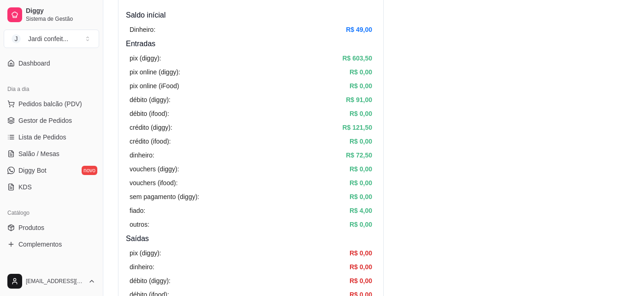
scroll to position [46, 0]
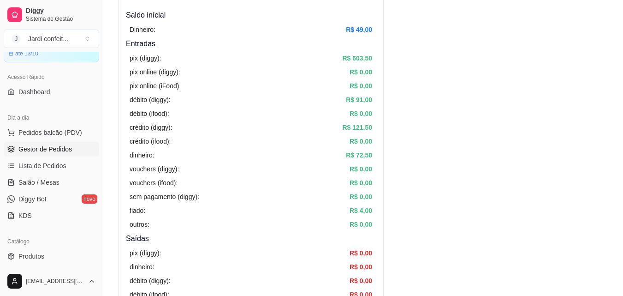
click at [41, 148] on span "Gestor de Pedidos" at bounding box center [44, 148] width 53 height 9
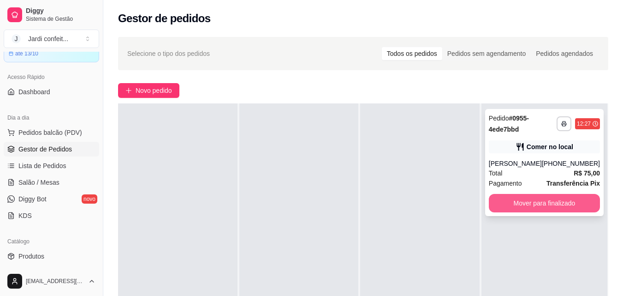
click at [539, 211] on button "Mover para finalizado" at bounding box center [544, 203] width 111 height 18
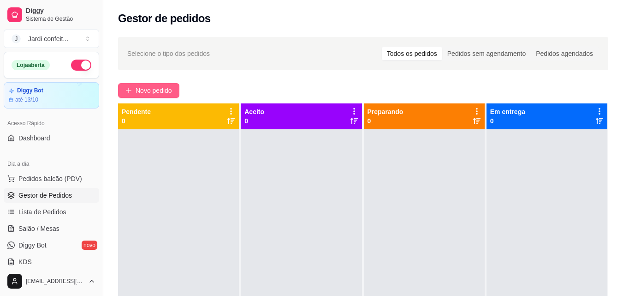
click at [167, 92] on span "Novo pedido" at bounding box center [154, 90] width 36 height 10
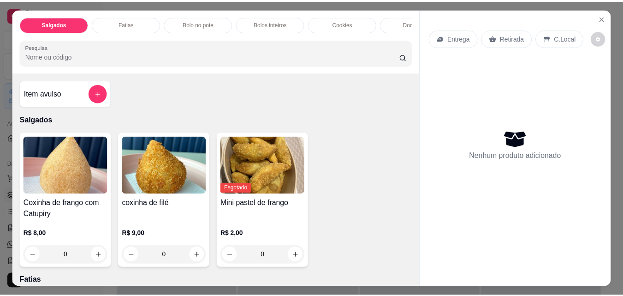
scroll to position [92, 0]
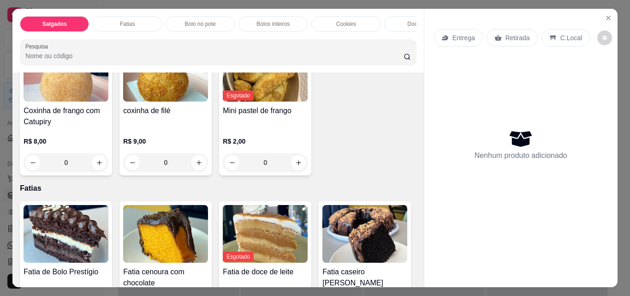
click at [604, 24] on div "Entrega Retirada C.Local" at bounding box center [520, 38] width 175 height 32
click at [605, 16] on icon "Close" at bounding box center [608, 17] width 7 height 7
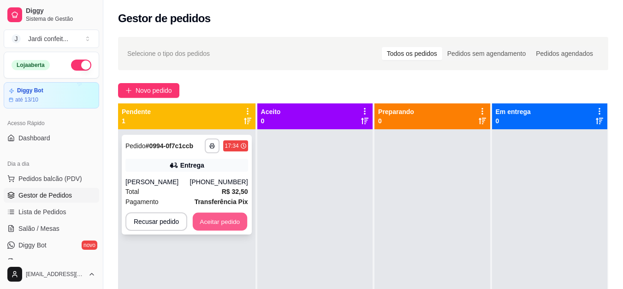
click at [227, 219] on button "Aceitar pedido" at bounding box center [220, 222] width 54 height 18
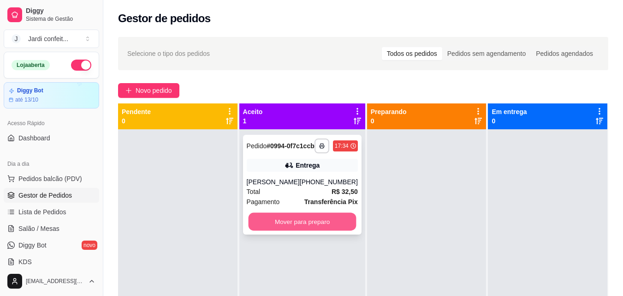
click at [277, 230] on button "Mover para preparo" at bounding box center [302, 222] width 108 height 18
click at [343, 226] on button "Mover para preparo" at bounding box center [302, 222] width 108 height 18
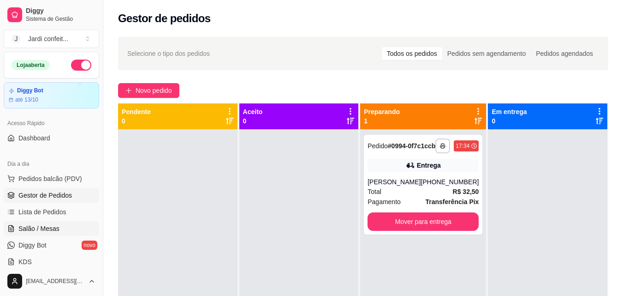
click at [58, 224] on link "Salão / Mesas" at bounding box center [51, 228] width 95 height 15
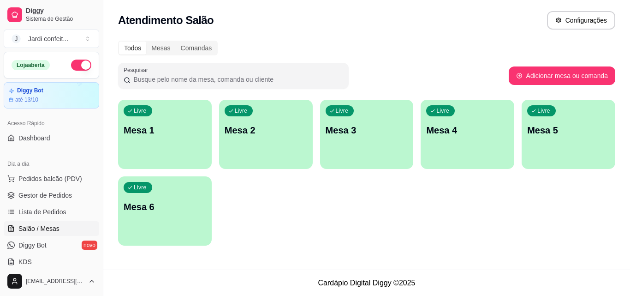
click at [180, 129] on p "Mesa 1" at bounding box center [165, 130] width 83 height 13
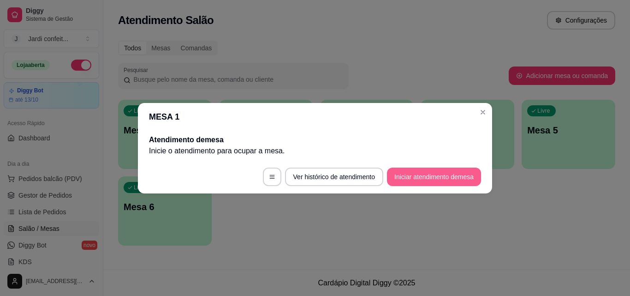
click at [448, 179] on button "Iniciar atendimento de mesa" at bounding box center [434, 176] width 94 height 18
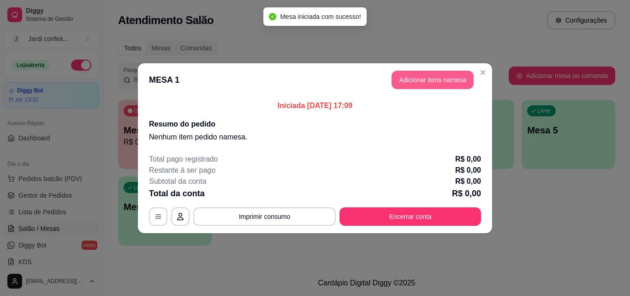
click at [429, 85] on button "Adicionar itens na mesa" at bounding box center [432, 80] width 82 height 18
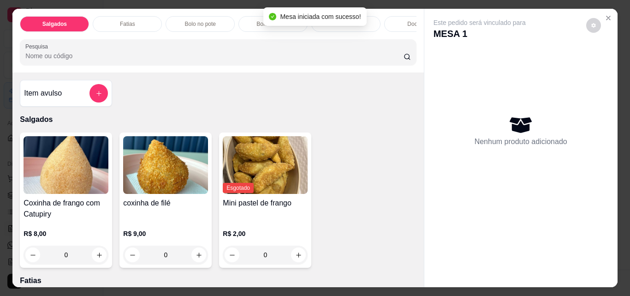
scroll to position [92, 0]
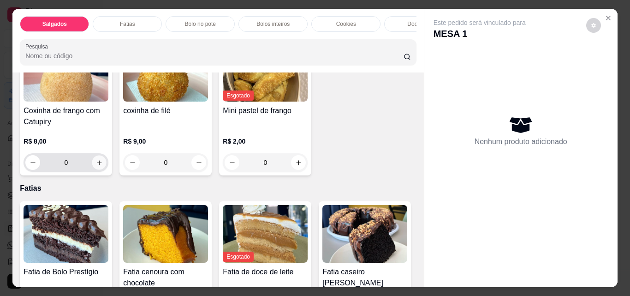
click at [96, 165] on icon "increase-product-quantity" at bounding box center [99, 162] width 7 height 7
type input "1"
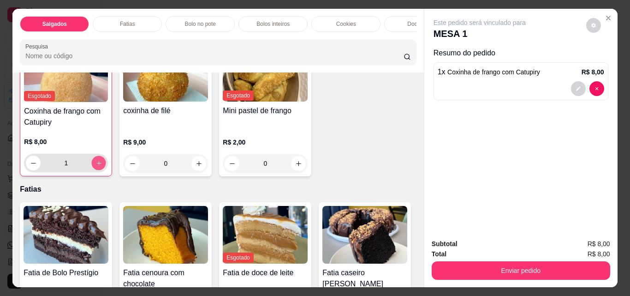
click at [96, 165] on icon "increase-product-quantity" at bounding box center [98, 162] width 5 height 5
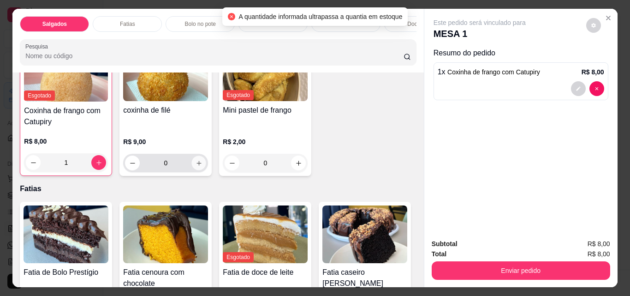
click at [196, 166] on icon "increase-product-quantity" at bounding box center [199, 163] width 7 height 7
type input "1"
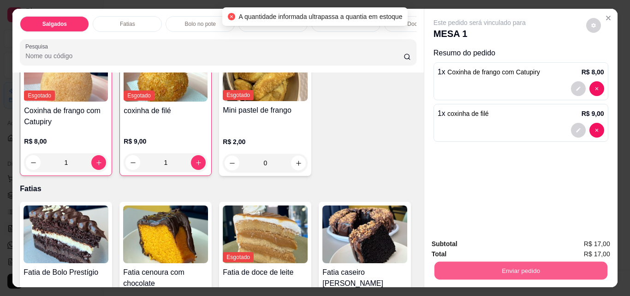
click at [519, 269] on button "Enviar pedido" at bounding box center [520, 270] width 173 height 18
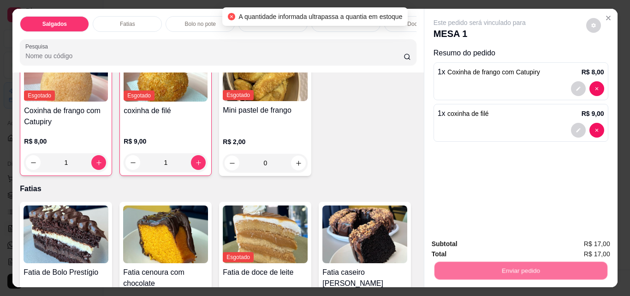
click at [509, 243] on button "Registrar cliente" at bounding box center [524, 244] width 61 height 18
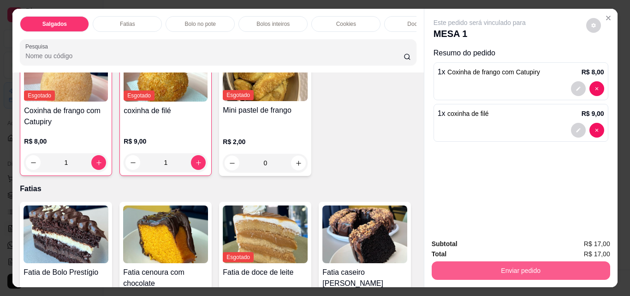
click at [546, 265] on button "Enviar pedido" at bounding box center [521, 270] width 178 height 18
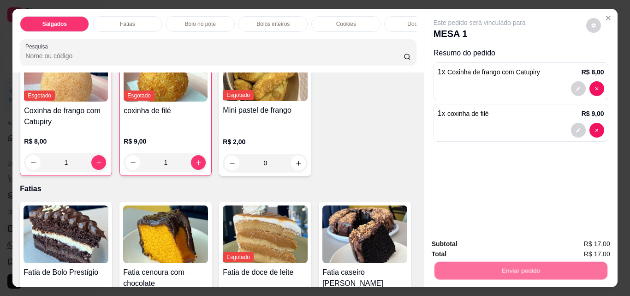
click at [574, 243] on button "Enviar pedido" at bounding box center [586, 244] width 52 height 18
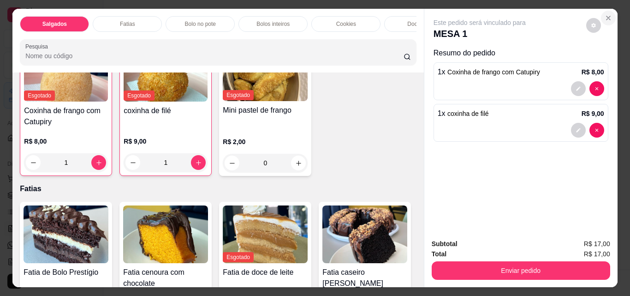
click at [602, 11] on button "Close" at bounding box center [608, 18] width 15 height 15
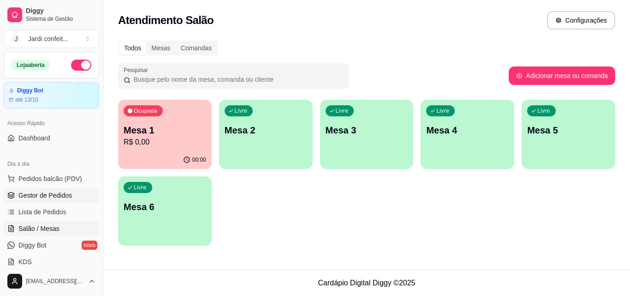
click at [39, 193] on span "Gestor de Pedidos" at bounding box center [44, 194] width 53 height 9
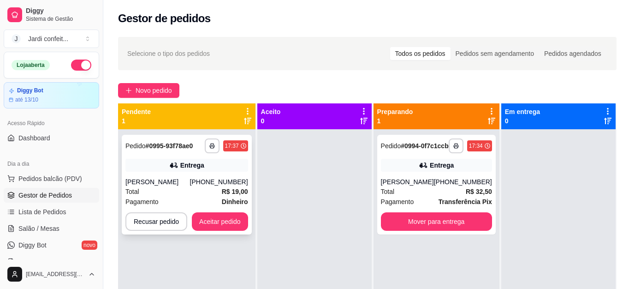
click at [209, 176] on div "**********" at bounding box center [187, 185] width 130 height 100
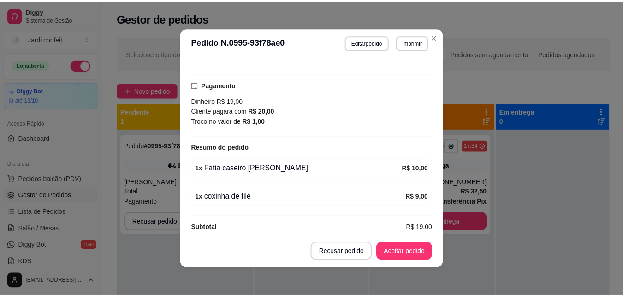
scroll to position [2, 0]
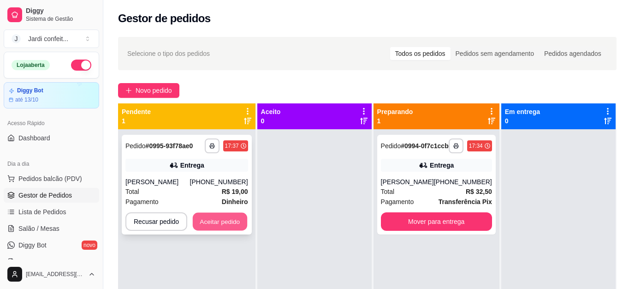
click at [236, 229] on button "Aceitar pedido" at bounding box center [220, 222] width 54 height 18
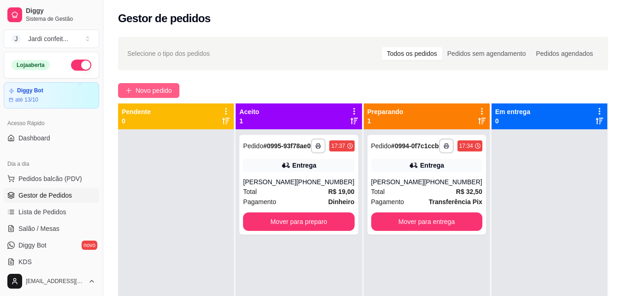
click at [174, 87] on button "Novo pedido" at bounding box center [148, 90] width 61 height 15
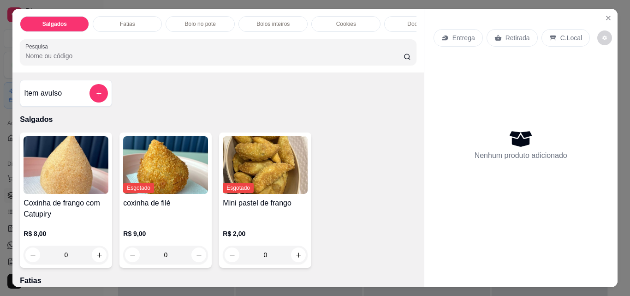
click at [97, 258] on icon "increase-product-quantity" at bounding box center [99, 254] width 7 height 7
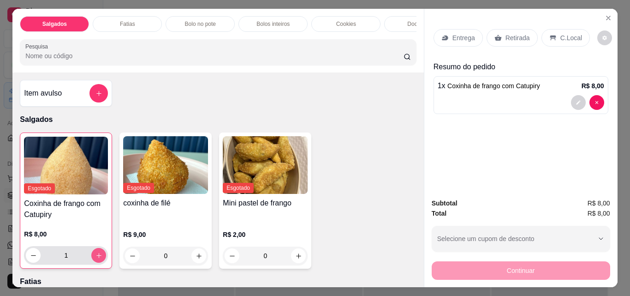
type input "1"
click at [522, 35] on p "Retirada" at bounding box center [517, 37] width 24 height 9
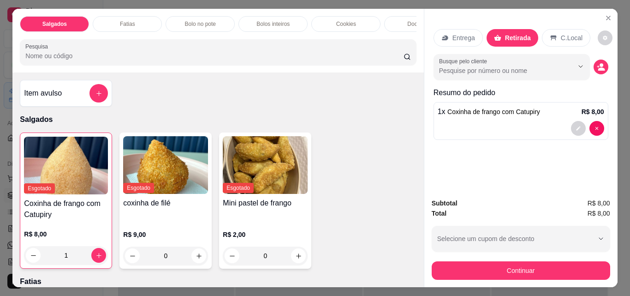
click at [564, 271] on button "Continuar" at bounding box center [521, 270] width 178 height 18
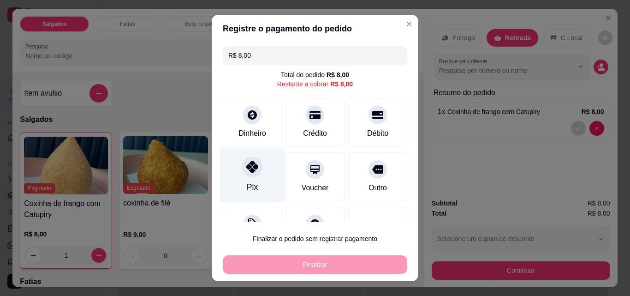
click at [260, 163] on div "Pix" at bounding box center [252, 175] width 65 height 54
type input "R$ 0,00"
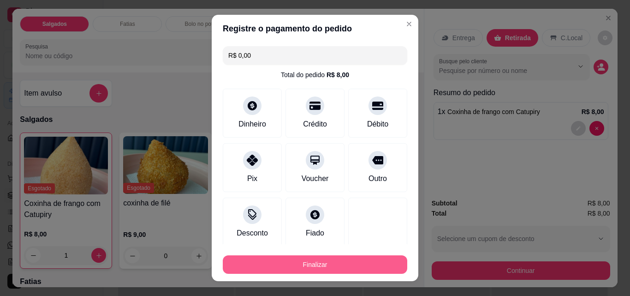
click at [349, 267] on button "Finalizar" at bounding box center [315, 264] width 184 height 18
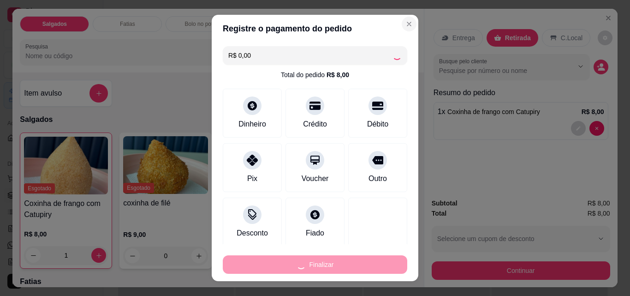
type input "0"
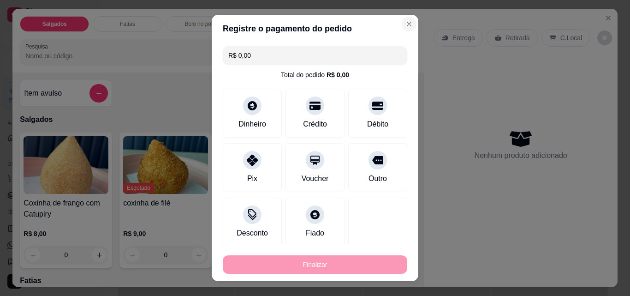
type input "-R$ 8,00"
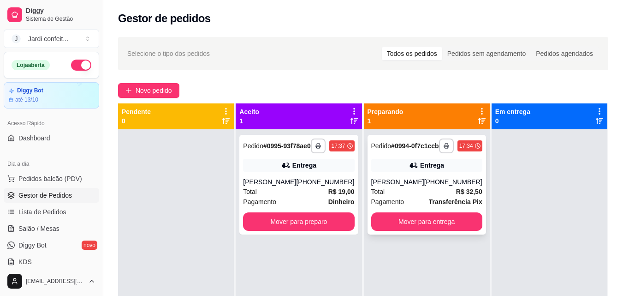
click at [420, 151] on div "Pedido # 0994-0f7c1ccb" at bounding box center [405, 145] width 68 height 11
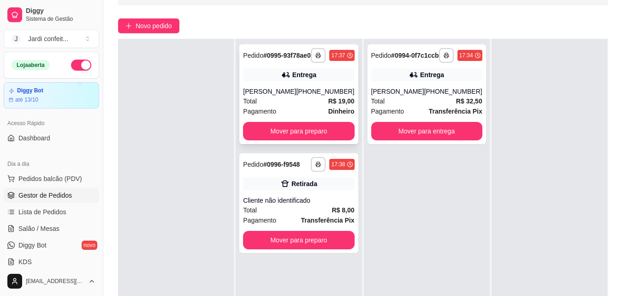
scroll to position [138, 0]
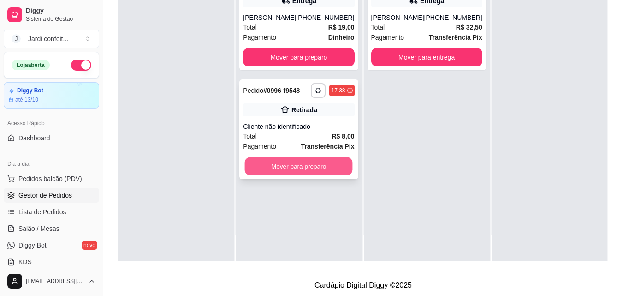
click at [311, 172] on button "Mover para preparo" at bounding box center [299, 166] width 108 height 18
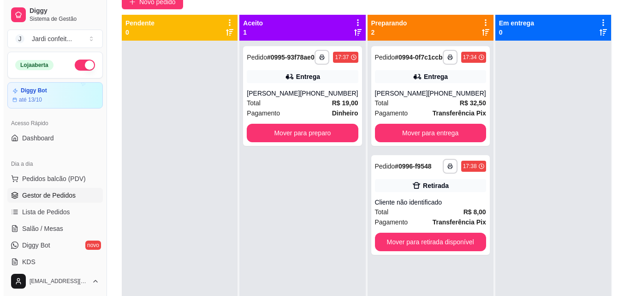
scroll to position [46, 0]
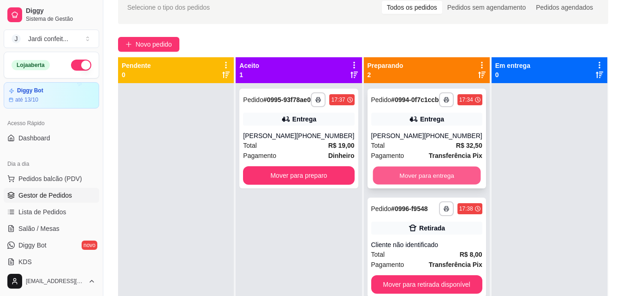
click at [438, 184] on button "Mover para entrega" at bounding box center [427, 175] width 108 height 18
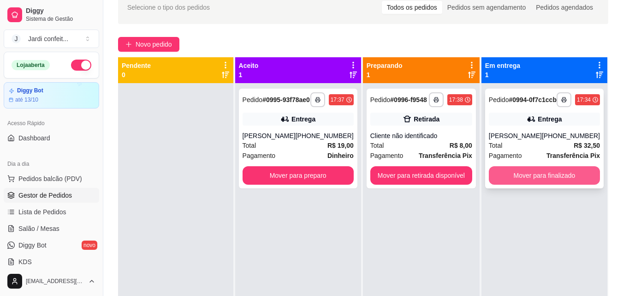
click at [520, 184] on button "Mover para finalizado" at bounding box center [544, 175] width 111 height 18
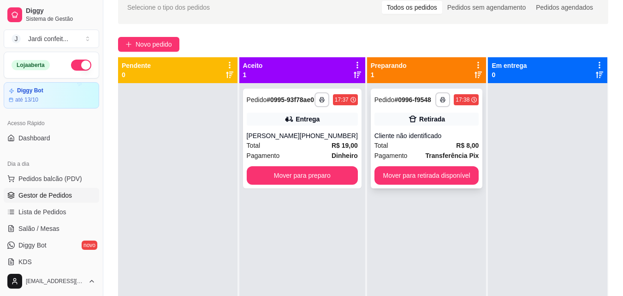
click at [440, 136] on div "Cliente não identificado" at bounding box center [426, 135] width 105 height 9
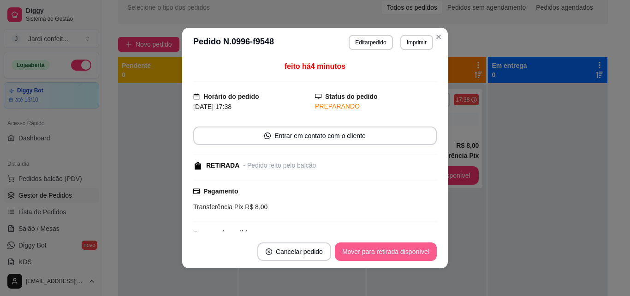
click at [405, 254] on button "Mover para retirada disponível" at bounding box center [386, 251] width 102 height 18
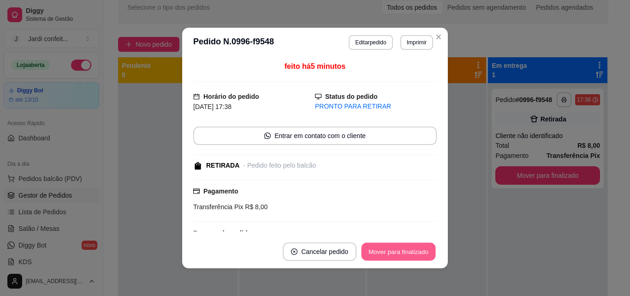
click at [405, 254] on button "Mover para finalizado" at bounding box center [399, 252] width 74 height 18
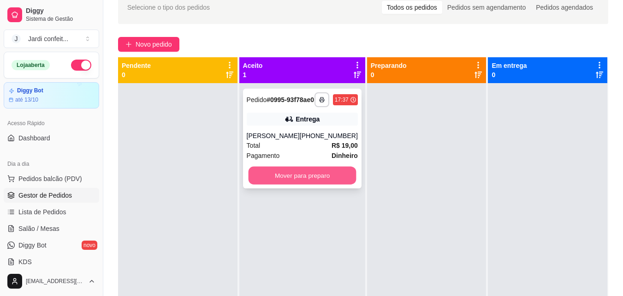
click at [342, 184] on button "Mover para preparo" at bounding box center [302, 175] width 108 height 18
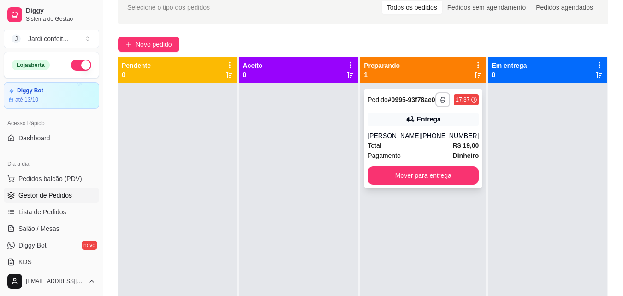
click at [473, 139] on div "**********" at bounding box center [423, 139] width 119 height 100
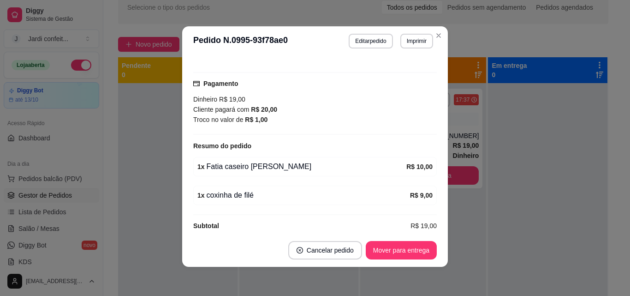
scroll to position [2, 0]
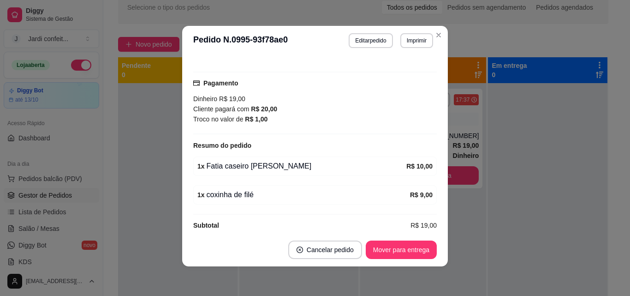
click at [419, 248] on button "Mover para entrega" at bounding box center [401, 249] width 71 height 18
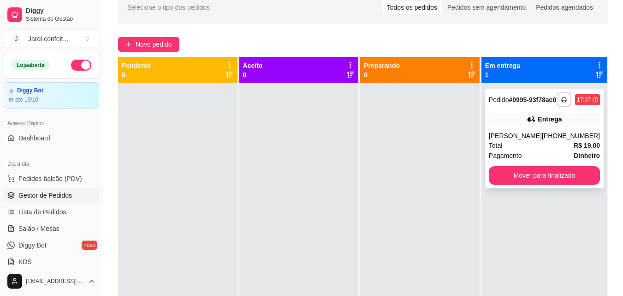
click at [557, 123] on div "Entrega" at bounding box center [550, 118] width 24 height 9
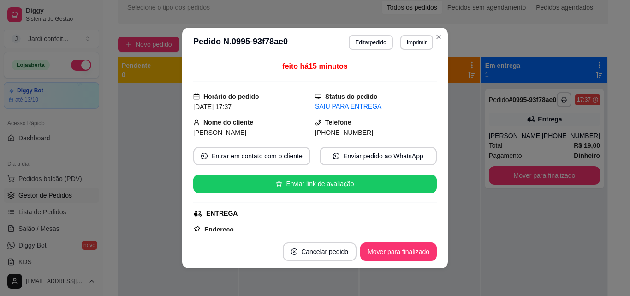
click at [373, 34] on header "**********" at bounding box center [315, 43] width 266 height 30
click at [375, 39] on button "Editar pedido" at bounding box center [371, 42] width 44 height 15
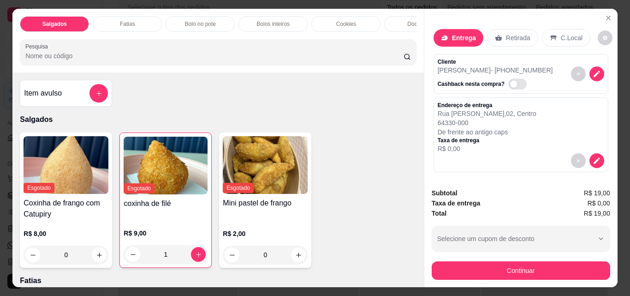
scroll to position [116, 0]
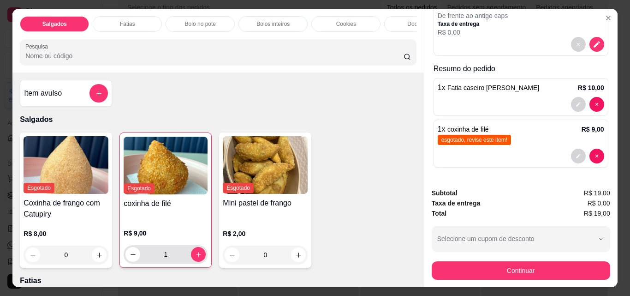
click at [131, 258] on icon "decrease-product-quantity" at bounding box center [133, 254] width 7 height 7
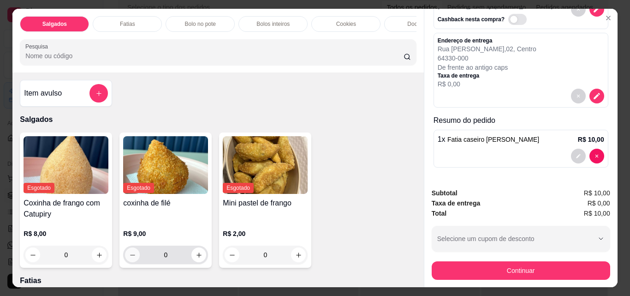
type input "0"
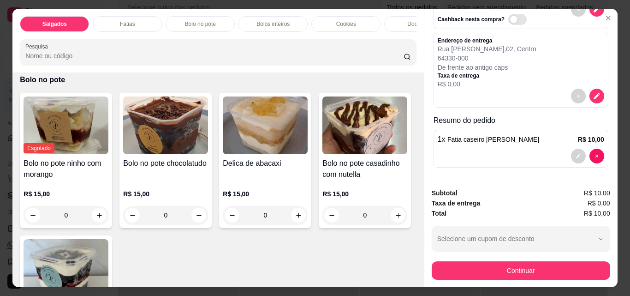
scroll to position [369, 0]
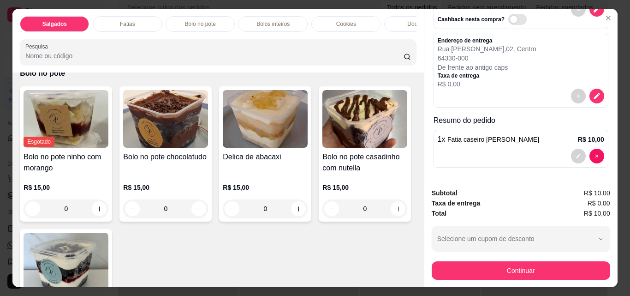
click at [394, 51] on icon "increase-product-quantity" at bounding box center [397, 47] width 7 height 7
type input "2"
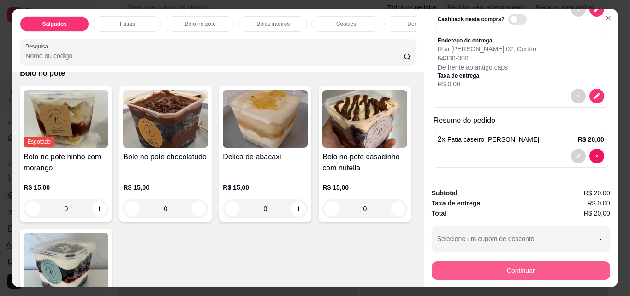
click at [554, 267] on button "Continuar" at bounding box center [521, 270] width 178 height 18
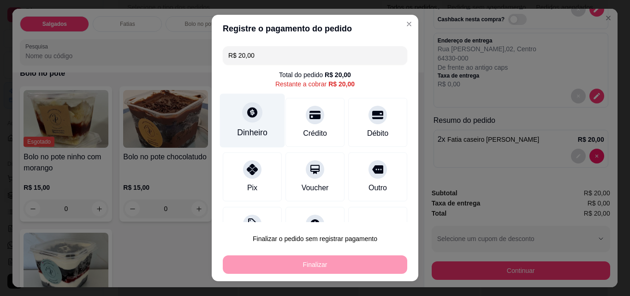
click at [263, 128] on div "Dinheiro" at bounding box center [252, 121] width 65 height 54
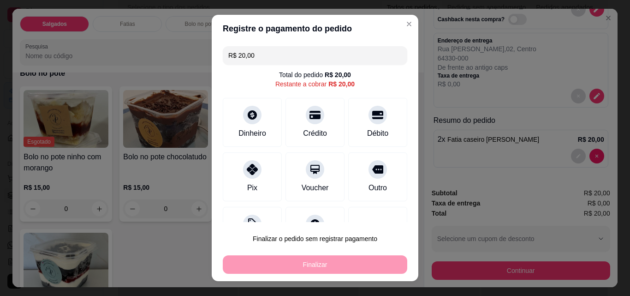
click at [291, 142] on input "0,00" at bounding box center [314, 139] width 185 height 18
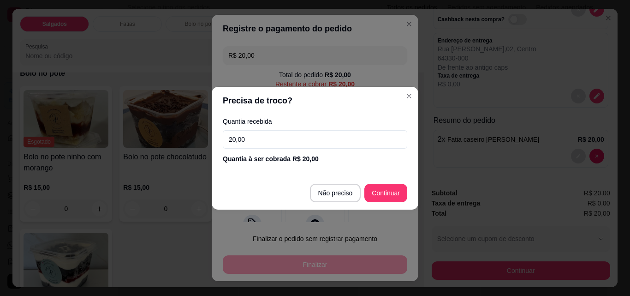
type input "20,00"
type input "R$ 0,00"
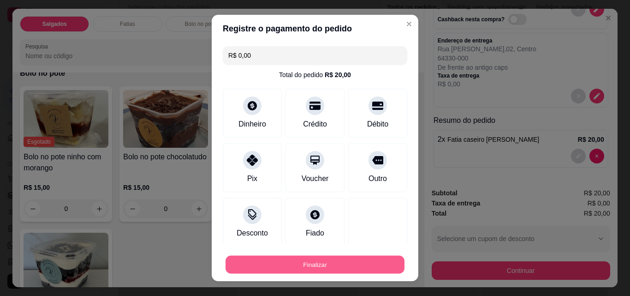
click at [352, 258] on button "Finalizar" at bounding box center [314, 264] width 179 height 18
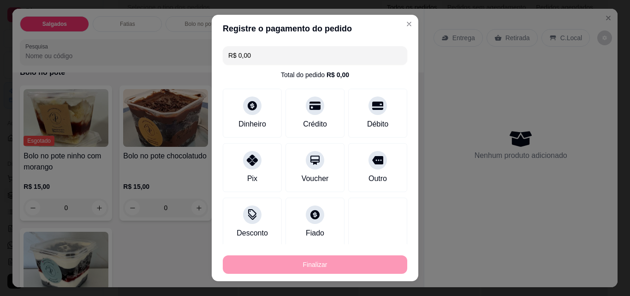
type input "0"
type input "-R$ 20,00"
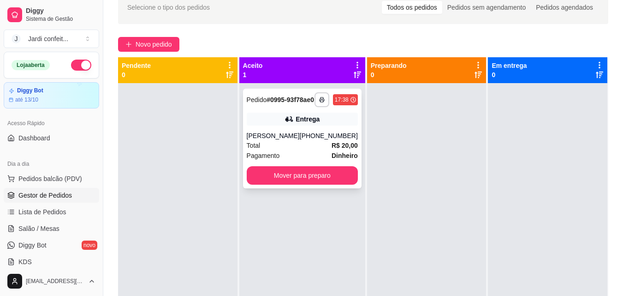
click at [323, 107] on div "**********" at bounding box center [302, 99] width 111 height 15
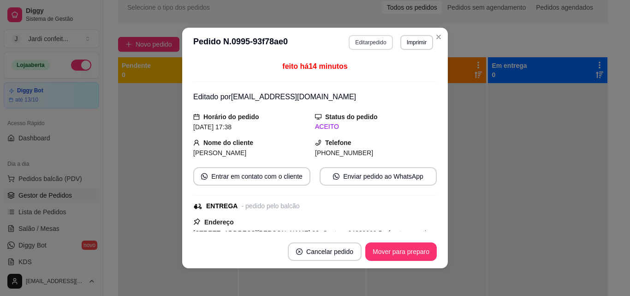
click at [420, 42] on button "Imprimir" at bounding box center [416, 42] width 33 height 15
click at [413, 72] on button "Impressora" at bounding box center [397, 74] width 65 height 14
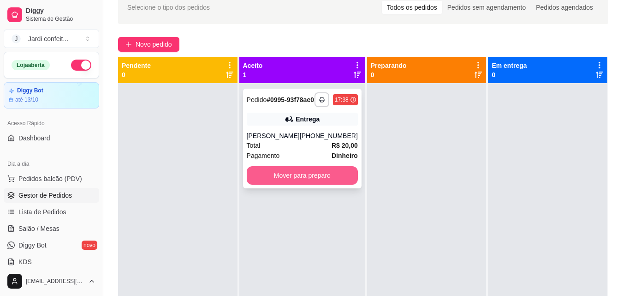
click at [328, 184] on button "Mover para preparo" at bounding box center [302, 175] width 111 height 18
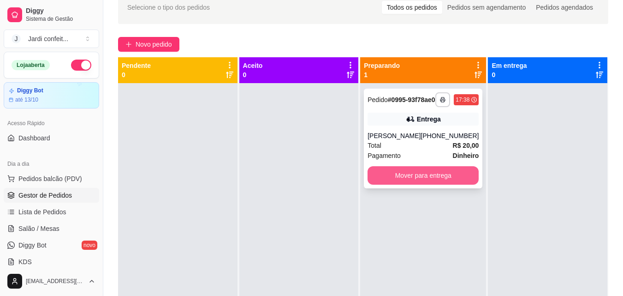
click at [417, 184] on button "Mover para entrega" at bounding box center [423, 175] width 111 height 18
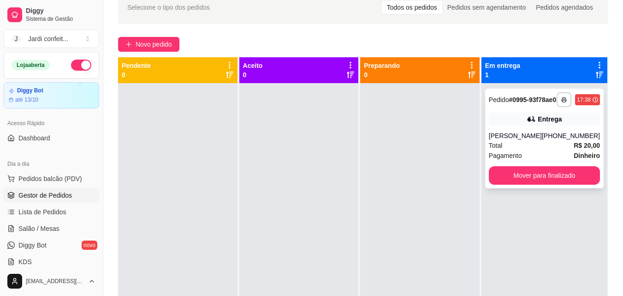
click at [558, 148] on div "Total R$ 20,00" at bounding box center [544, 145] width 111 height 10
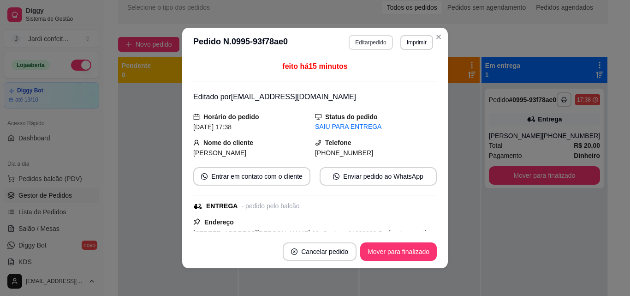
click at [377, 45] on button "Editar pedido" at bounding box center [371, 42] width 44 height 15
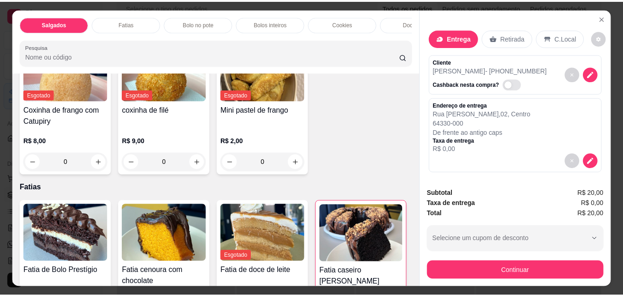
scroll to position [138, 0]
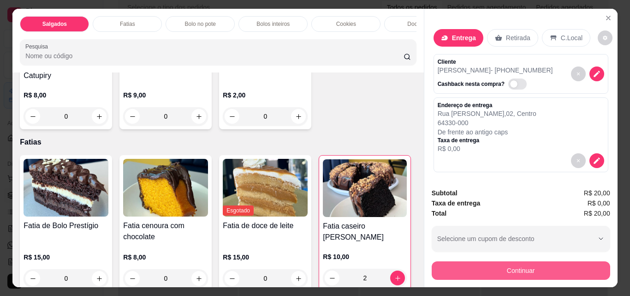
click at [508, 268] on button "Continuar" at bounding box center [521, 270] width 178 height 18
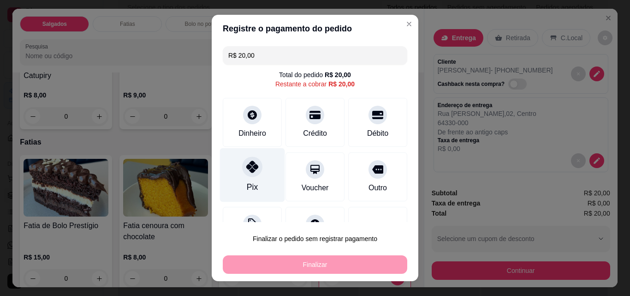
click at [262, 180] on div "Pix" at bounding box center [252, 175] width 65 height 54
type input "R$ 0,00"
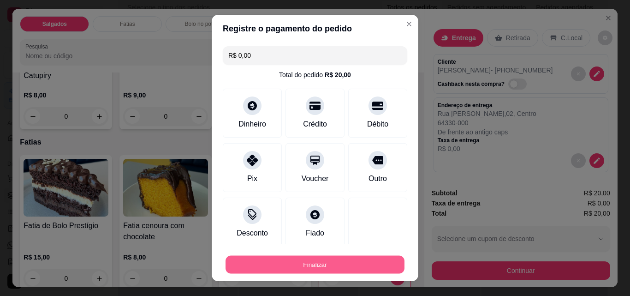
click at [340, 263] on button "Finalizar" at bounding box center [314, 264] width 179 height 18
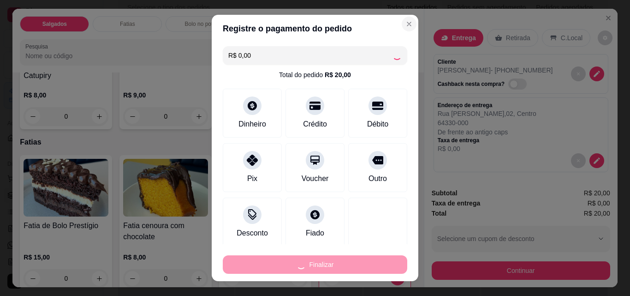
type input "0"
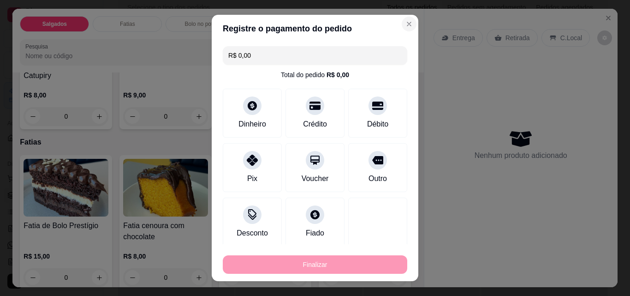
type input "-R$ 20,00"
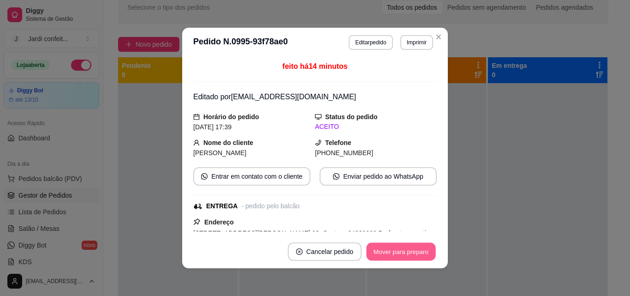
click at [412, 253] on button "Mover para preparo" at bounding box center [400, 252] width 69 height 18
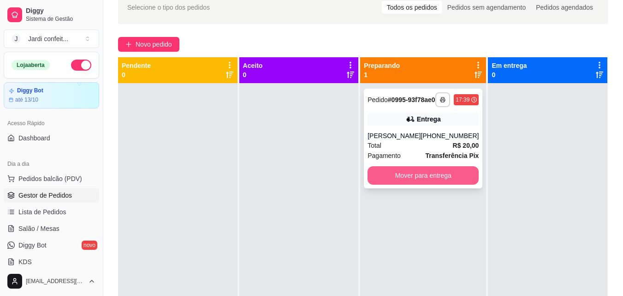
click at [456, 181] on button "Mover para entrega" at bounding box center [423, 175] width 111 height 18
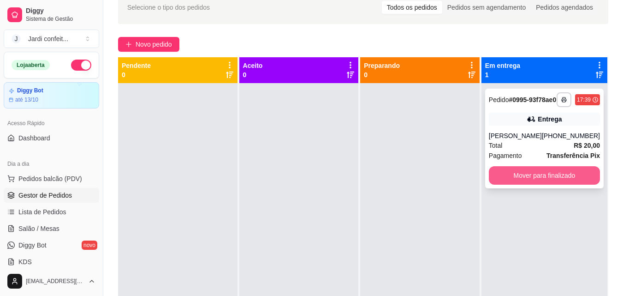
click at [532, 184] on button "Mover para finalizado" at bounding box center [544, 175] width 111 height 18
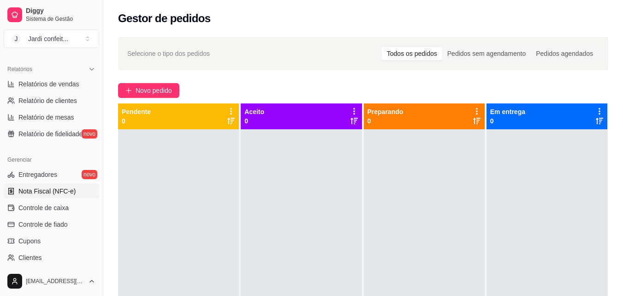
scroll to position [277, 0]
click at [63, 205] on span "Controle de caixa" at bounding box center [43, 206] width 50 height 9
